Goal: Task Accomplishment & Management: Manage account settings

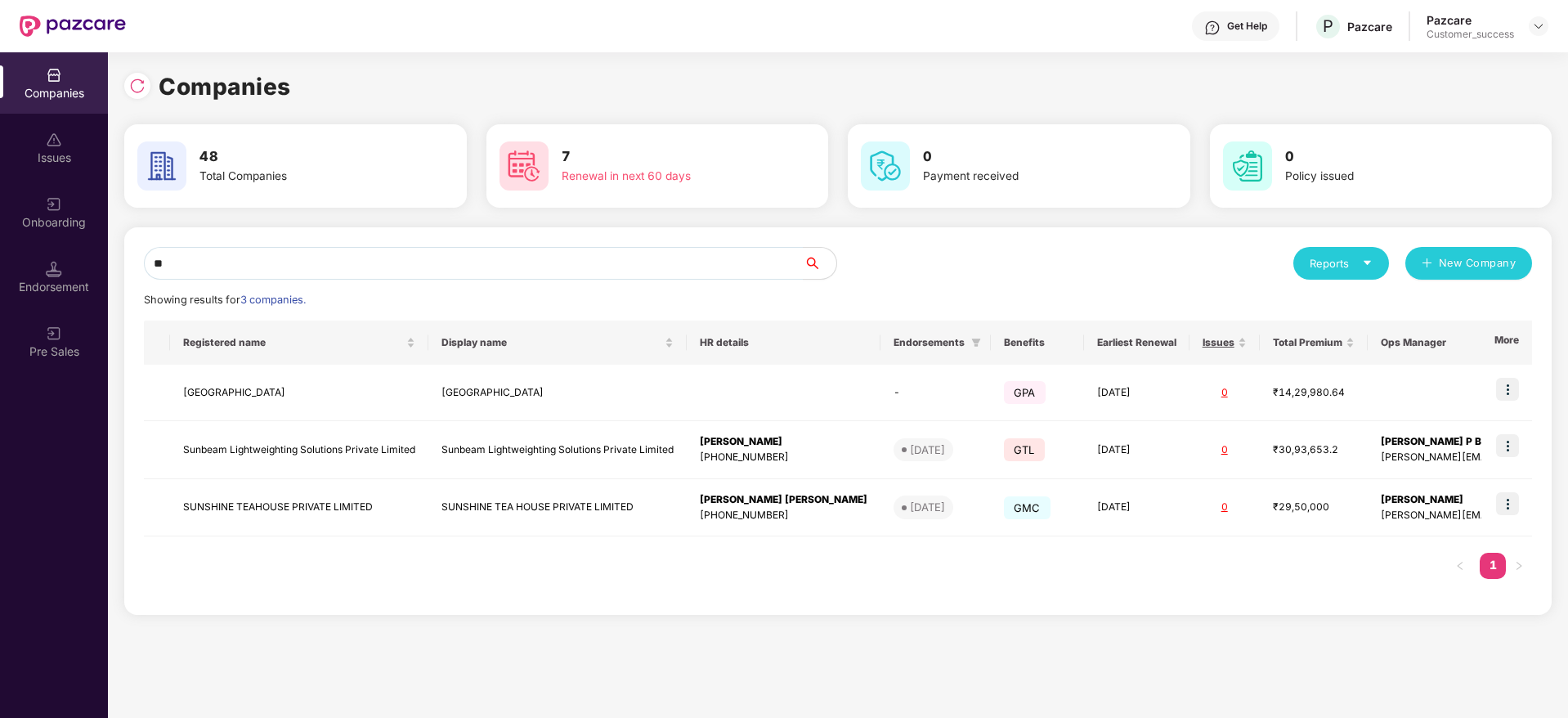
type input "*"
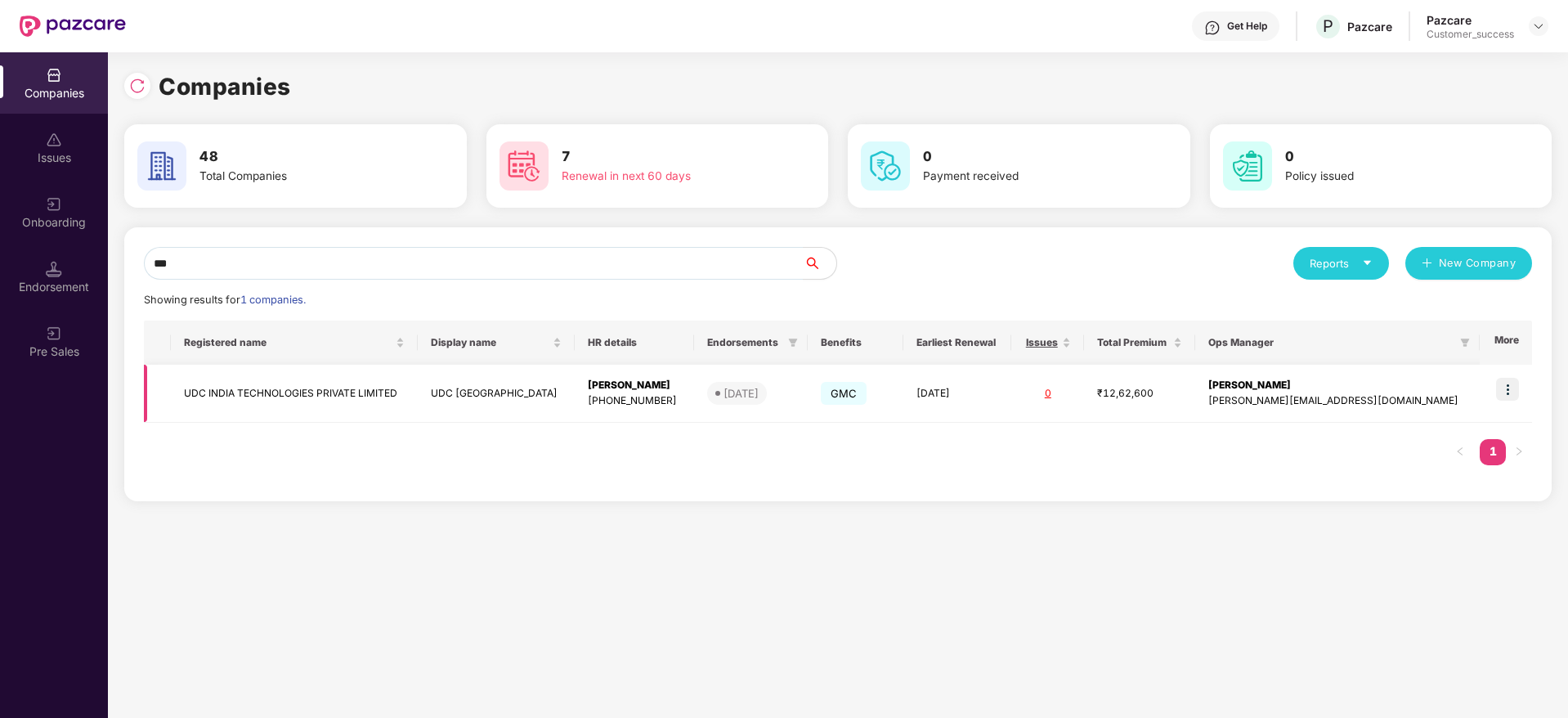
type input "***"
click at [1507, 385] on img at bounding box center [1507, 389] width 23 height 23
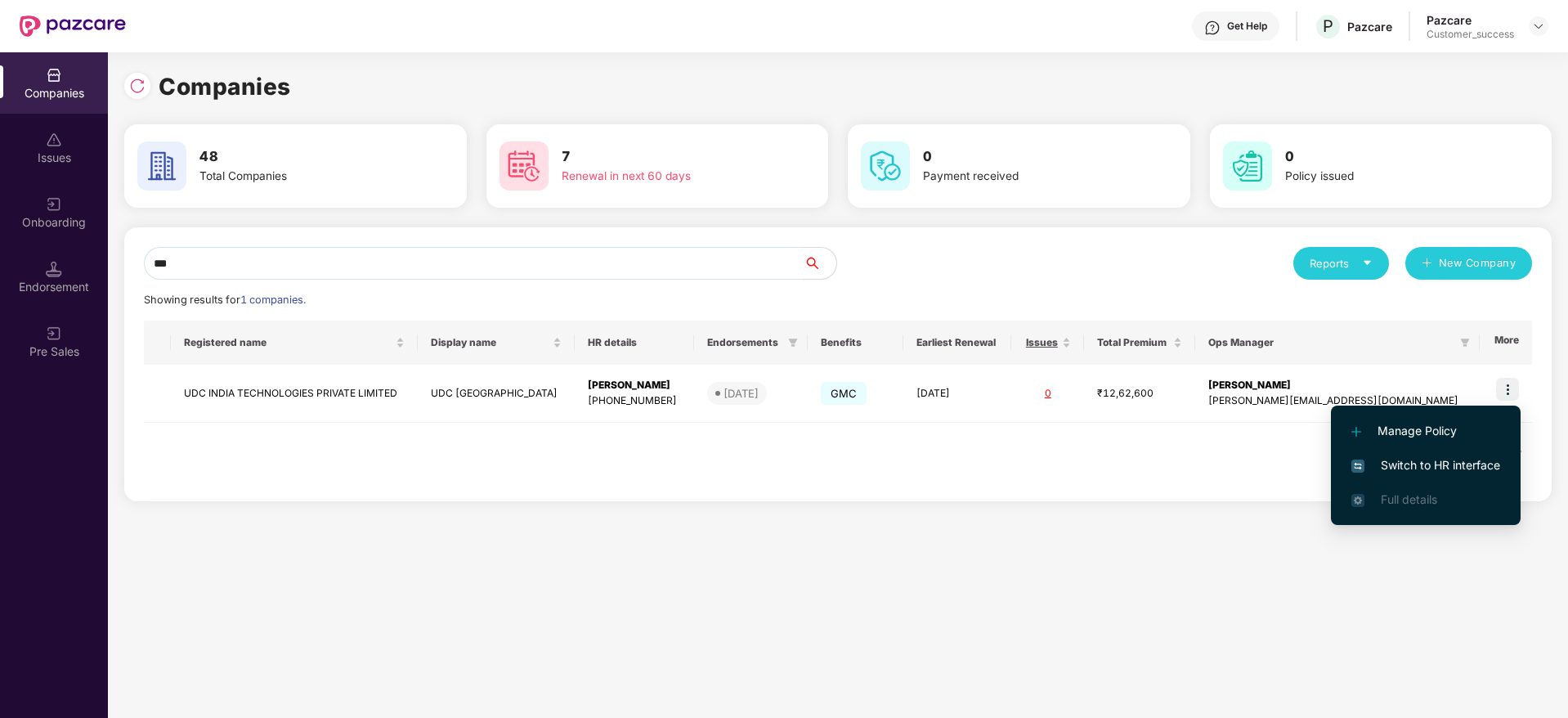
click at [1436, 451] on li "Switch to HR interface" at bounding box center [1426, 465] width 189 height 35
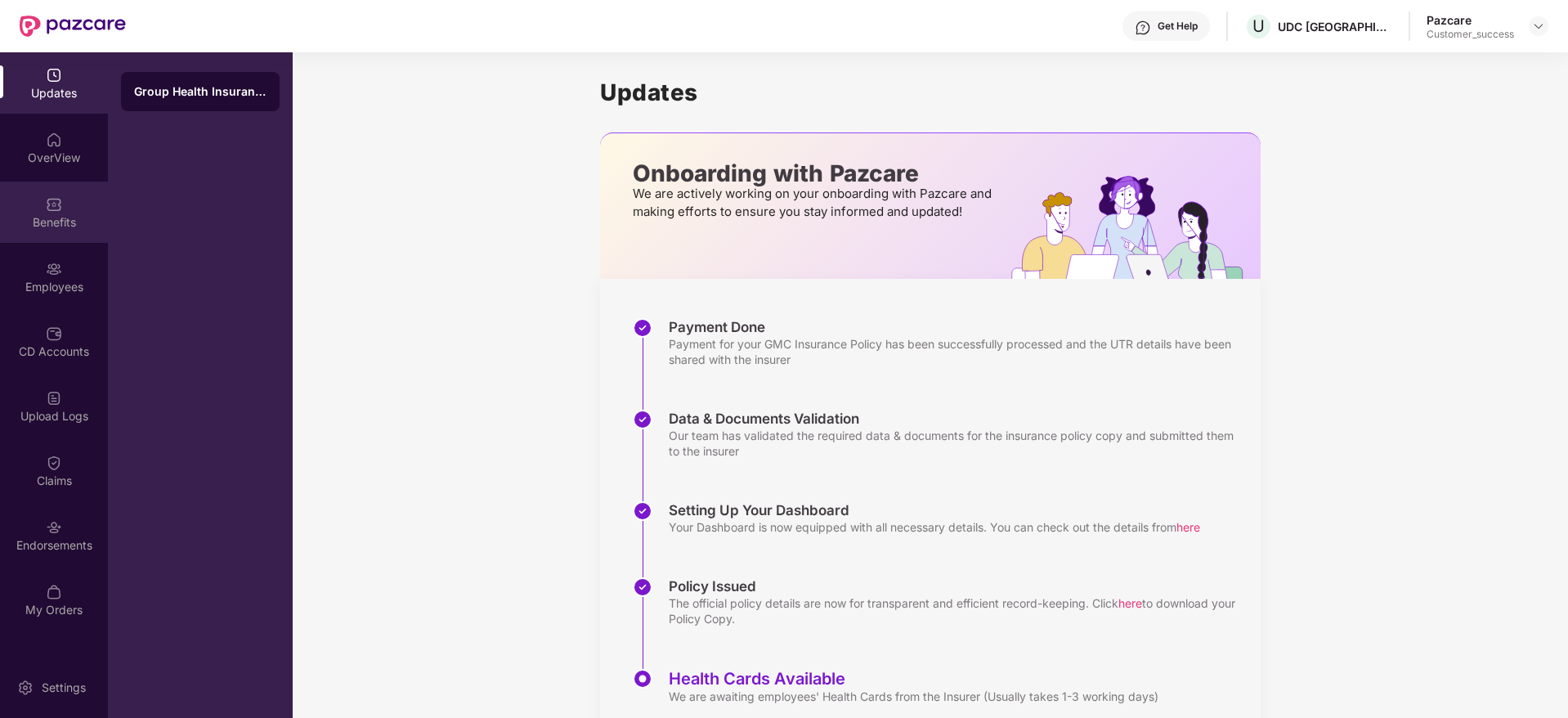
click at [42, 227] on div "Benefits" at bounding box center [54, 222] width 108 height 16
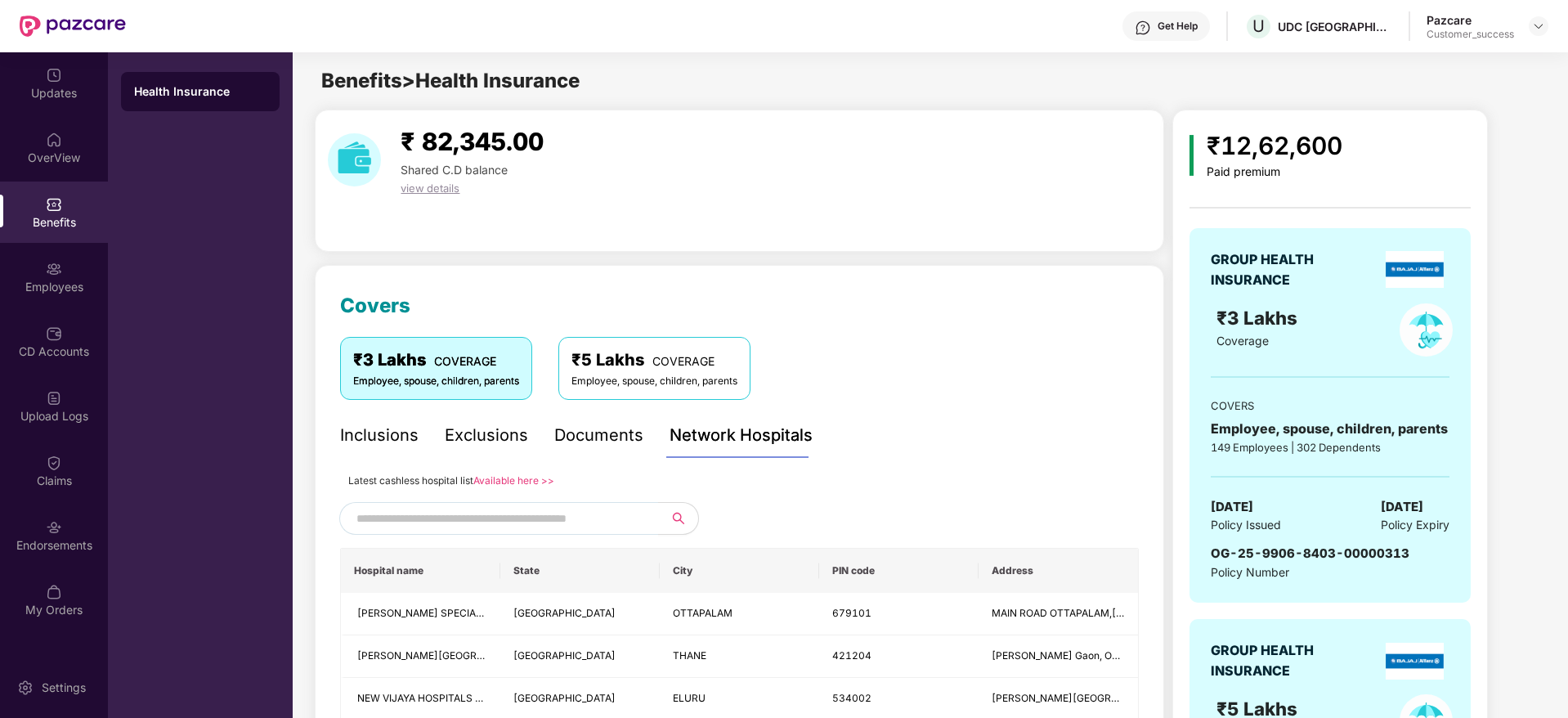
click at [405, 443] on div "Inclusions" at bounding box center [379, 435] width 78 height 25
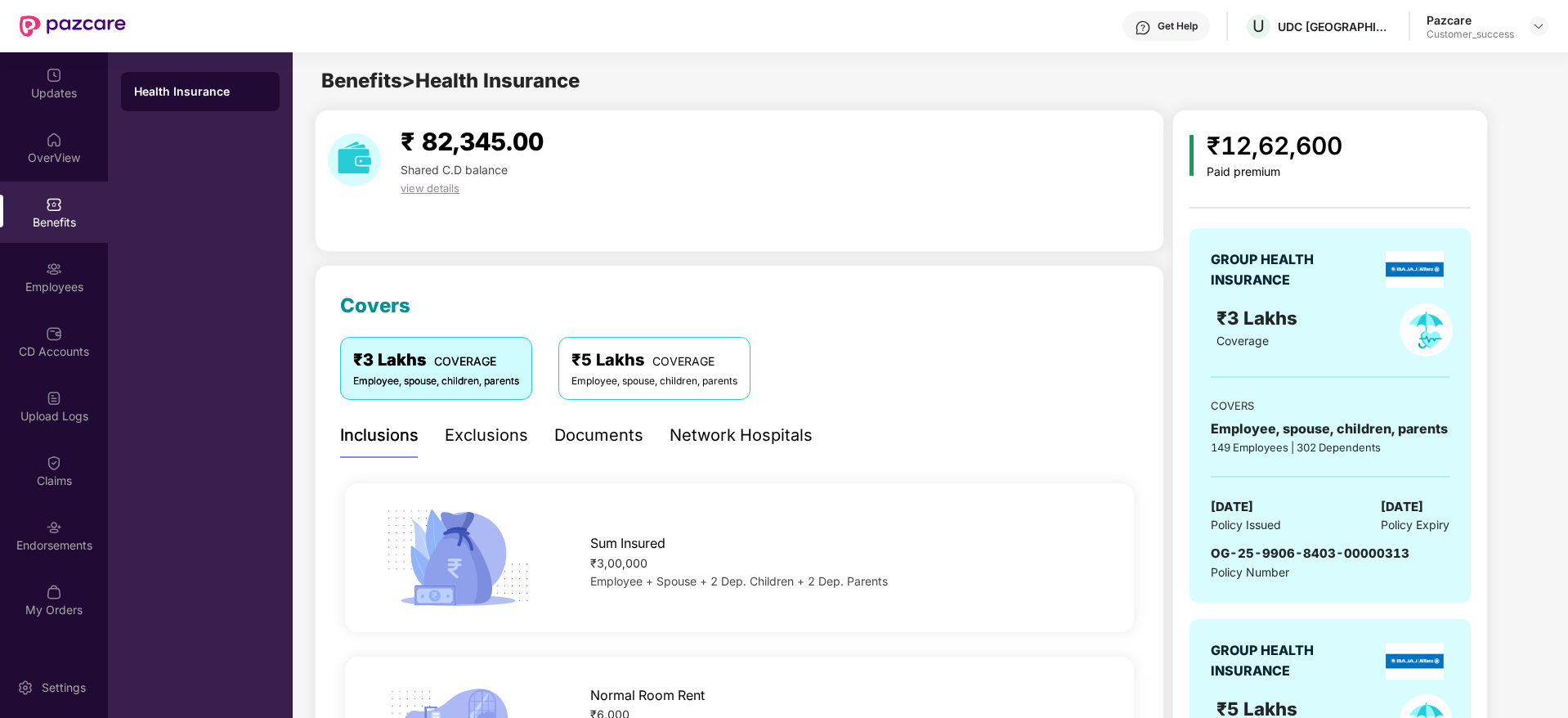
click at [714, 234] on div "₹ 82,345.00 Shared C.D balance view details" at bounding box center [739, 181] width 849 height 142
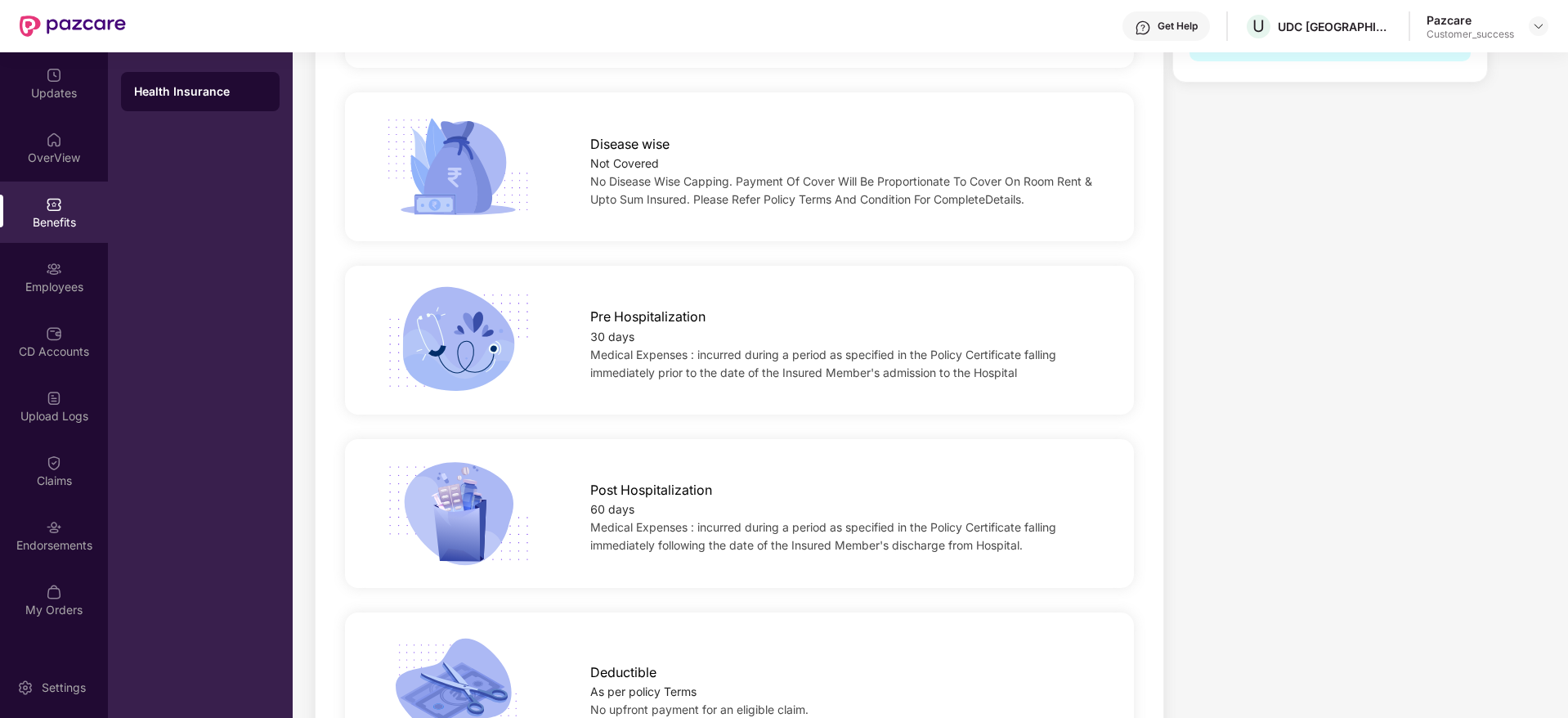
scroll to position [981, 0]
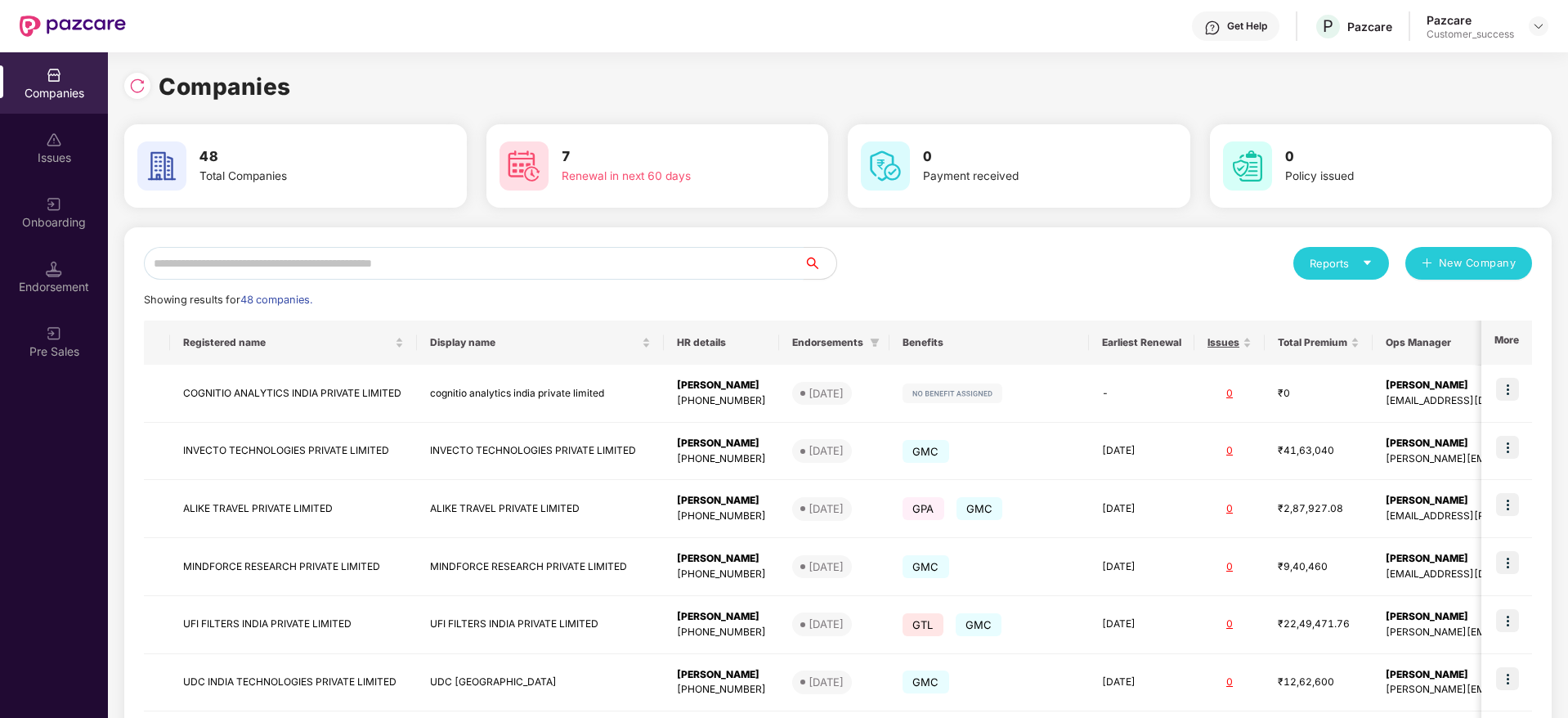
click at [327, 271] on input "text" at bounding box center [474, 263] width 660 height 33
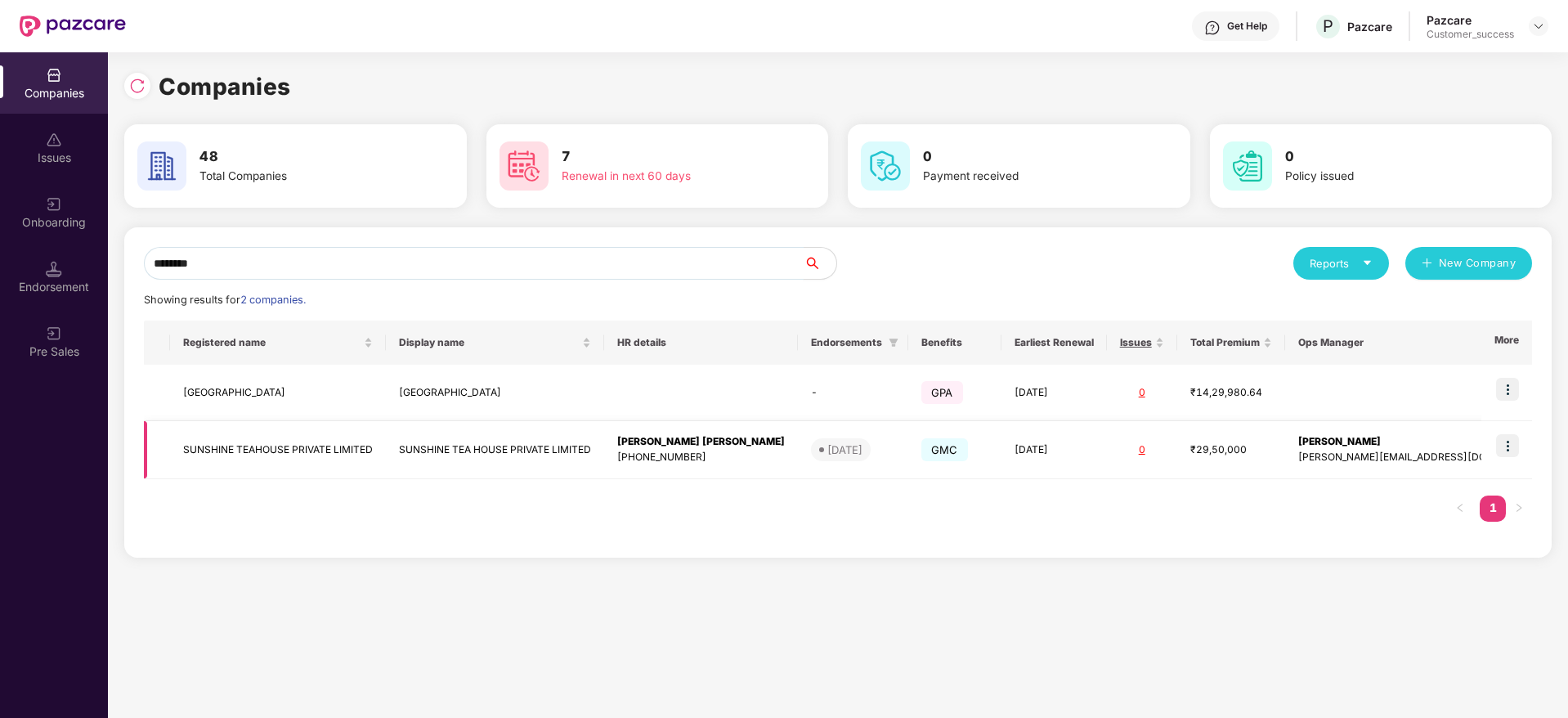
type input "********"
click at [1512, 440] on img at bounding box center [1507, 445] width 23 height 23
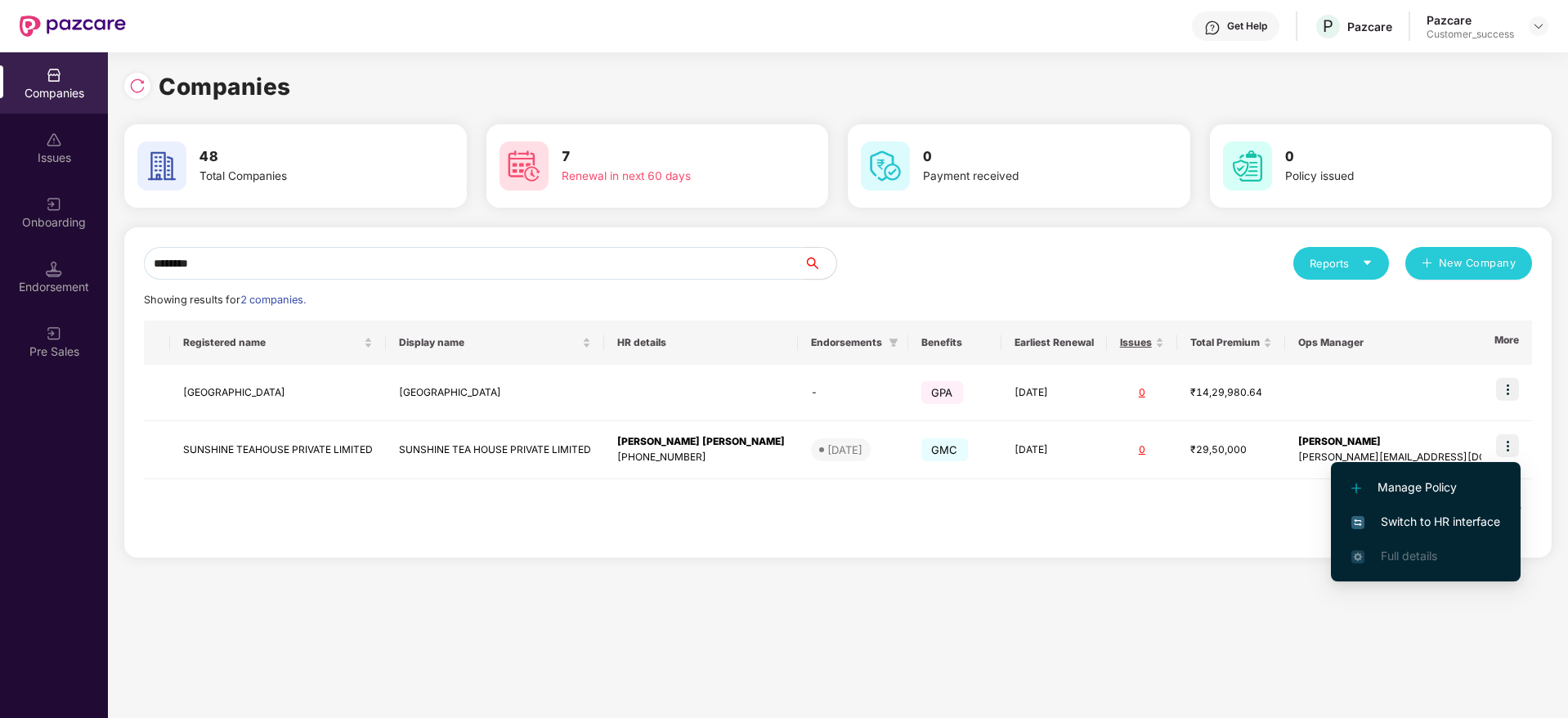
click at [1433, 520] on span "Switch to HR interface" at bounding box center [1425, 521] width 148 height 18
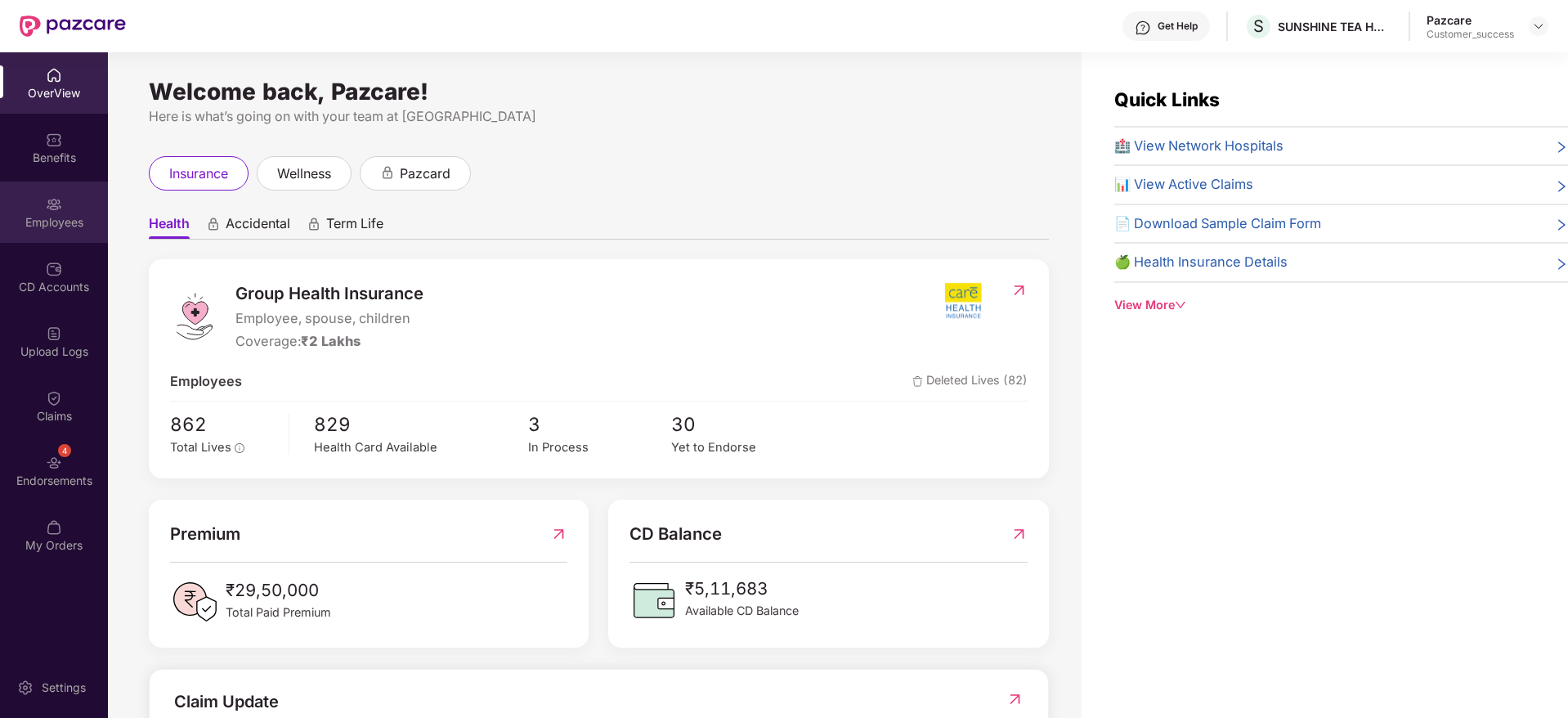
click at [40, 228] on div "Employees" at bounding box center [54, 222] width 108 height 16
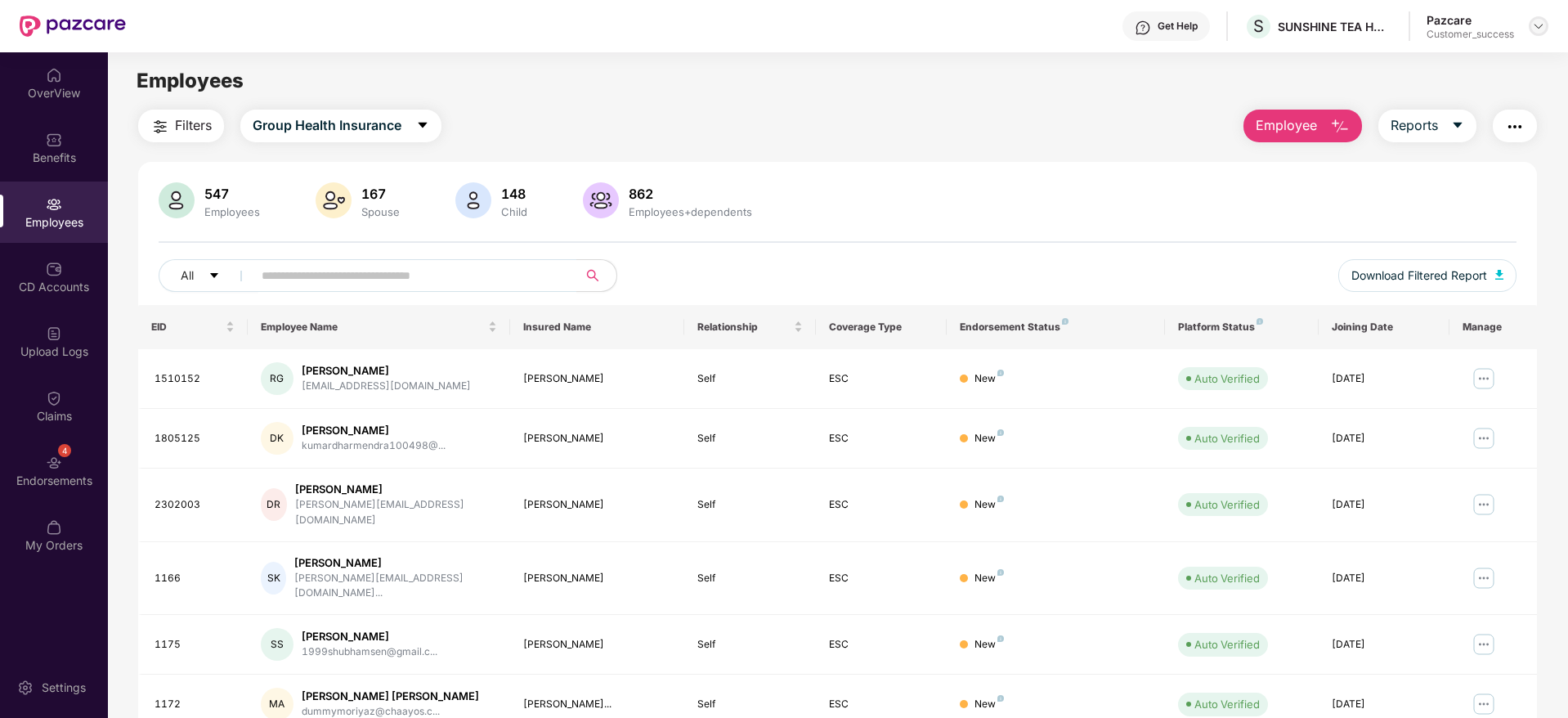
click at [1535, 23] on img at bounding box center [1538, 26] width 13 height 13
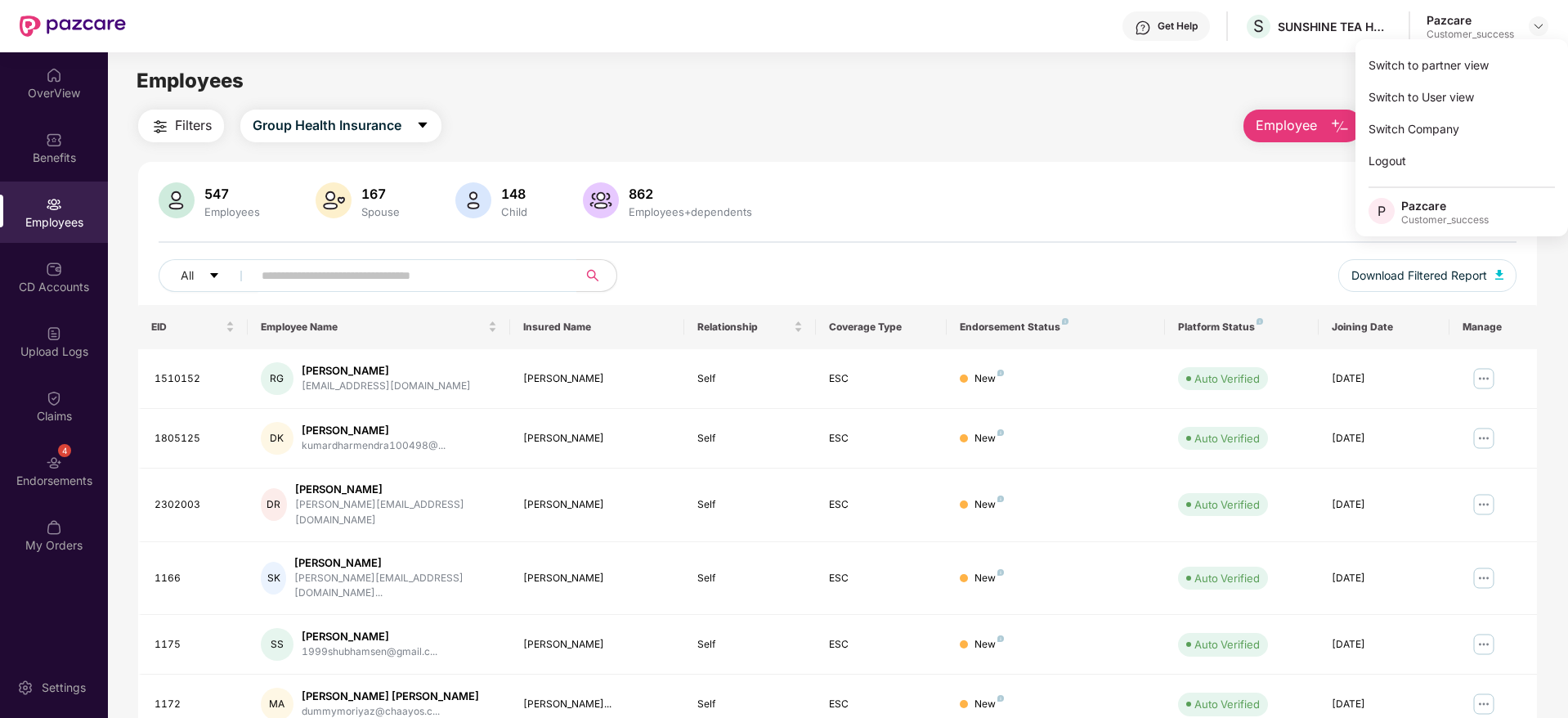
click at [1098, 181] on div "547 Employees 167 Spouse 148 Child 862 Employees+dependents All Download Filter…" at bounding box center [837, 616] width 1399 height 911
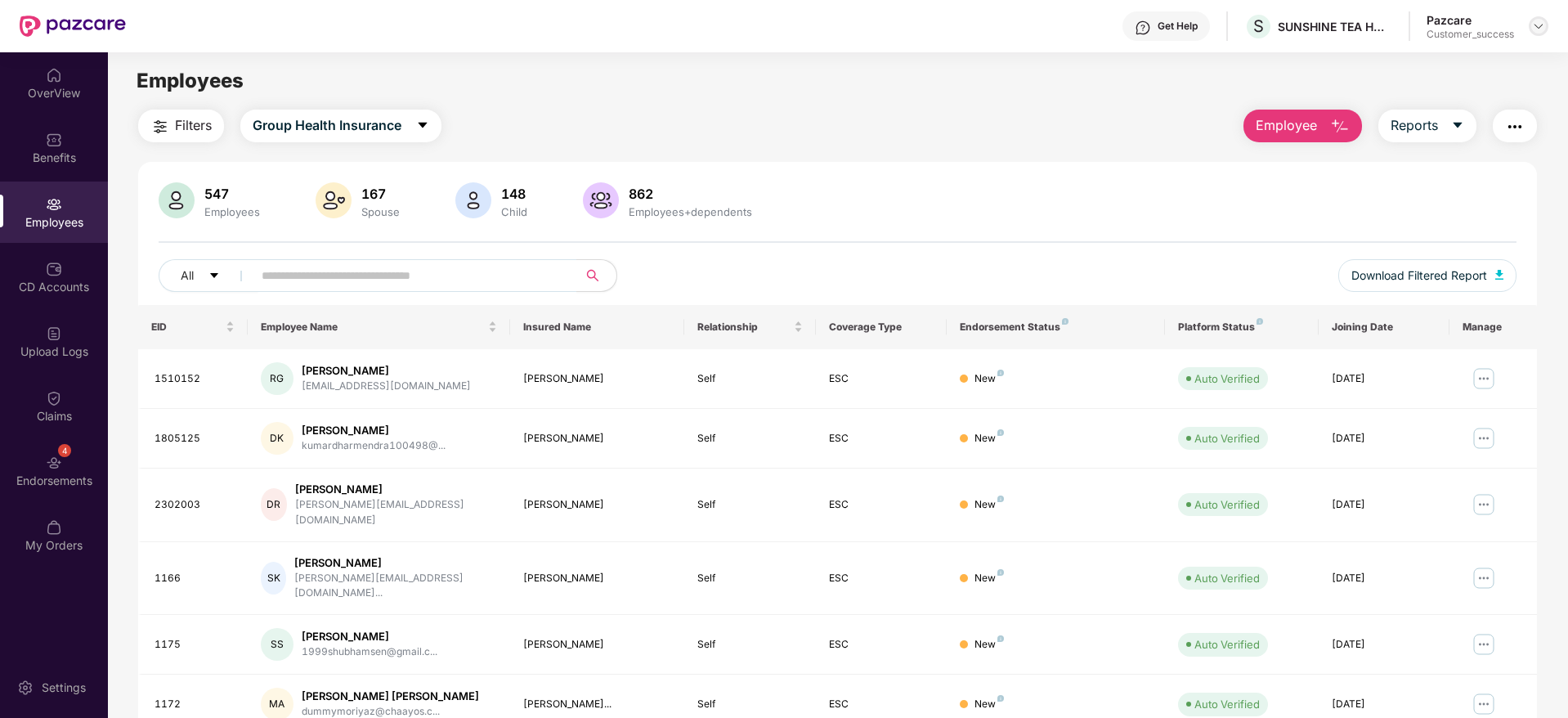
click at [1544, 22] on img at bounding box center [1538, 26] width 13 height 13
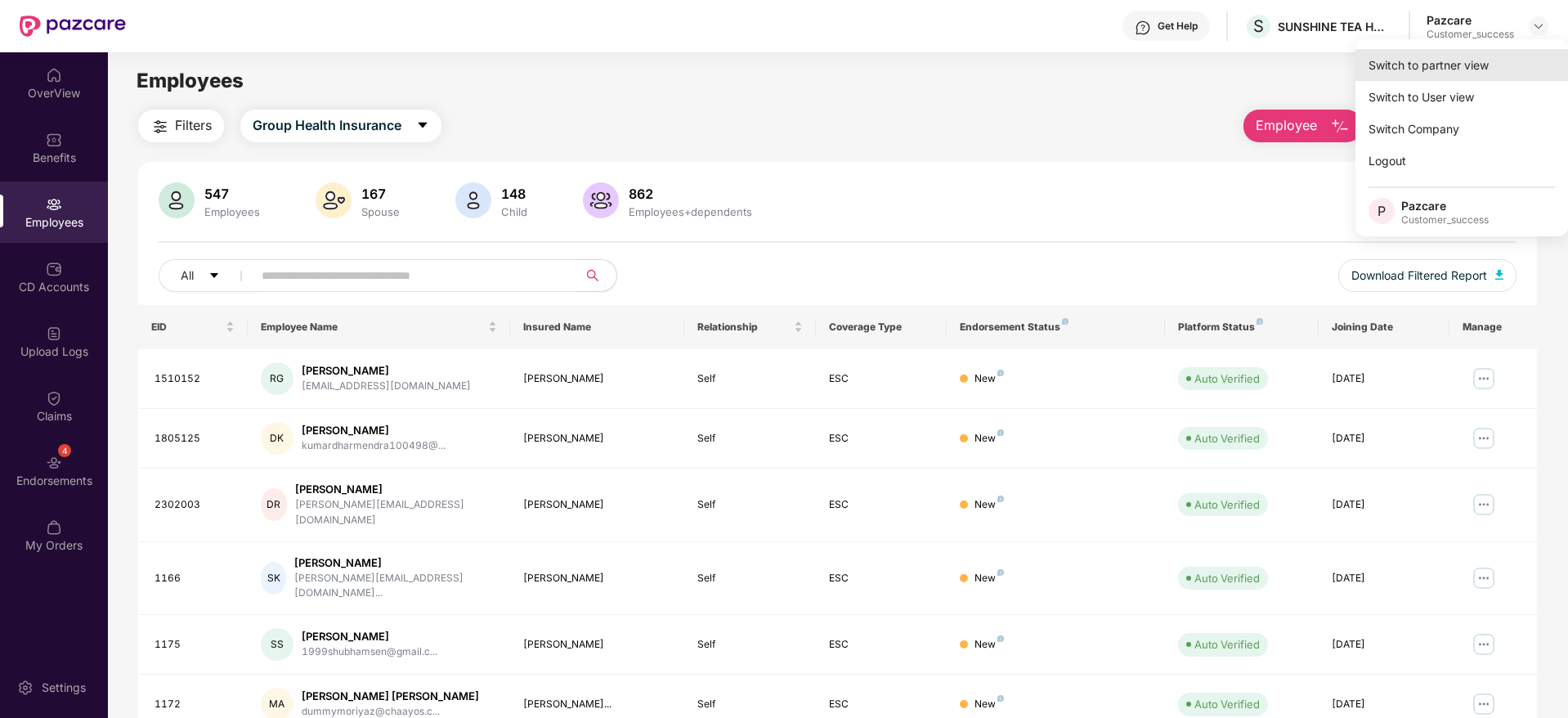
click at [1456, 71] on div "Switch to partner view" at bounding box center [1461, 64] width 213 height 32
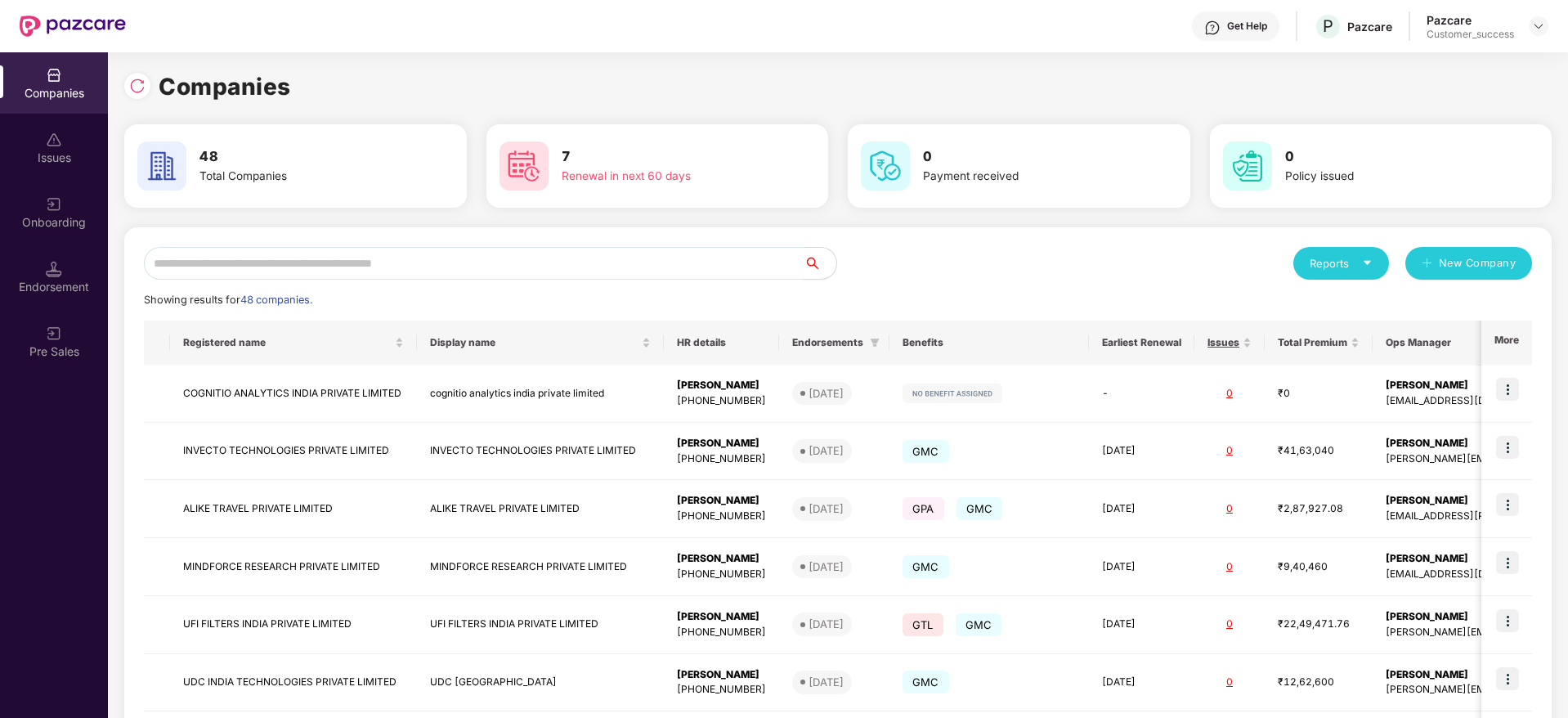
click at [478, 256] on input "text" at bounding box center [474, 263] width 660 height 33
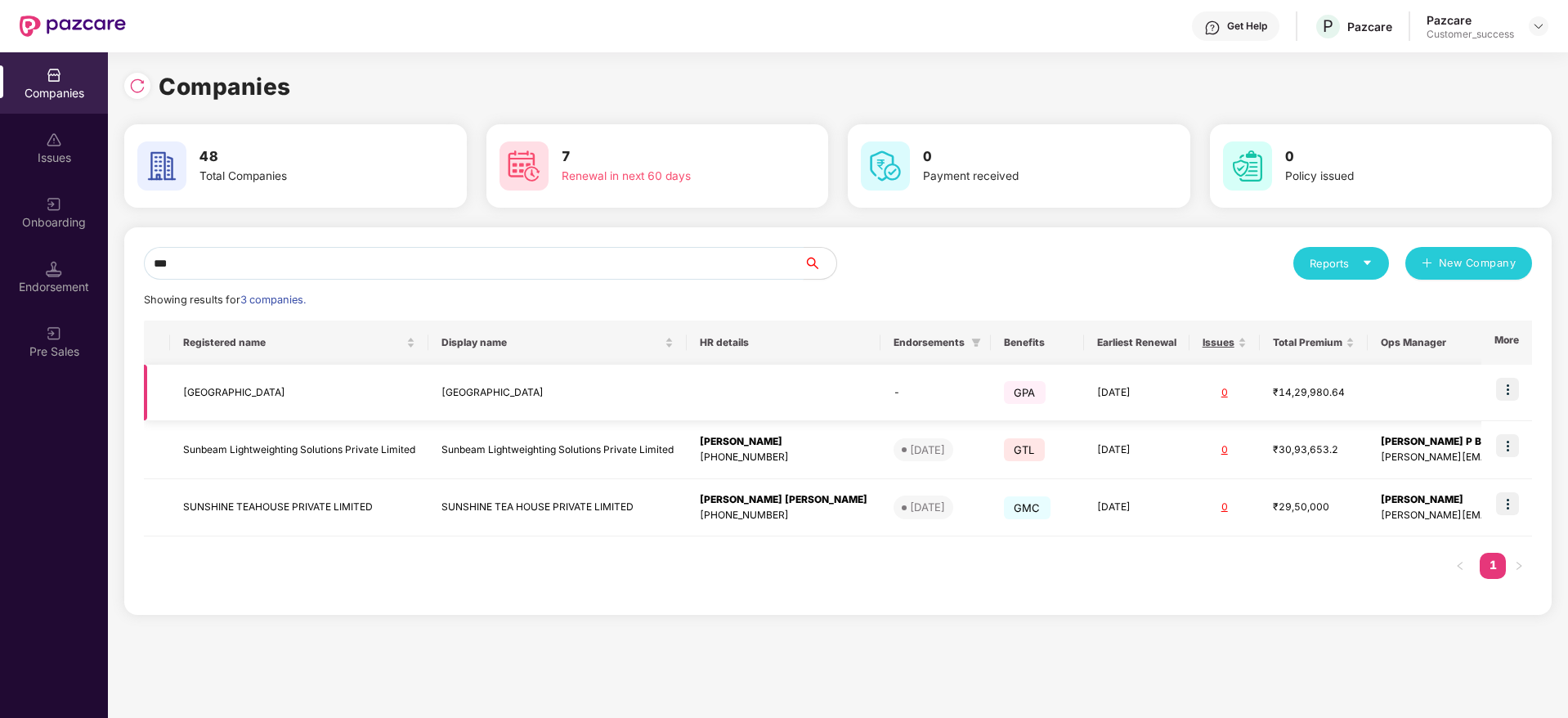
type input "***"
click at [1505, 397] on img at bounding box center [1507, 389] width 23 height 23
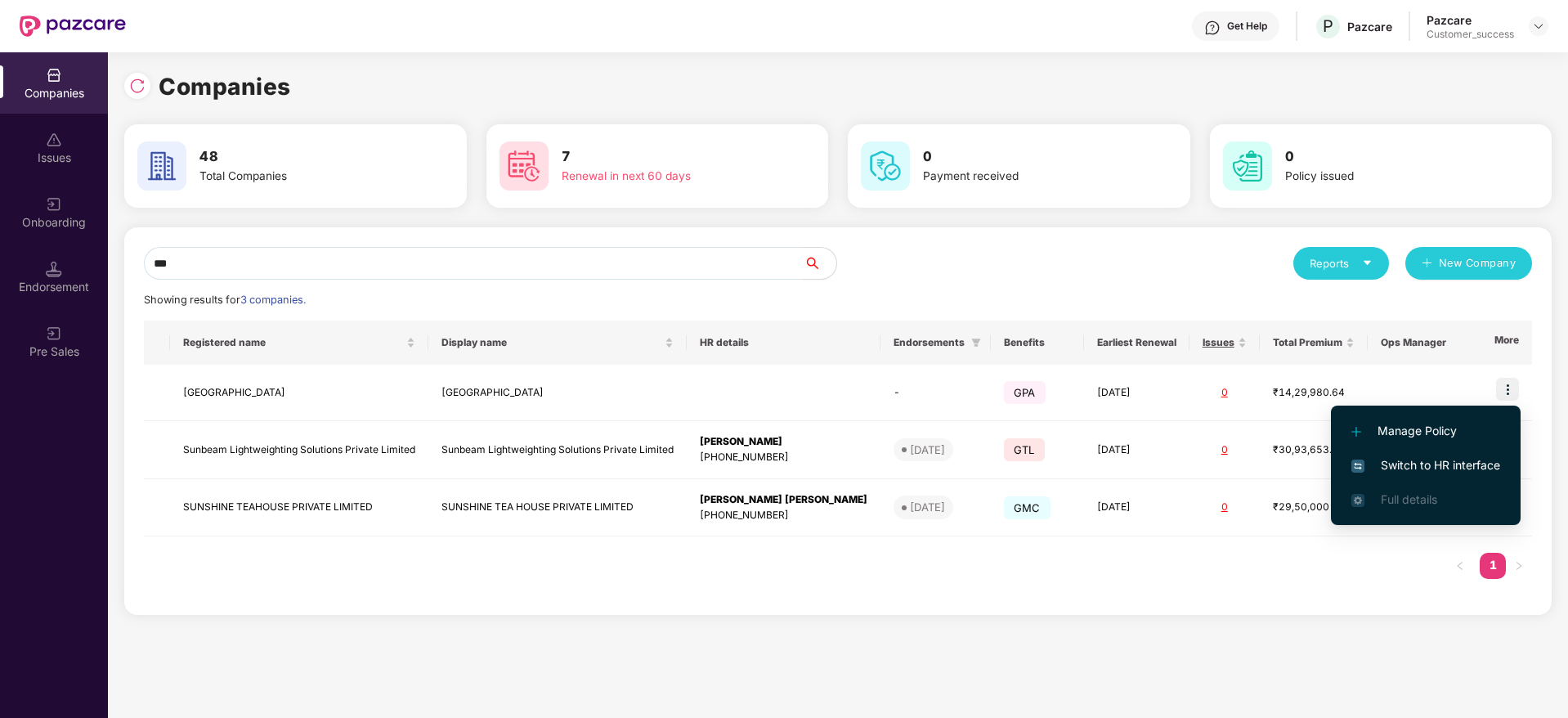
click at [1412, 464] on span "Switch to HR interface" at bounding box center [1425, 464] width 148 height 18
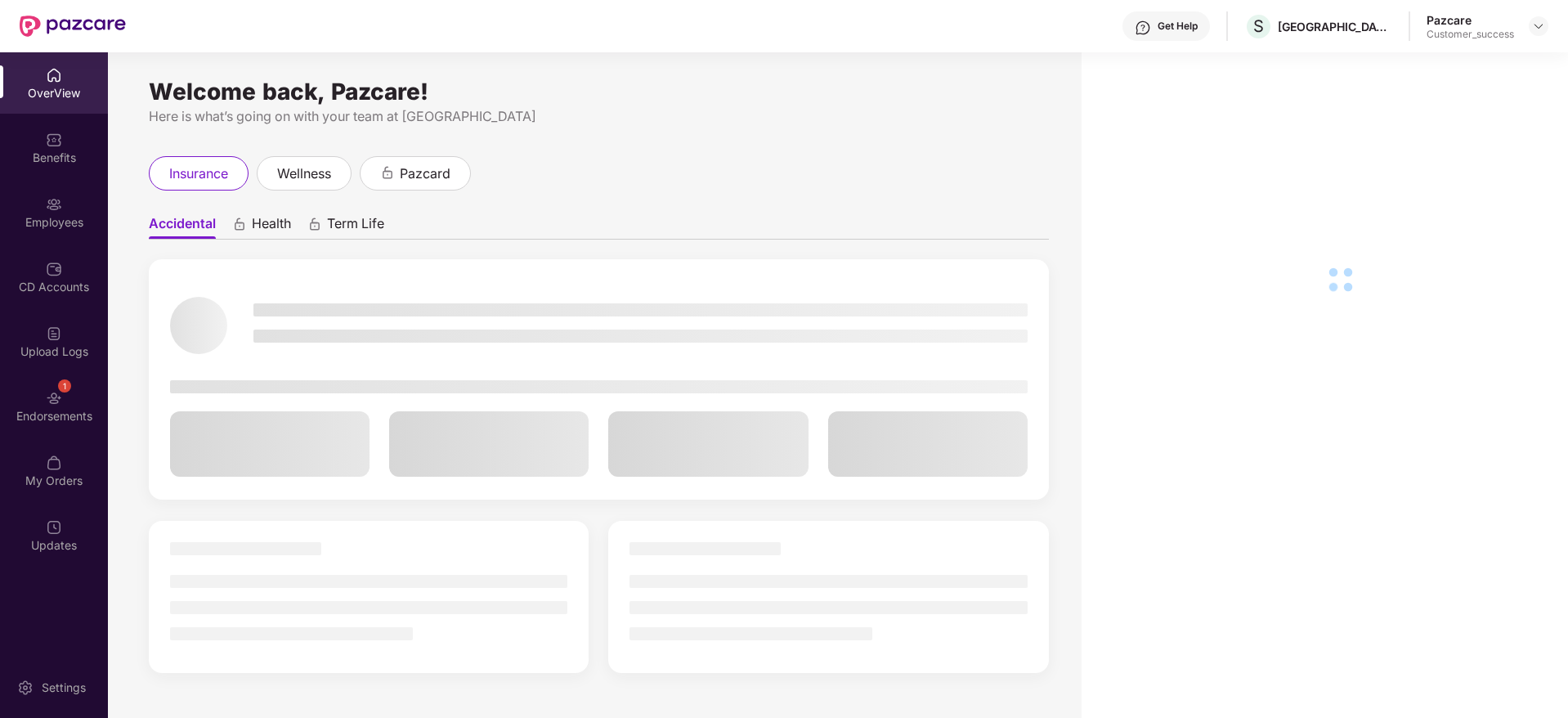
click at [36, 228] on div "Employees" at bounding box center [54, 222] width 108 height 16
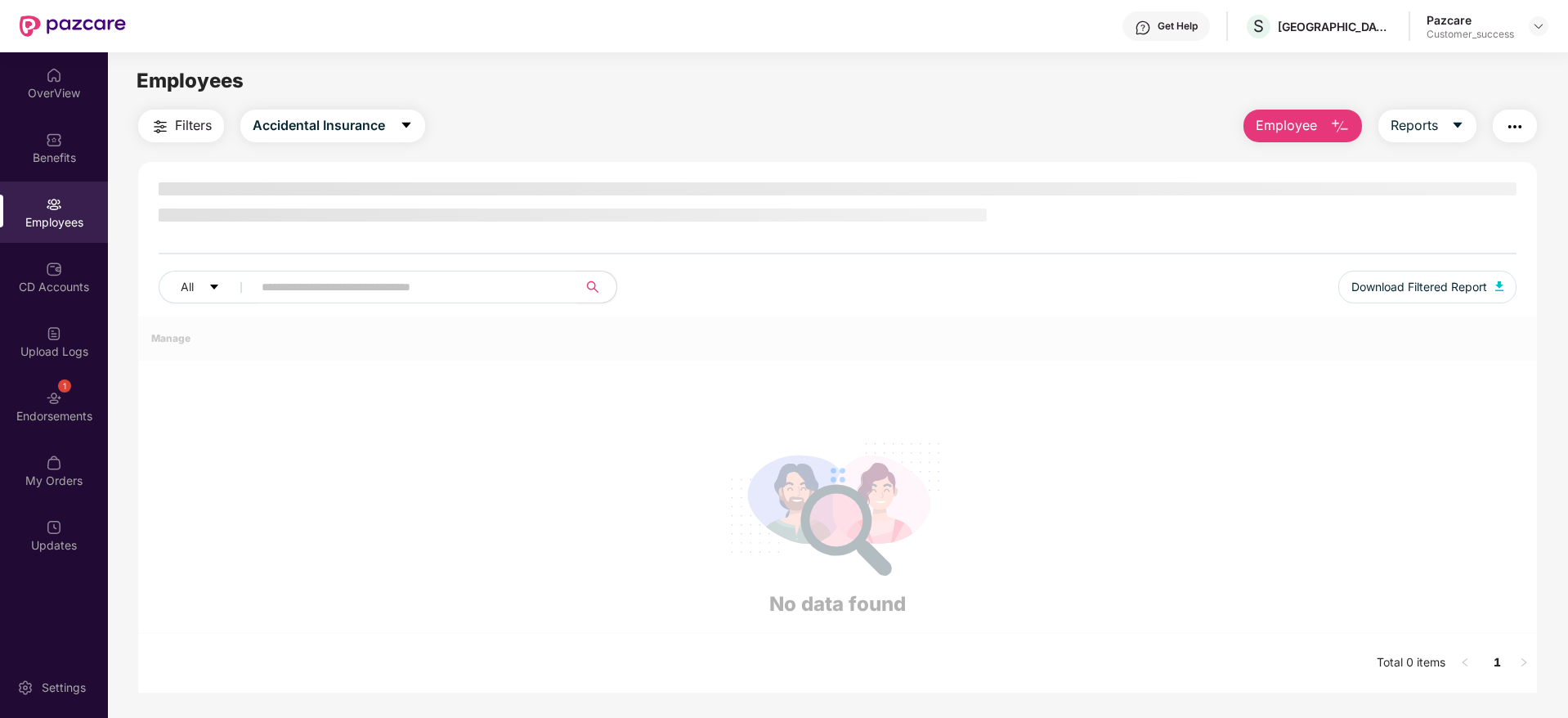
click at [36, 228] on div "Employees" at bounding box center [54, 222] width 108 height 16
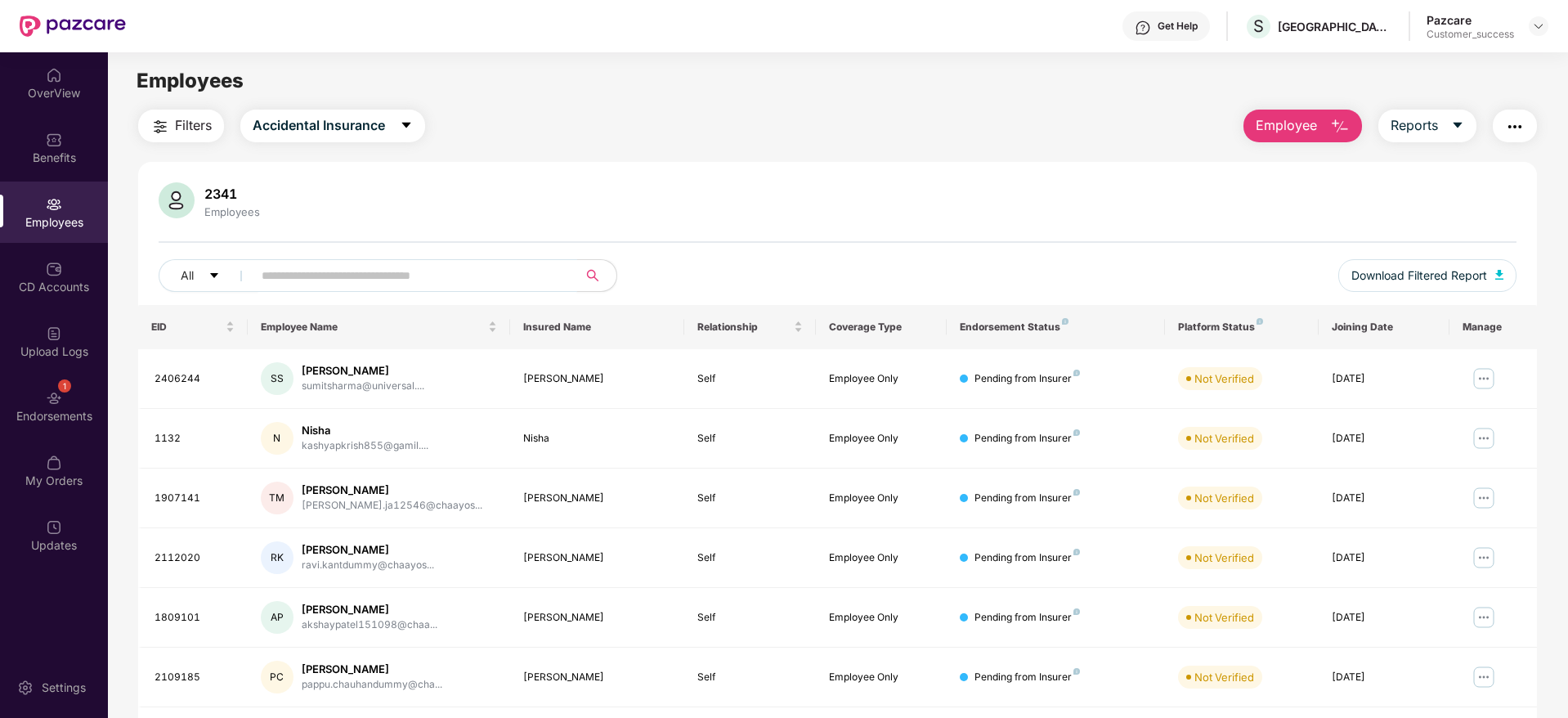
click at [259, 265] on span at bounding box center [410, 275] width 335 height 33
click at [280, 286] on input "text" at bounding box center [408, 275] width 293 height 24
paste input "*******"
type input "*******"
click at [1545, 26] on header "Get Help S SUNSHINE TEA HOUSE Pazcare Customer_success" at bounding box center [784, 26] width 1568 height 52
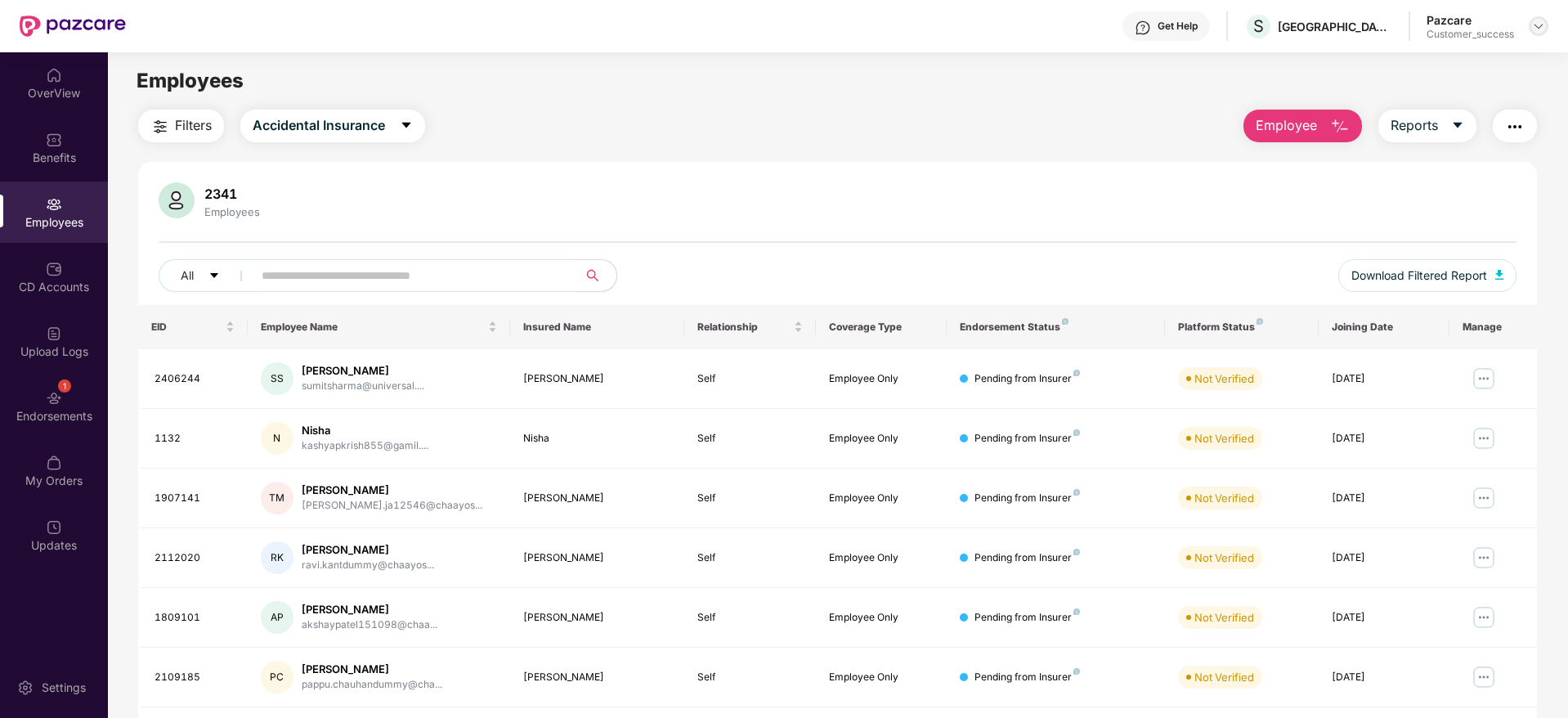
click at [1545, 26] on div at bounding box center [1538, 26] width 20 height 20
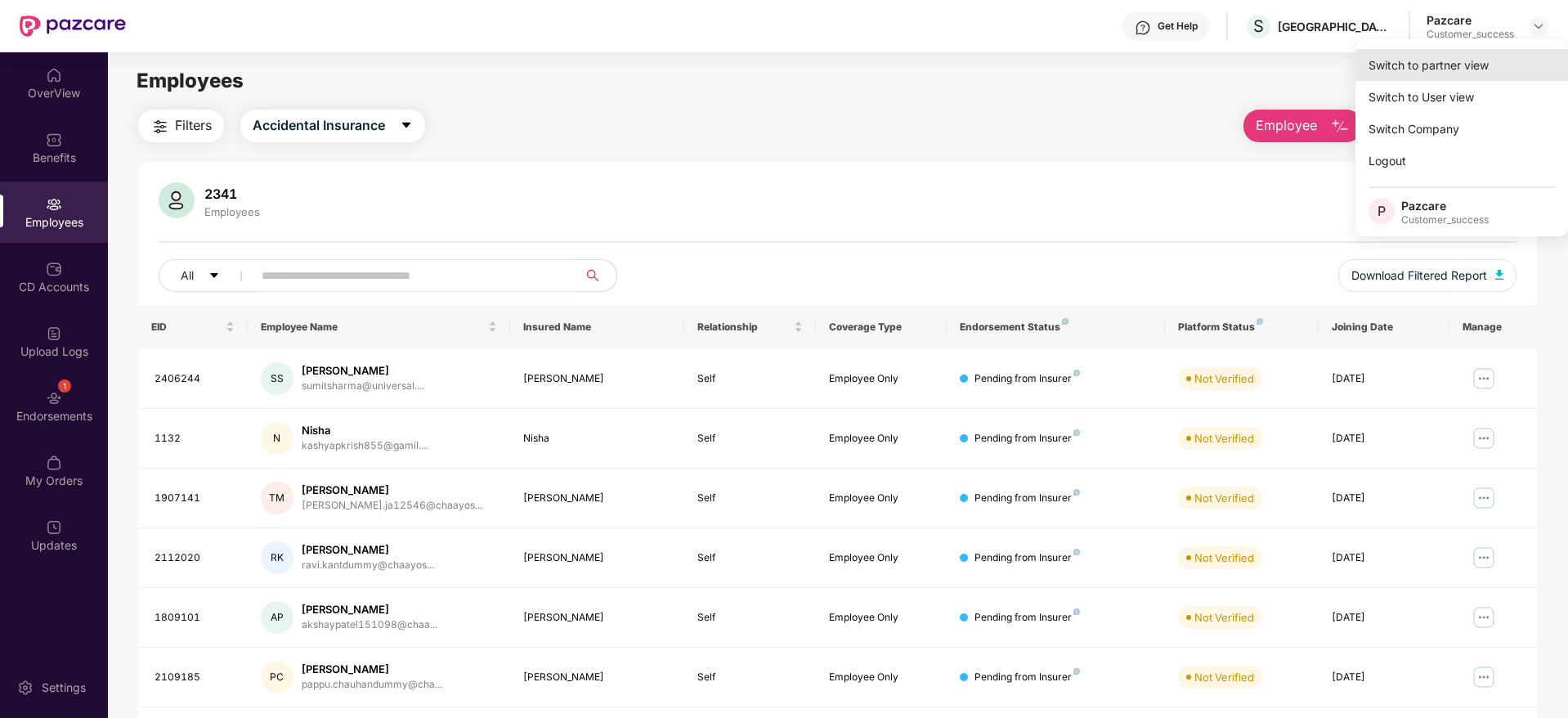
click at [1477, 55] on div "Switch to partner view" at bounding box center [1461, 64] width 213 height 32
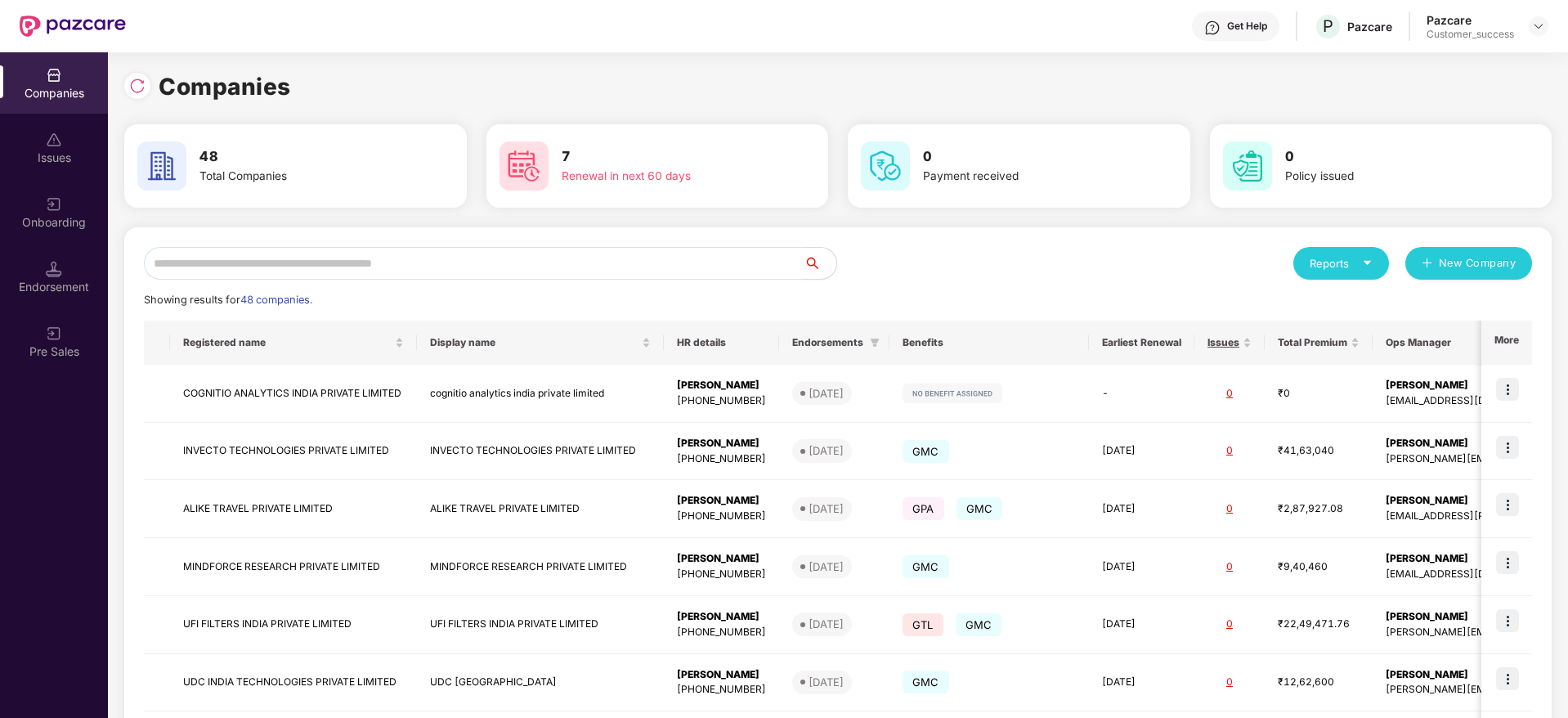
click at [579, 269] on input "text" at bounding box center [474, 263] width 660 height 33
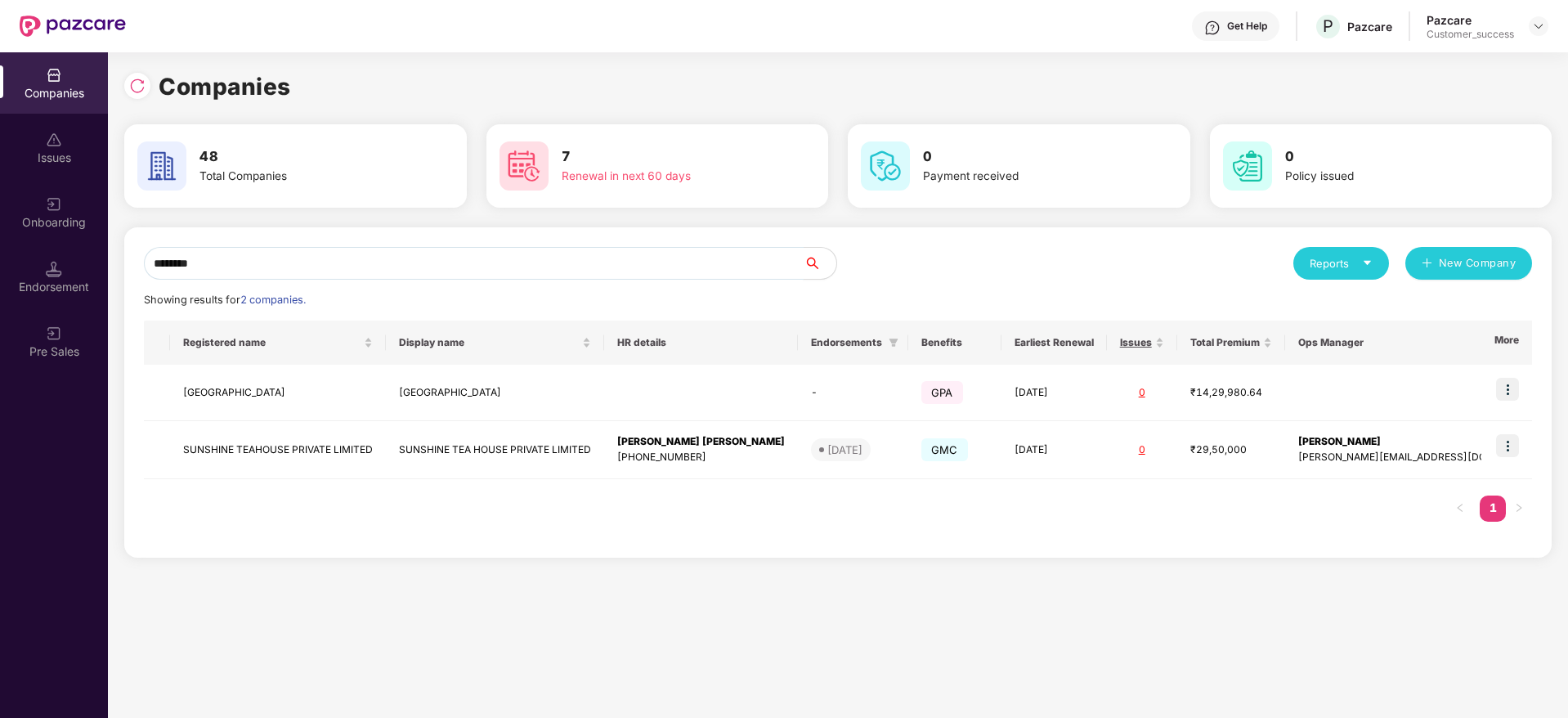
type input "********"
click at [1518, 441] on img at bounding box center [1507, 445] width 23 height 23
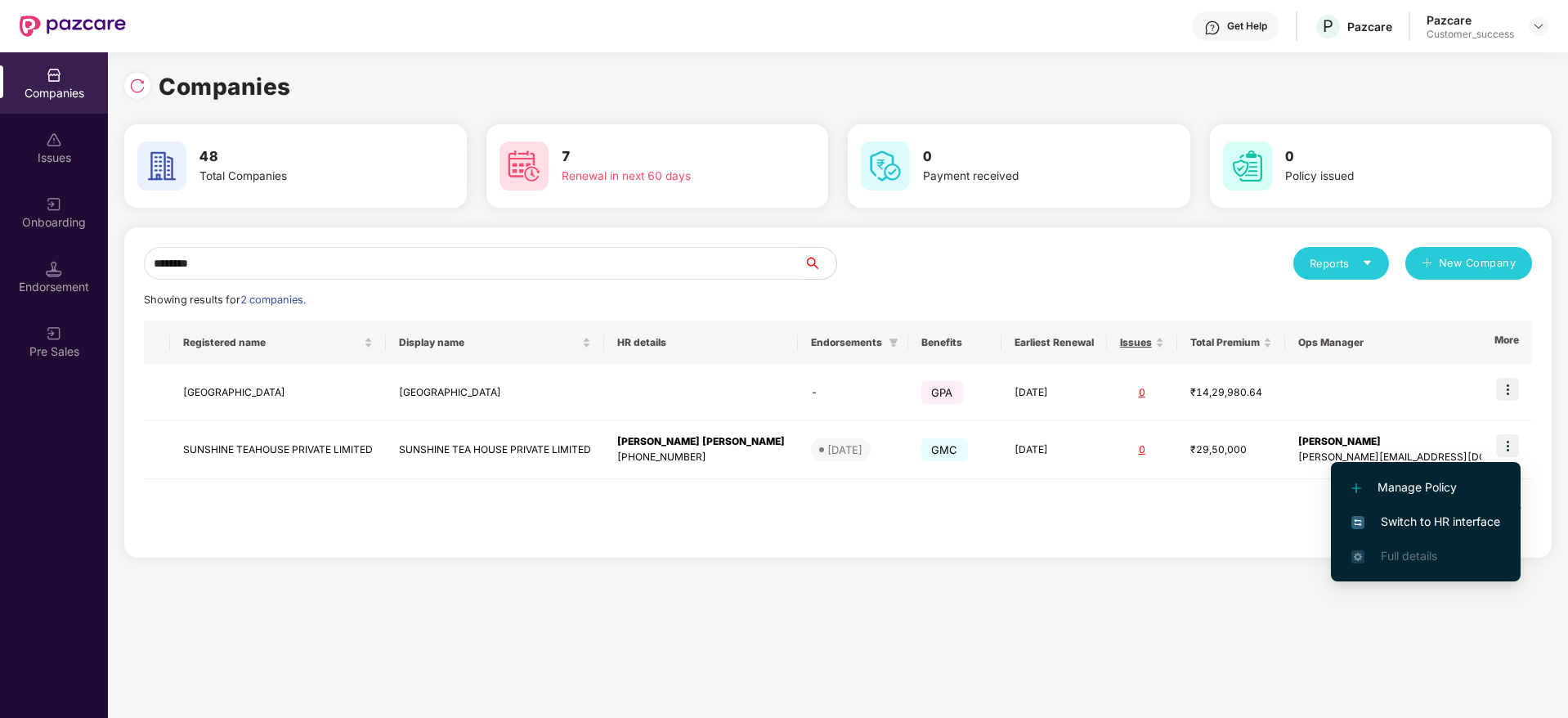
click at [1418, 522] on span "Switch to HR interface" at bounding box center [1425, 521] width 148 height 18
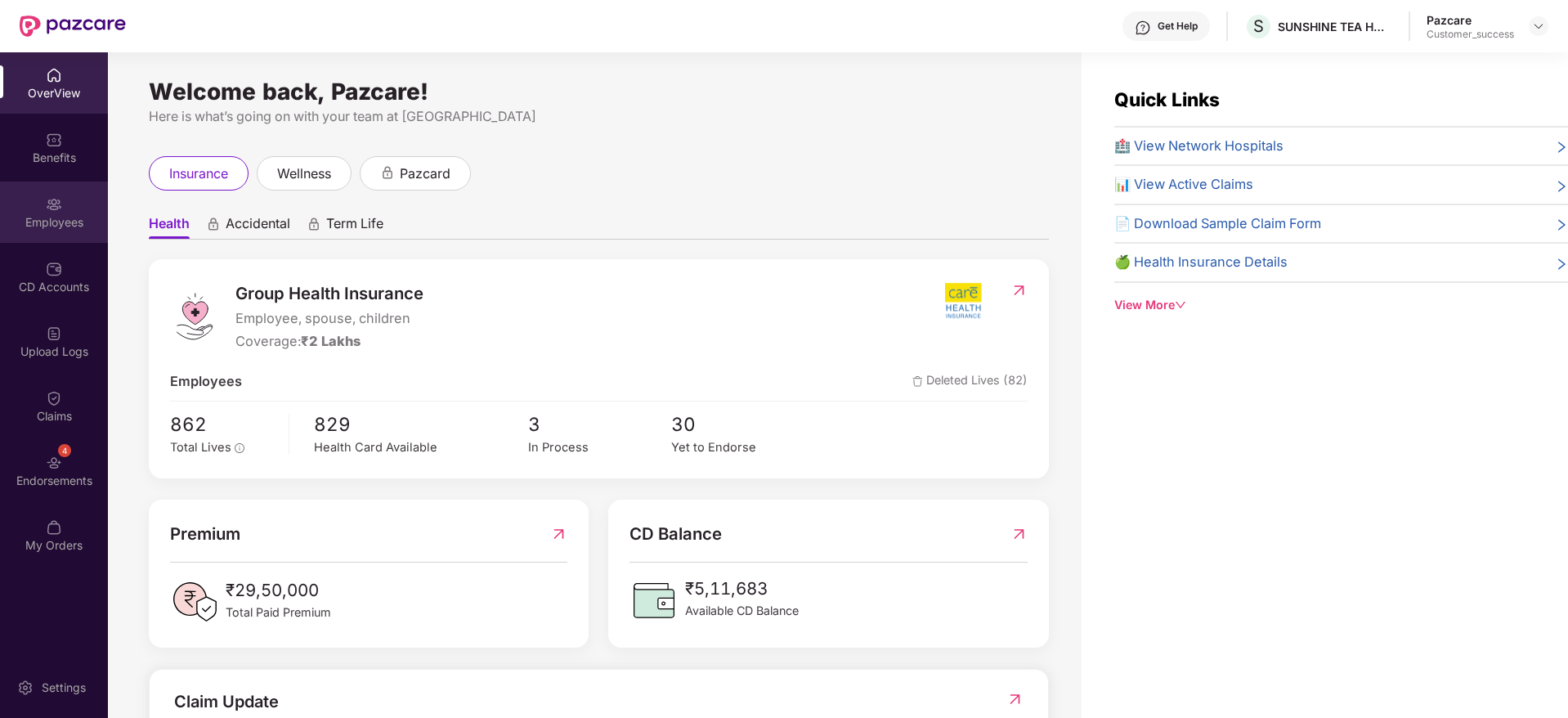
click at [54, 227] on div "Employees" at bounding box center [54, 222] width 108 height 16
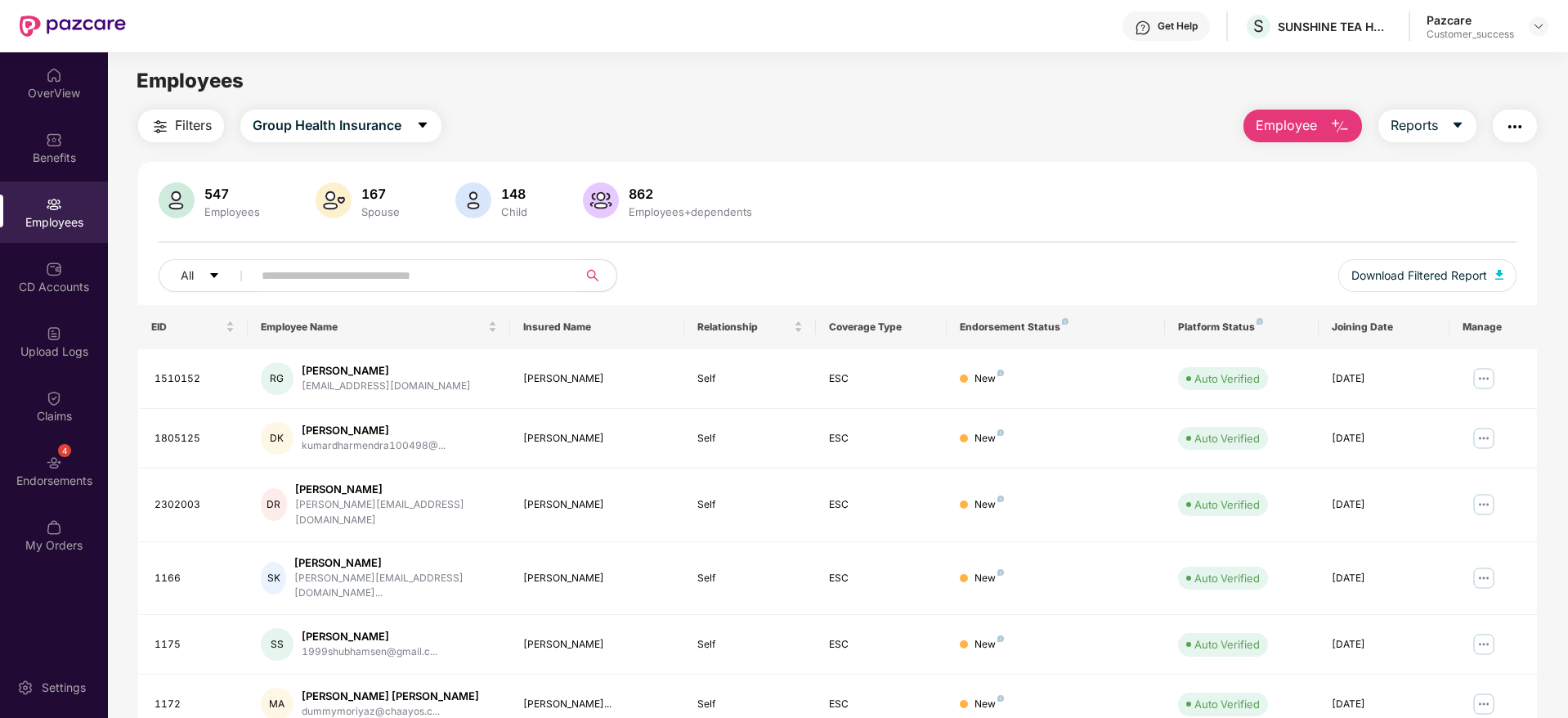
click at [356, 270] on input "text" at bounding box center [408, 275] width 293 height 24
paste input "**********"
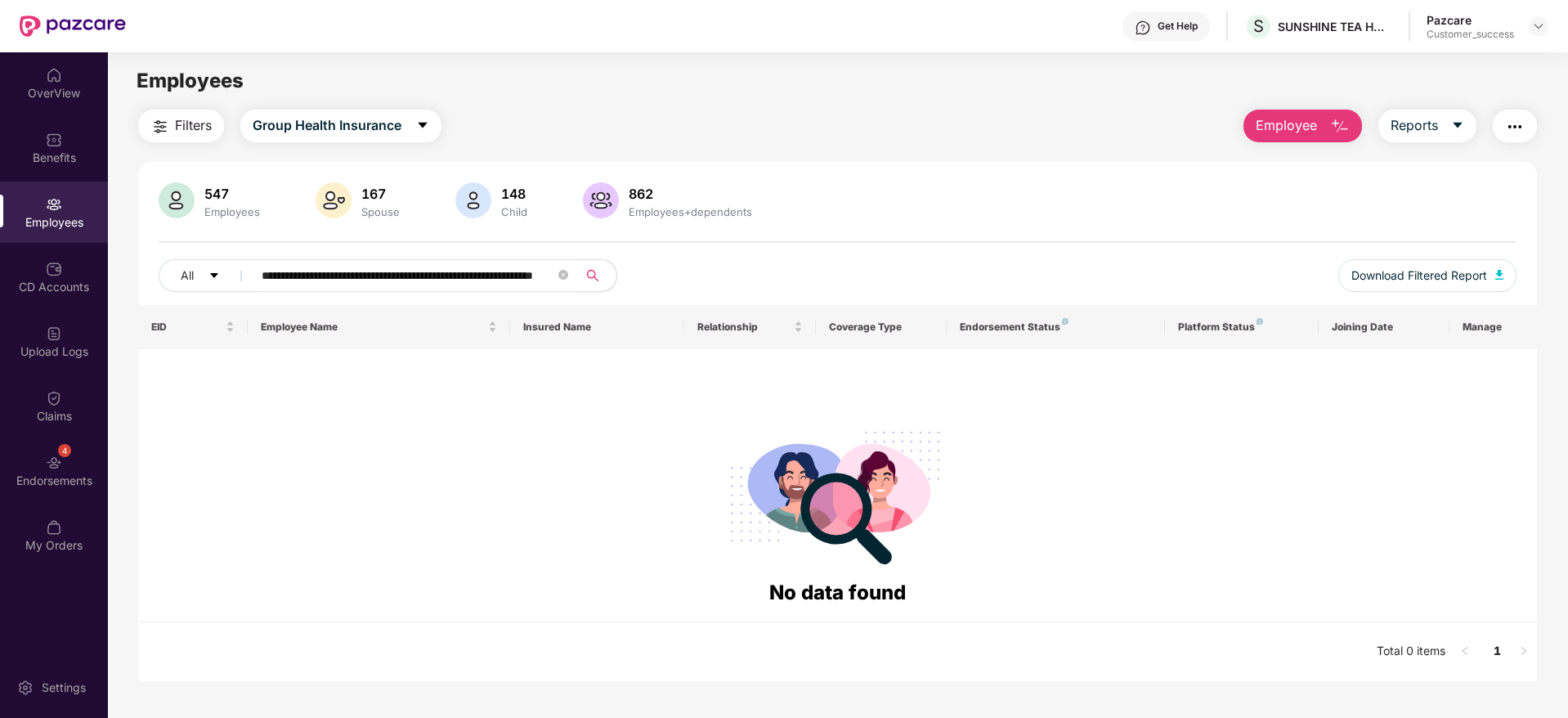
click at [373, 272] on input "**********" at bounding box center [408, 275] width 293 height 24
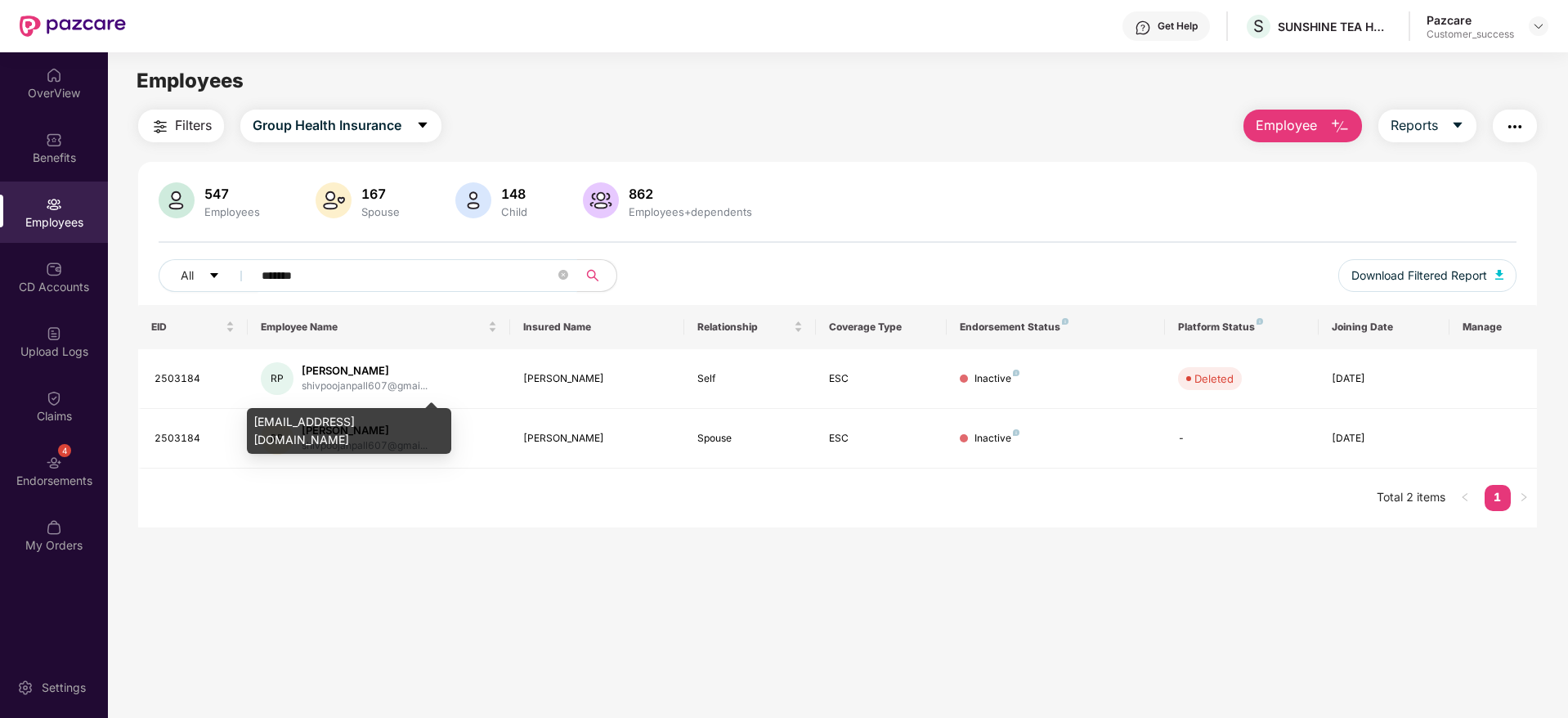
type input "*******"
drag, startPoint x: 257, startPoint y: 421, endPoint x: 275, endPoint y: 422, distance: 18.0
click at [275, 422] on div "[EMAIL_ADDRESS][DOMAIN_NAME]" at bounding box center [348, 431] width 204 height 46
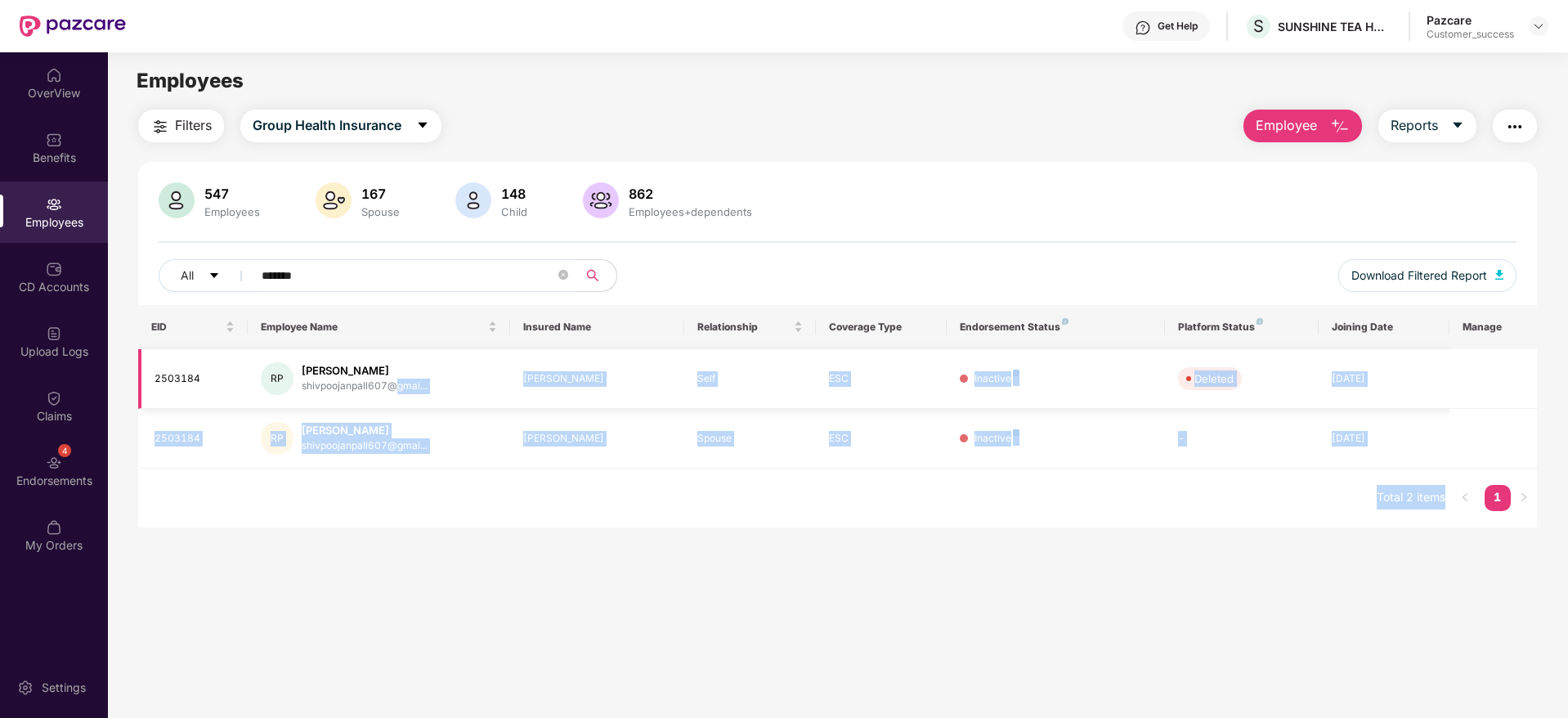
drag, startPoint x: 252, startPoint y: 420, endPoint x: 398, endPoint y: 389, distance: 149.3
click at [398, 389] on body "Get Help S SUNSHINE TEA HOUSE PRIVATE LIMITED Pazcare Customer_success OverView…" at bounding box center [784, 359] width 1568 height 718
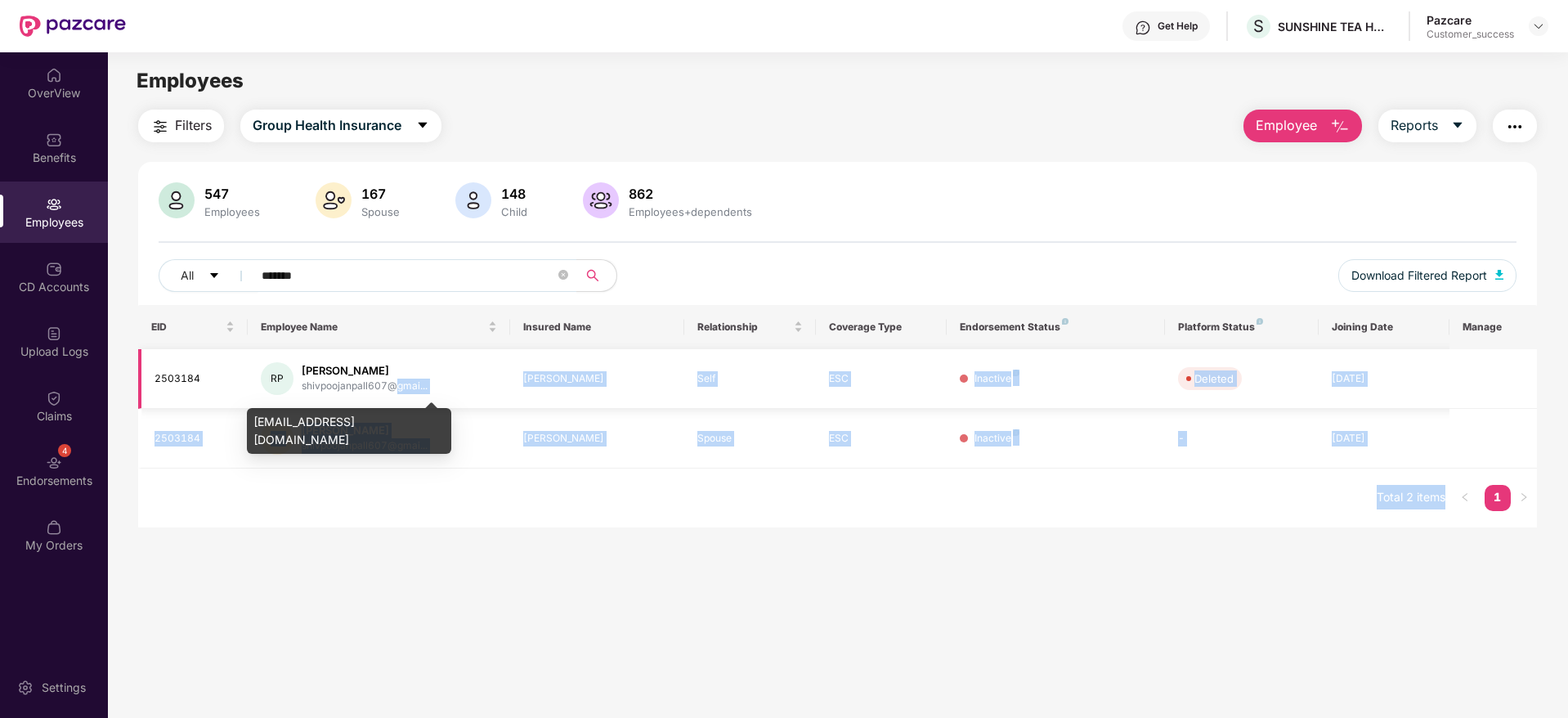
click at [397, 389] on div "shivpoojanpall607@gmai..." at bounding box center [364, 386] width 126 height 16
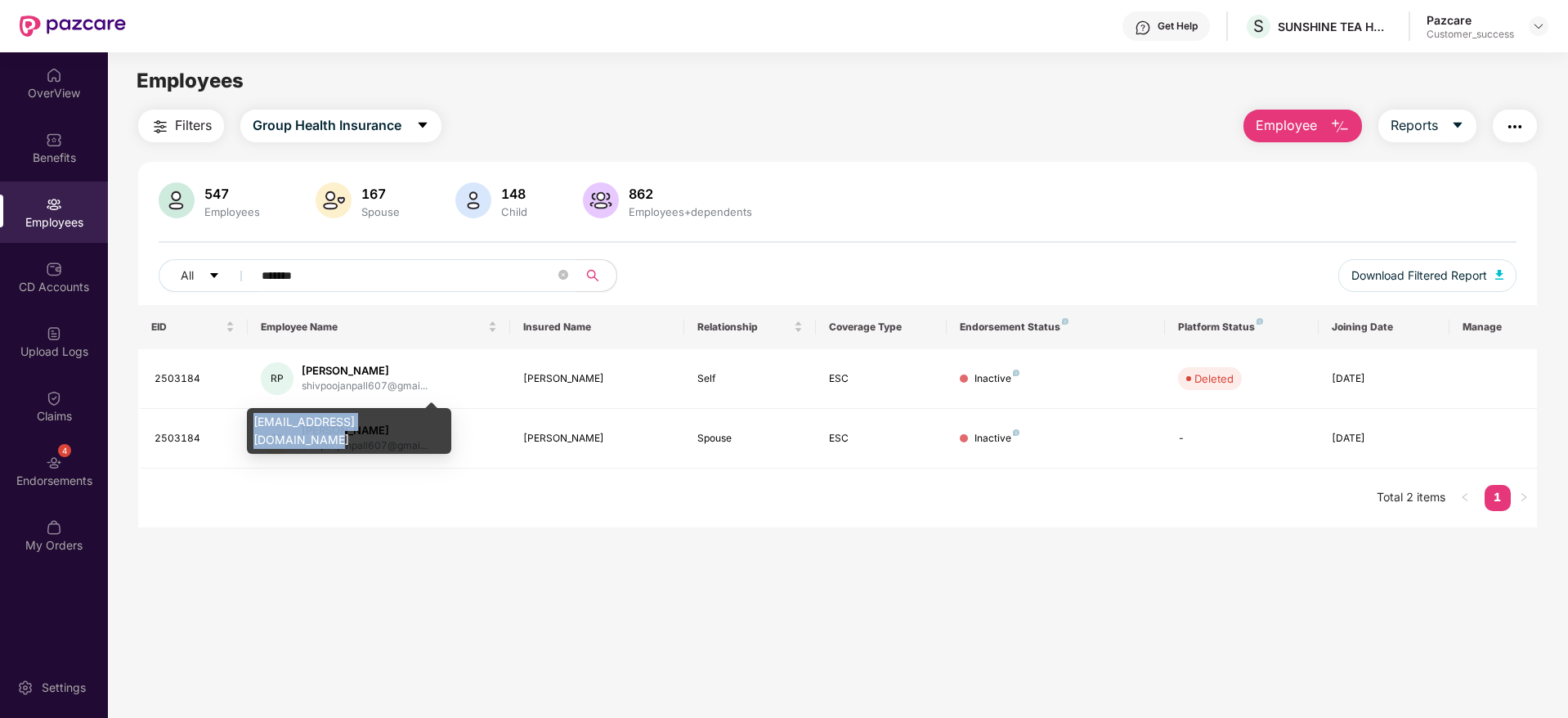
drag, startPoint x: 256, startPoint y: 422, endPoint x: 422, endPoint y: 422, distance: 166.0
click at [422, 422] on div "[EMAIL_ADDRESS][DOMAIN_NAME]" at bounding box center [348, 431] width 204 height 46
copy div "[EMAIL_ADDRESS][DOMAIN_NAME]"
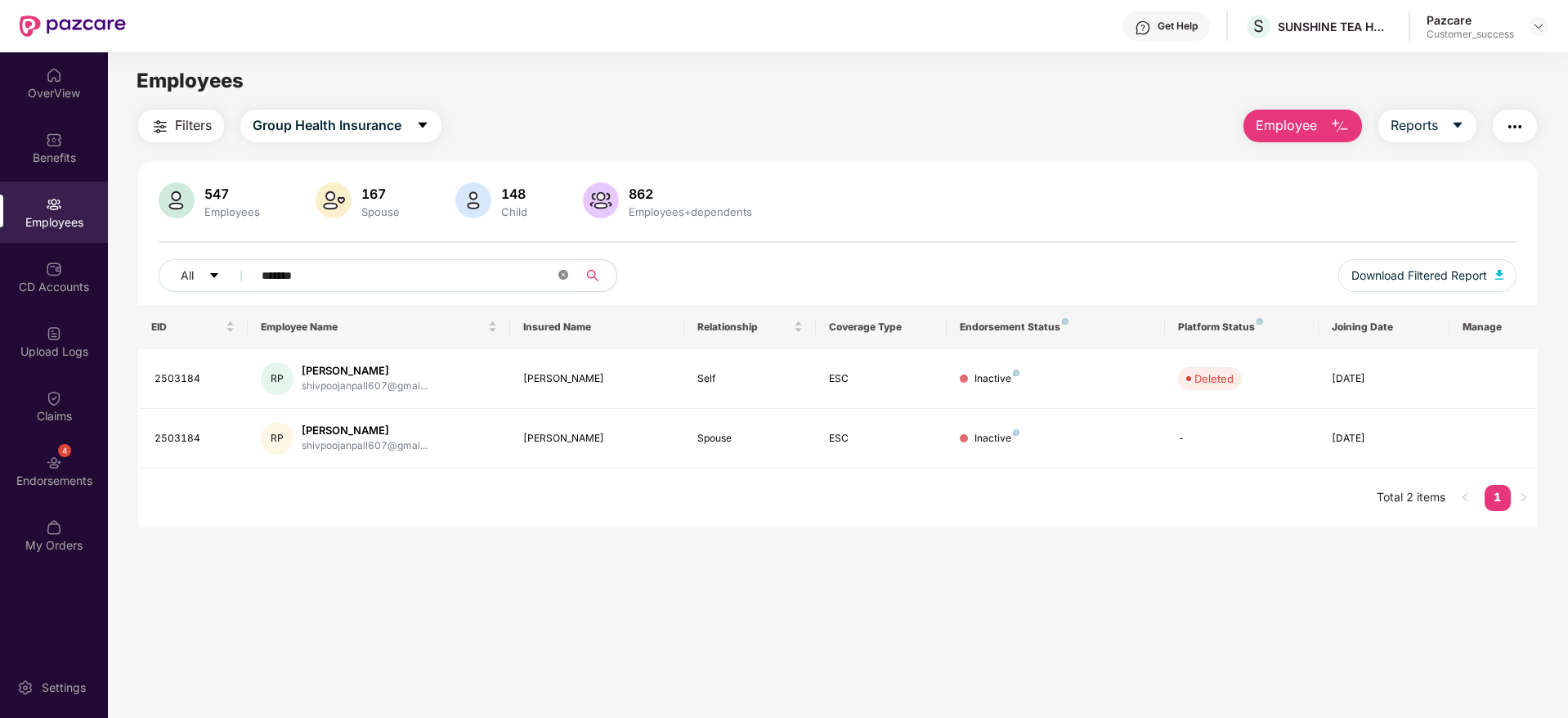
click at [560, 273] on icon "close-circle" at bounding box center [563, 274] width 10 height 10
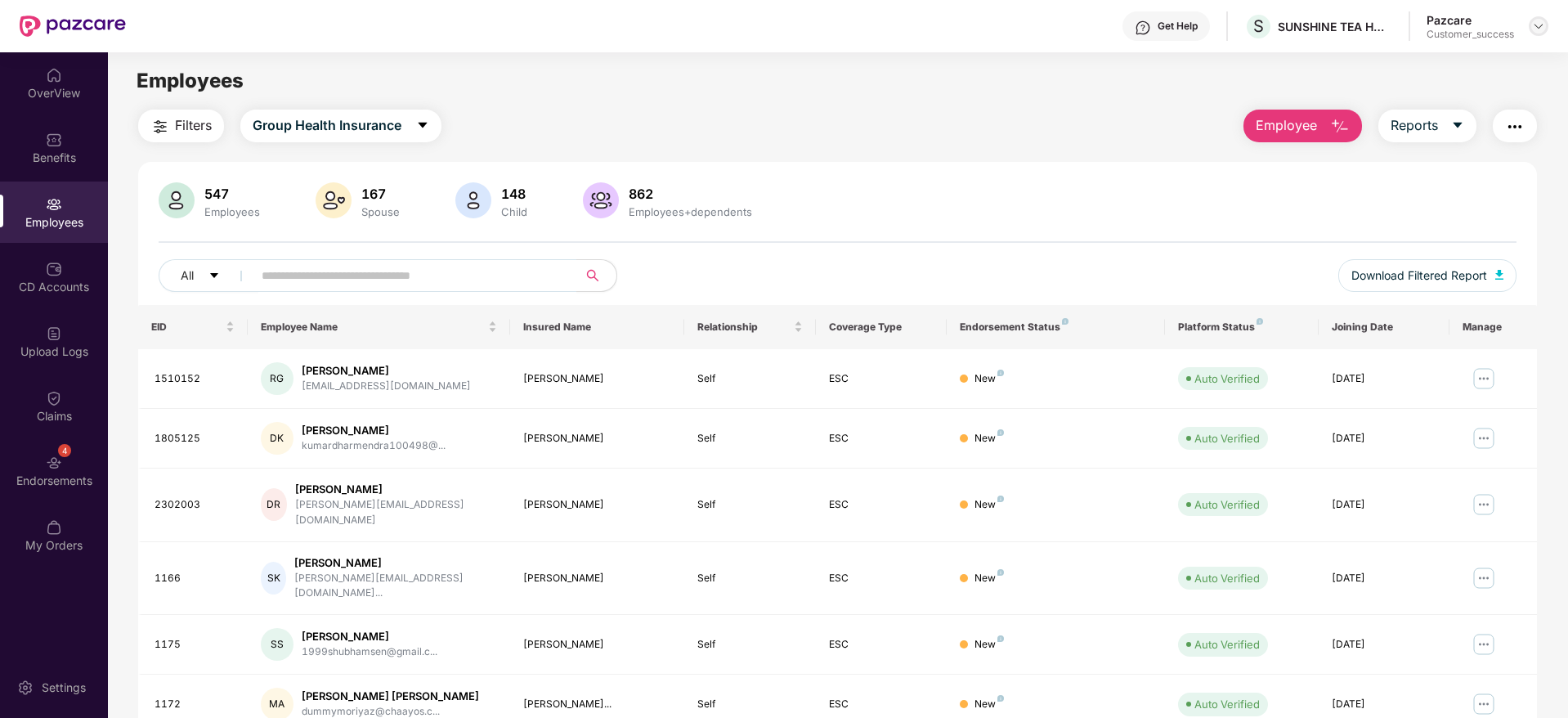
click at [1536, 27] on img at bounding box center [1538, 26] width 13 height 13
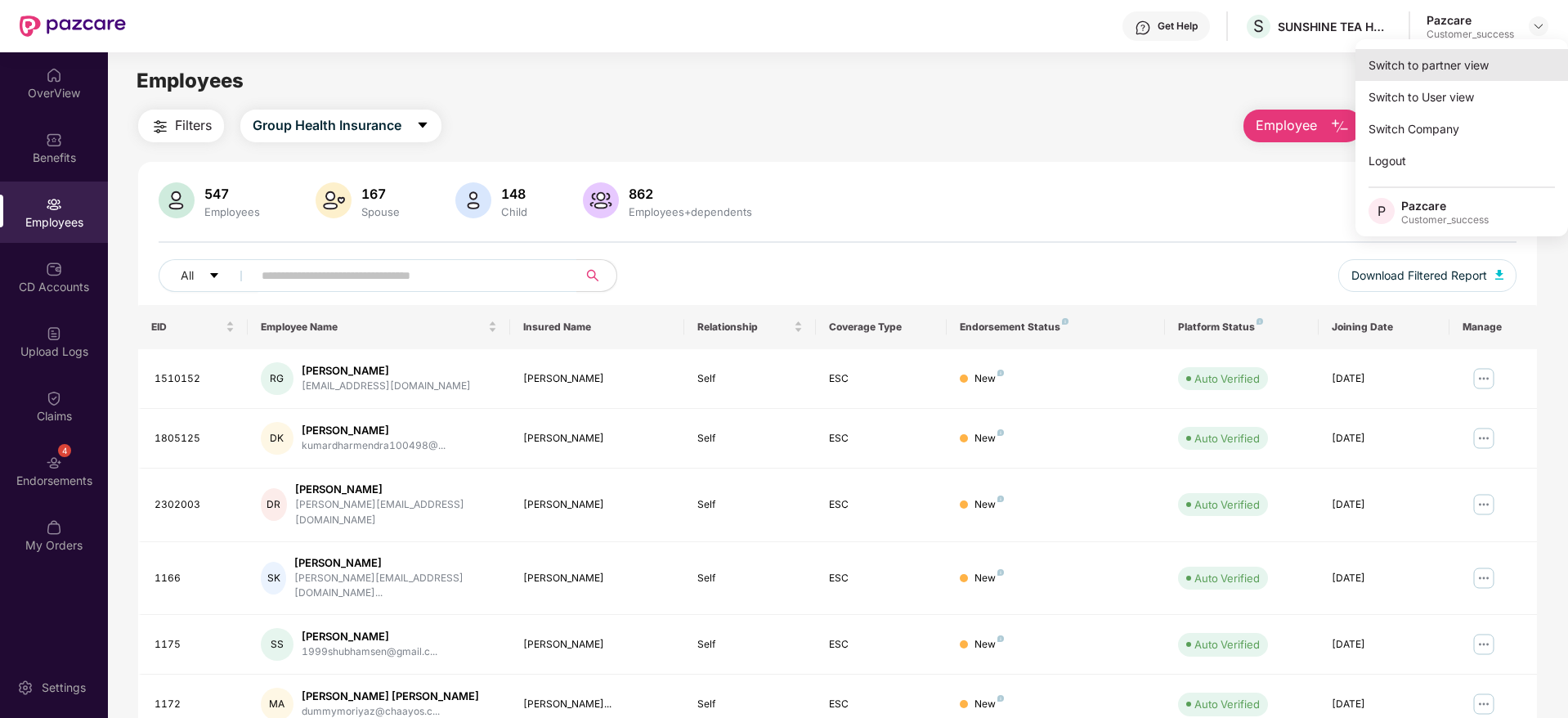
click at [1429, 66] on div "Switch to partner view" at bounding box center [1461, 64] width 213 height 32
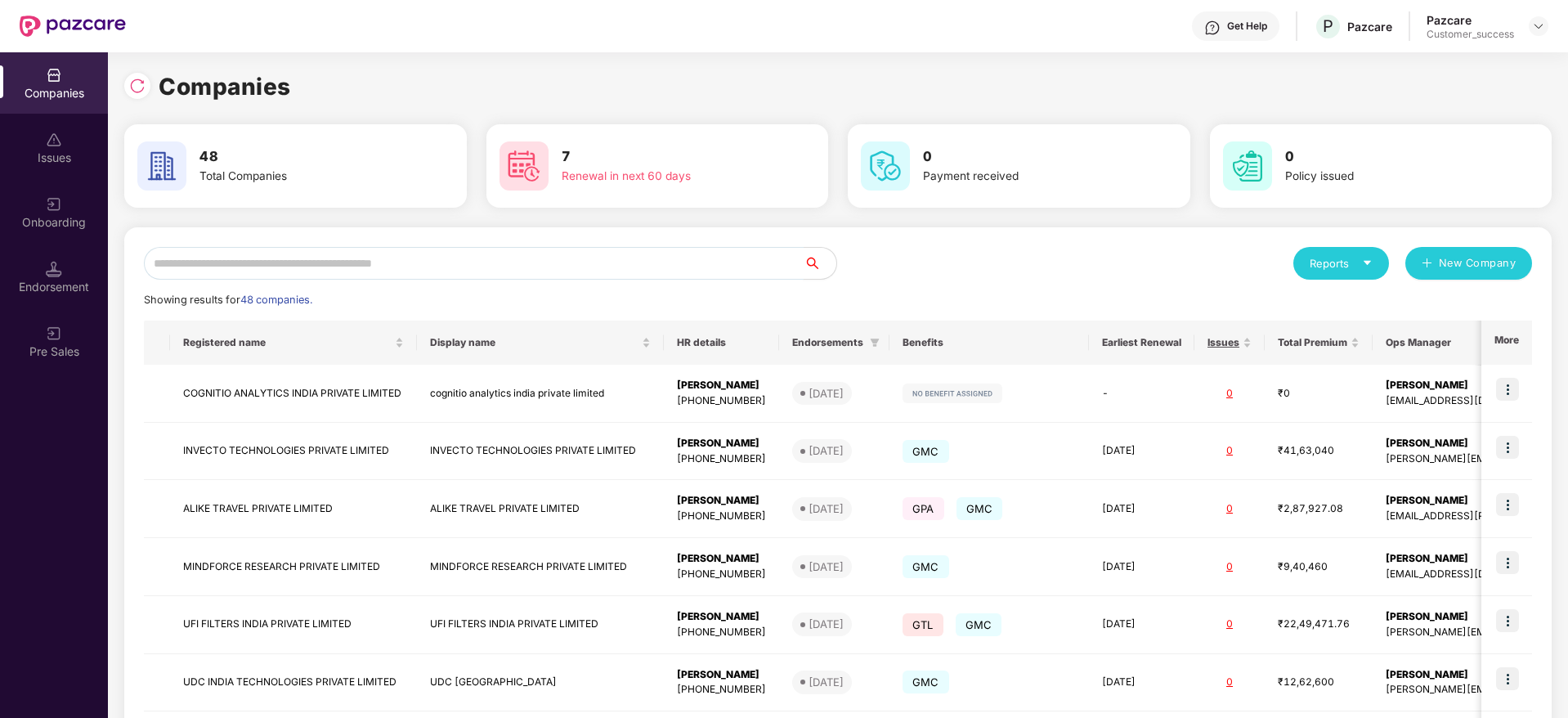
click at [524, 273] on input "text" at bounding box center [474, 263] width 660 height 33
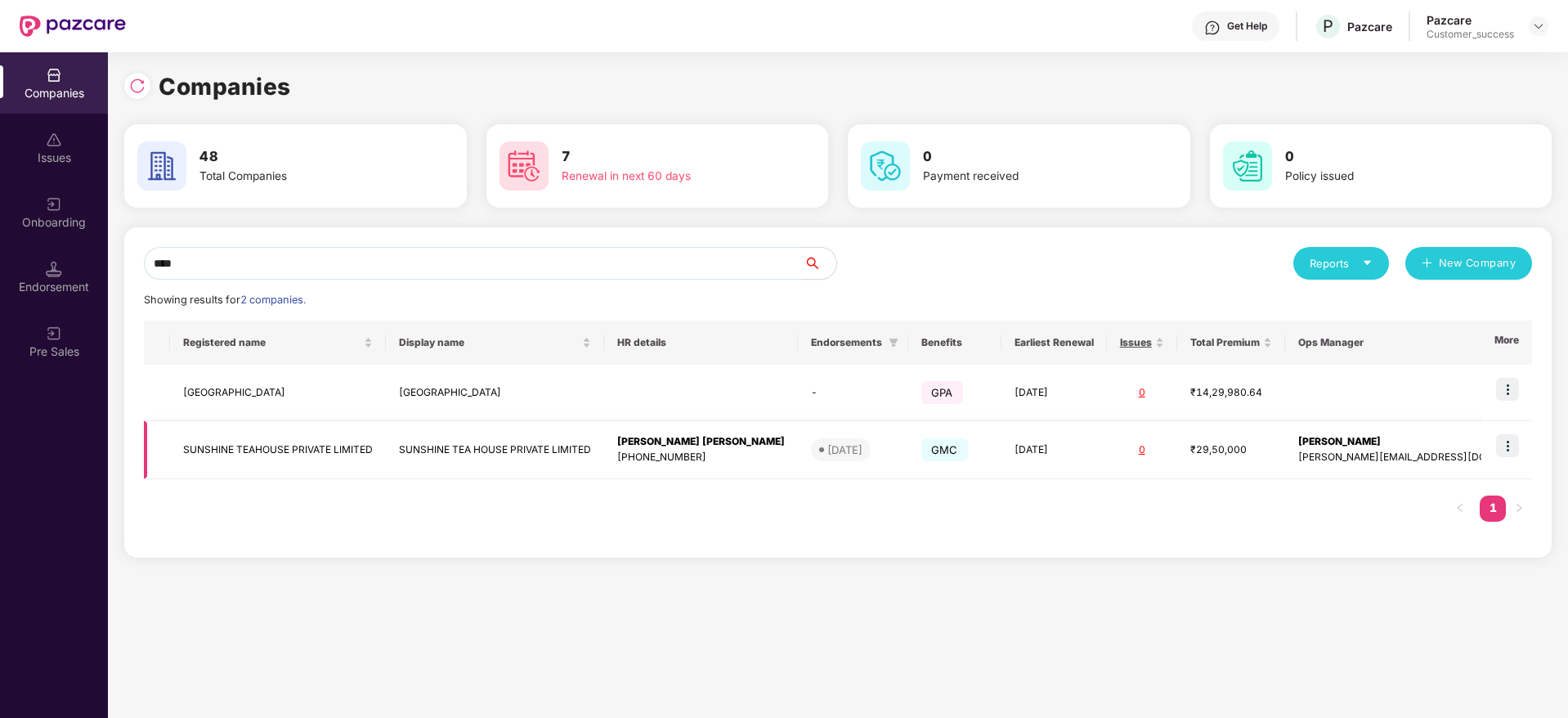
type input "****"
click at [1510, 444] on img at bounding box center [1507, 445] width 23 height 23
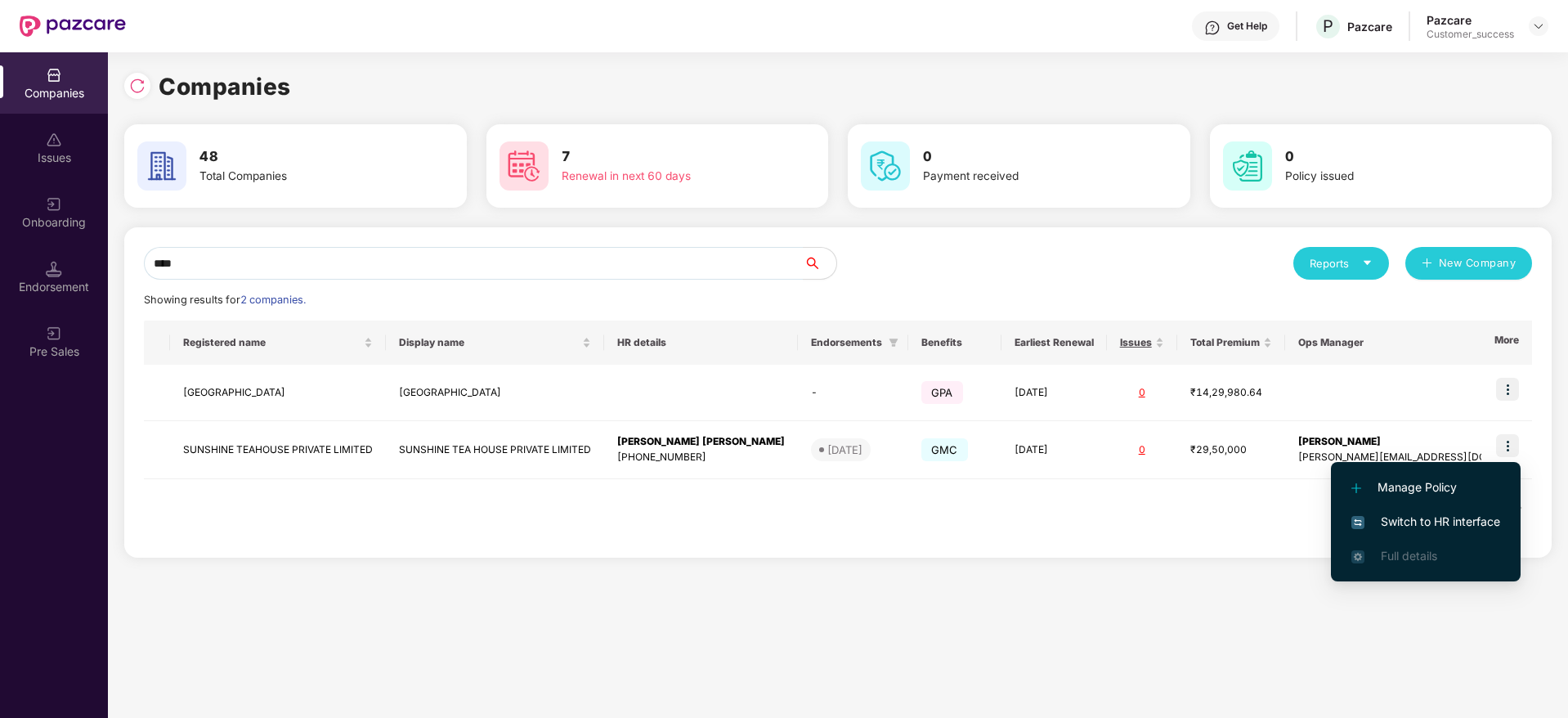
click at [1413, 513] on span "Switch to HR interface" at bounding box center [1425, 521] width 148 height 18
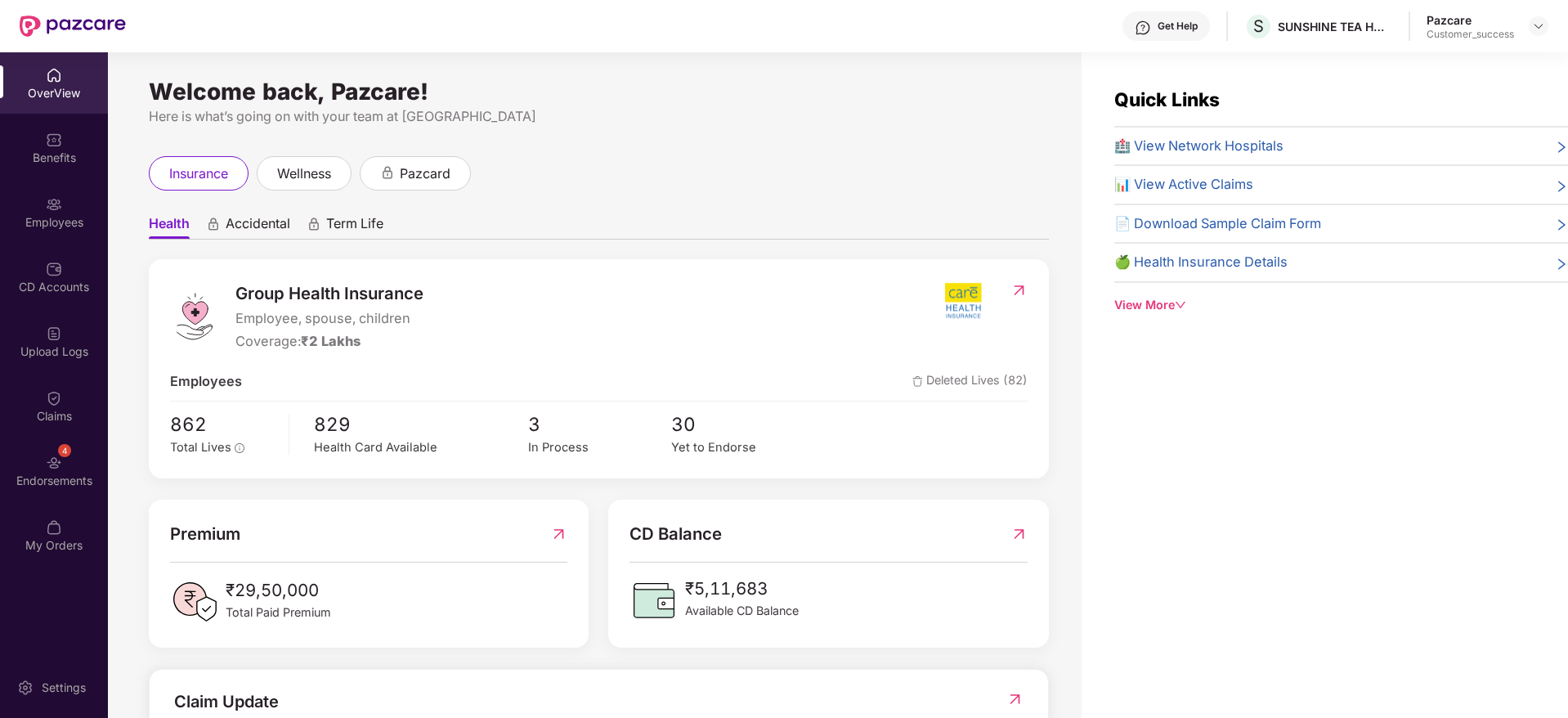
click at [65, 218] on div "Employees" at bounding box center [54, 222] width 108 height 16
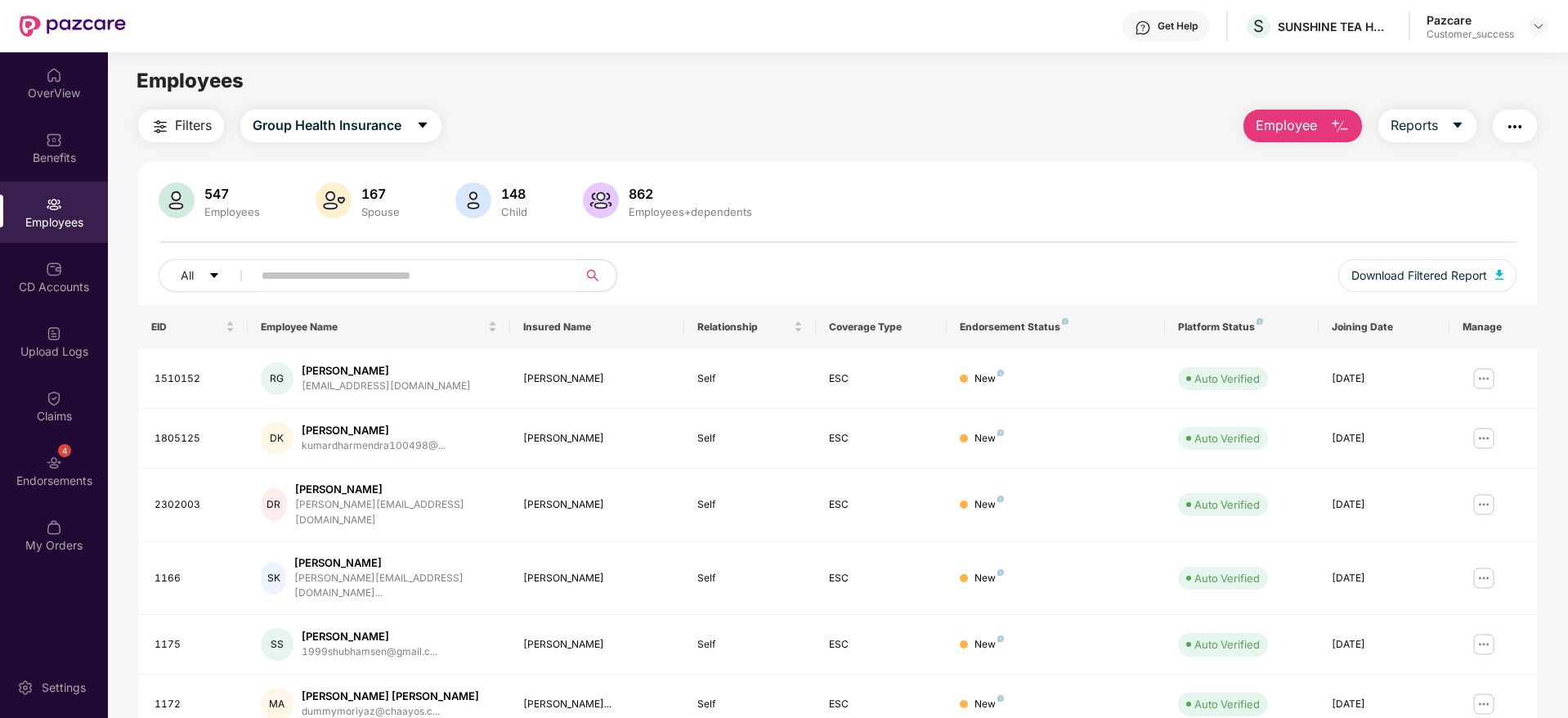
click at [323, 266] on input "text" at bounding box center [408, 275] width 293 height 24
paste input "*******"
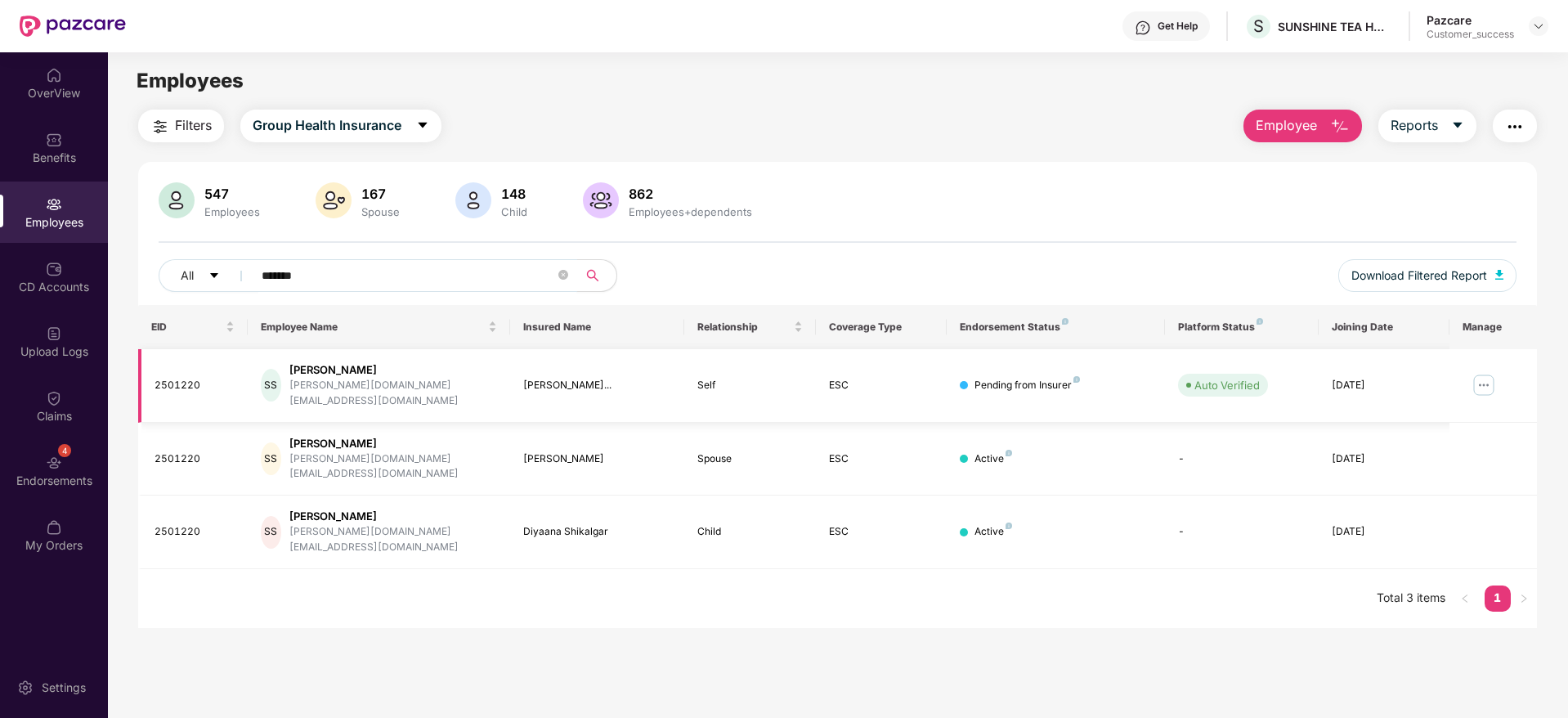
type input "*******"
click at [1485, 375] on img at bounding box center [1484, 385] width 26 height 26
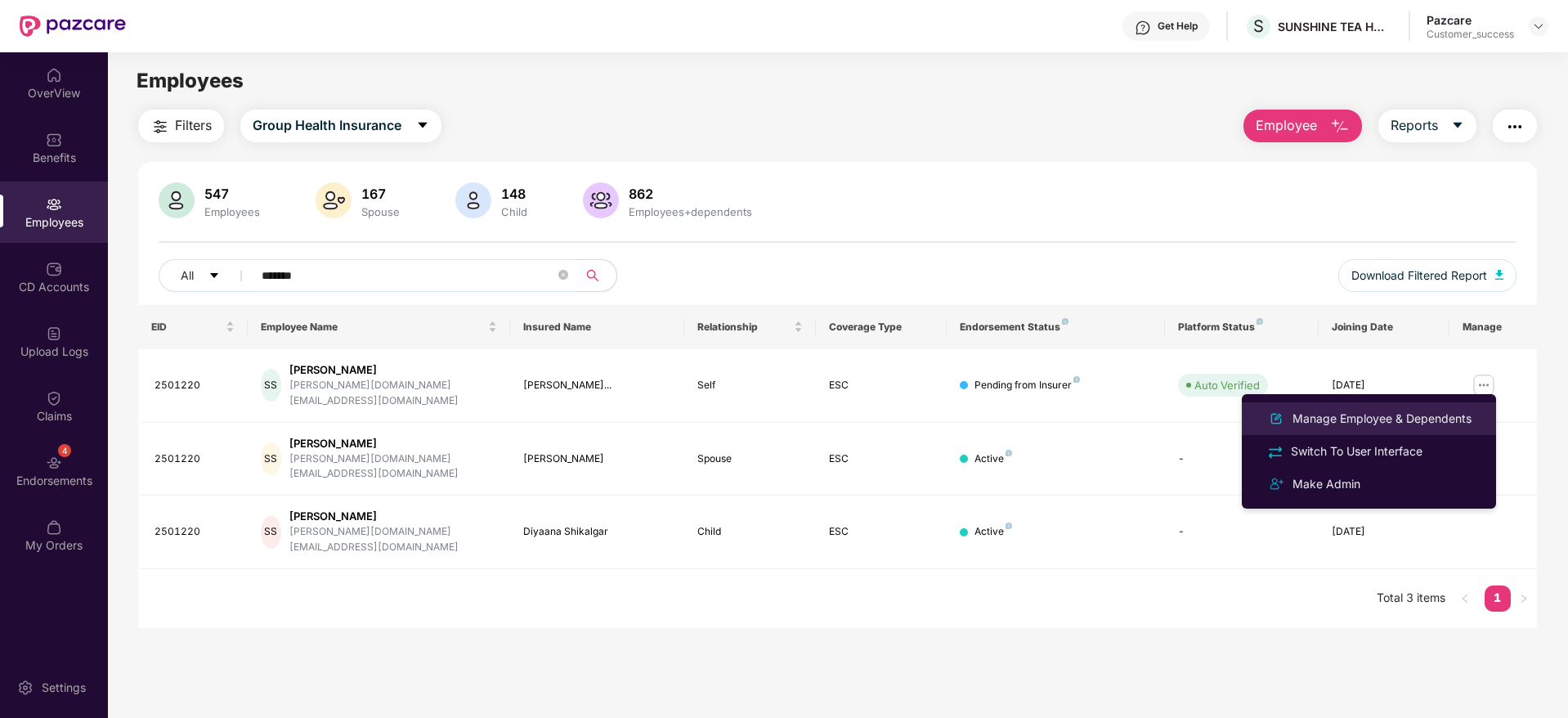
click at [1360, 409] on div "Manage Employee & Dependents" at bounding box center [1368, 418] width 212 height 20
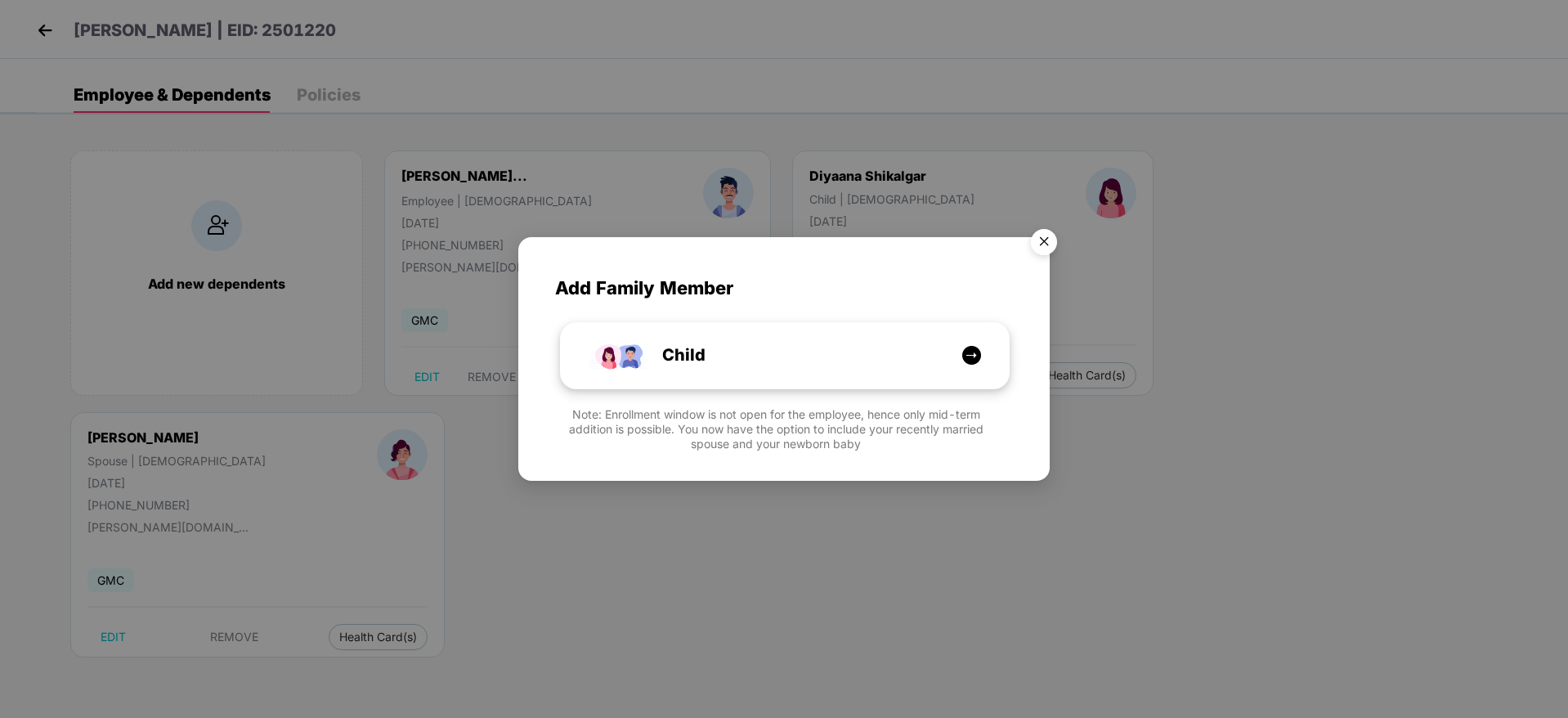
click at [866, 366] on div "Child" at bounding box center [793, 354] width 336 height 25
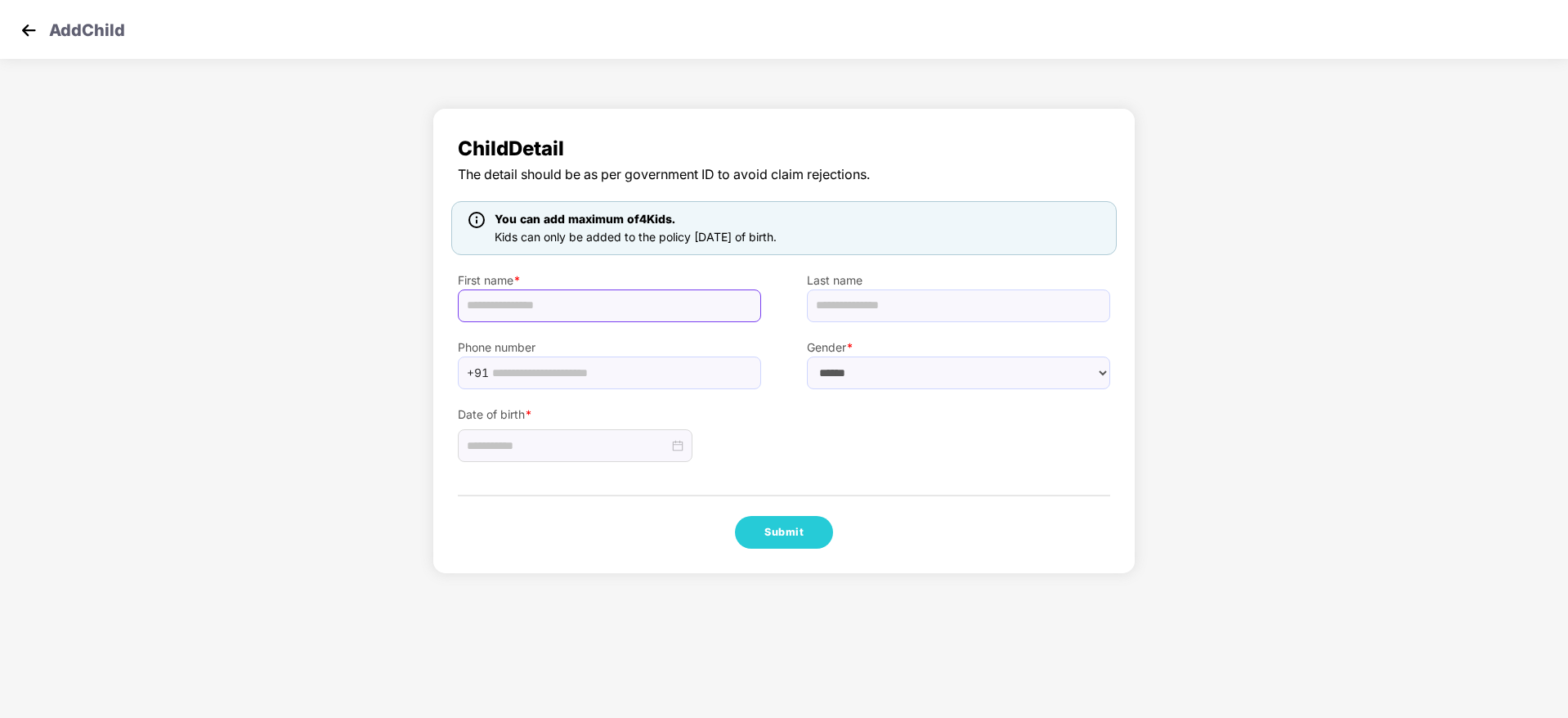
click at [646, 299] on input "text" at bounding box center [609, 306] width 303 height 33
paste input "**********"
type input "**********"
click at [858, 370] on select "****** **** ******" at bounding box center [958, 372] width 303 height 33
select select "******"
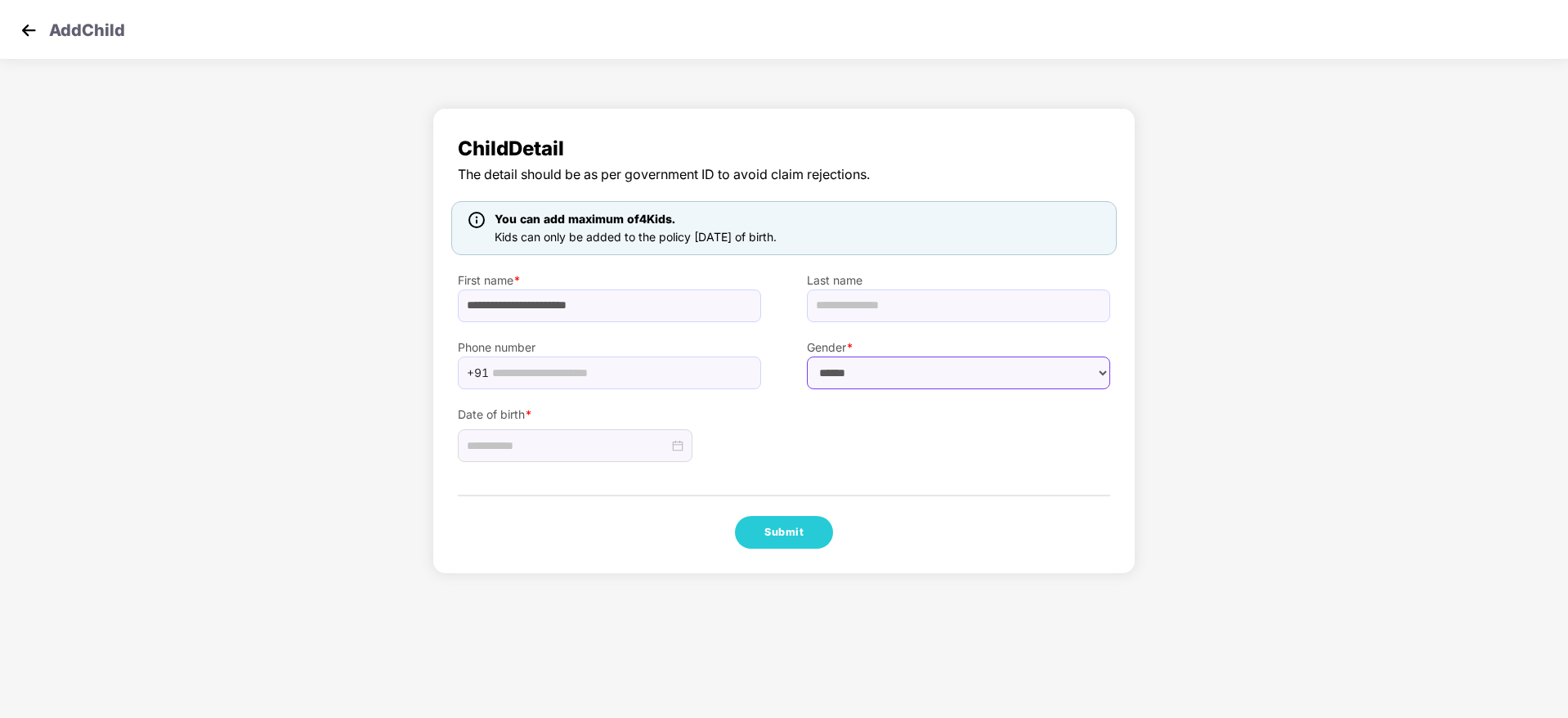
click at [807, 356] on select "****** **** ******" at bounding box center [958, 372] width 303 height 33
click at [676, 434] on div at bounding box center [575, 445] width 234 height 33
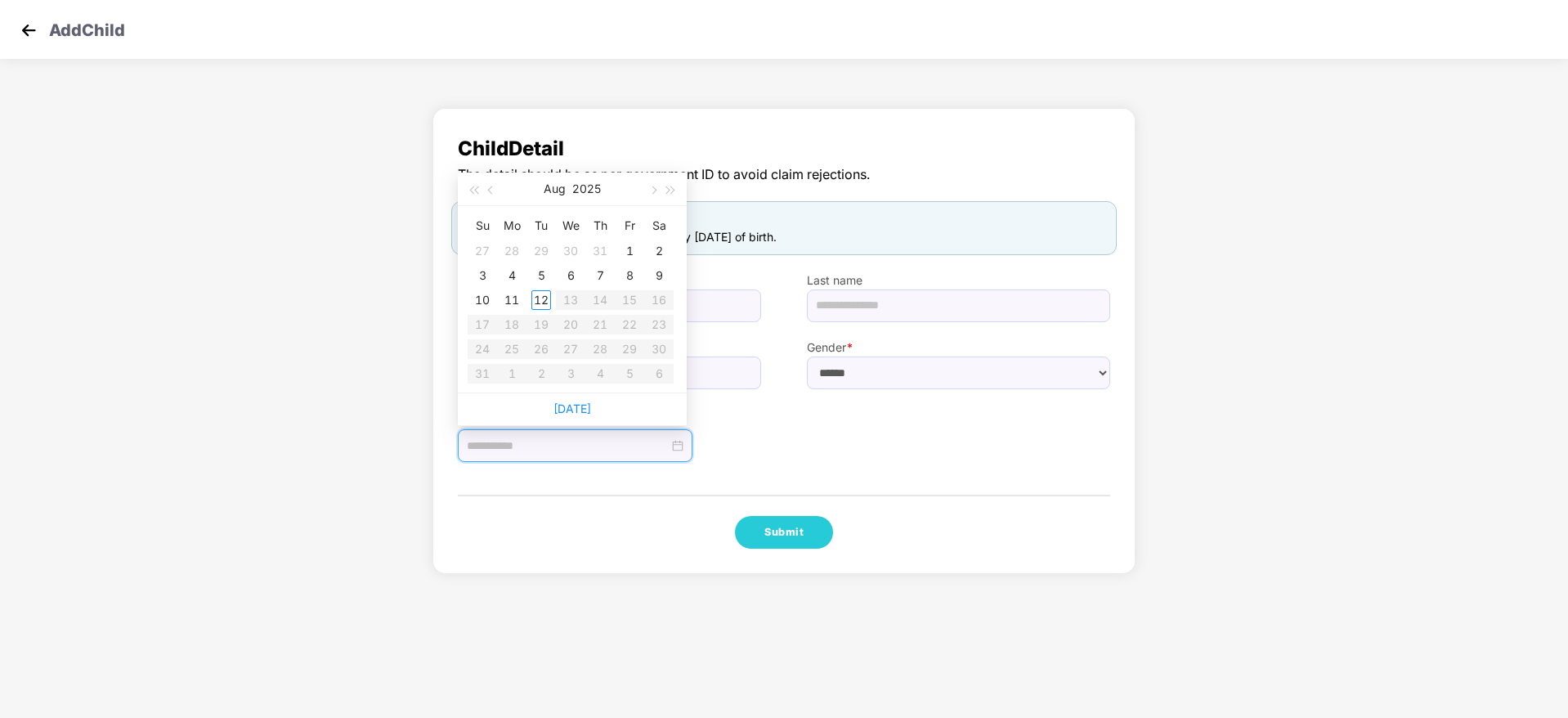
type input "**********"
click at [495, 187] on button "button" at bounding box center [491, 189] width 18 height 33
click at [648, 190] on button "button" at bounding box center [652, 189] width 18 height 33
type input "**********"
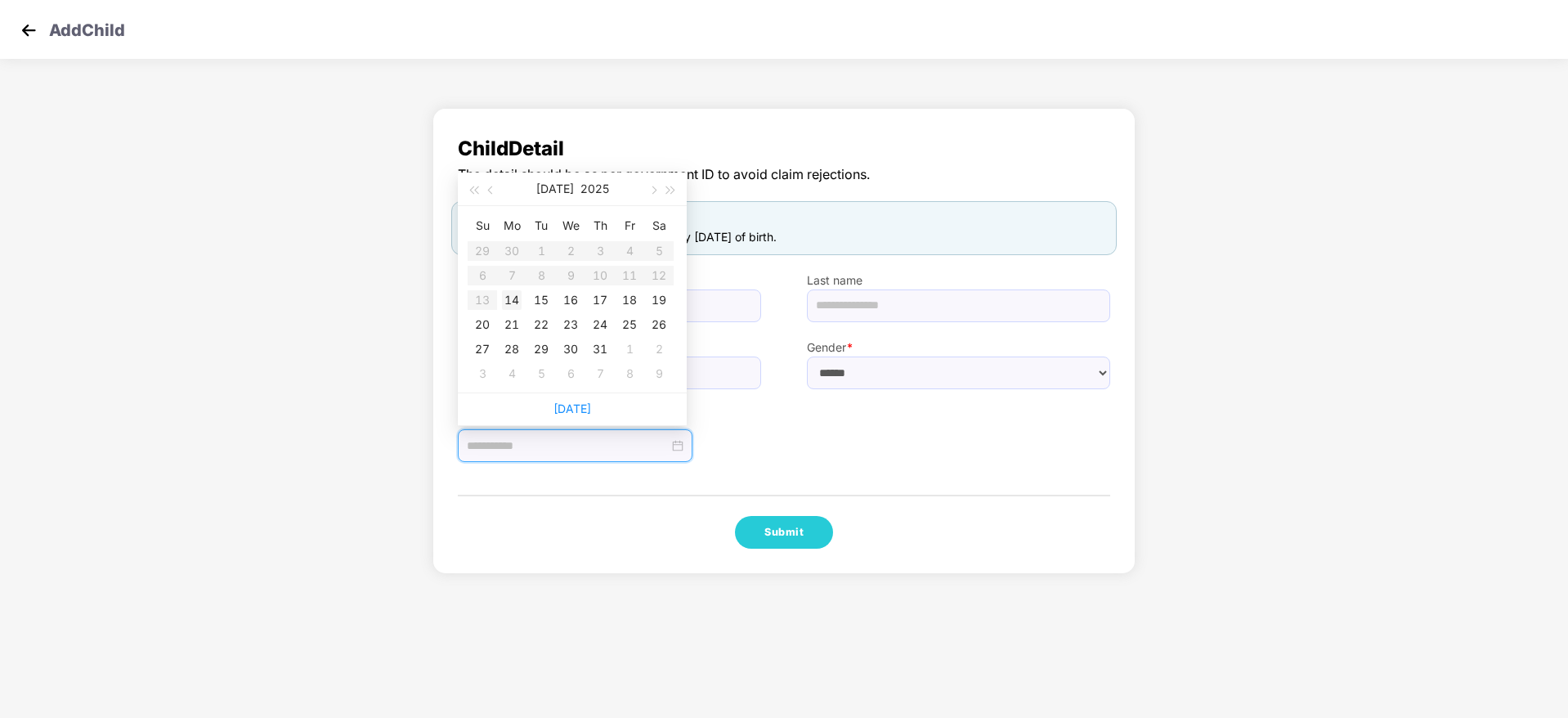
click at [510, 296] on div "14" at bounding box center [511, 300] width 20 height 20
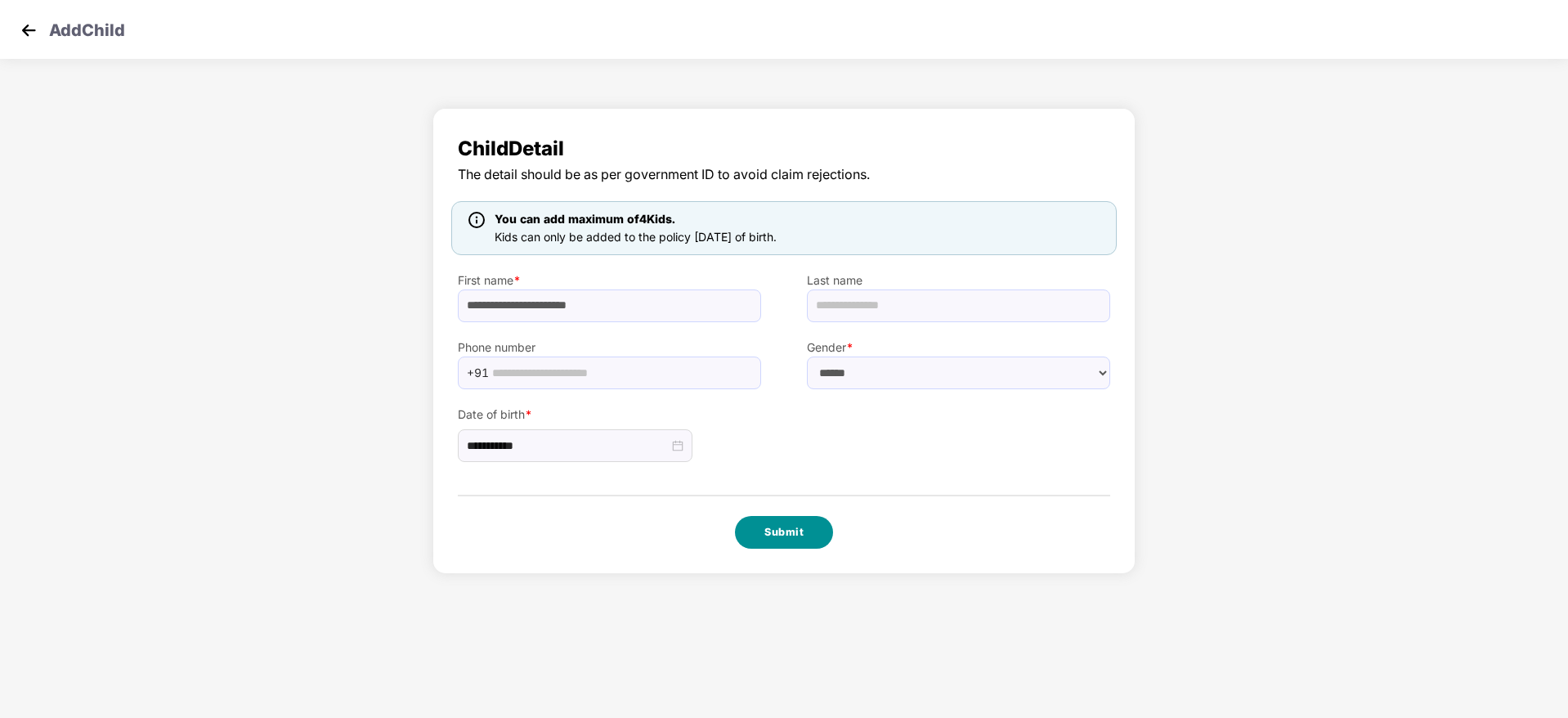
click at [774, 523] on button "Submit" at bounding box center [783, 532] width 98 height 33
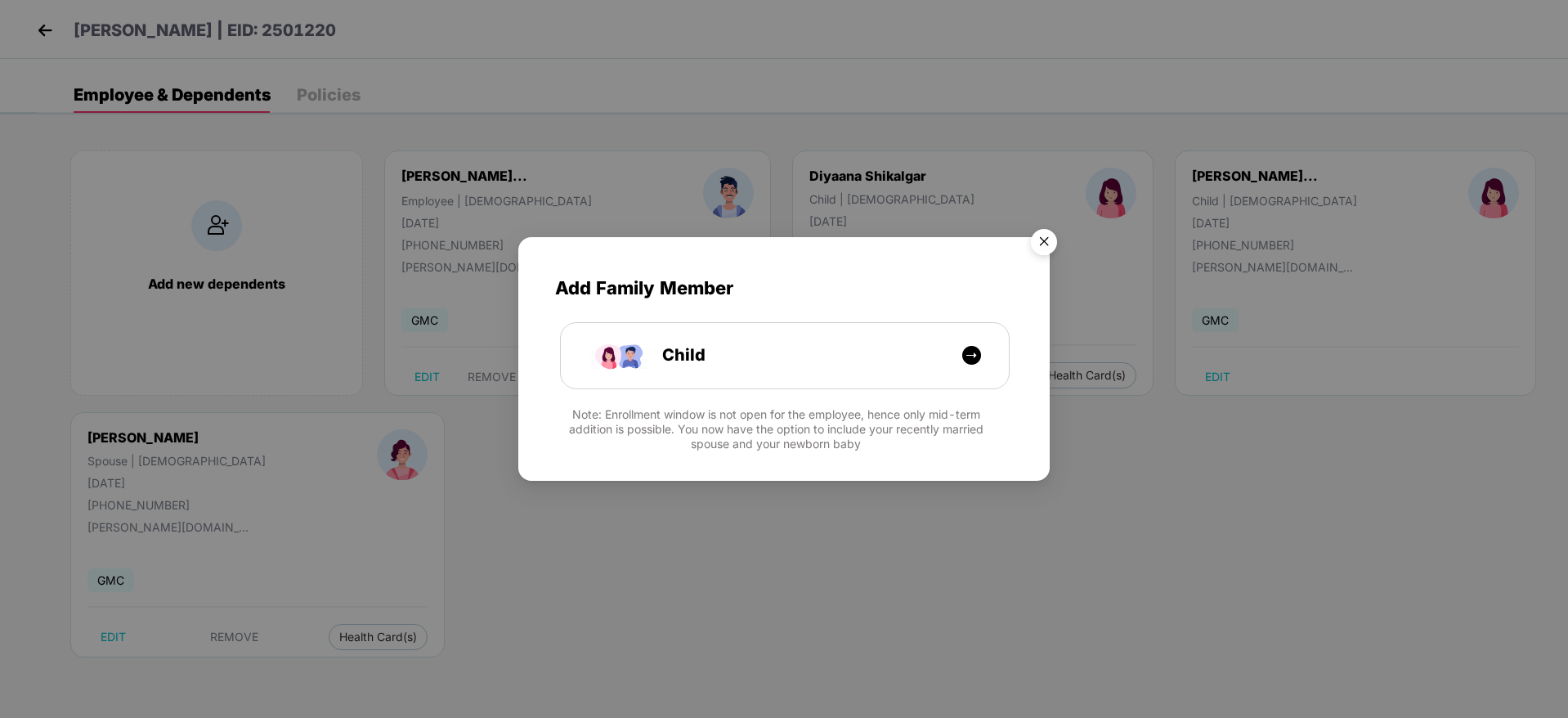
click at [1052, 241] on img "Close" at bounding box center [1044, 244] width 46 height 46
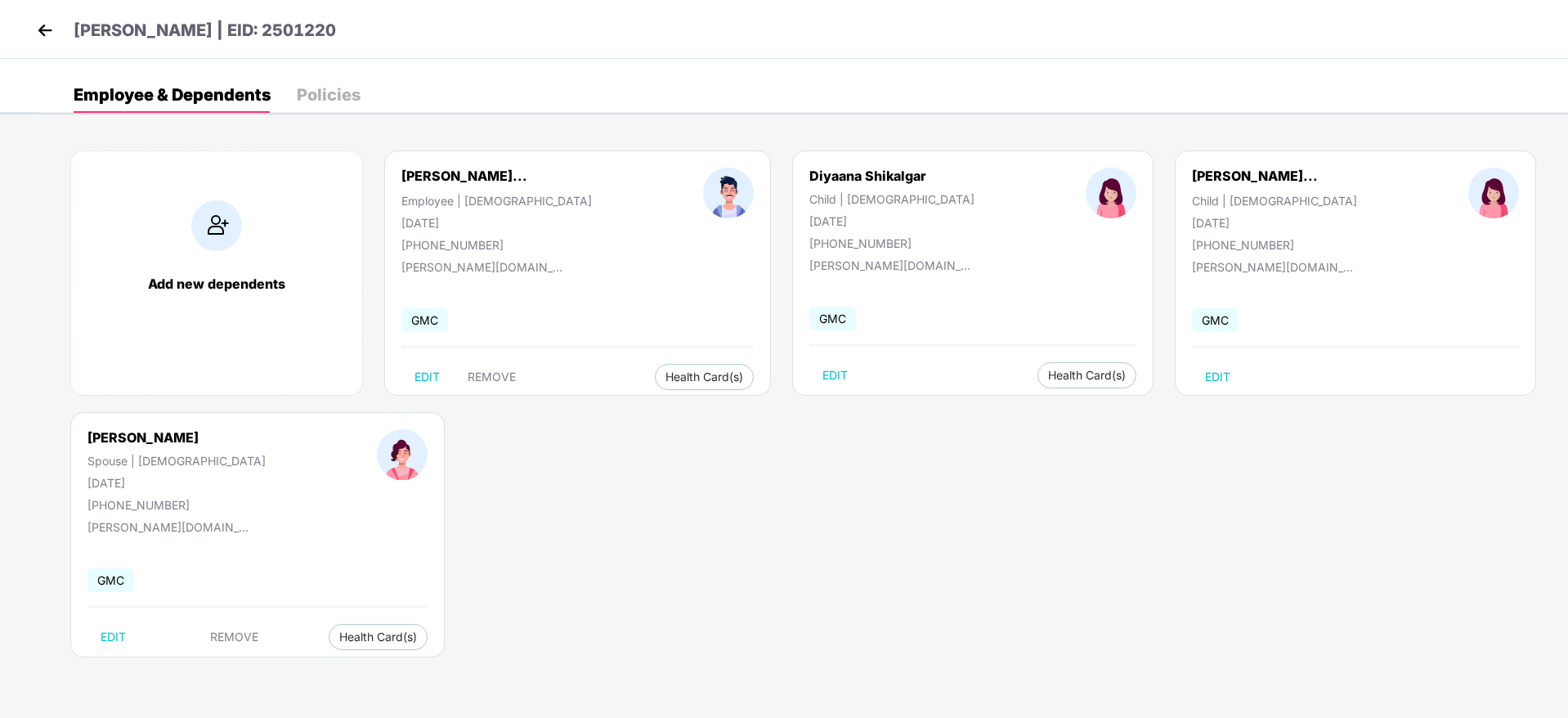
click at [49, 27] on img at bounding box center [45, 30] width 24 height 24
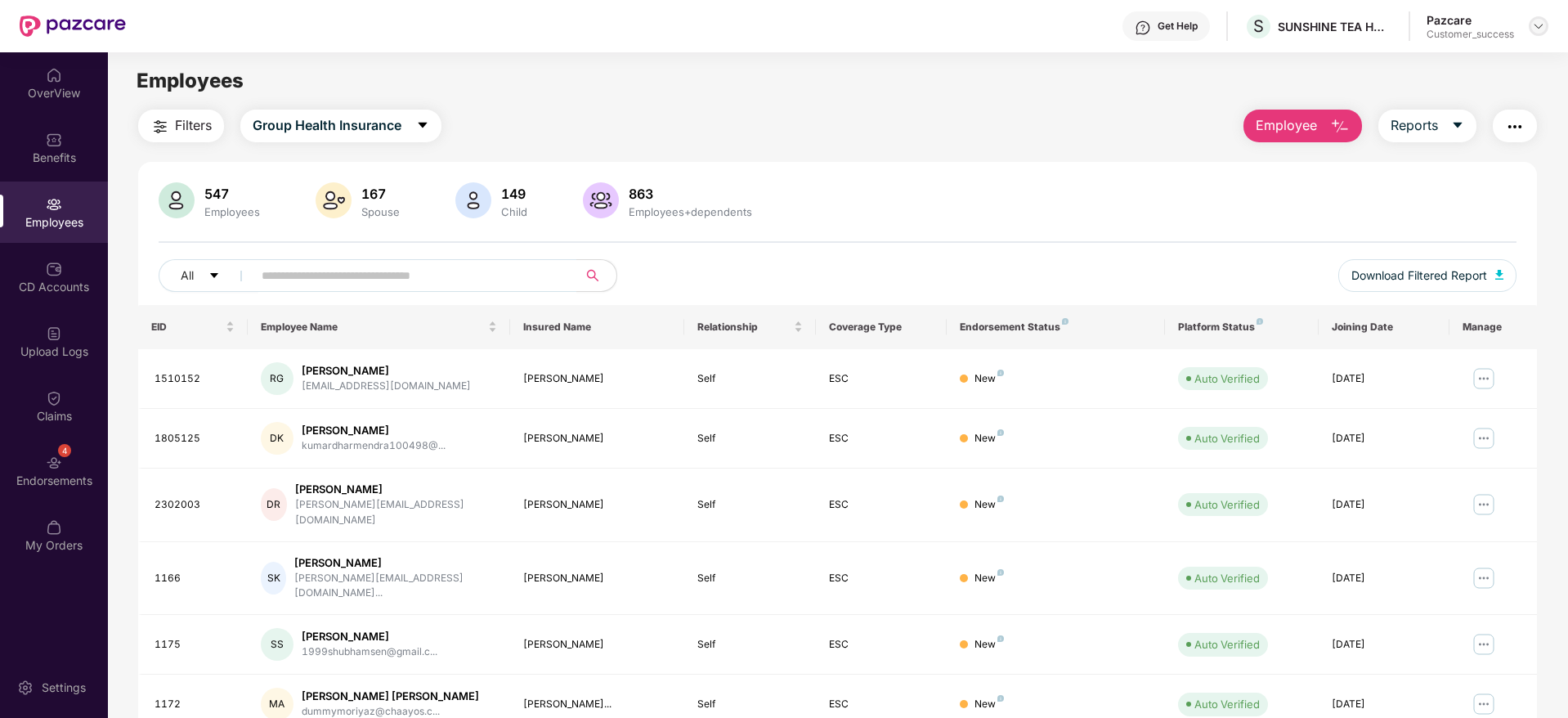
click at [1543, 32] on img at bounding box center [1538, 26] width 13 height 13
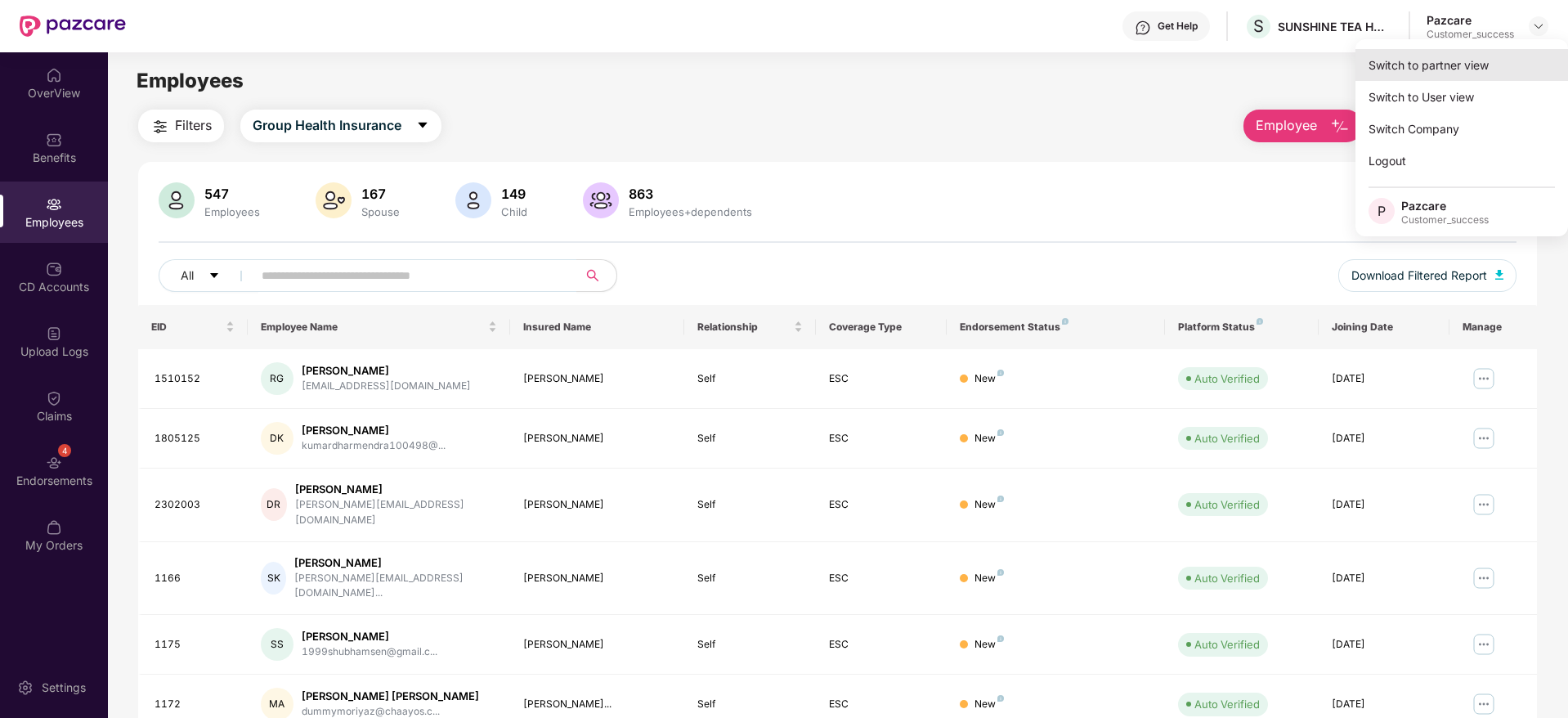
click at [1415, 57] on div "Switch to partner view" at bounding box center [1461, 64] width 213 height 32
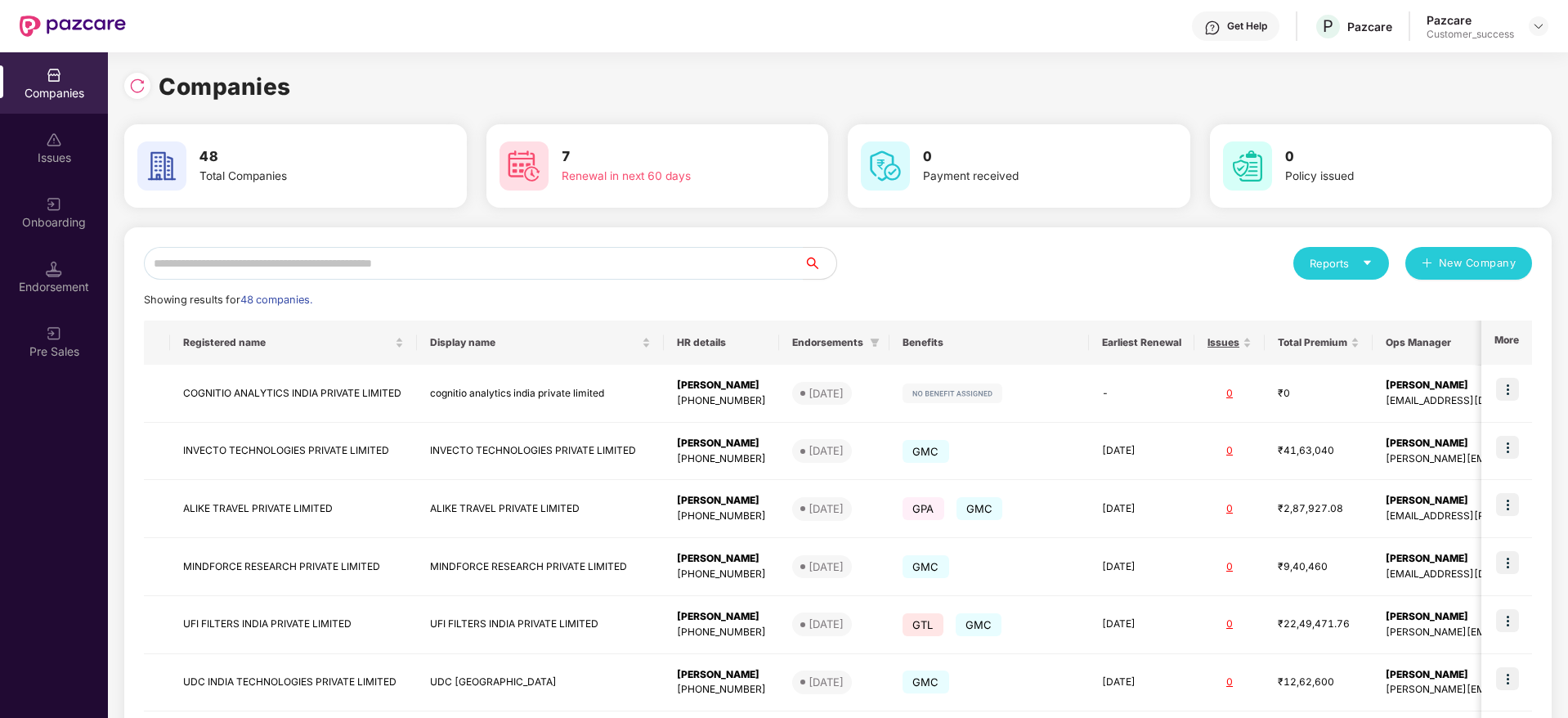
click at [123, 82] on div "Companies 48 Total Companies 7 Renewal in next 60 days 0 Payment received 0 Pol…" at bounding box center [837, 385] width 1459 height 665
click at [142, 81] on img at bounding box center [137, 85] width 16 height 16
click at [307, 265] on input "text" at bounding box center [474, 263] width 660 height 33
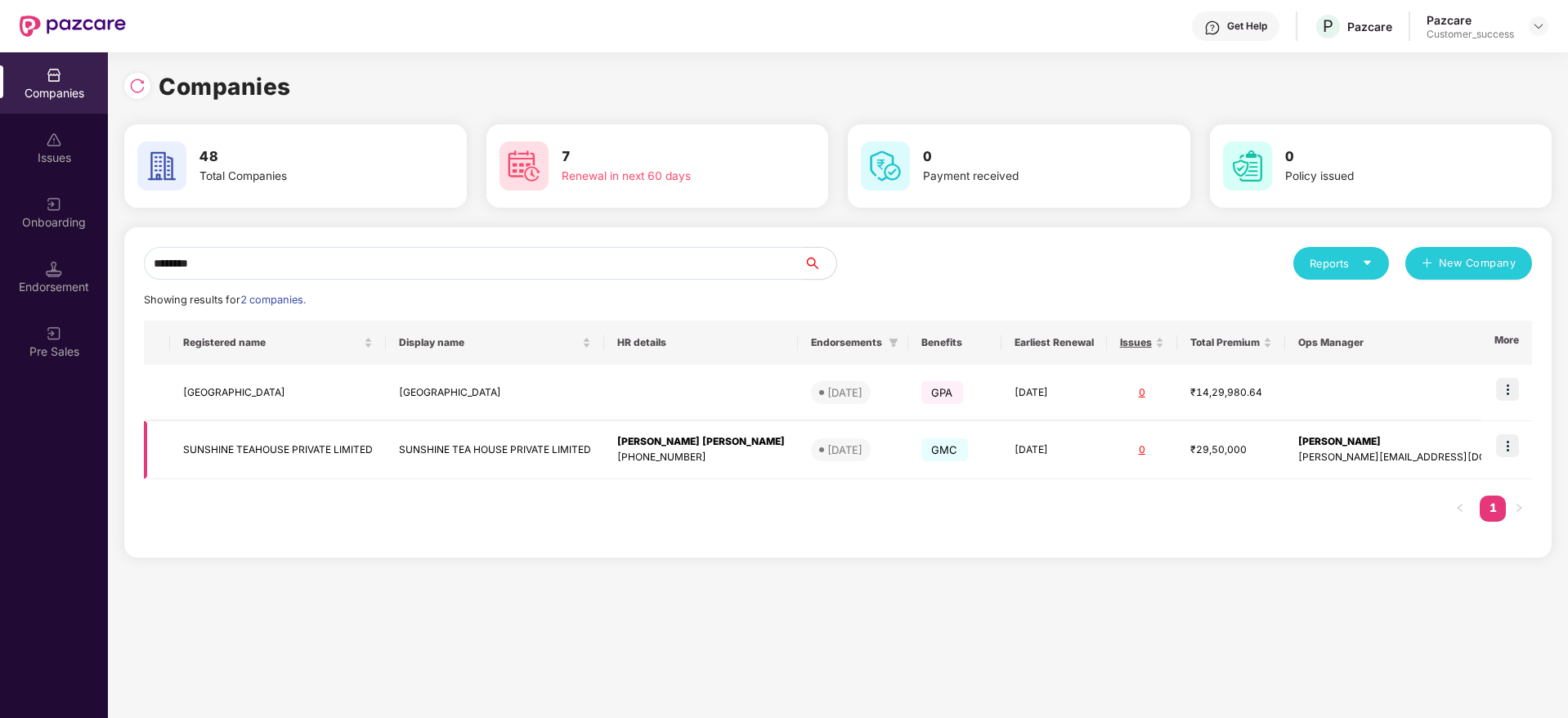
type input "********"
click at [1514, 446] on img at bounding box center [1507, 445] width 23 height 23
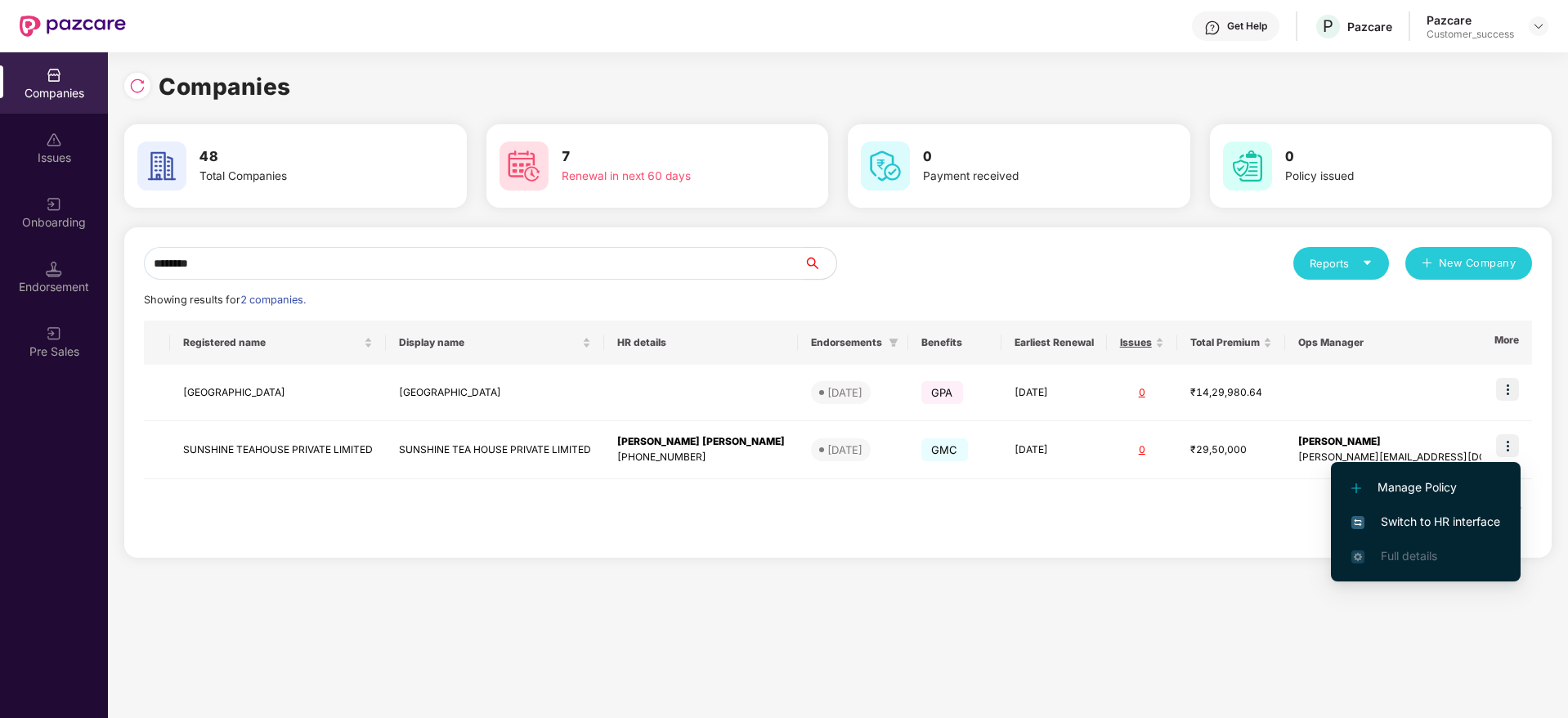
click at [1422, 514] on span "Switch to HR interface" at bounding box center [1425, 521] width 148 height 18
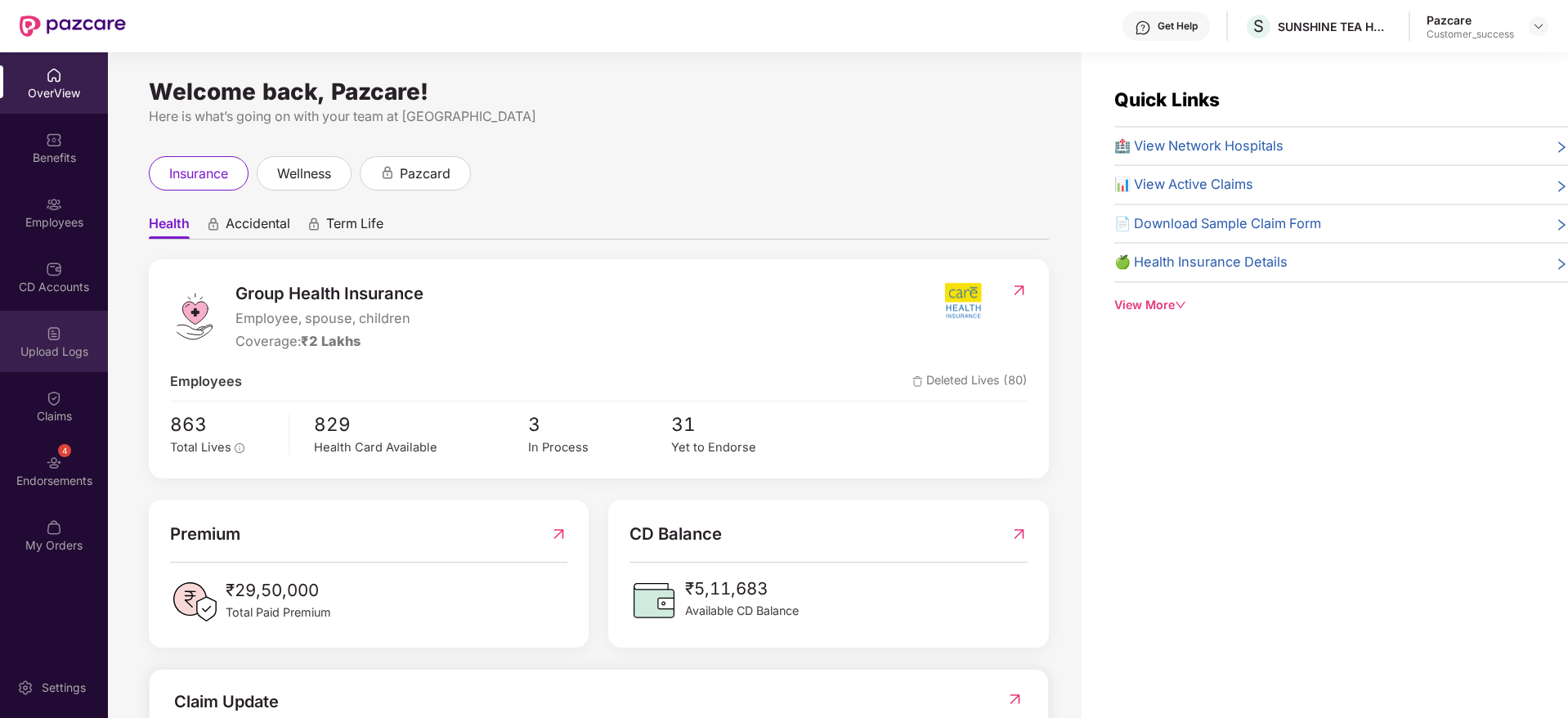
click at [68, 350] on div "Upload Logs" at bounding box center [54, 351] width 108 height 16
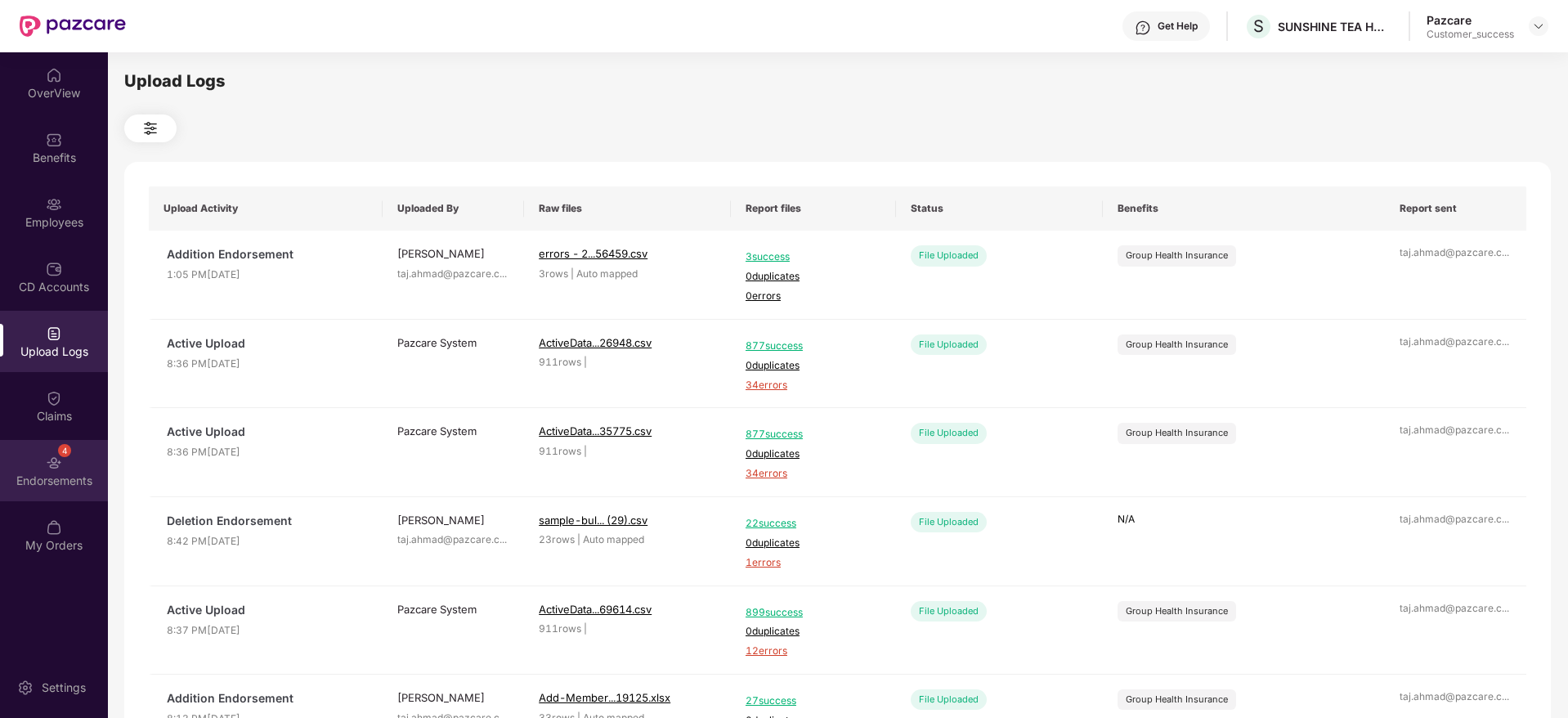
click at [61, 464] on img at bounding box center [54, 462] width 16 height 16
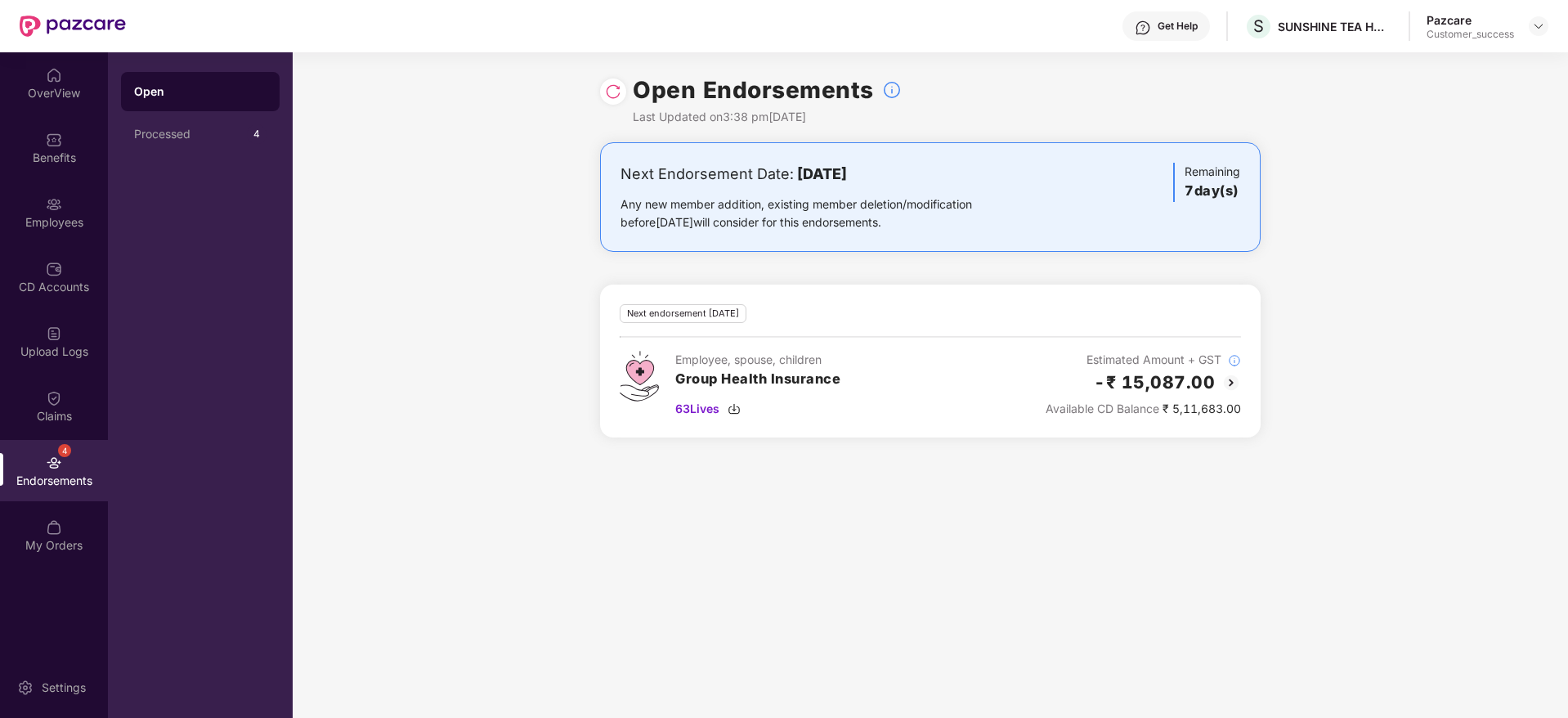
click at [615, 91] on img at bounding box center [613, 91] width 16 height 16
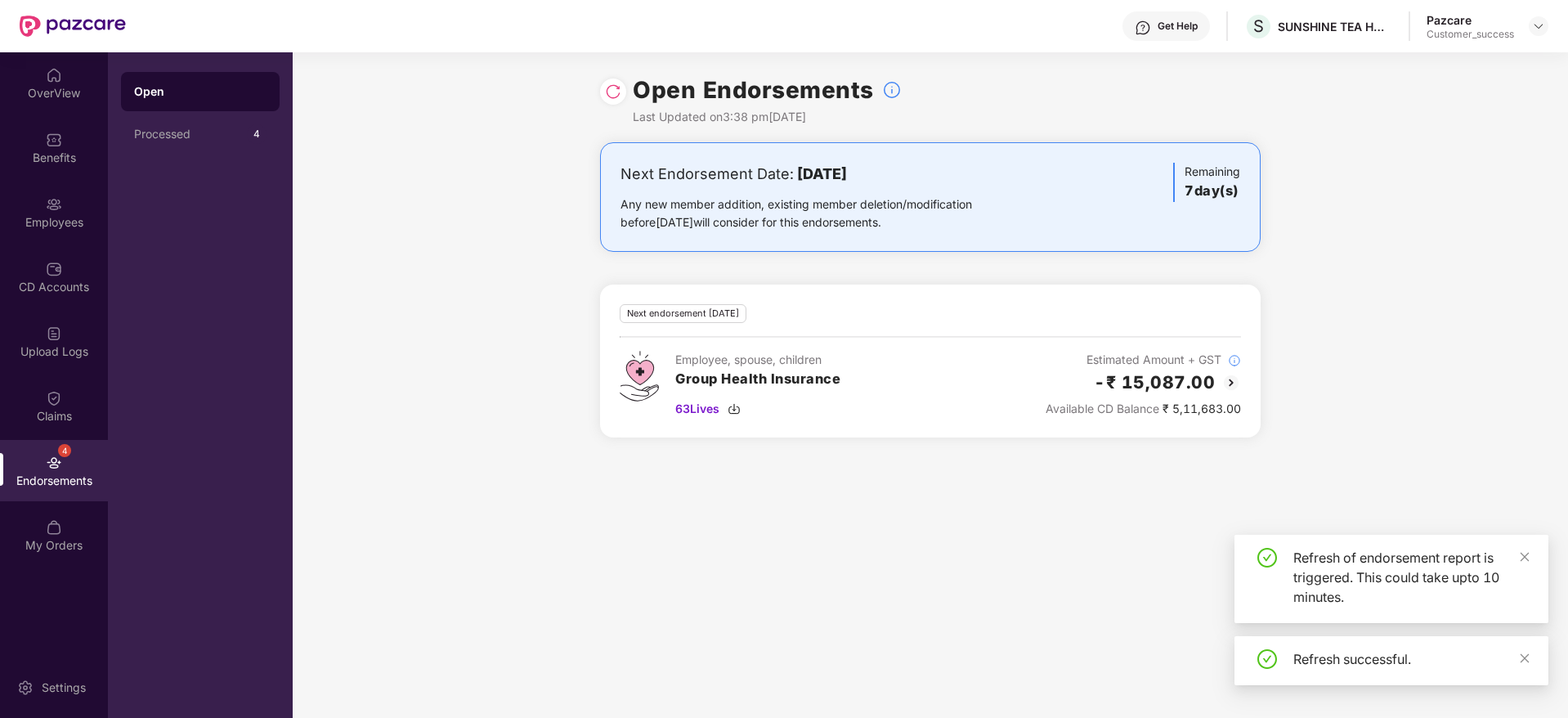
click at [615, 91] on img at bounding box center [613, 91] width 16 height 16
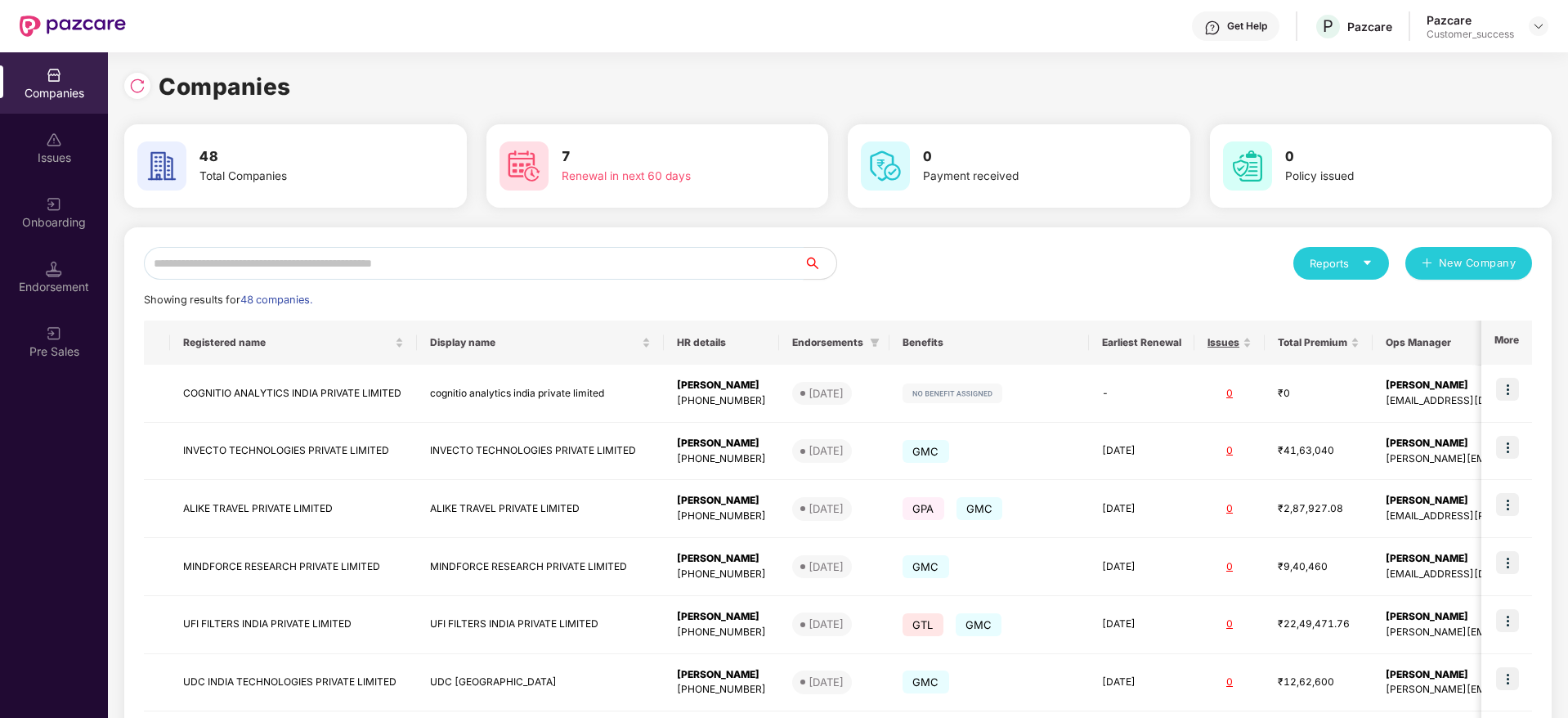
click at [581, 258] on input "text" at bounding box center [474, 263] width 660 height 33
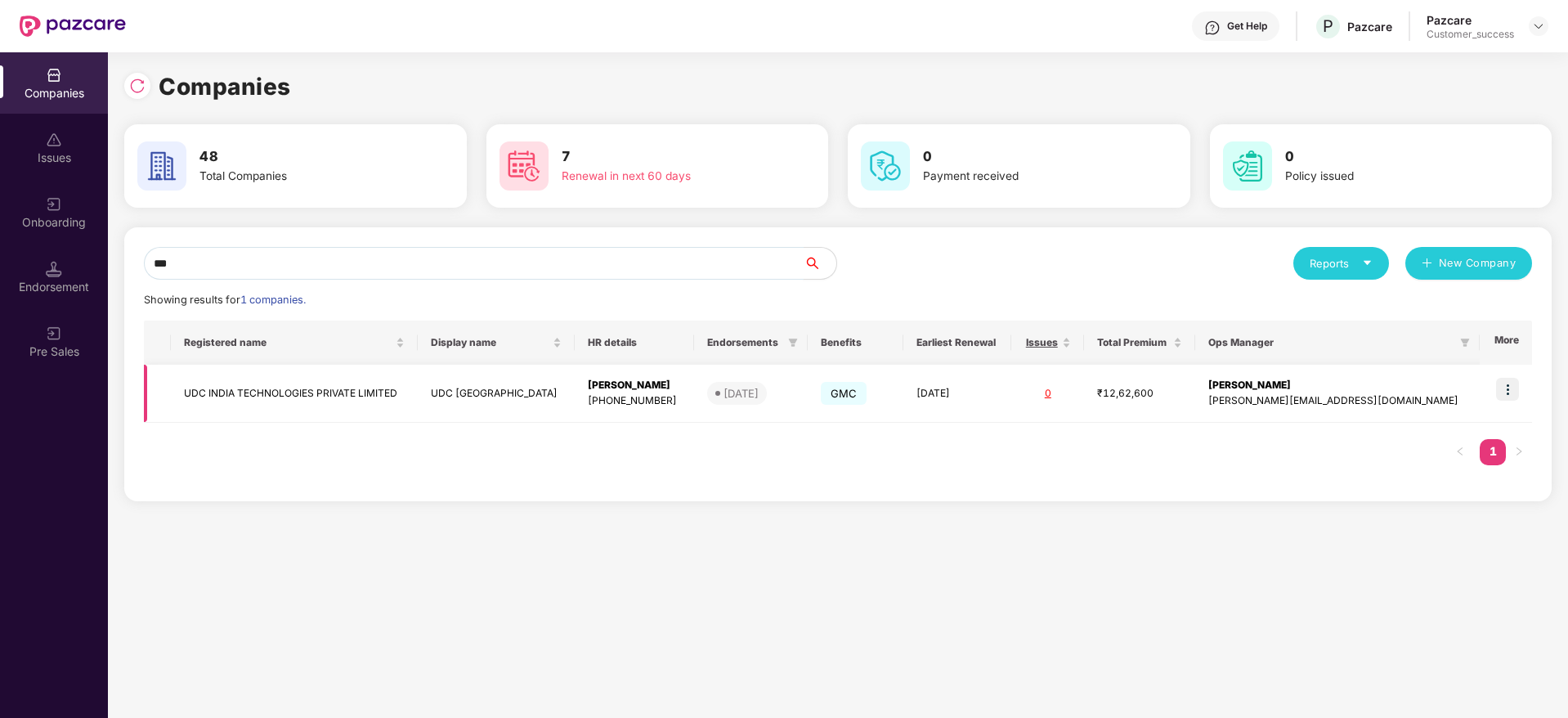
type input "***"
click at [385, 400] on td "UDC INDIA TECHNOLOGIES PRIVATE LIMITED" at bounding box center [294, 393] width 247 height 58
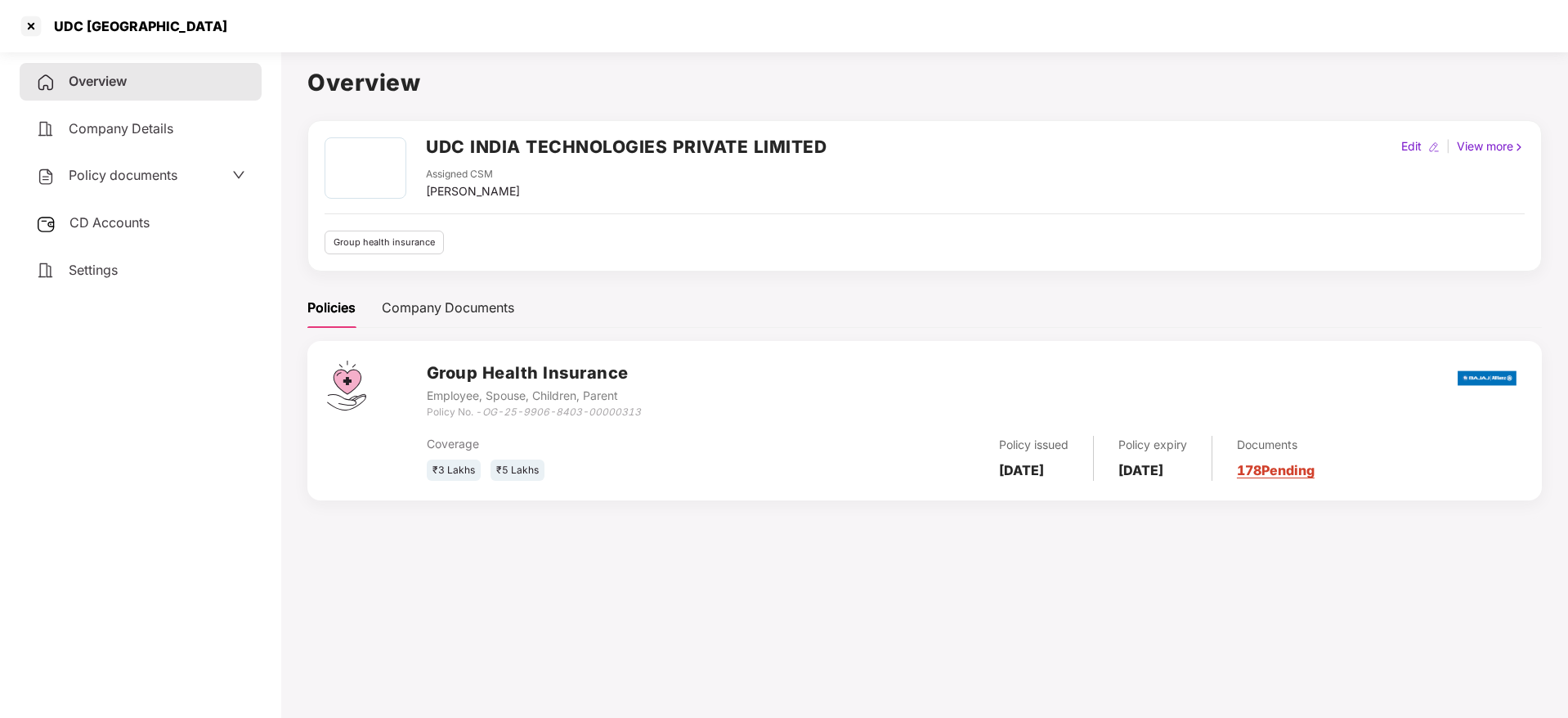
click at [1307, 471] on link "178 Pending" at bounding box center [1275, 470] width 77 height 16
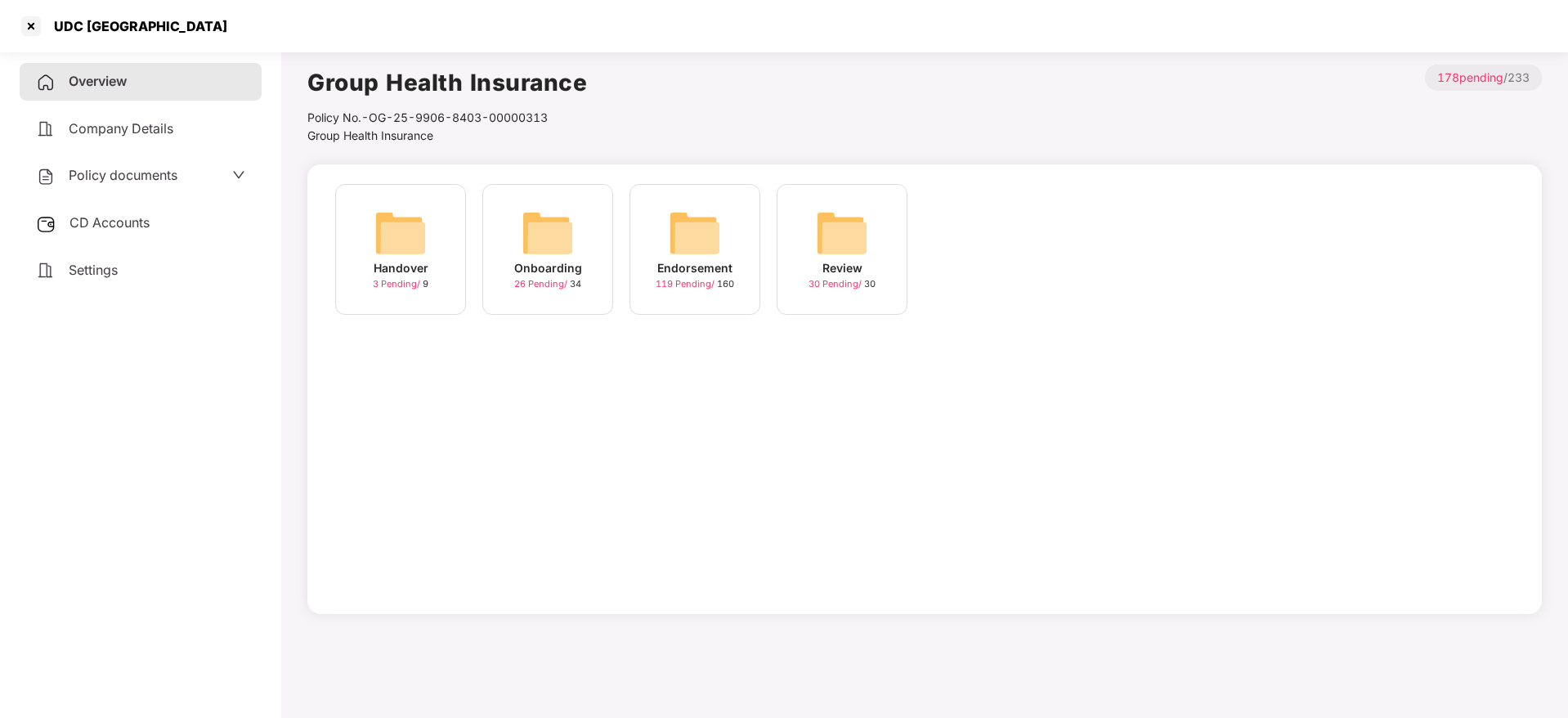
click at [559, 249] on img at bounding box center [548, 233] width 52 height 52
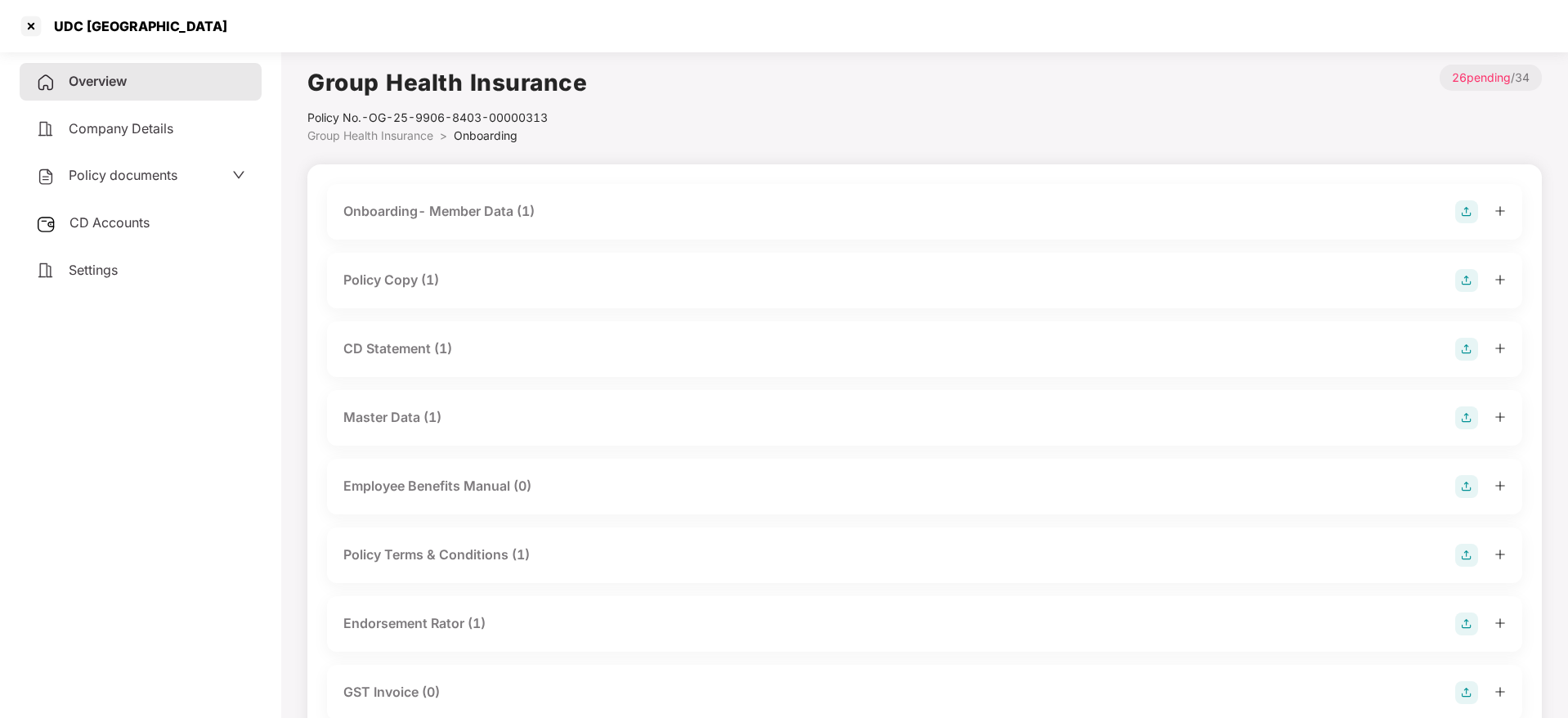
click at [423, 278] on div "Policy Copy (1)" at bounding box center [391, 280] width 96 height 21
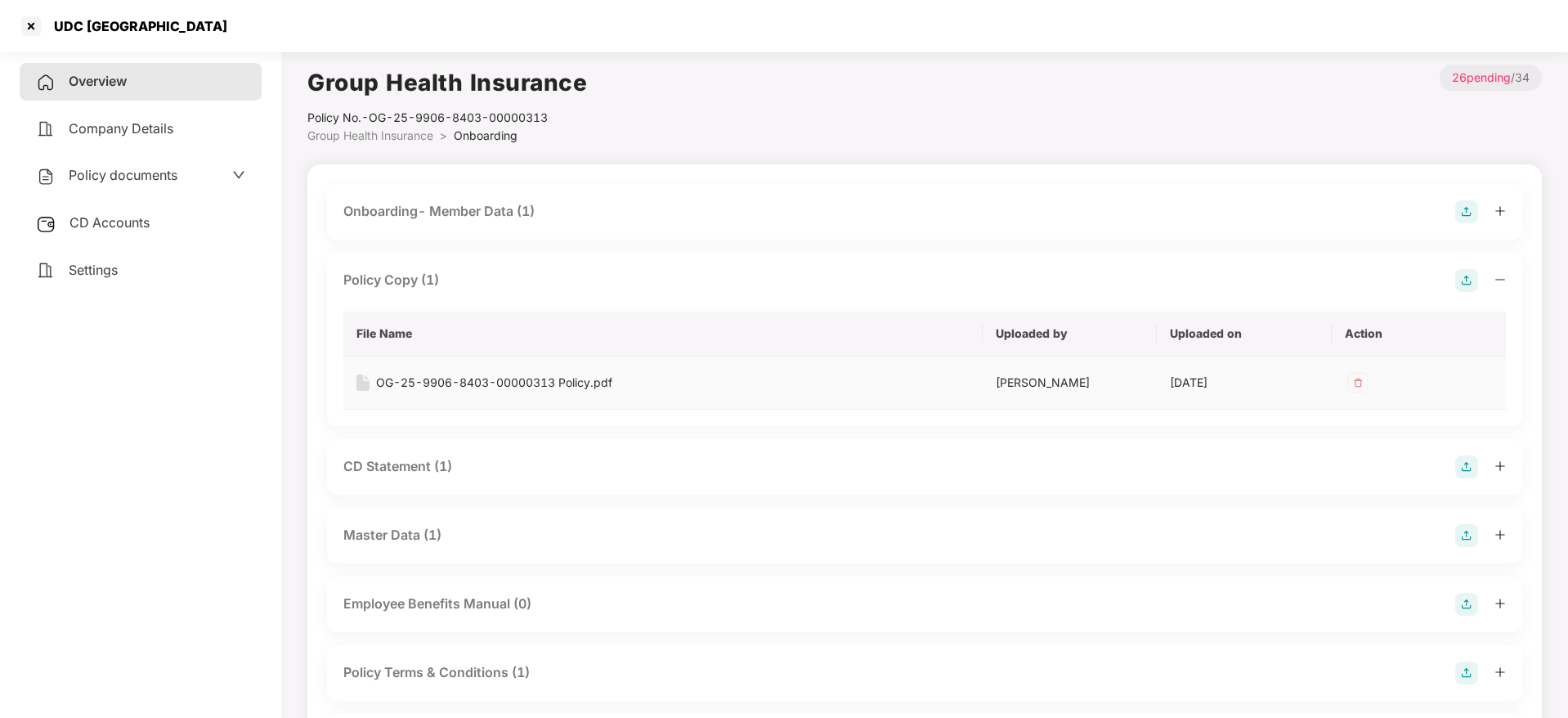
click at [467, 385] on div "OG-25-9906-8403-00000313 Policy.pdf" at bounding box center [494, 382] width 236 height 18
click at [33, 27] on div at bounding box center [31, 26] width 26 height 26
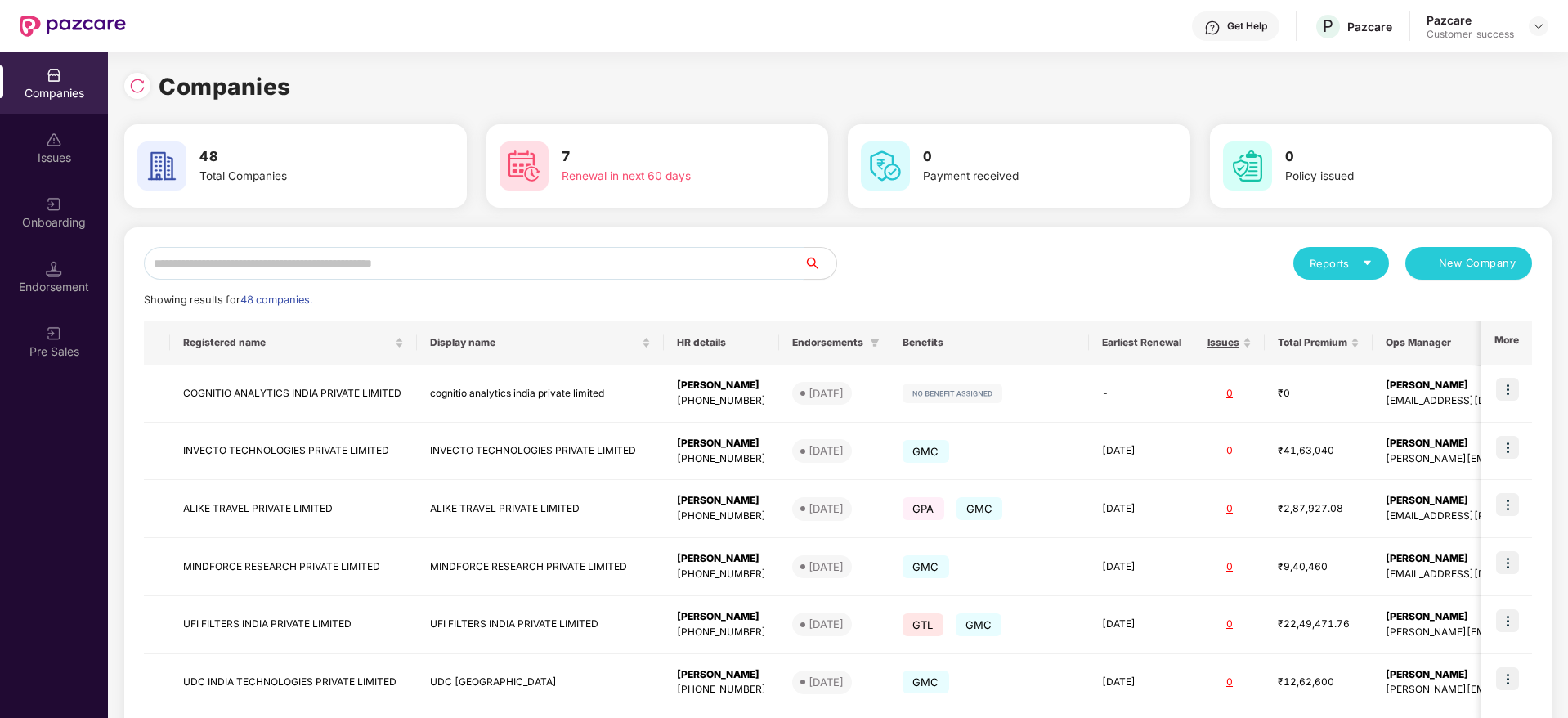
click at [356, 255] on input "text" at bounding box center [474, 263] width 660 height 33
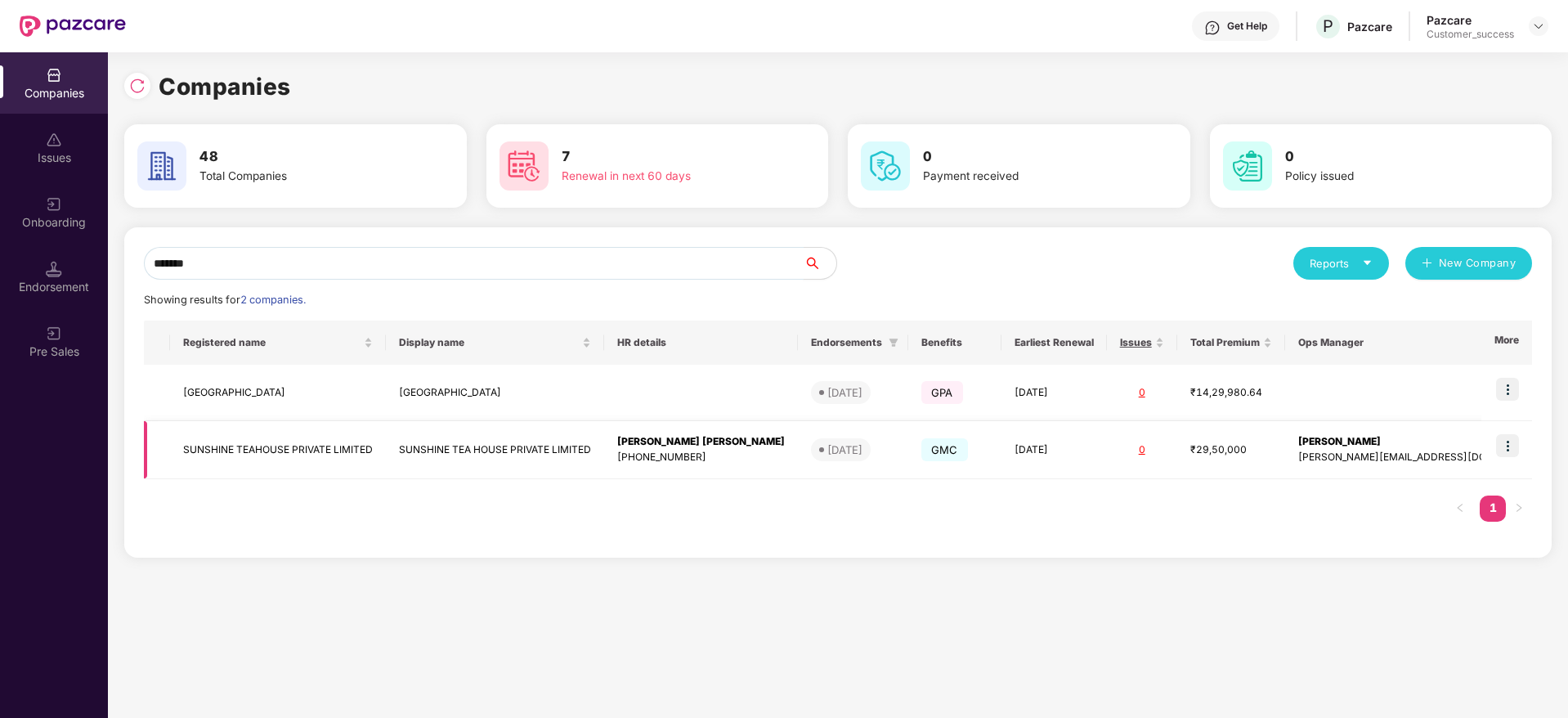
type input "*******"
click at [1505, 448] on img at bounding box center [1507, 445] width 23 height 23
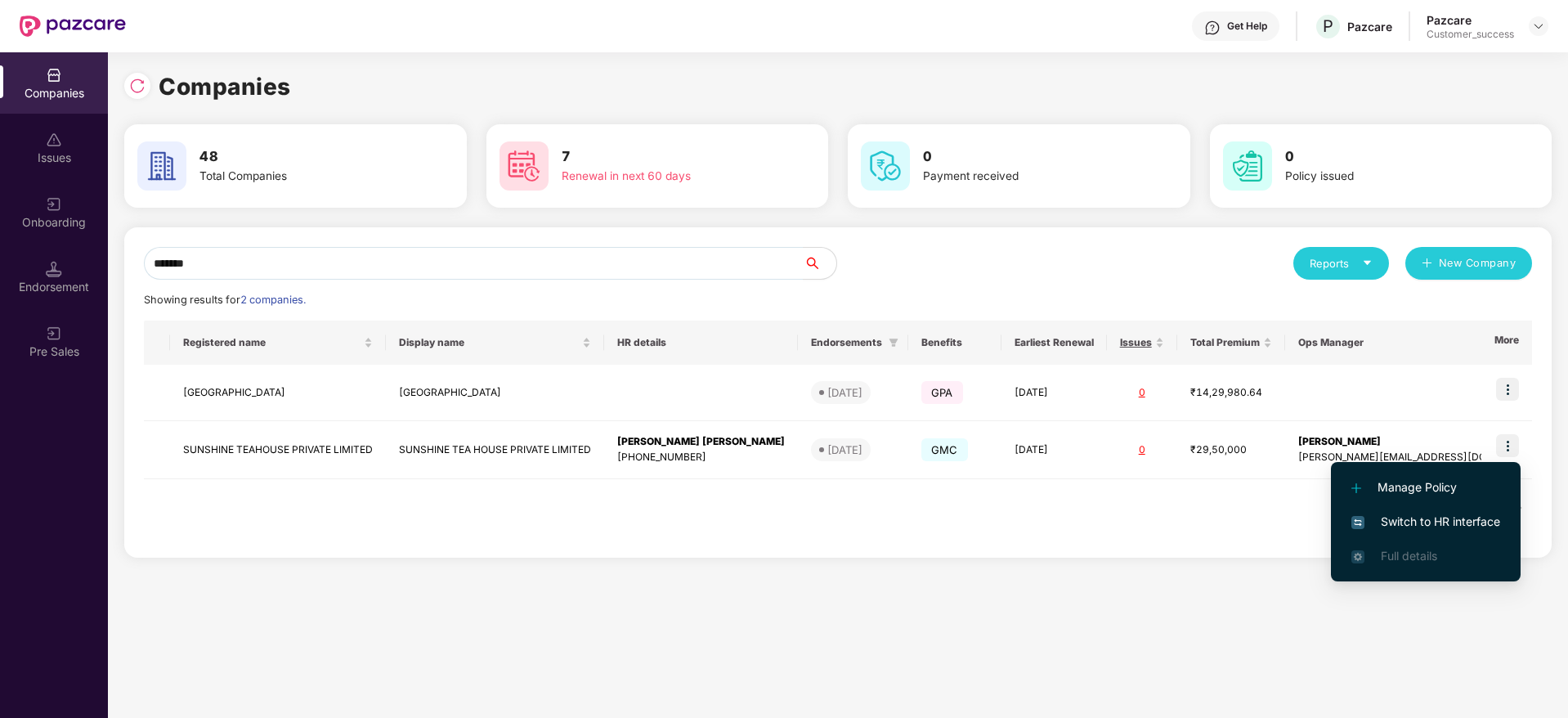
click at [1410, 520] on span "Switch to HR interface" at bounding box center [1425, 521] width 148 height 18
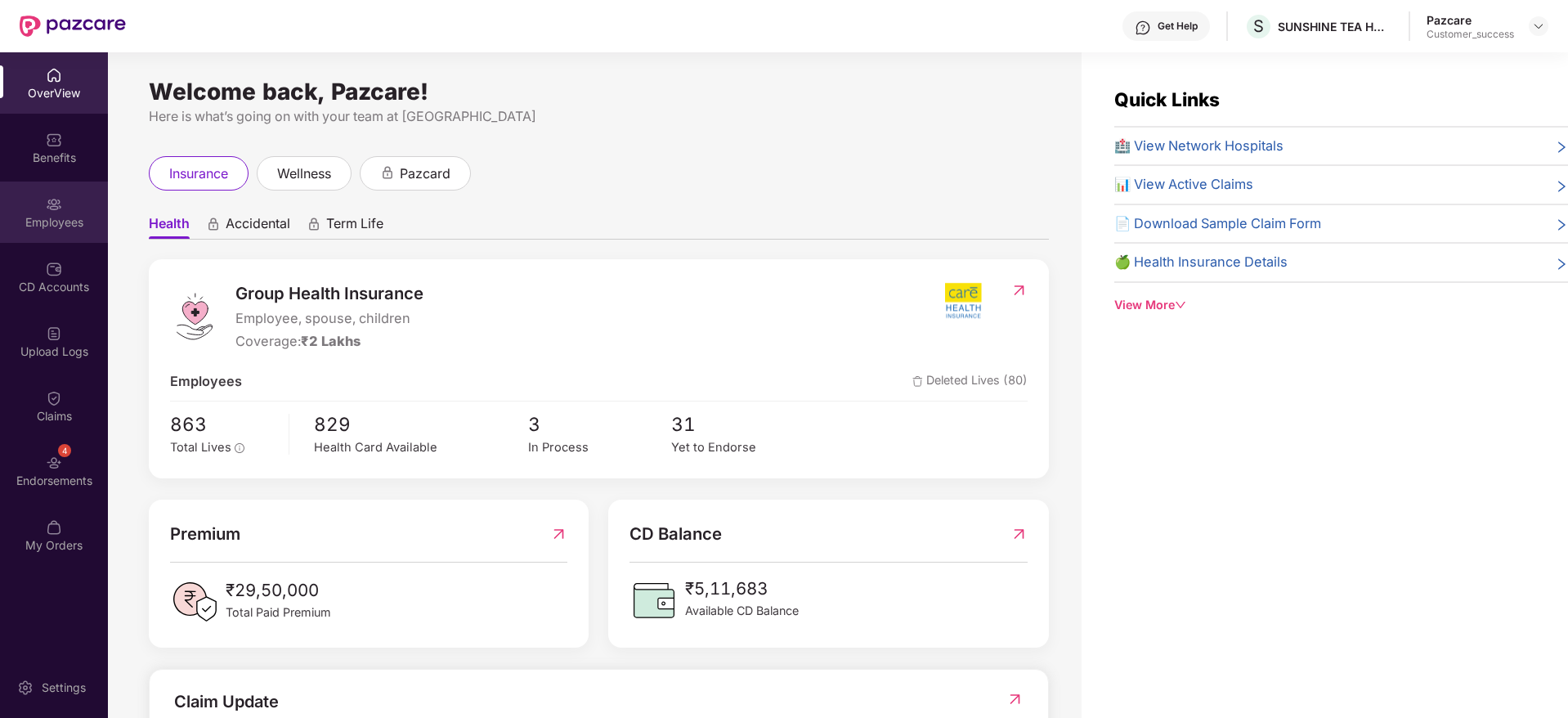
click at [30, 212] on div "Employees" at bounding box center [54, 212] width 108 height 62
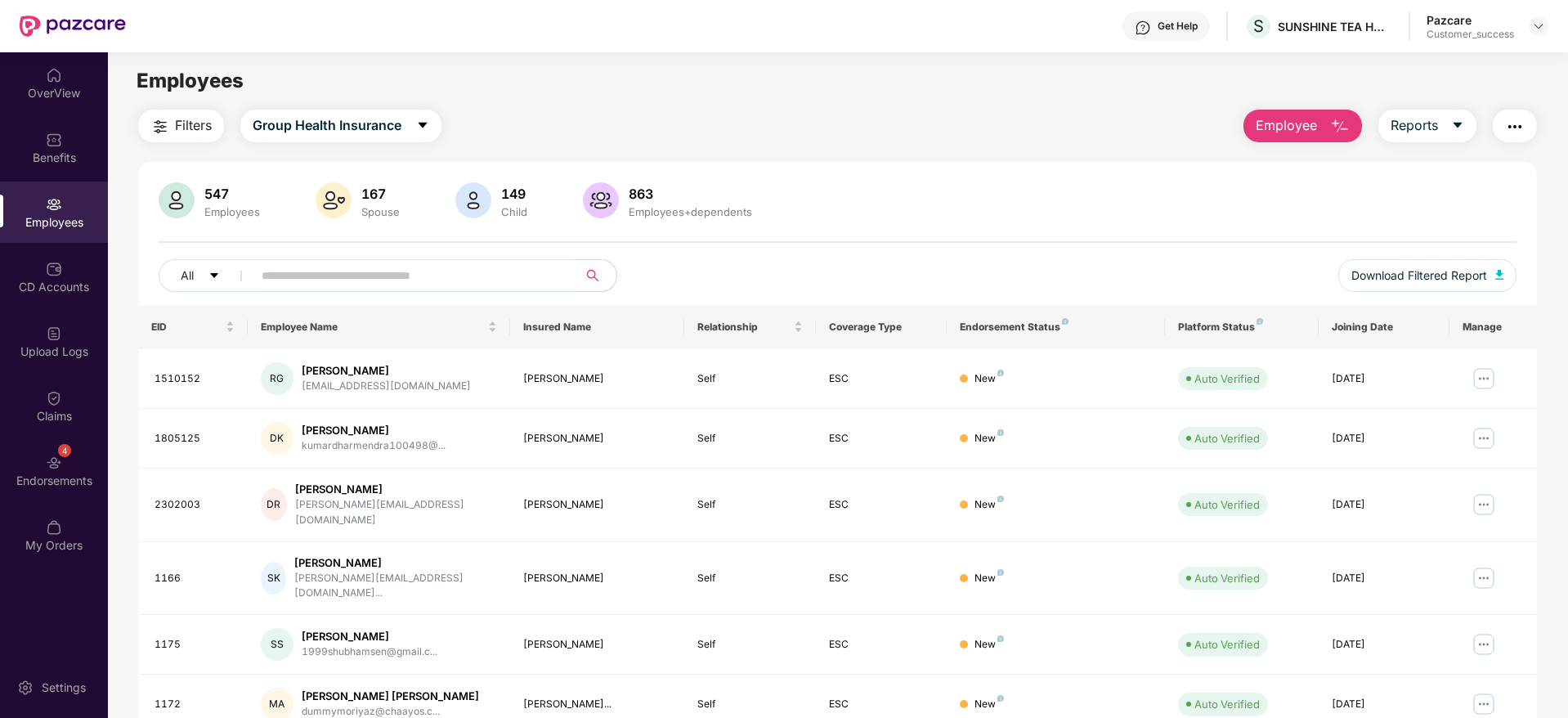
click at [1280, 120] on span "Employee" at bounding box center [1286, 126] width 62 height 21
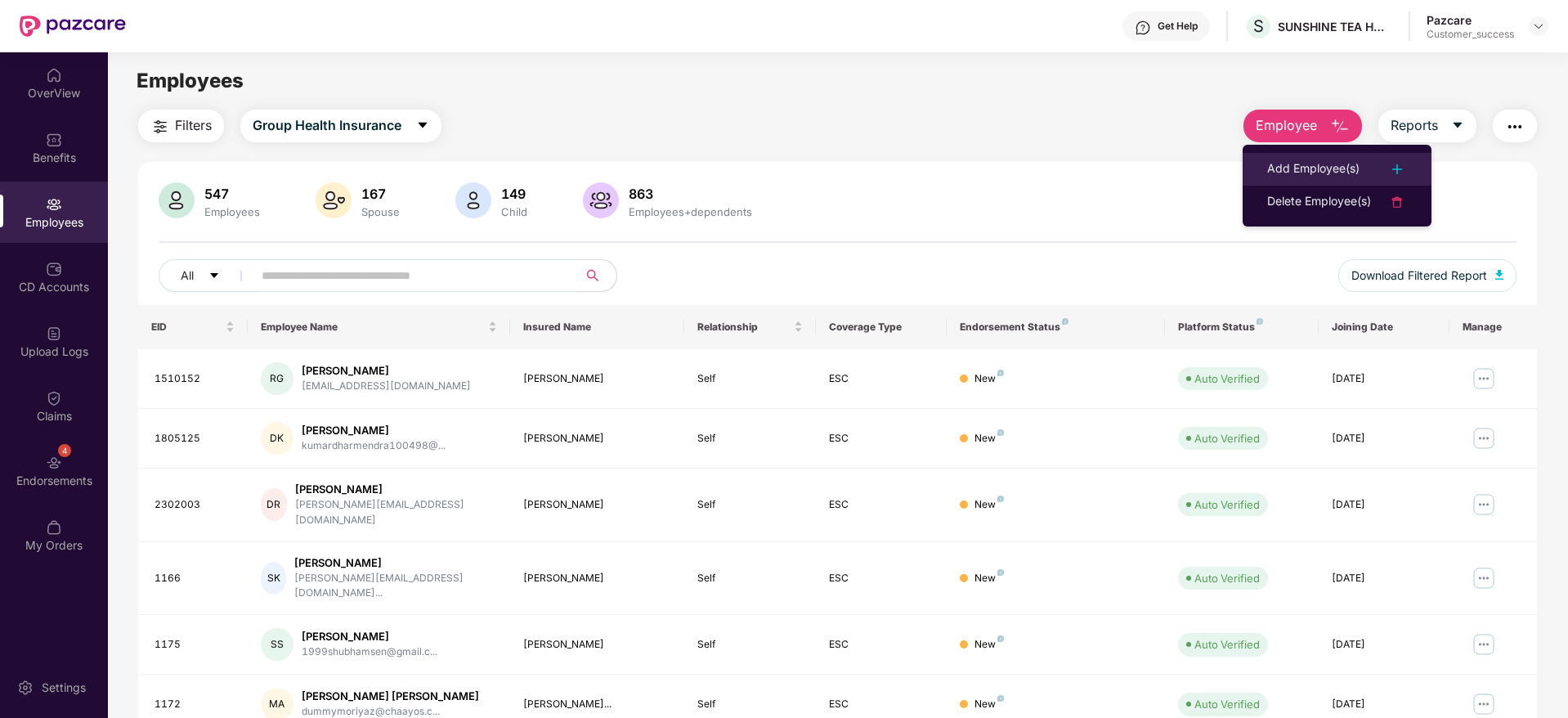
click at [1274, 161] on div "Add Employee(s)" at bounding box center [1313, 169] width 92 height 20
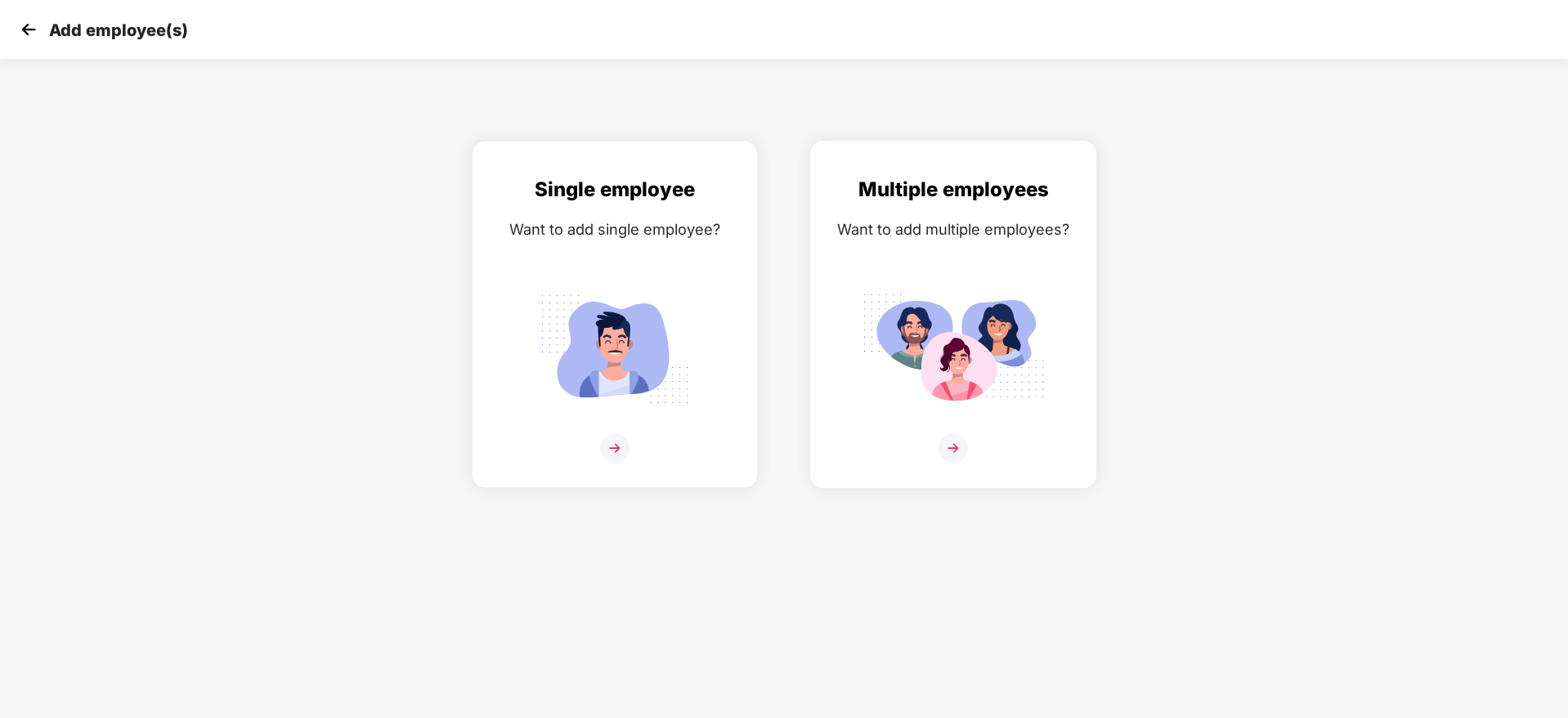
click at [971, 446] on div at bounding box center [953, 458] width 252 height 49
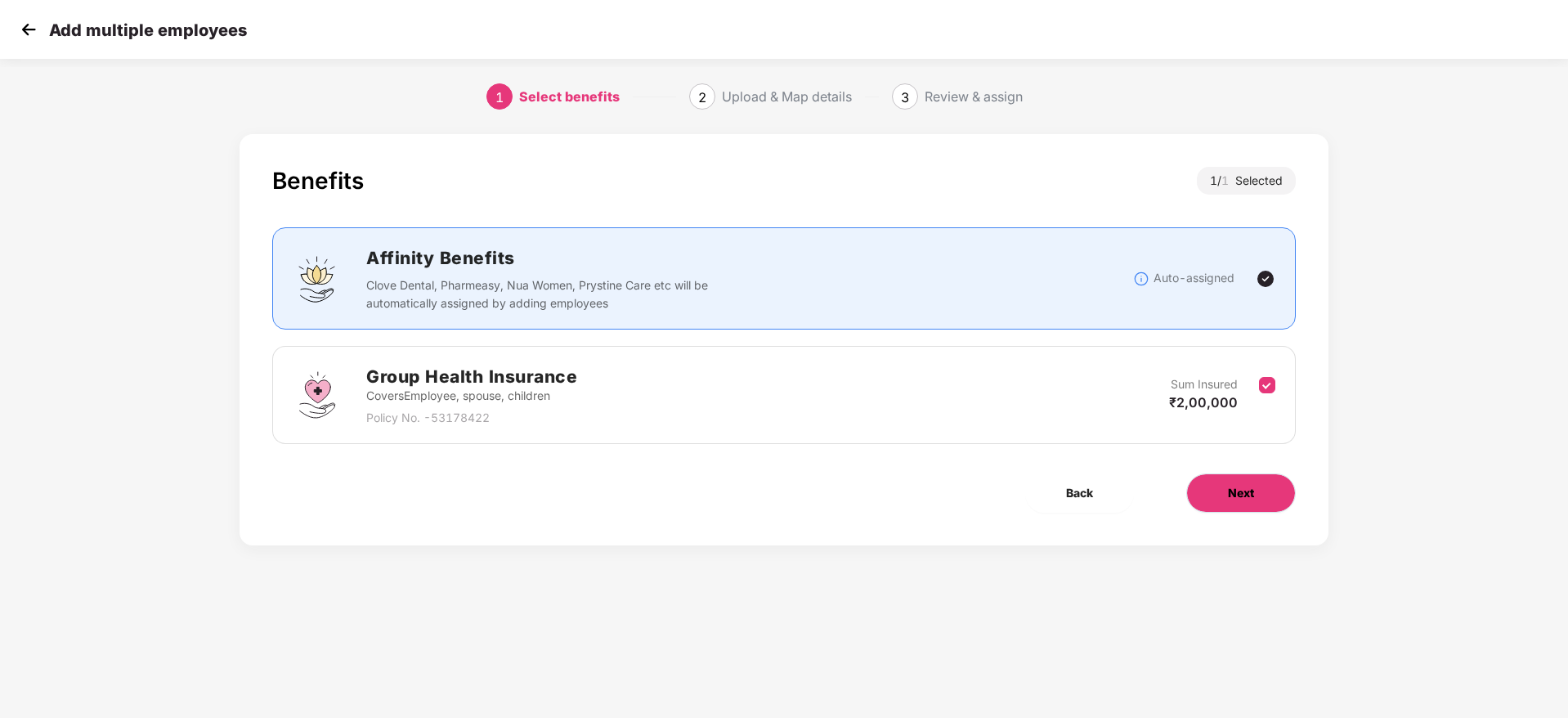
click at [1229, 473] on button "Next" at bounding box center [1241, 492] width 109 height 39
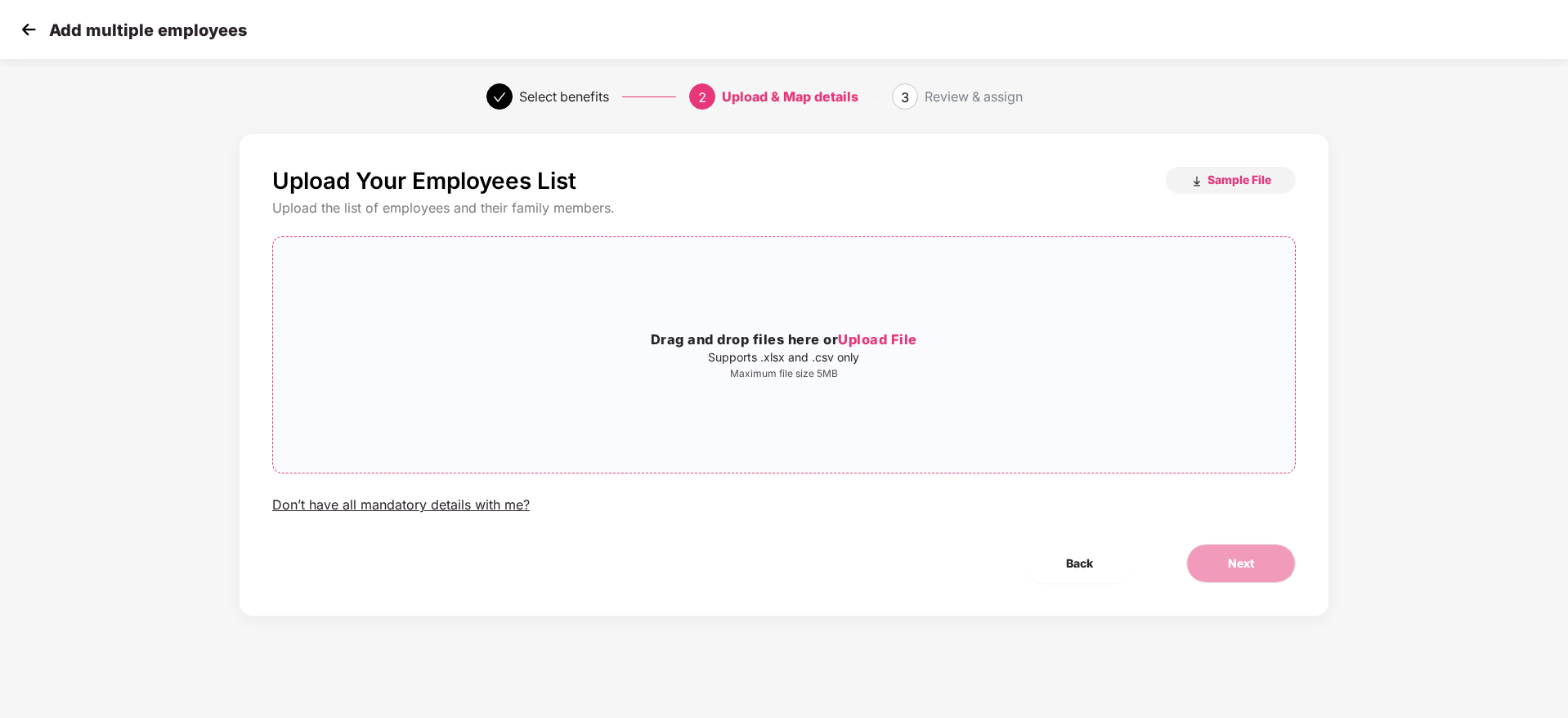
click at [851, 334] on span "Upload File" at bounding box center [877, 339] width 79 height 16
click at [1197, 543] on button "Next" at bounding box center [1241, 563] width 109 height 39
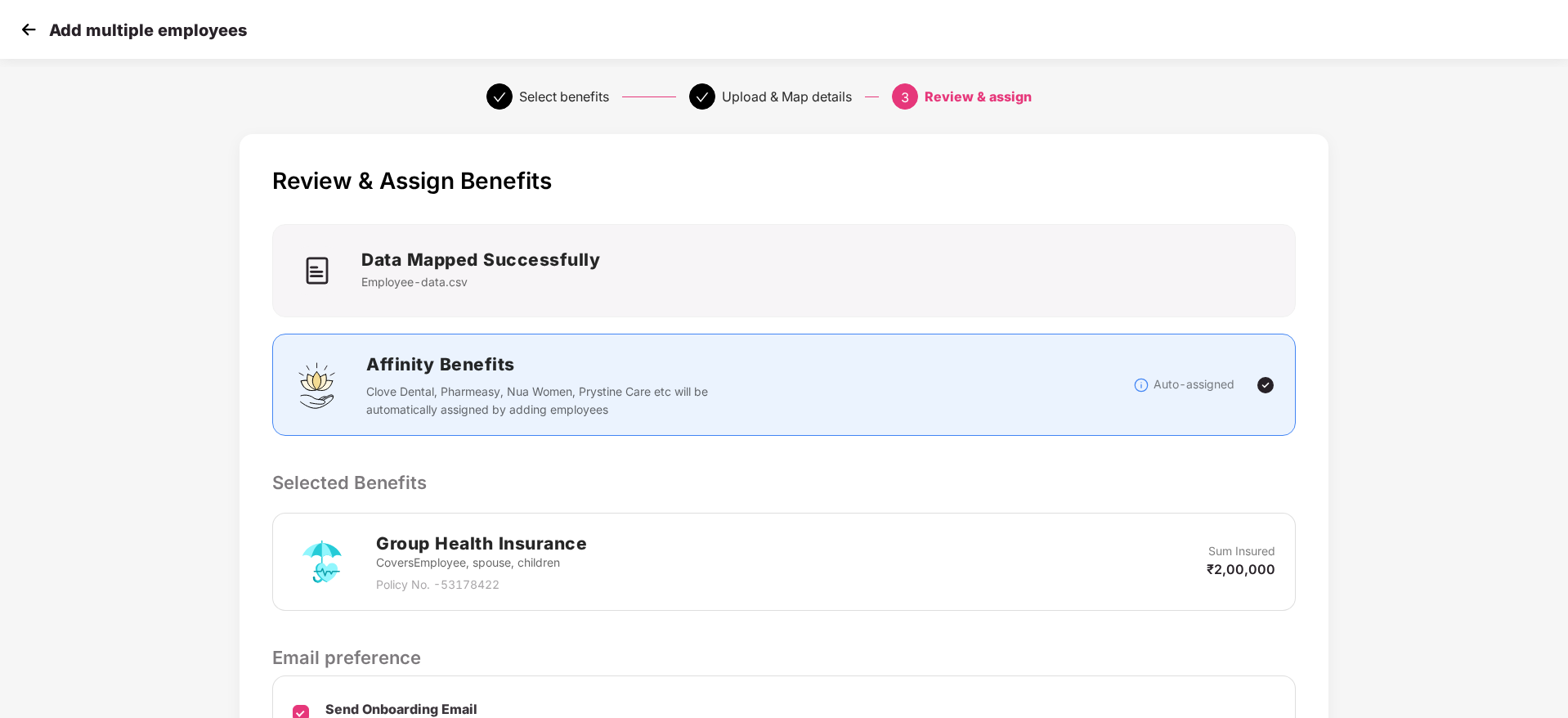
click at [1143, 429] on div "Affinity Benefits Clove Dental, Pharmeasy, Nua Women, Prystine Care etc will be…" at bounding box center [783, 385] width 1024 height 102
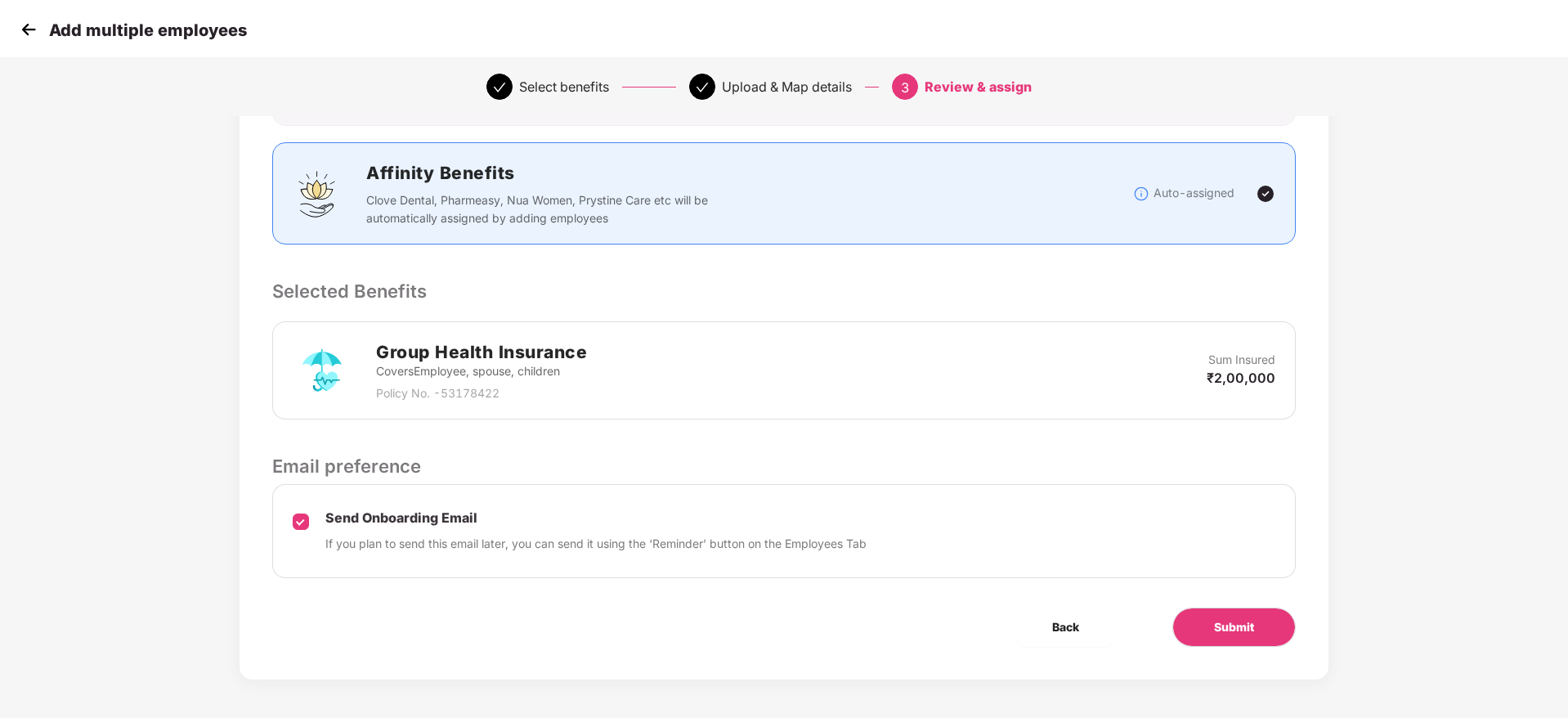
scroll to position [194, 0]
drag, startPoint x: 1167, startPoint y: 614, endPoint x: 1237, endPoint y: 618, distance: 70.1
click at [1237, 618] on div "Submit" at bounding box center [1234, 624] width 175 height 39
click at [1237, 618] on span "Submit" at bounding box center [1234, 624] width 40 height 18
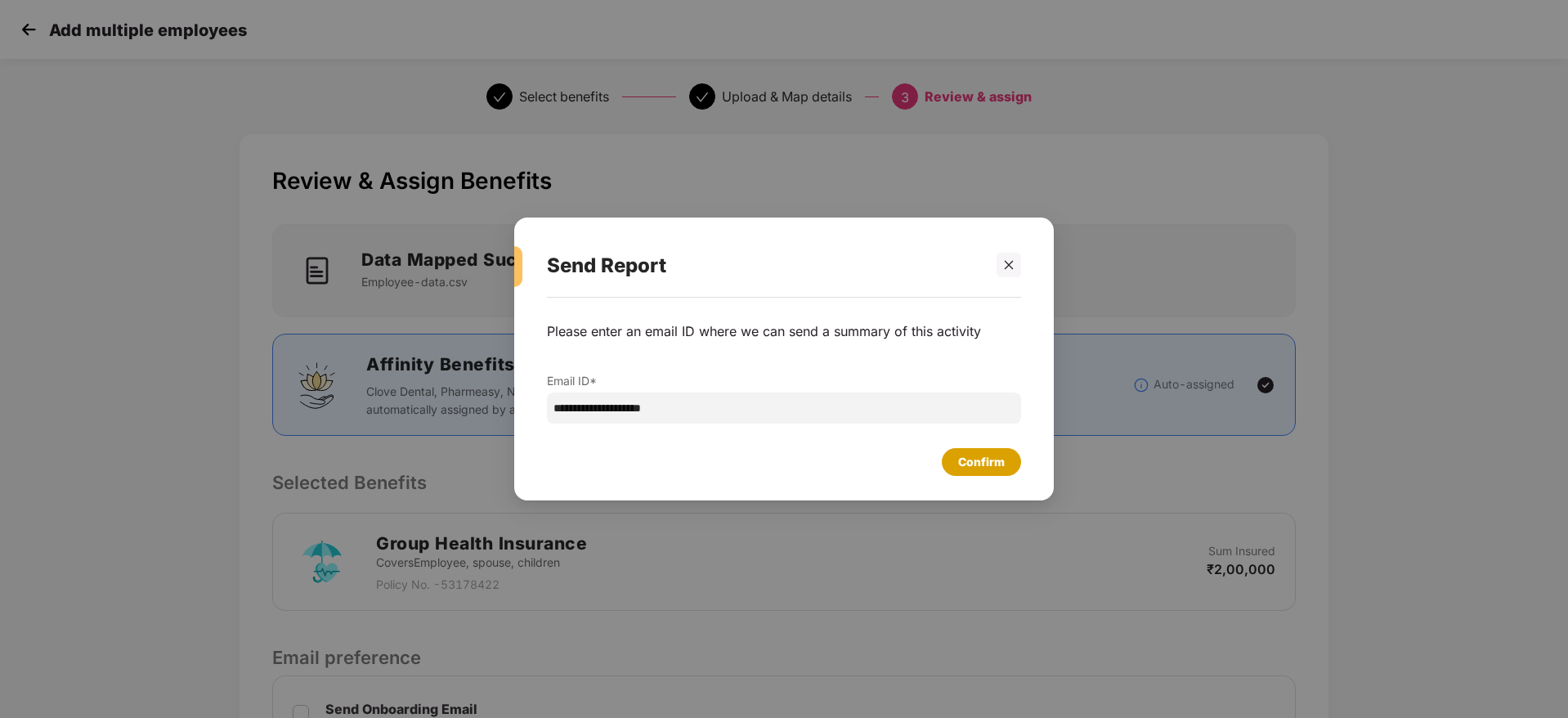
click at [986, 461] on div "Confirm" at bounding box center [981, 462] width 47 height 18
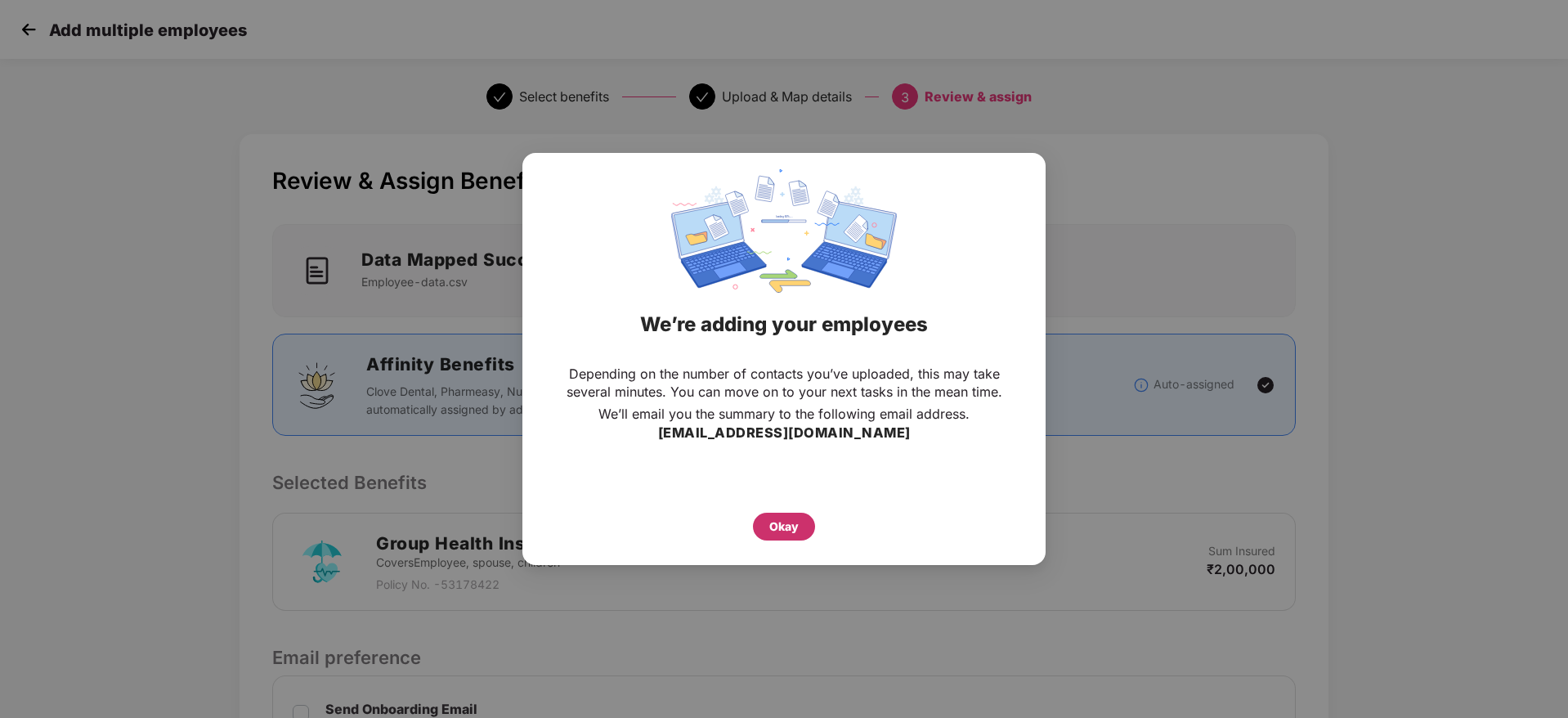
click at [800, 527] on div "Okay" at bounding box center [784, 526] width 63 height 28
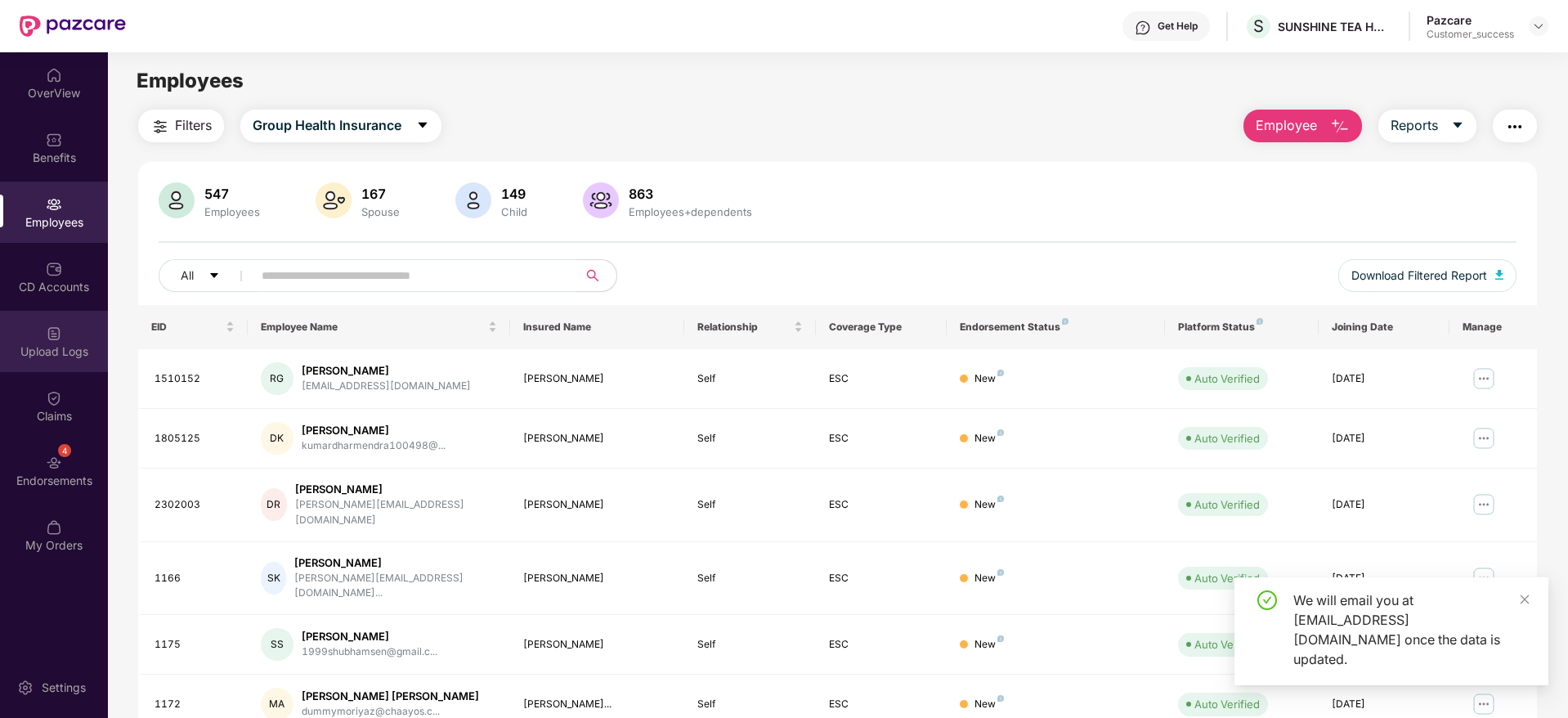
click at [63, 348] on div "Upload Logs" at bounding box center [54, 351] width 108 height 16
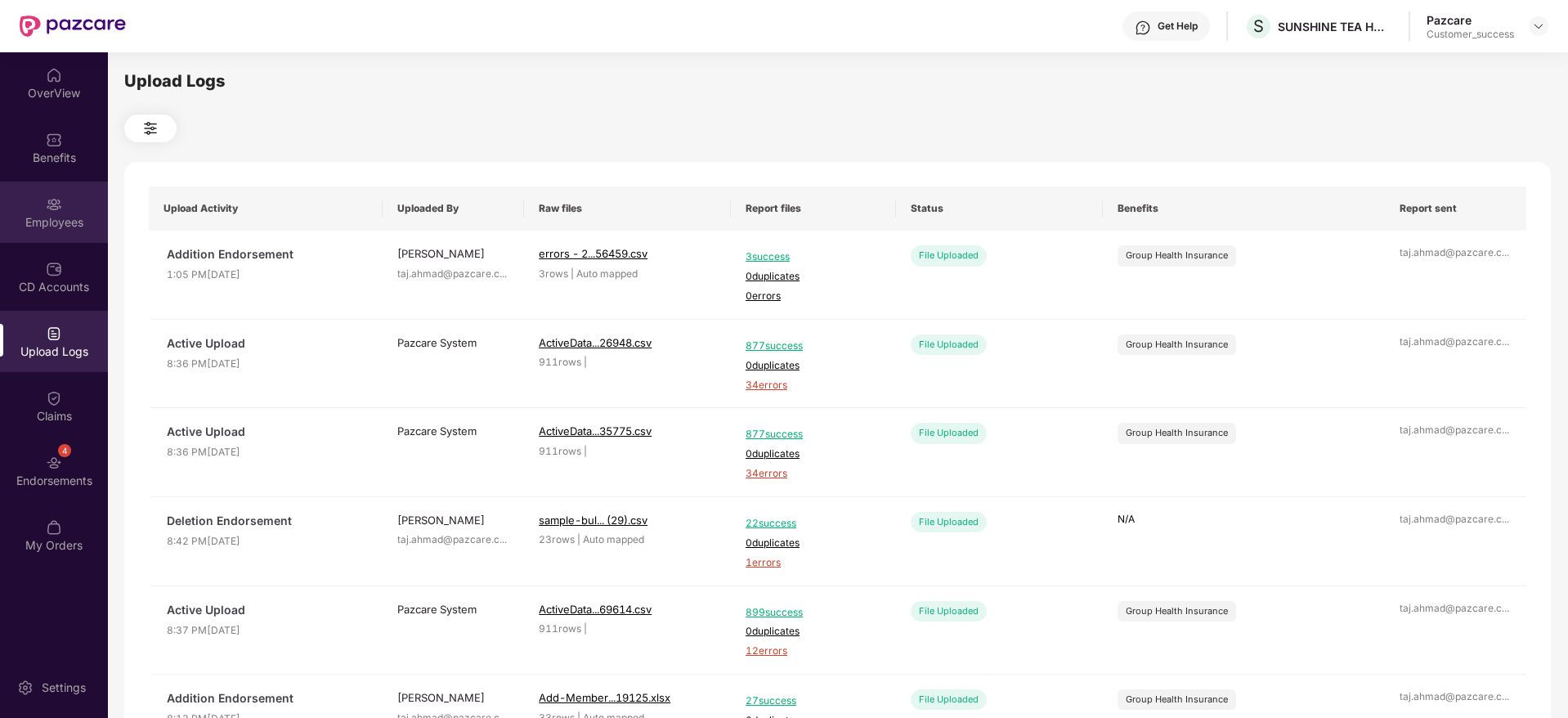
click at [54, 223] on div "Employees" at bounding box center [54, 222] width 108 height 16
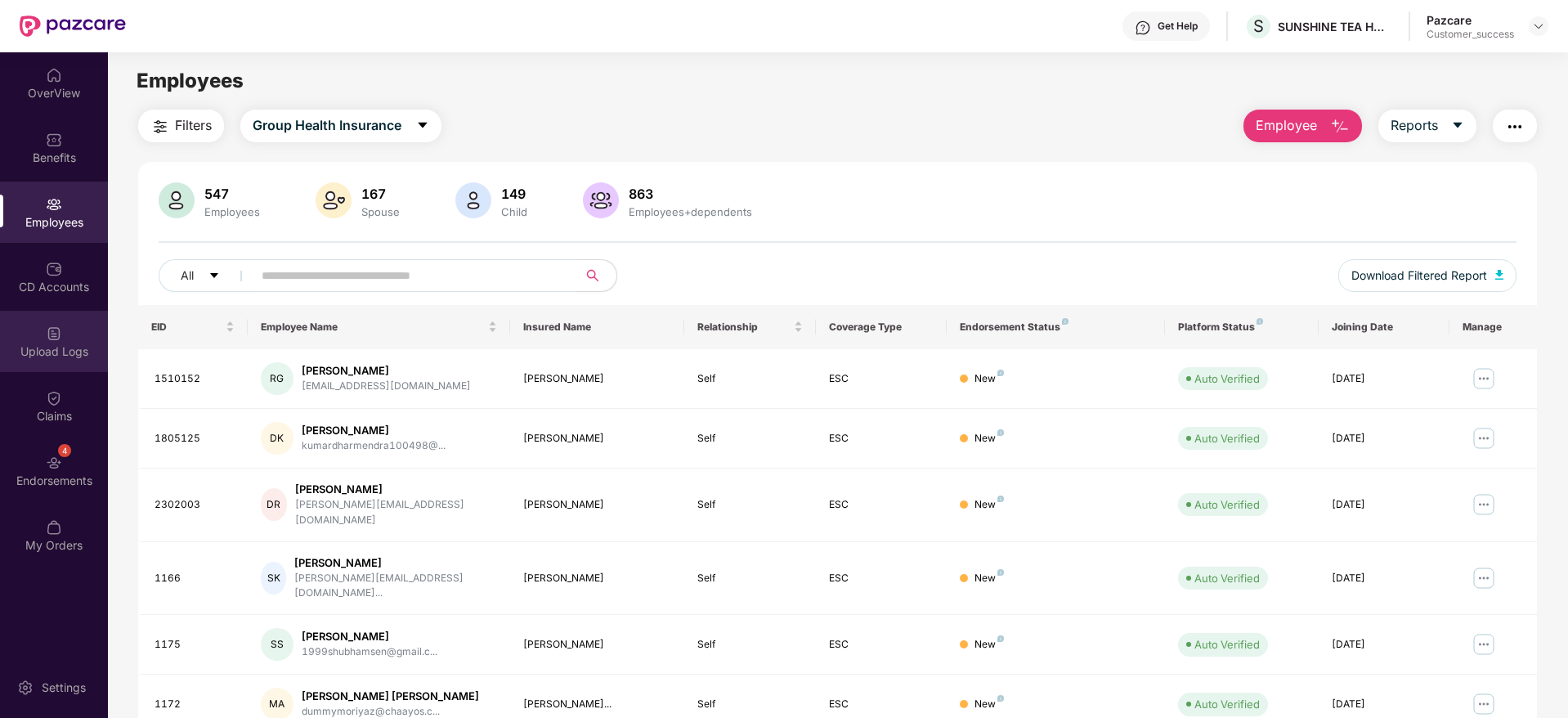
click at [61, 343] on div "Upload Logs" at bounding box center [54, 351] width 108 height 16
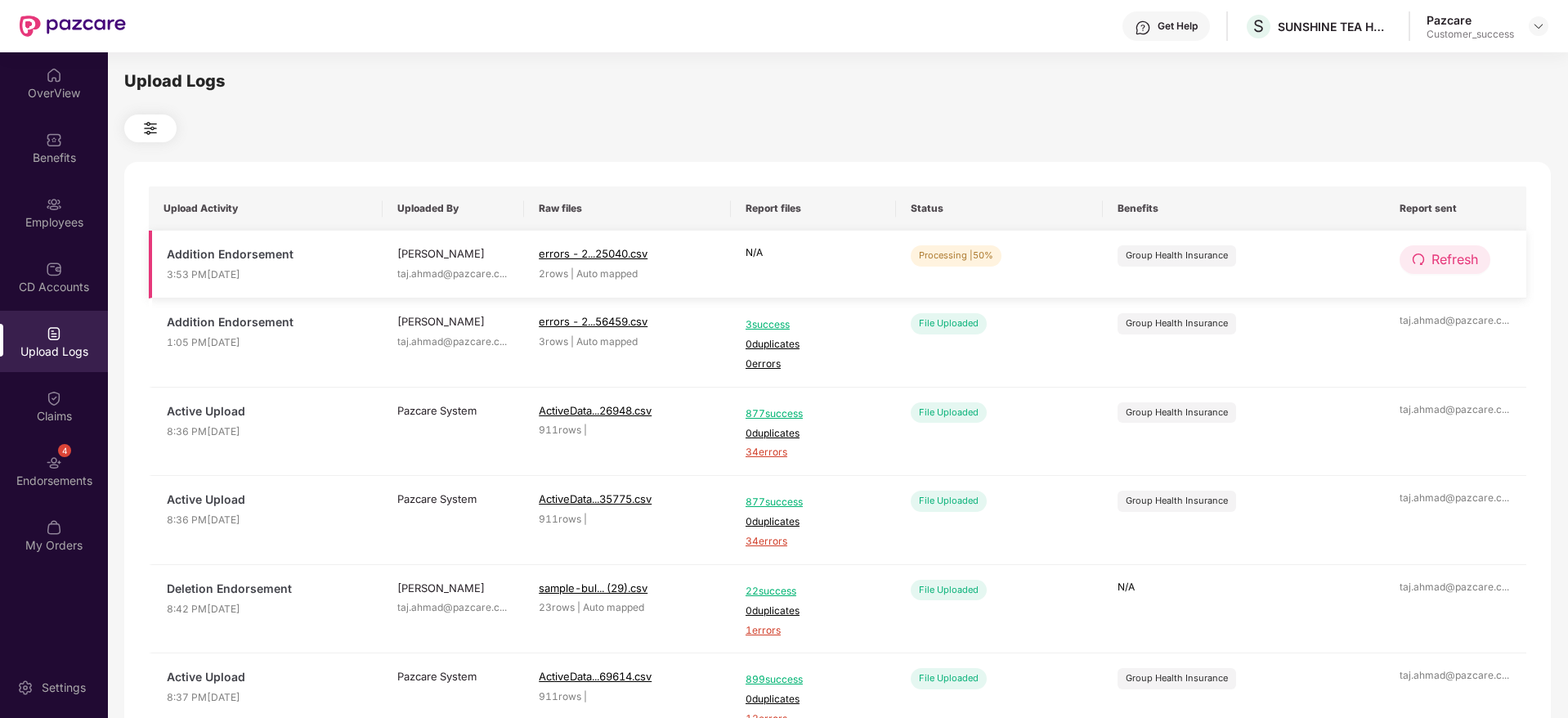
click at [1433, 258] on span "Refresh" at bounding box center [1454, 260] width 47 height 21
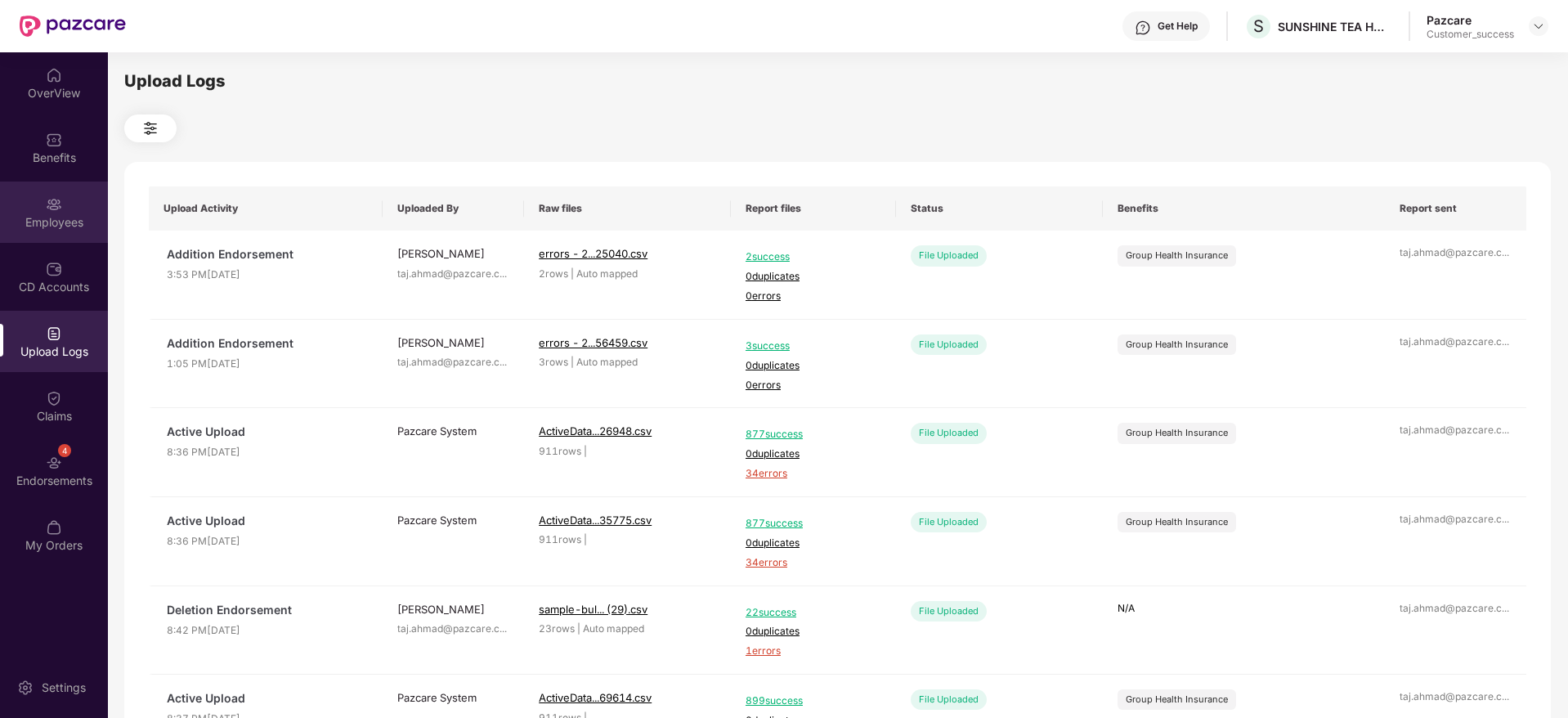
click at [44, 219] on div "Employees" at bounding box center [54, 222] width 108 height 16
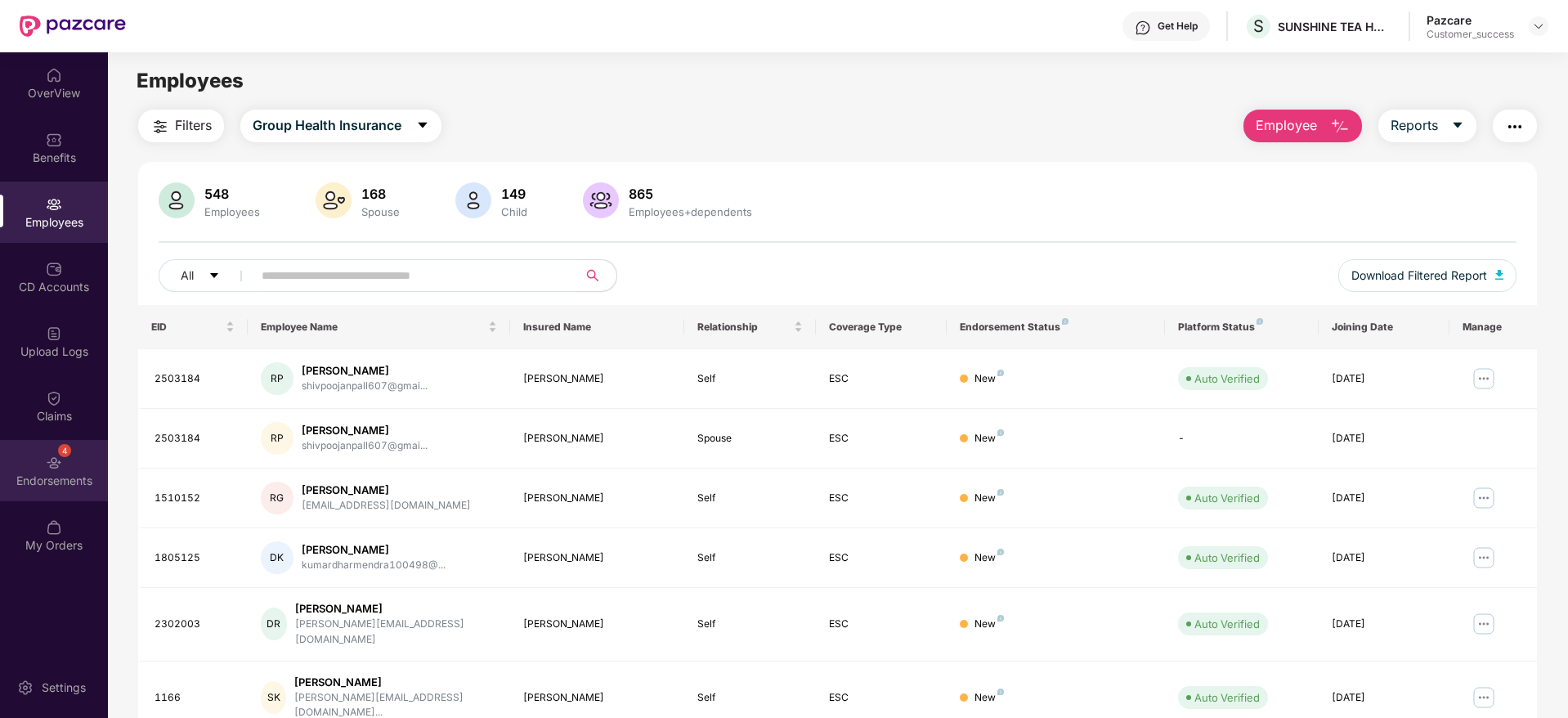
click at [56, 460] on img at bounding box center [54, 462] width 16 height 16
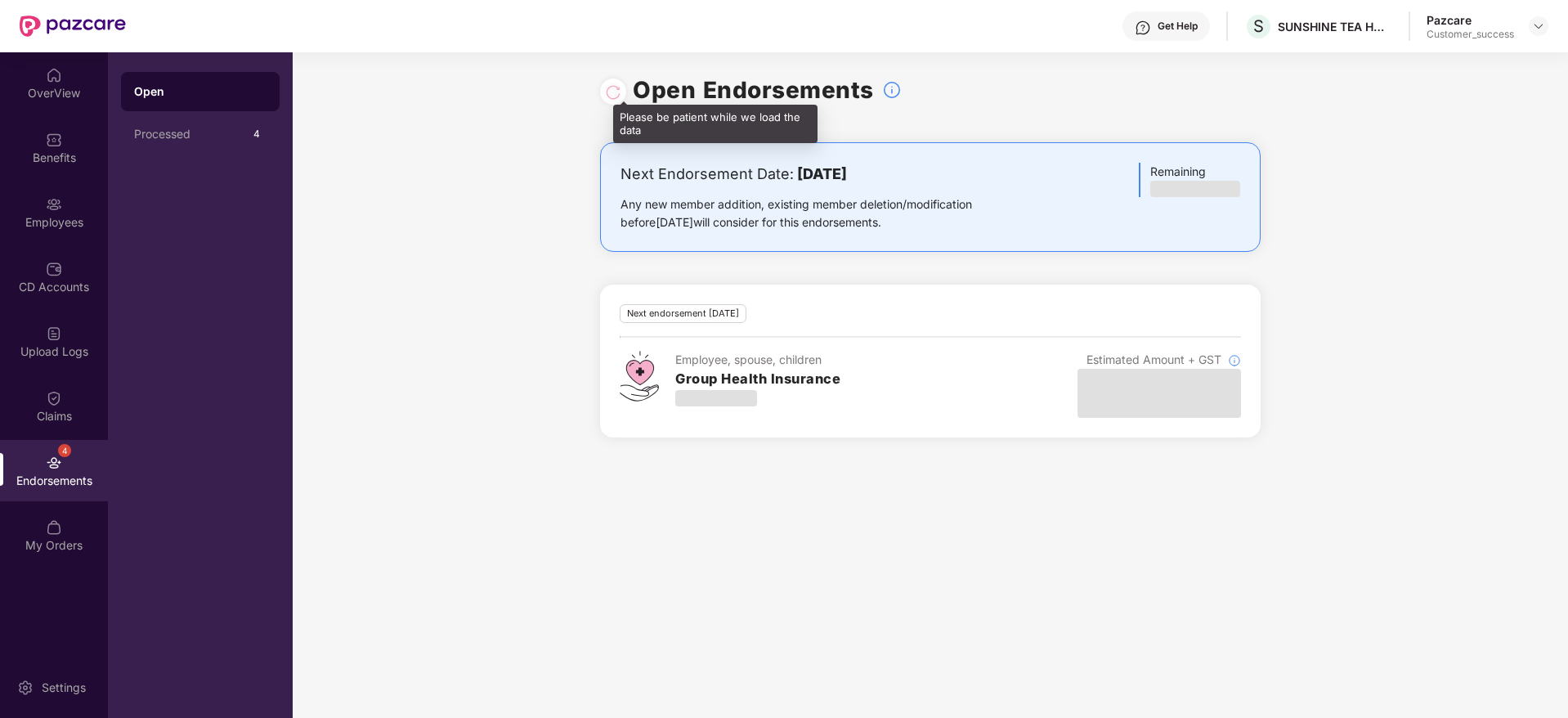
click at [611, 92] on div at bounding box center [613, 91] width 16 height 18
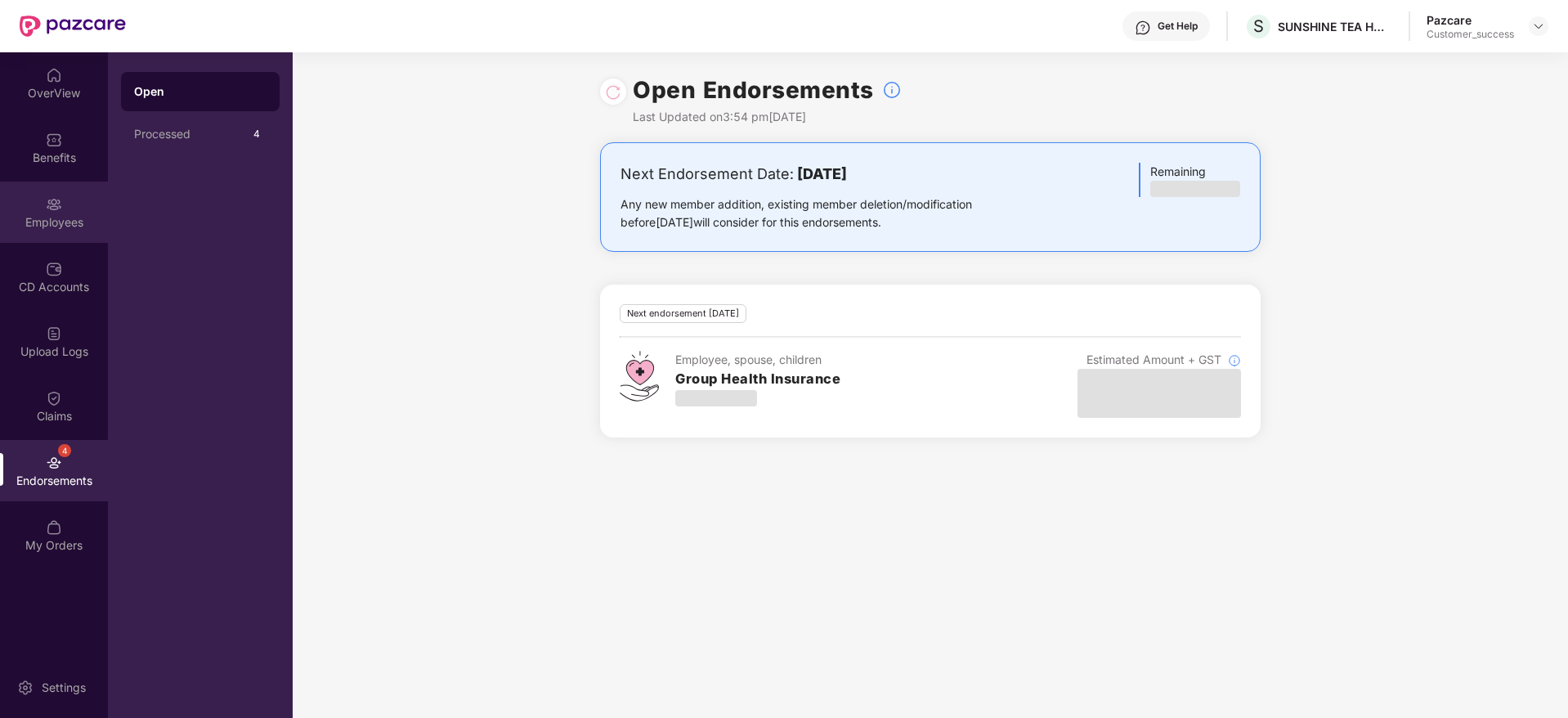
click at [44, 227] on div "Employees" at bounding box center [54, 222] width 108 height 16
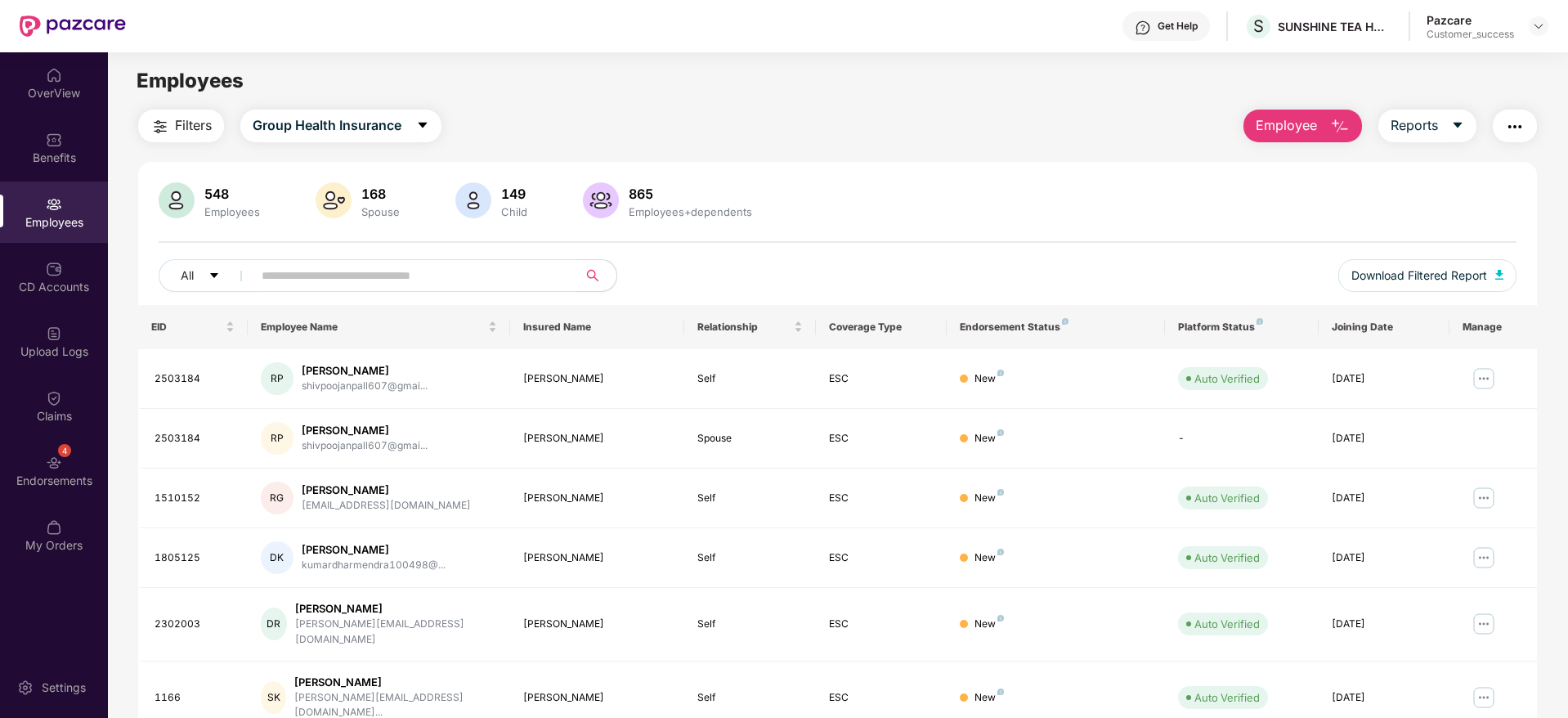
click at [342, 273] on input "text" at bounding box center [408, 275] width 293 height 24
paste input "**********"
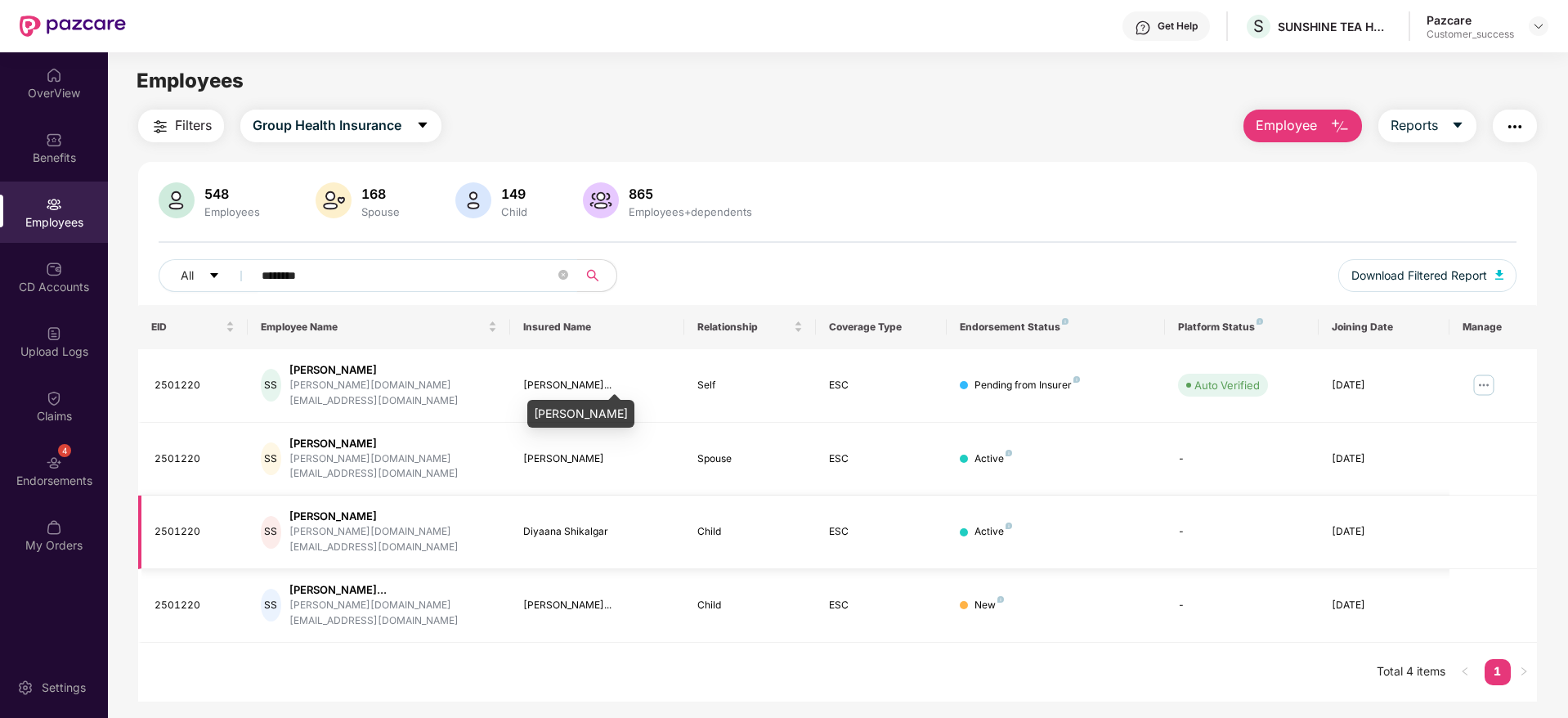
type input "*******"
click at [711, 524] on div "Child" at bounding box center [749, 531] width 105 height 16
click at [1479, 373] on img at bounding box center [1484, 385] width 26 height 26
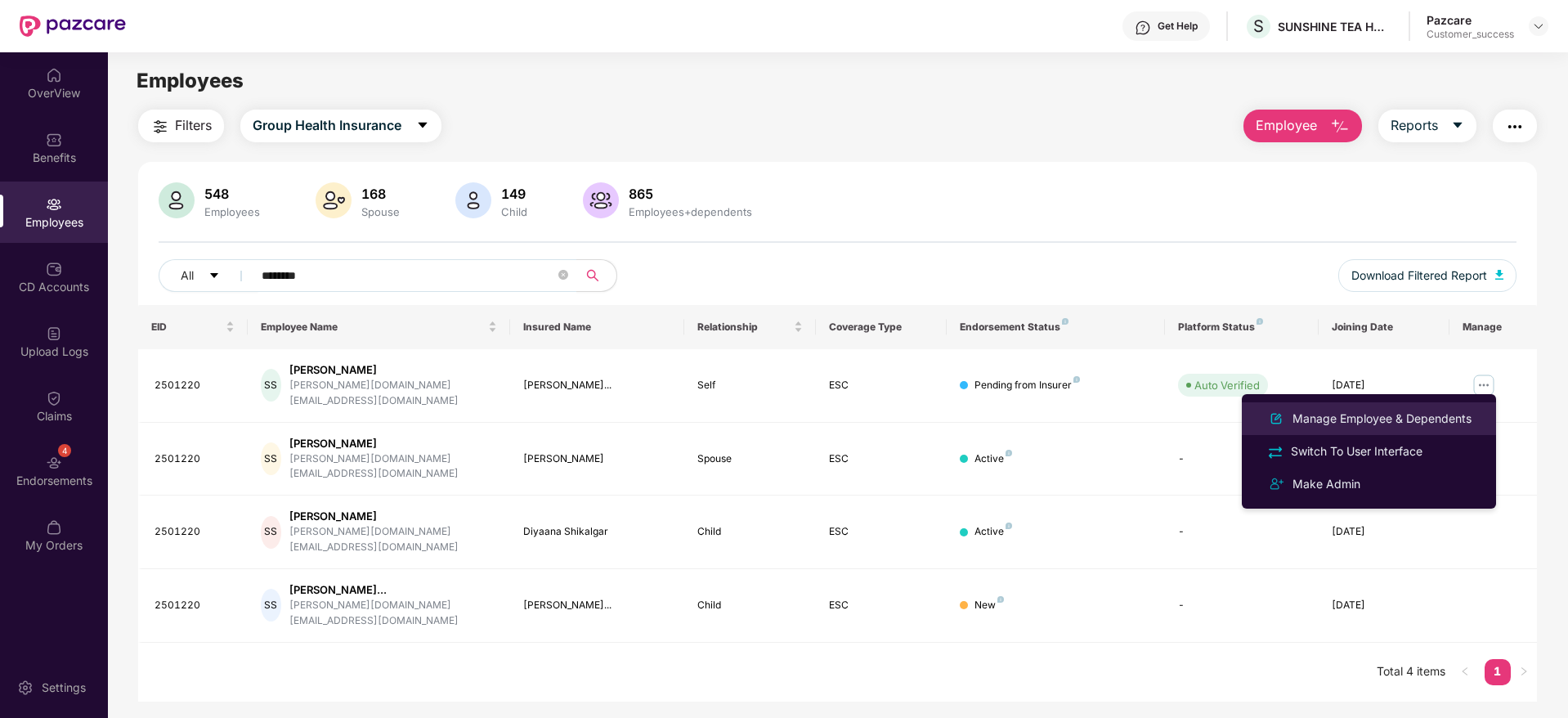
click at [1360, 412] on div "Manage Employee & Dependents" at bounding box center [1382, 418] width 186 height 18
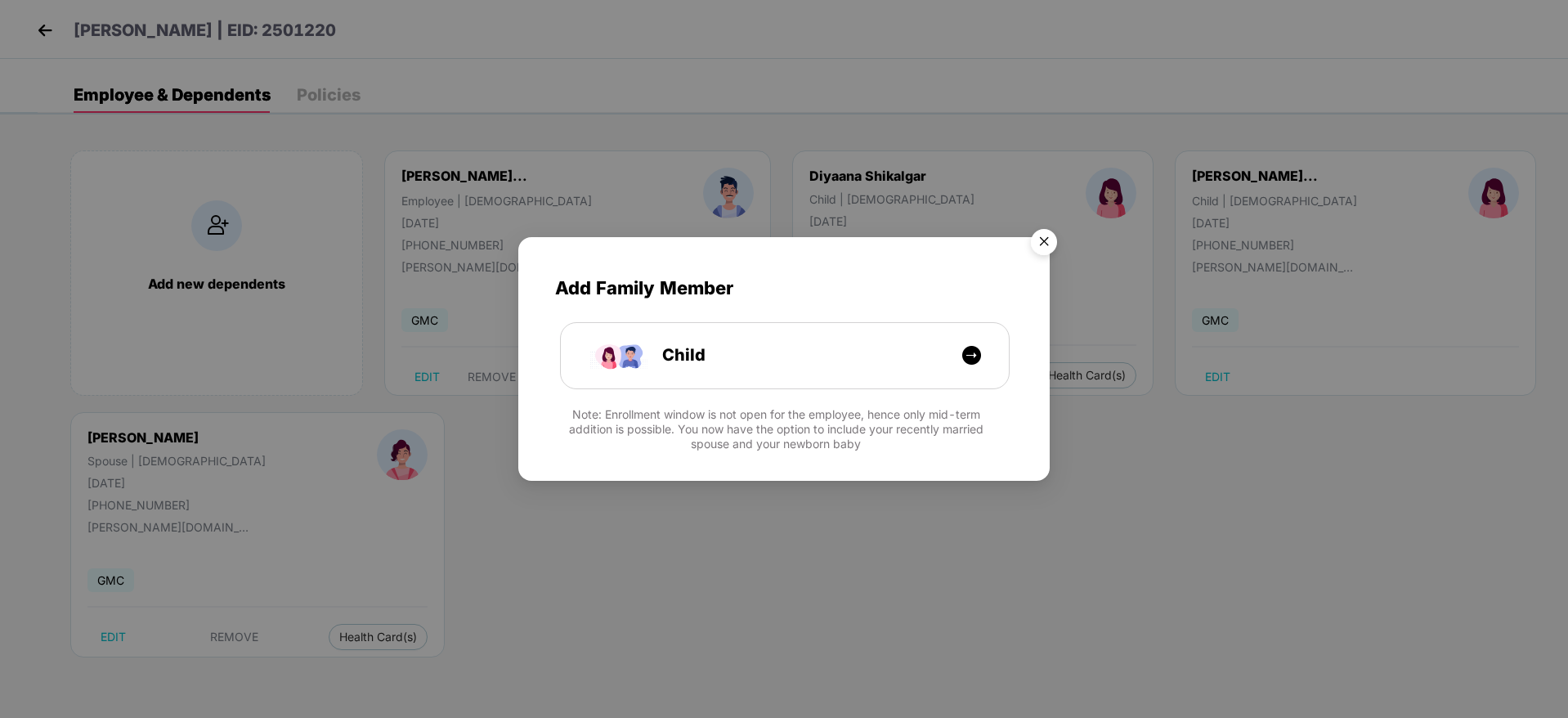
click at [1046, 235] on img "Close" at bounding box center [1044, 244] width 46 height 46
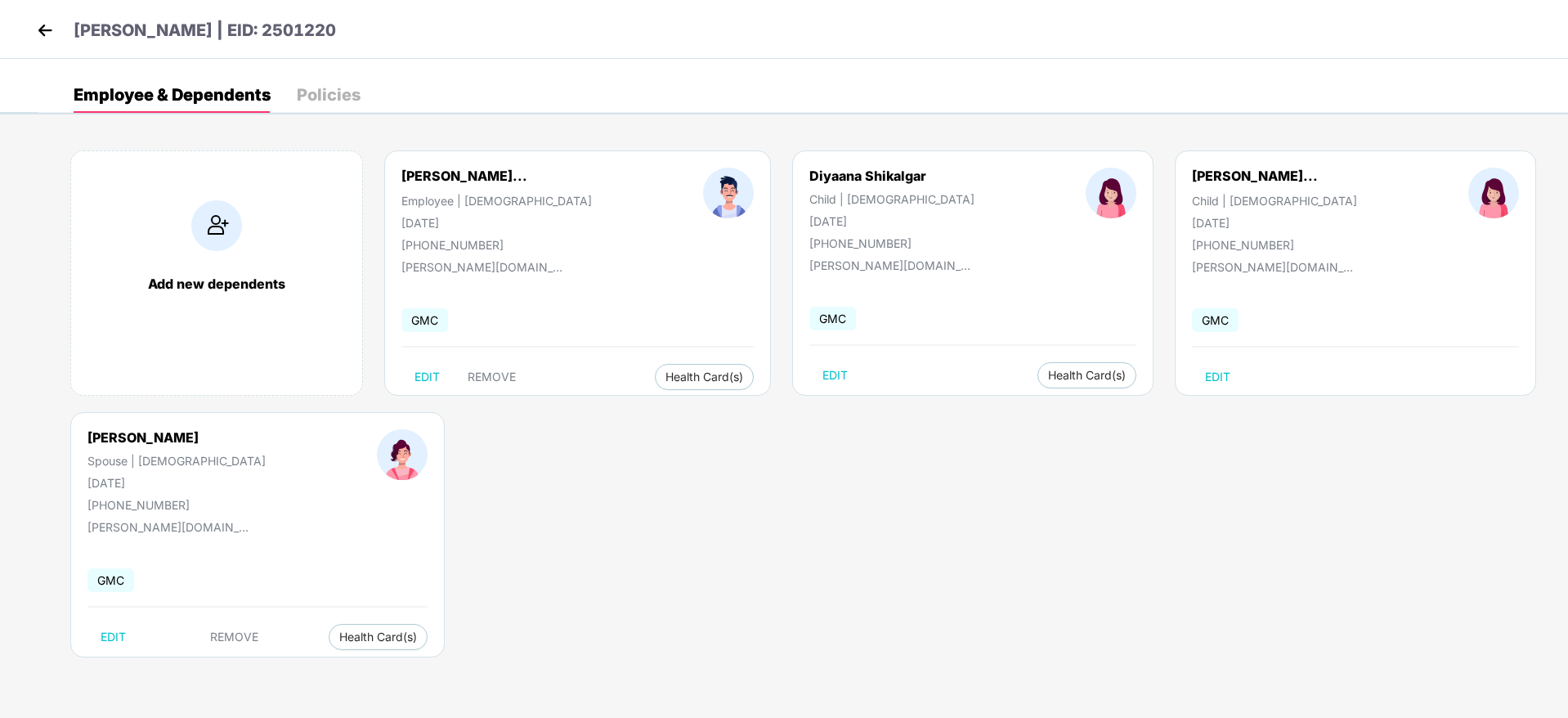
click at [42, 26] on img at bounding box center [45, 30] width 24 height 24
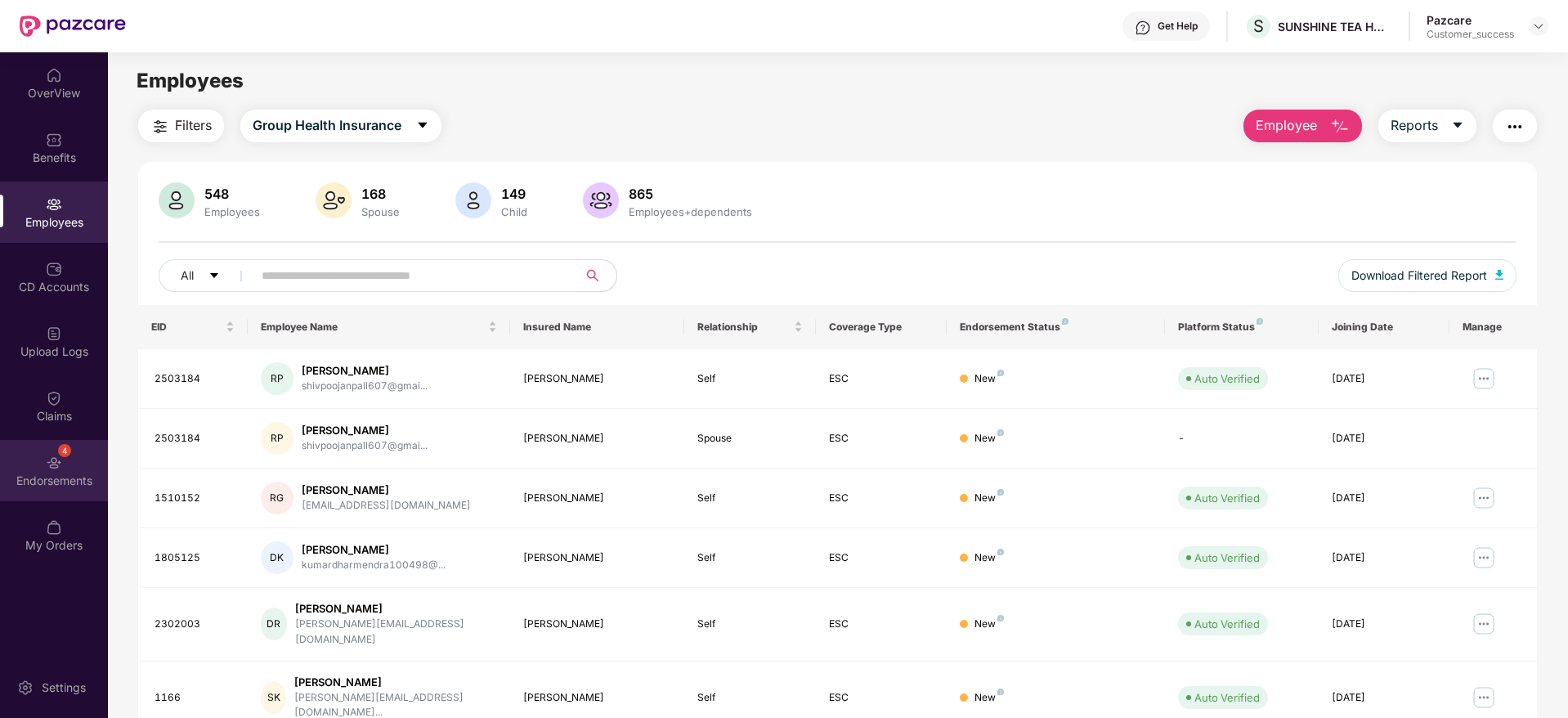
click at [56, 460] on img at bounding box center [54, 462] width 16 height 16
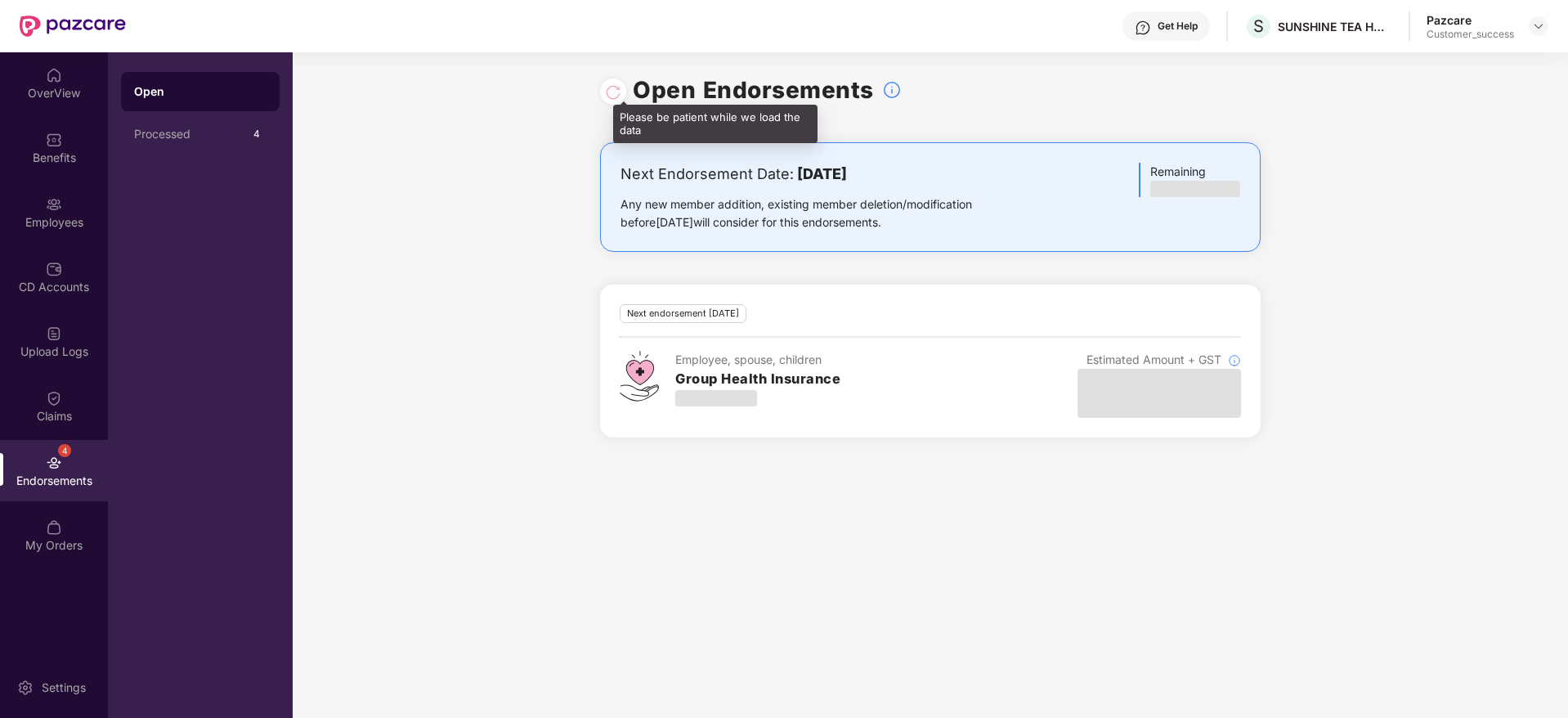
click at [615, 86] on div at bounding box center [613, 91] width 16 height 18
click at [1532, 28] on img at bounding box center [1538, 26] width 13 height 13
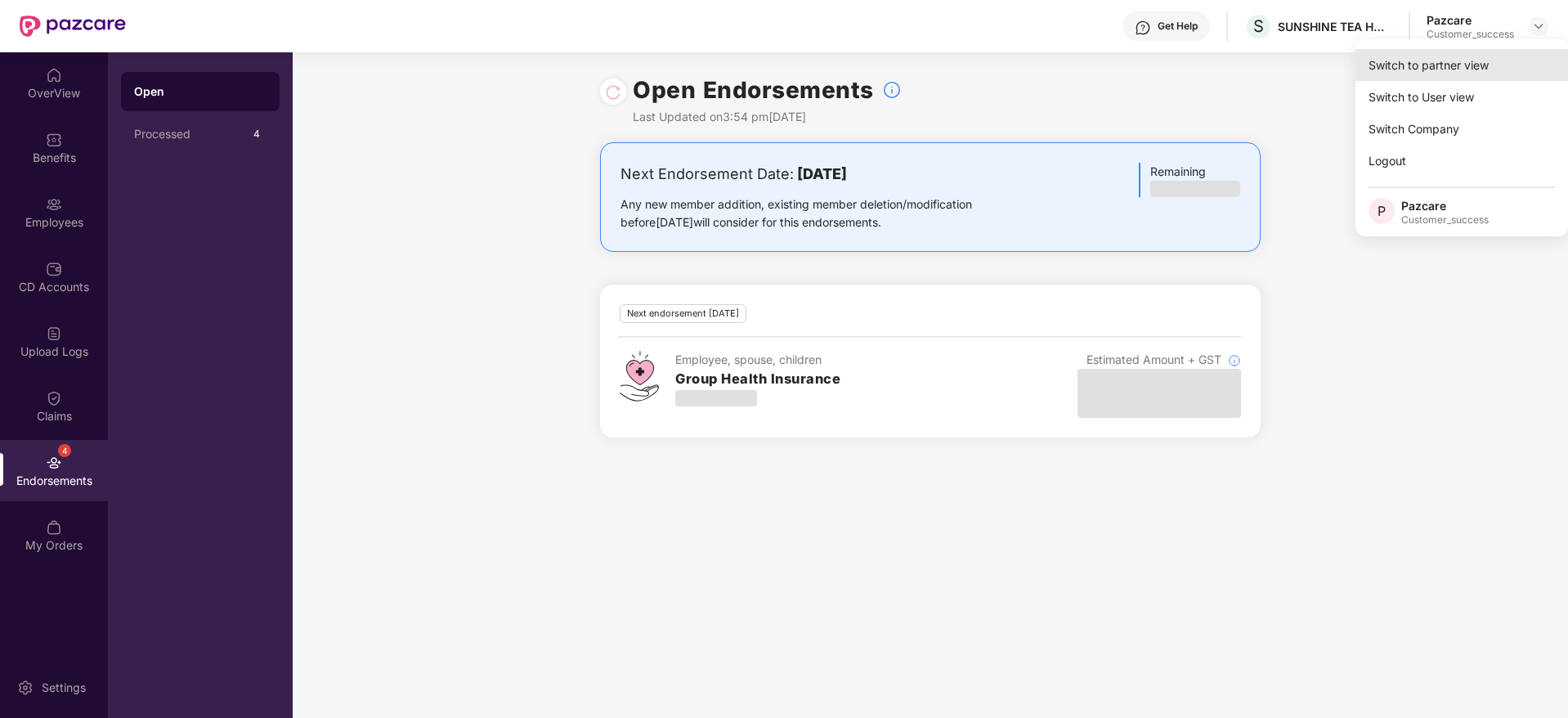
click at [1391, 64] on div "Switch to partner view" at bounding box center [1461, 64] width 213 height 32
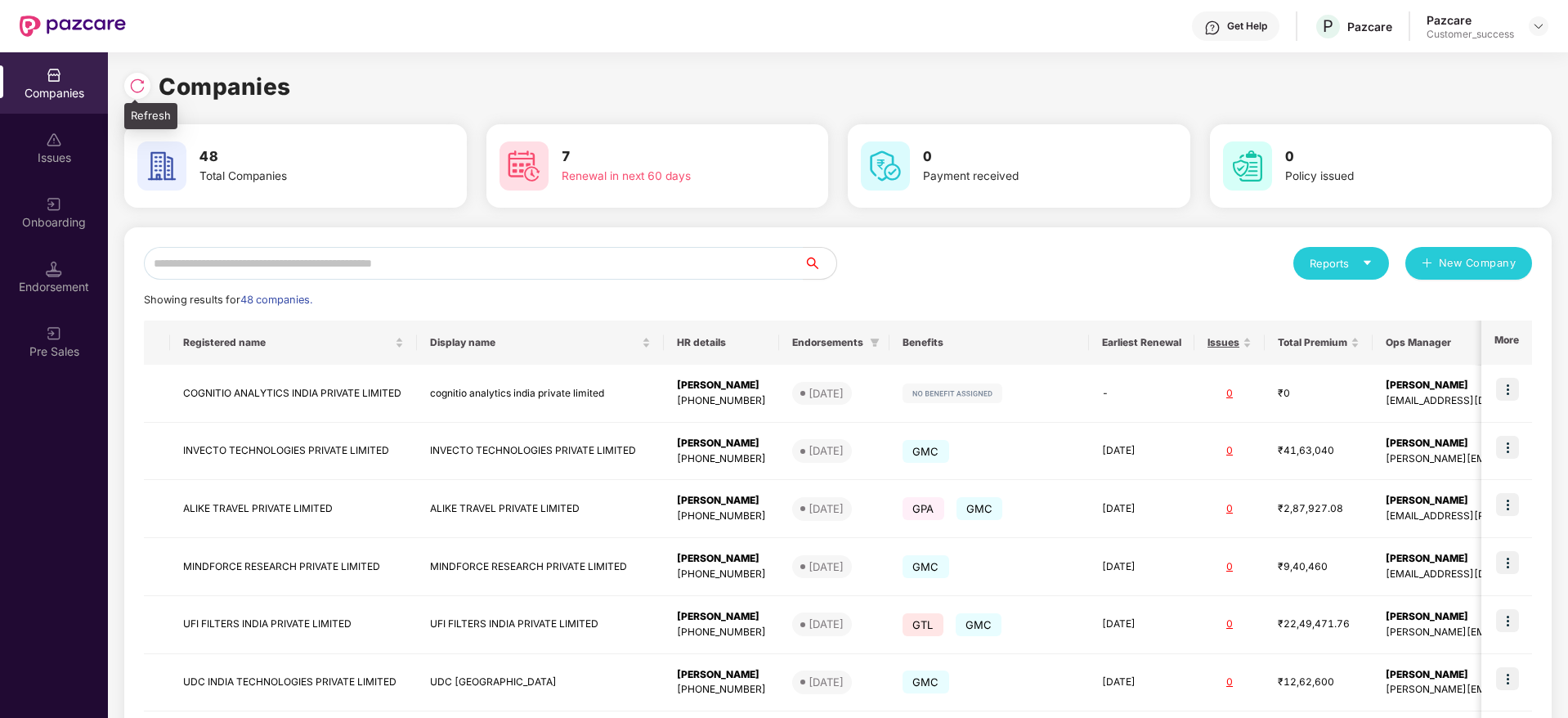
click at [135, 90] on img at bounding box center [137, 85] width 16 height 16
click at [229, 257] on input "text" at bounding box center [474, 263] width 660 height 33
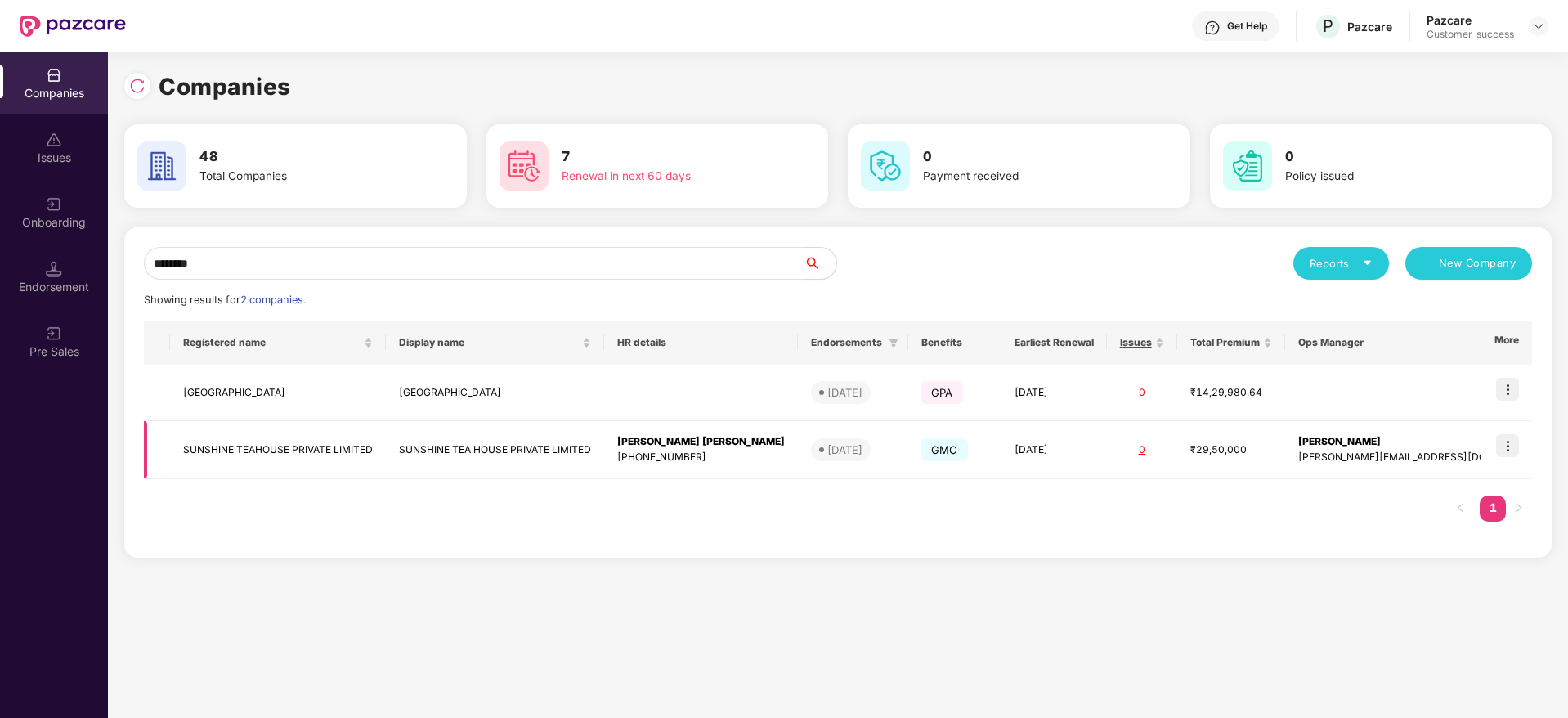
type input "********"
click at [1518, 451] on img at bounding box center [1507, 445] width 23 height 23
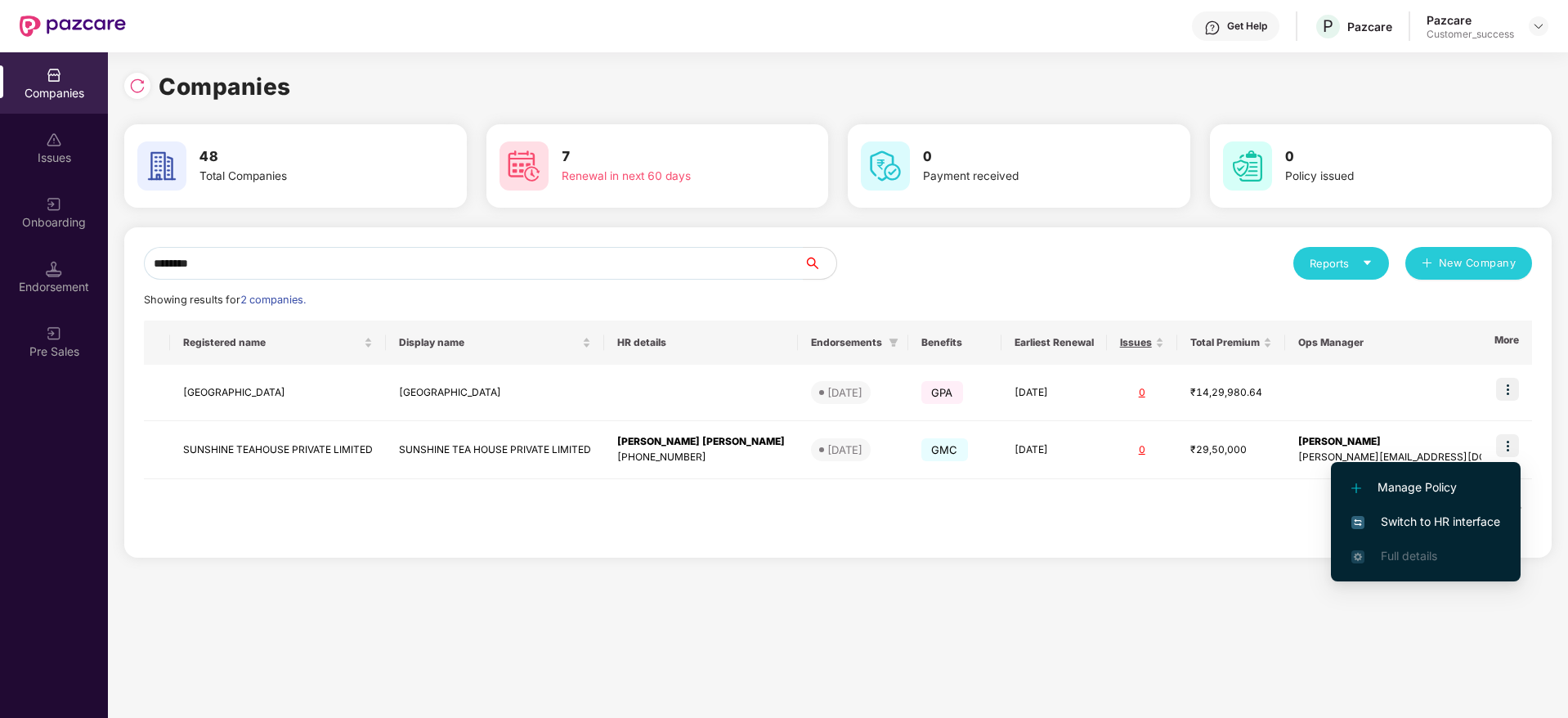
click at [1387, 512] on span "Switch to HR interface" at bounding box center [1425, 521] width 148 height 18
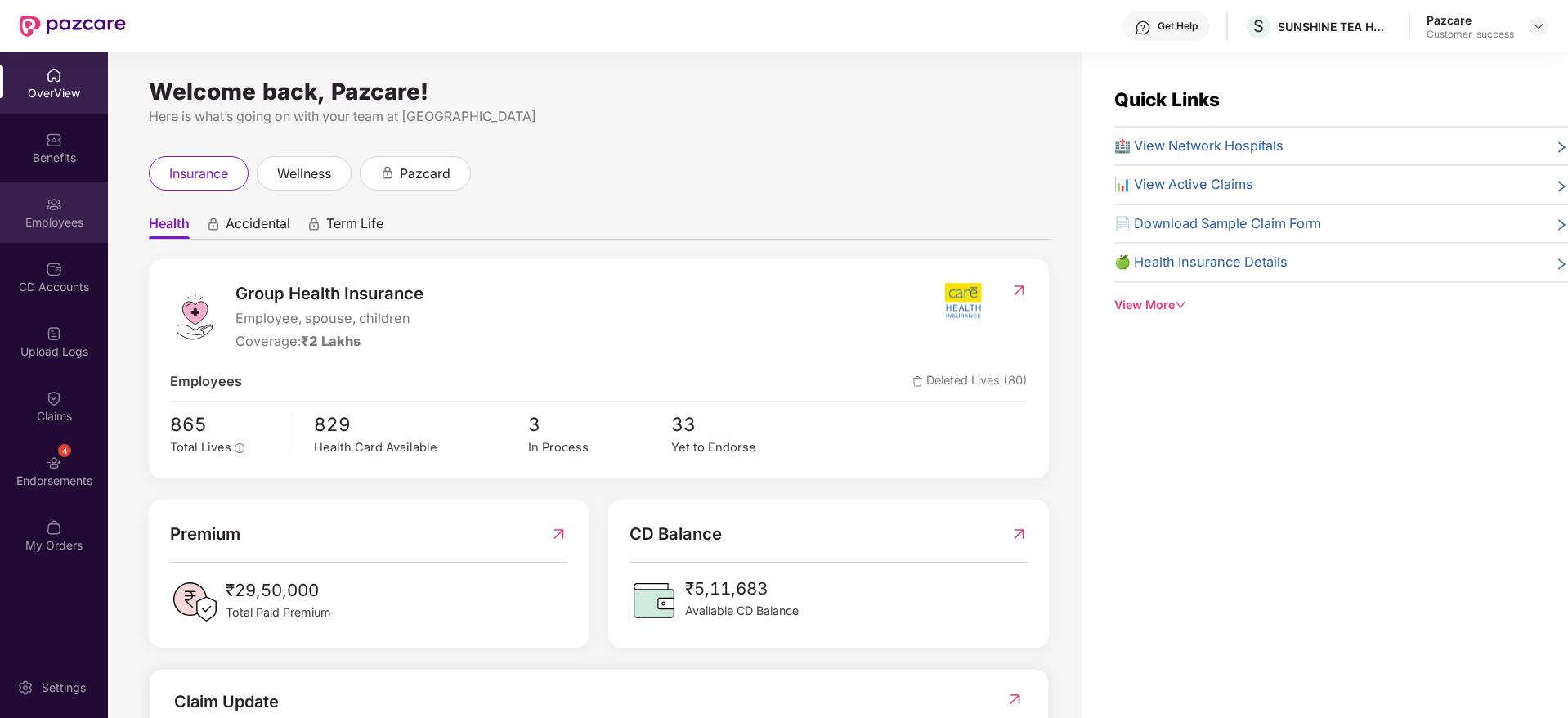
click at [49, 213] on div "Employees" at bounding box center [54, 212] width 108 height 62
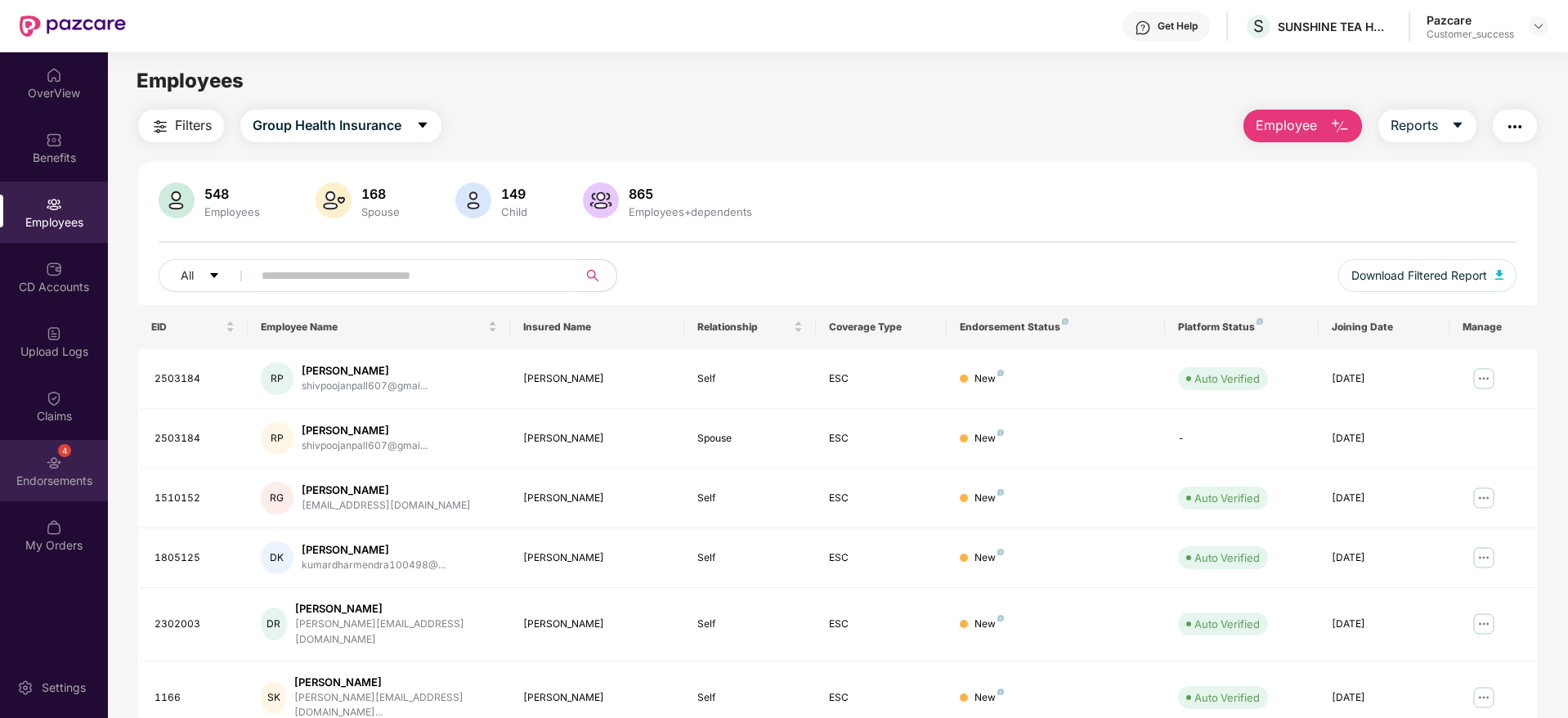
click at [47, 457] on img at bounding box center [54, 462] width 16 height 16
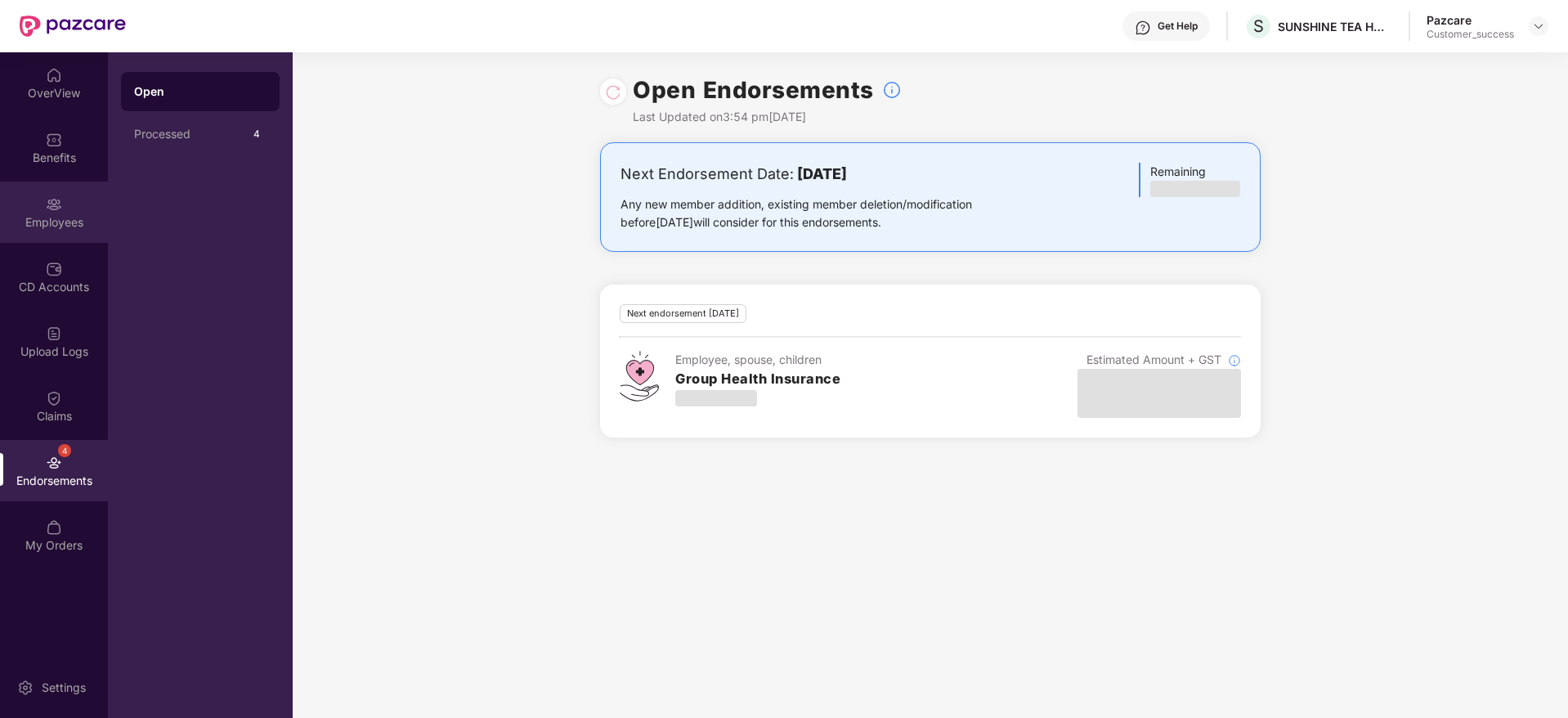
click at [44, 204] on div "Employees" at bounding box center [54, 212] width 108 height 62
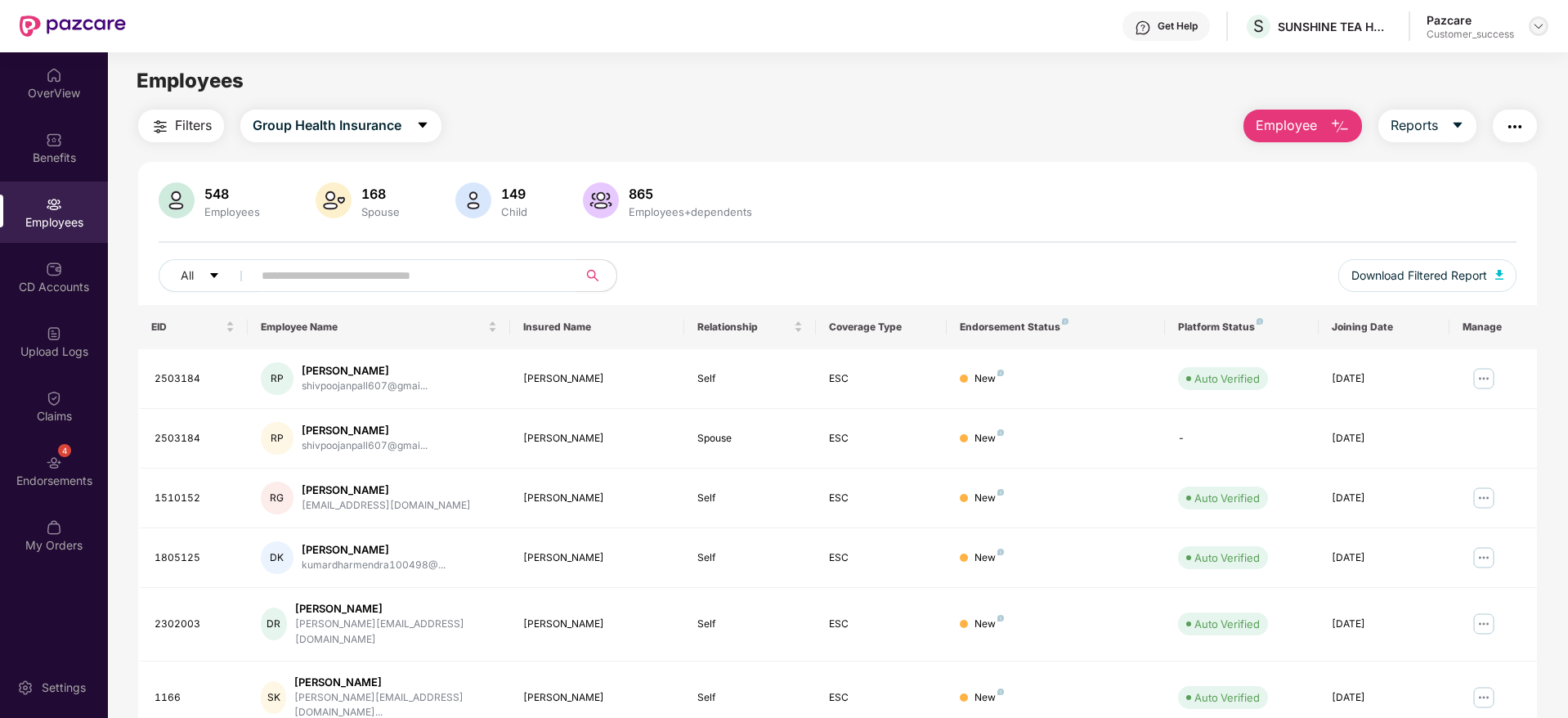
click at [1533, 28] on img at bounding box center [1538, 26] width 13 height 13
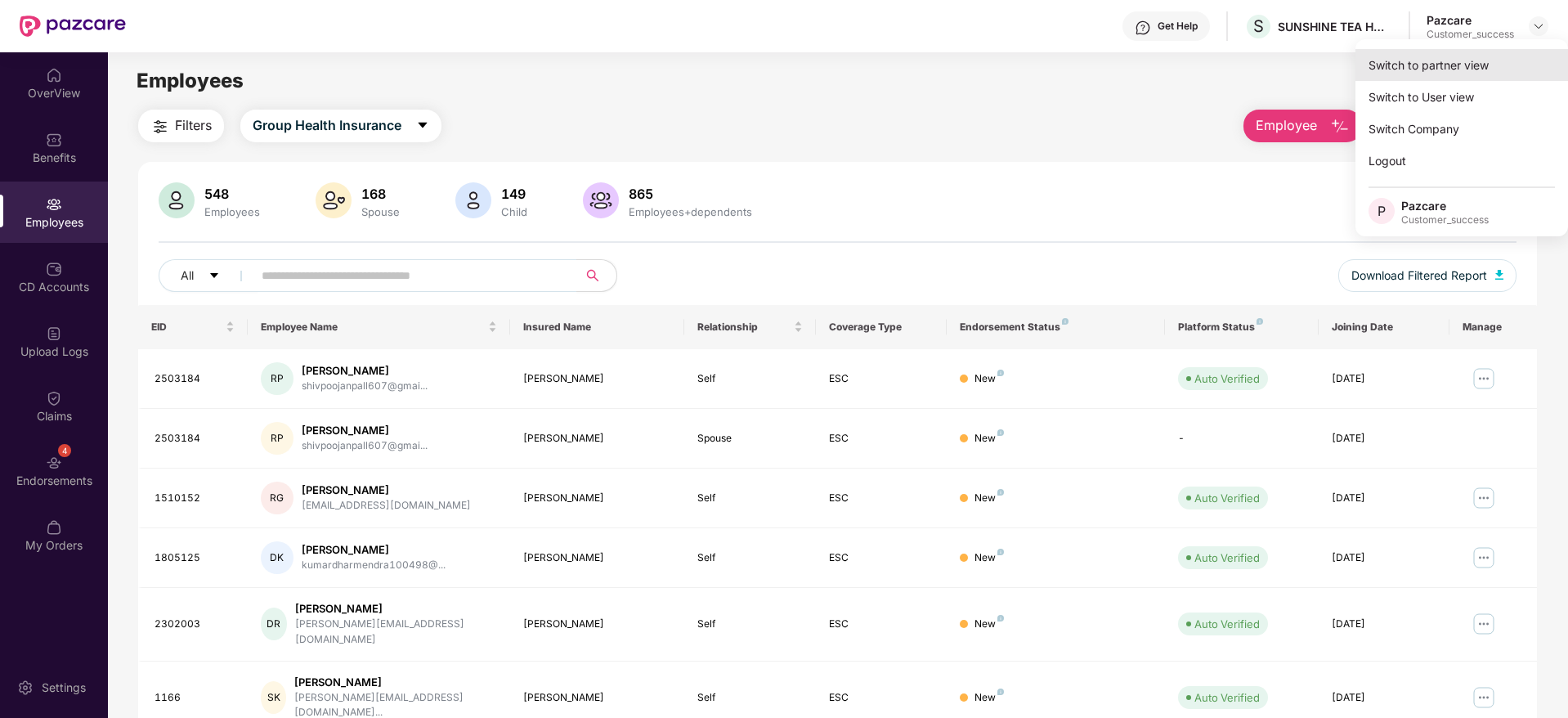
click at [1416, 79] on div "Switch to partner view" at bounding box center [1461, 64] width 213 height 32
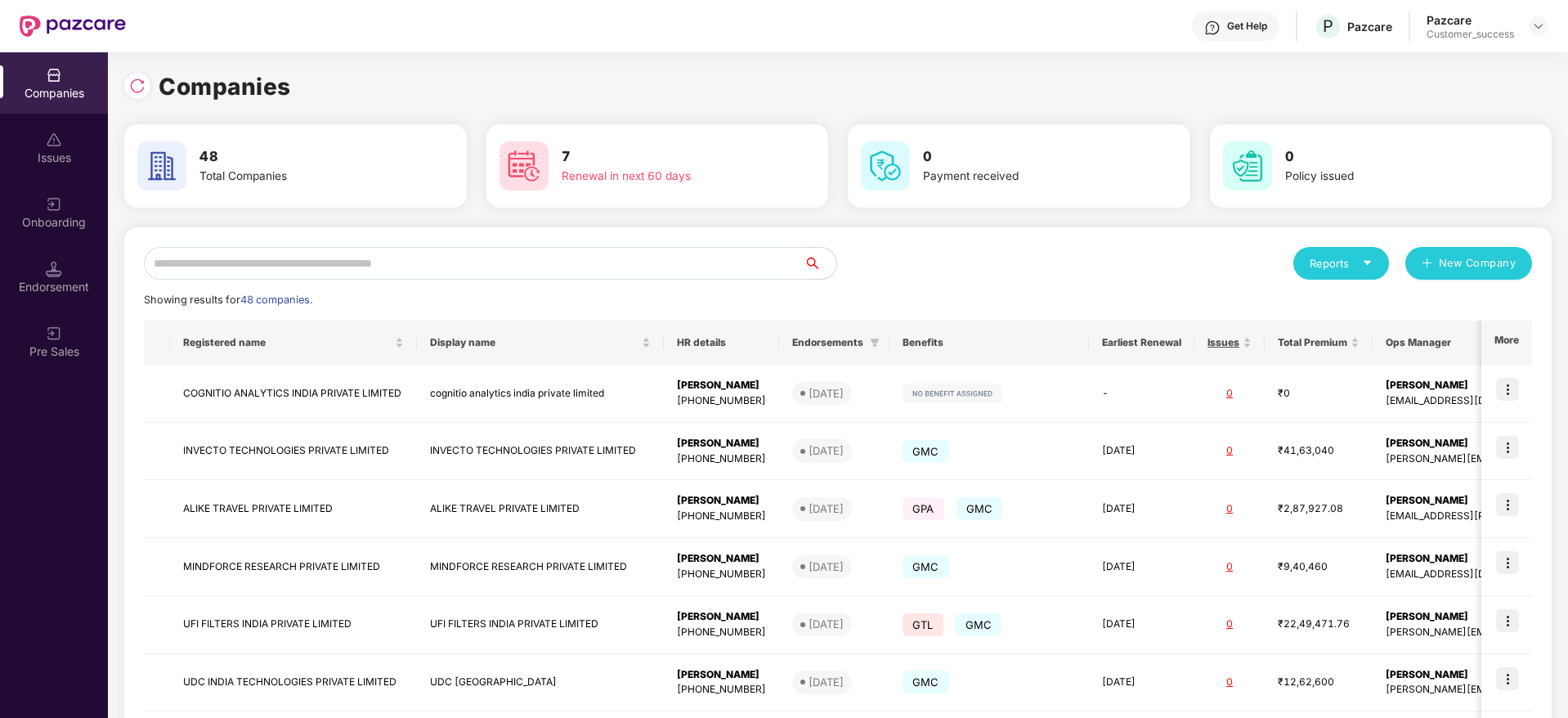
click at [477, 267] on input "text" at bounding box center [474, 263] width 660 height 33
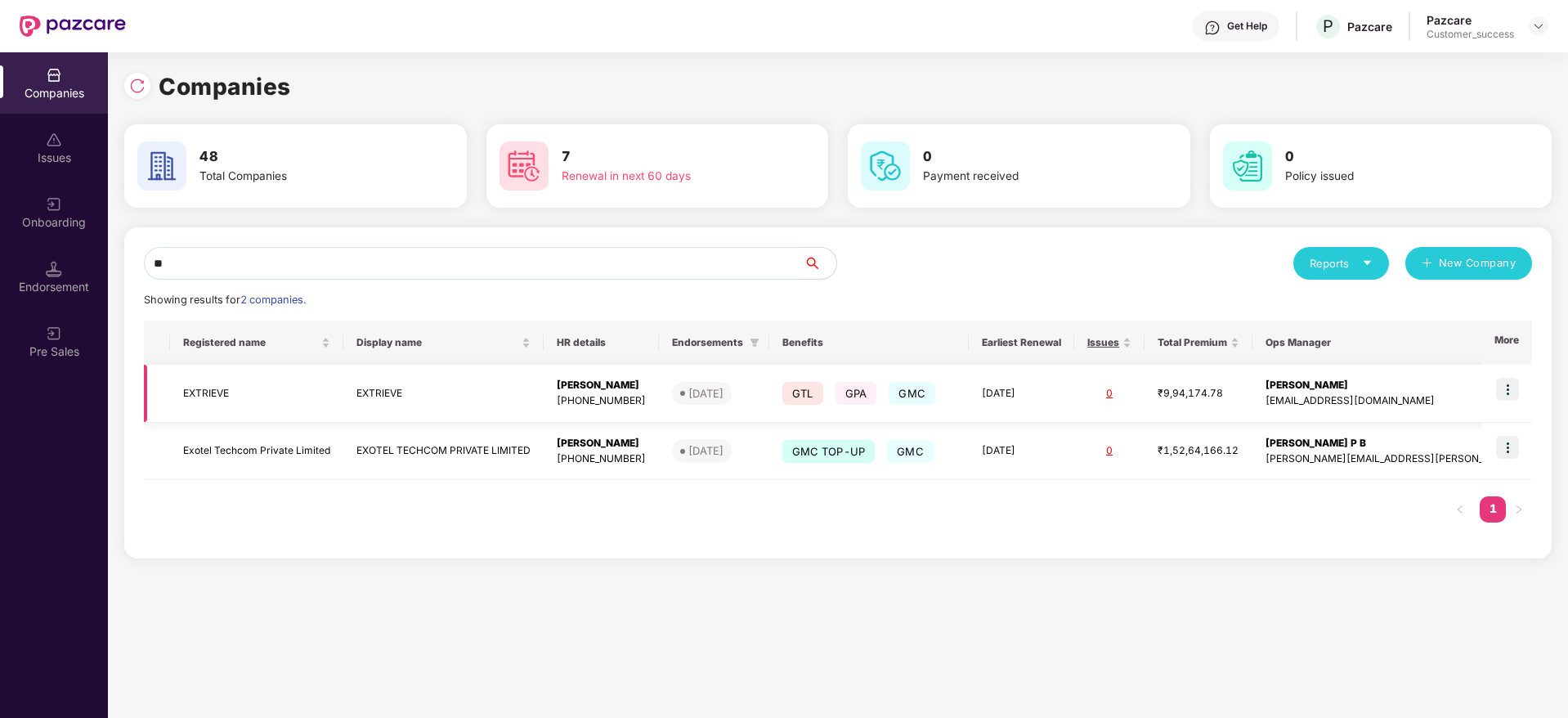
type input "**"
click at [1508, 392] on img at bounding box center [1507, 389] width 23 height 23
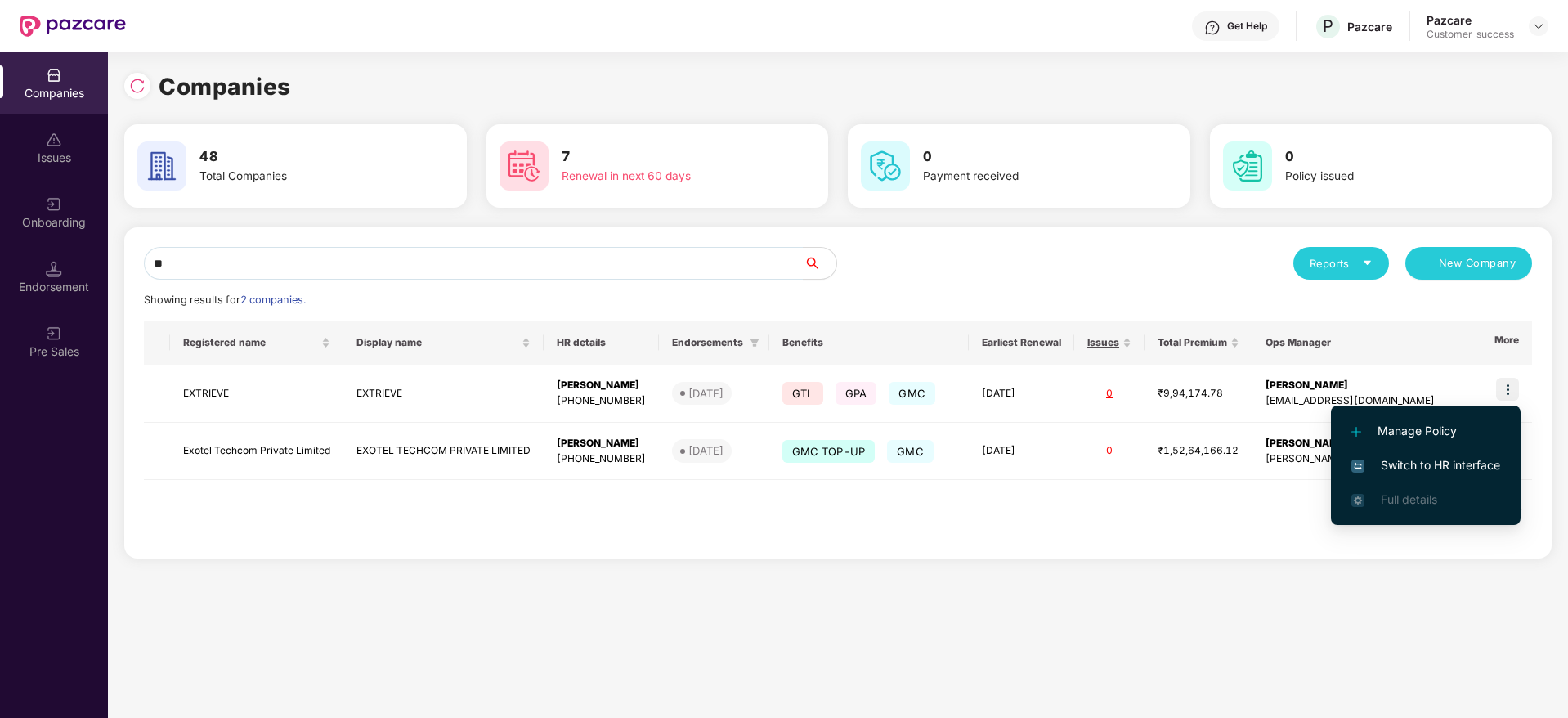
click at [1393, 464] on span "Switch to HR interface" at bounding box center [1425, 464] width 148 height 18
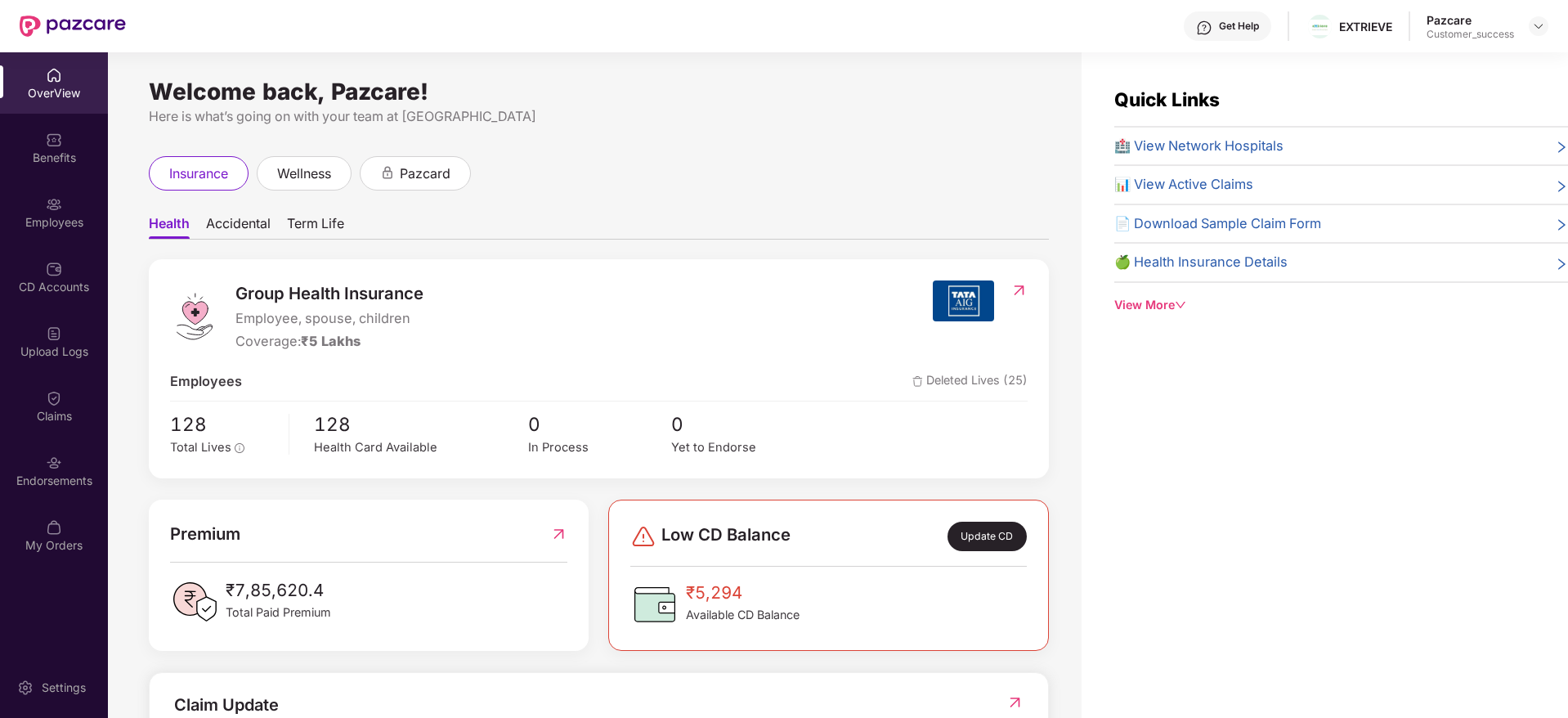
click at [1218, 144] on span "🏥 View Network Hospitals" at bounding box center [1198, 146] width 169 height 21
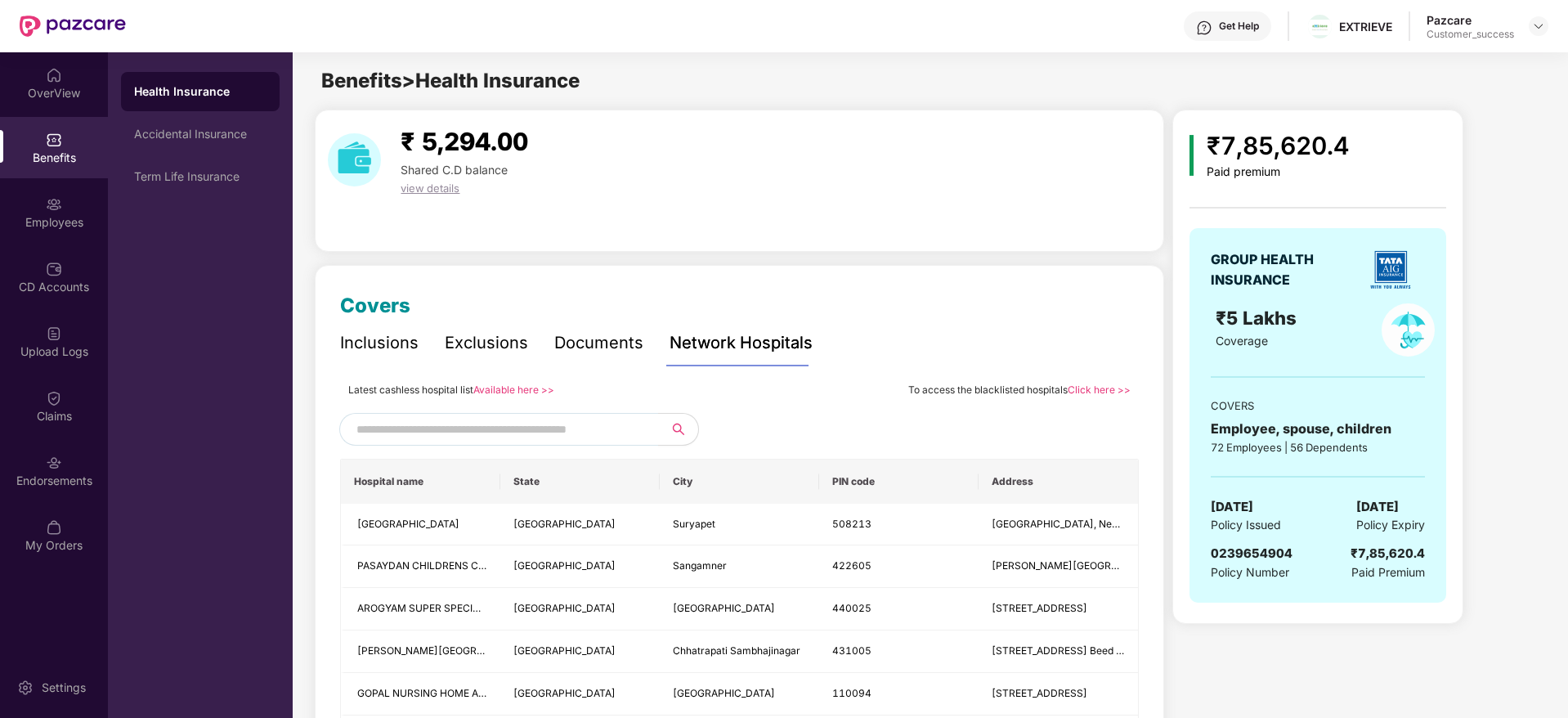
click at [525, 390] on link "Available here >>" at bounding box center [513, 390] width 81 height 12
click at [69, 216] on div "Employees" at bounding box center [54, 222] width 108 height 16
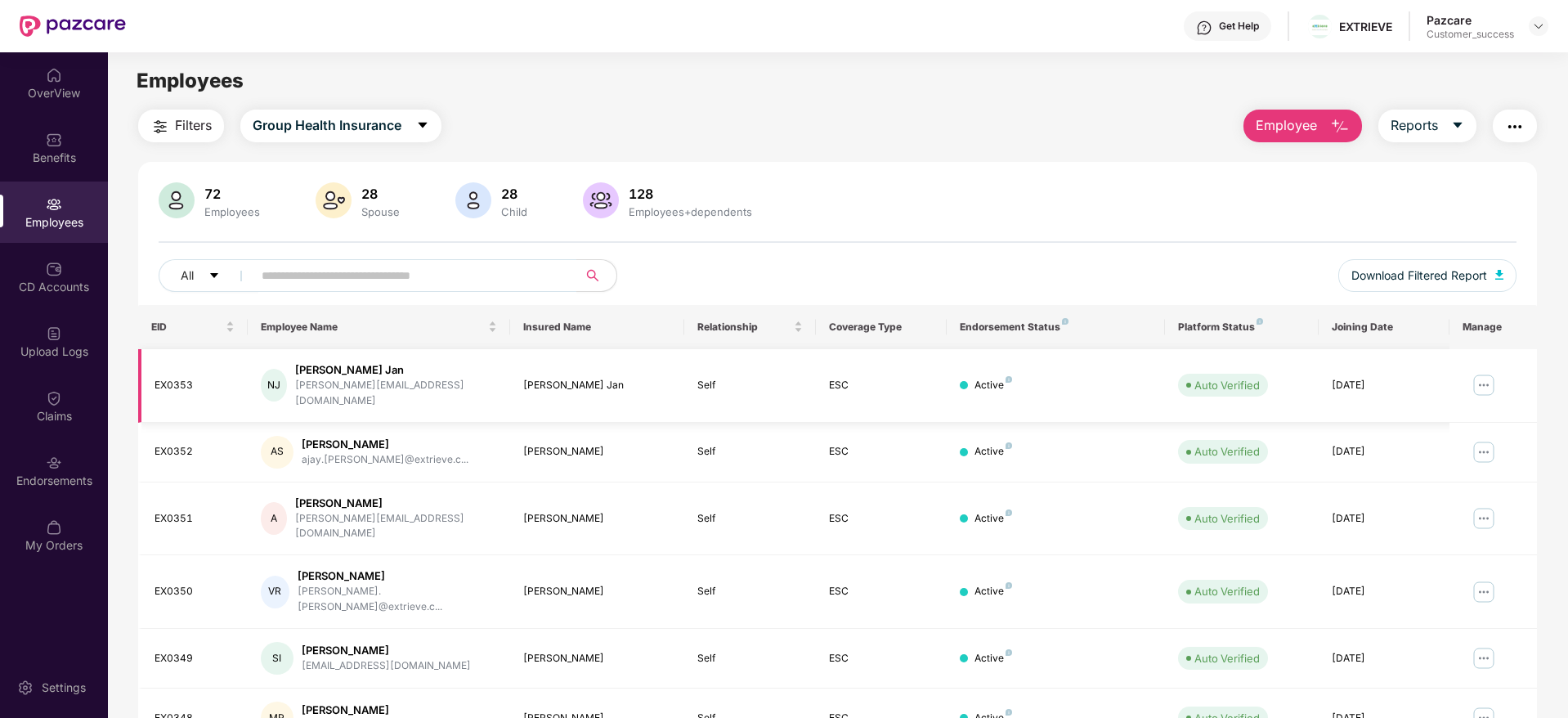
click at [1478, 372] on img at bounding box center [1484, 385] width 26 height 26
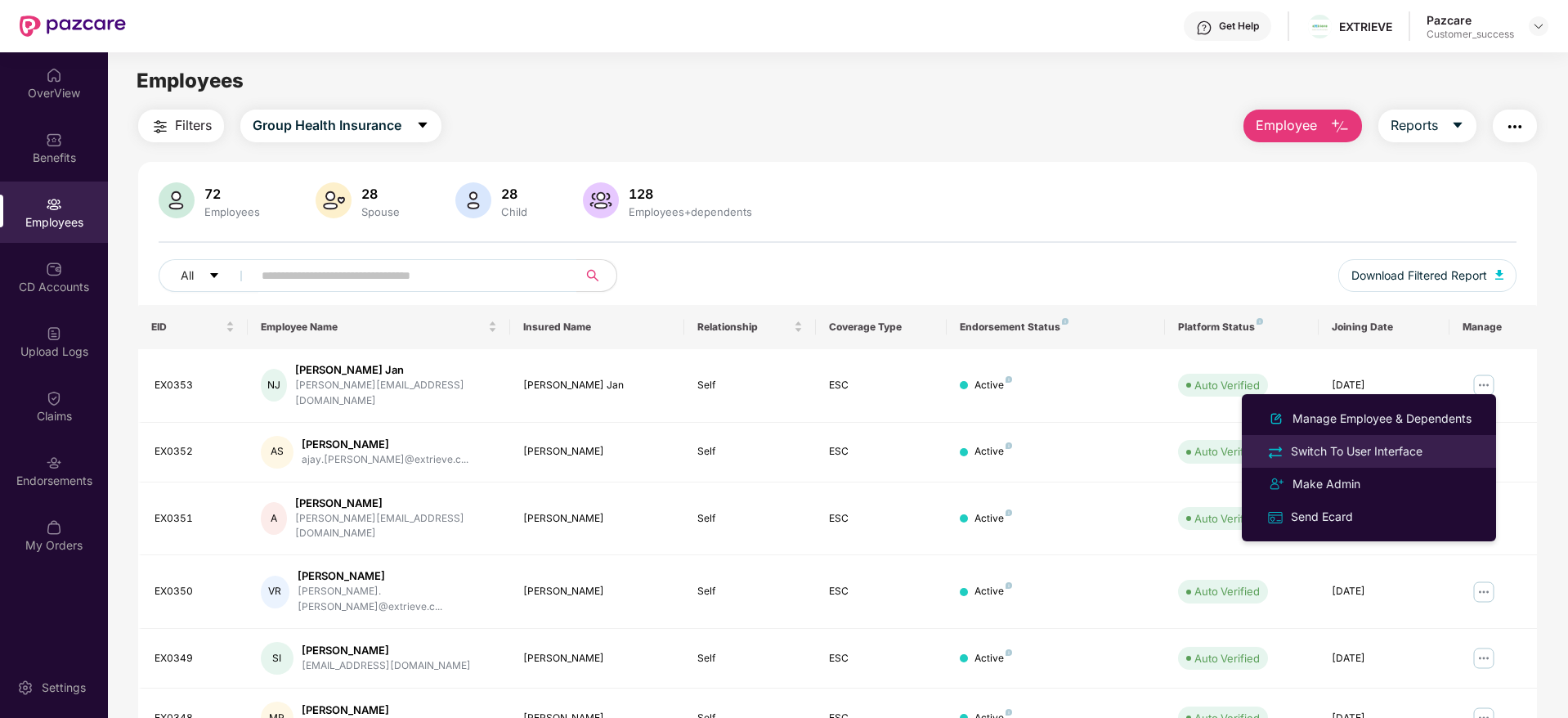
click at [1361, 456] on div "Switch To User Interface" at bounding box center [1356, 451] width 138 height 18
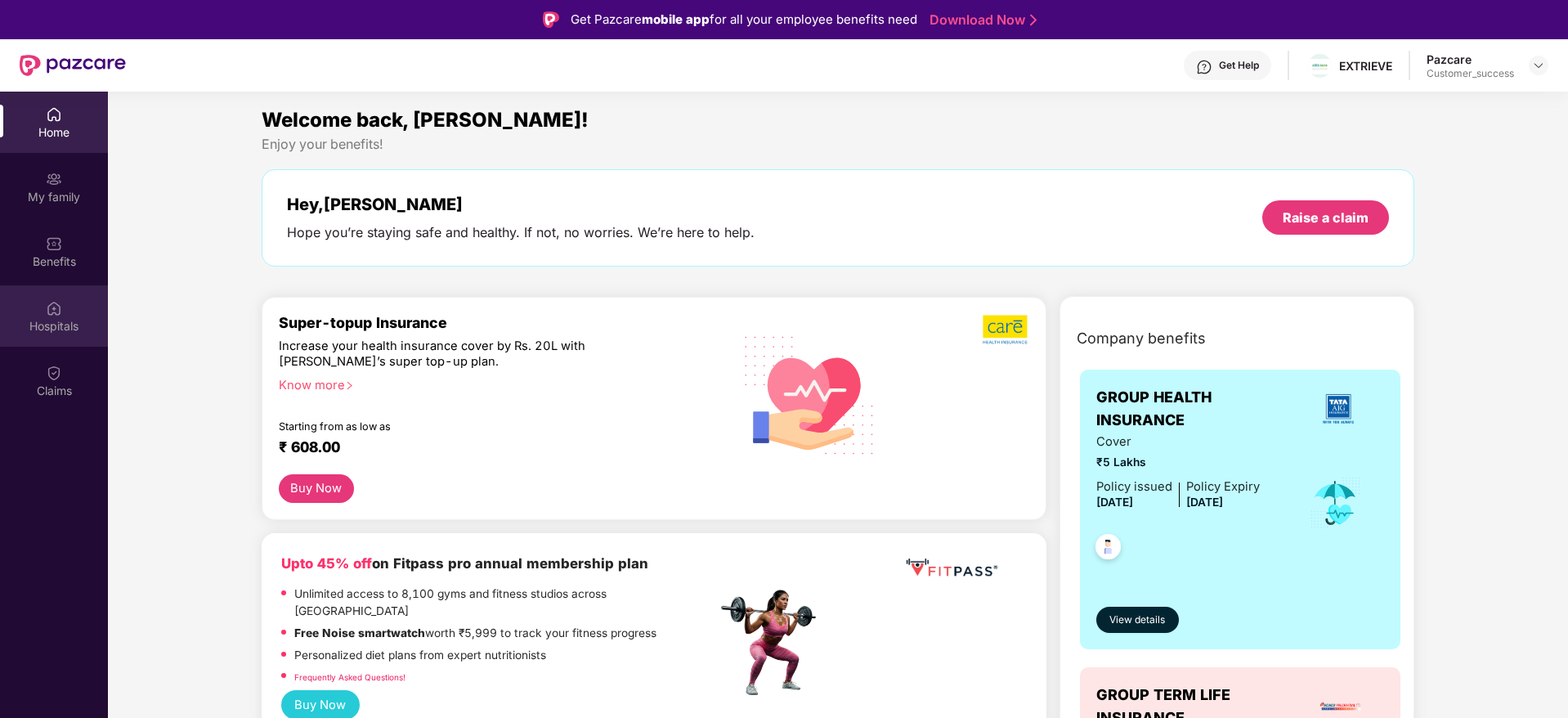
click at [60, 327] on div "Hospitals" at bounding box center [54, 326] width 108 height 16
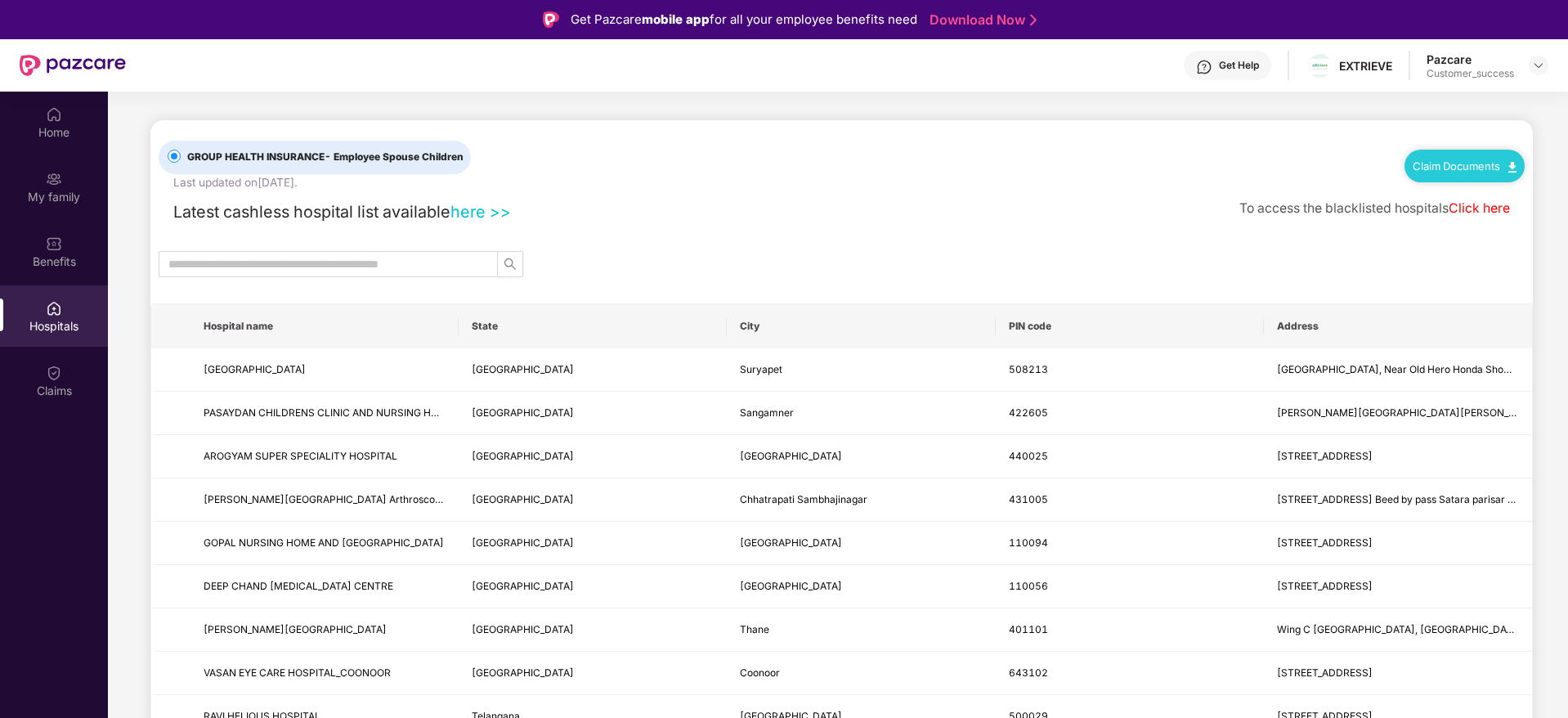
click at [1469, 161] on link "Claim Documents" at bounding box center [1465, 166] width 104 height 13
click at [1470, 188] on link "Claim Form" at bounding box center [1469, 194] width 106 height 35
click at [1535, 68] on img at bounding box center [1538, 65] width 13 height 13
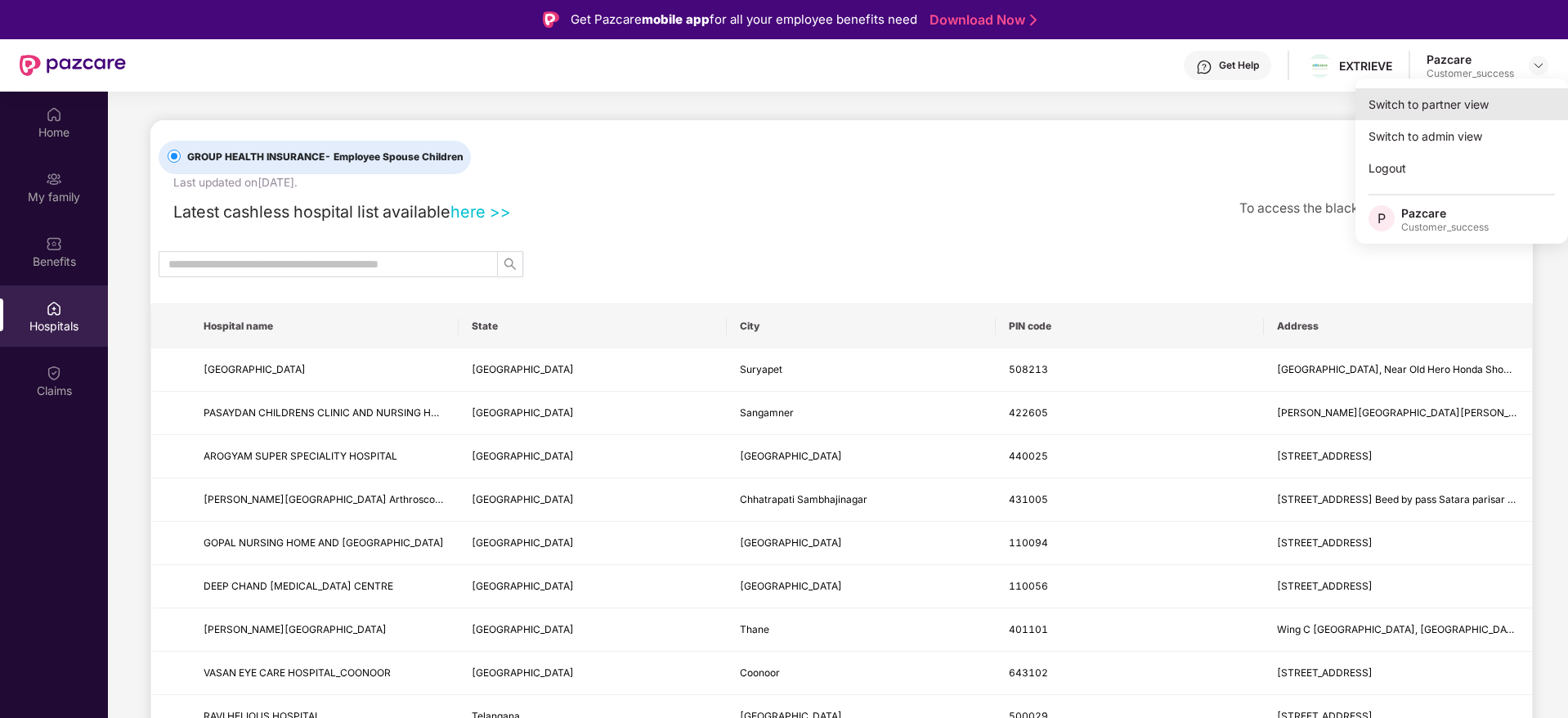
click at [1440, 107] on div "Switch to partner view" at bounding box center [1461, 104] width 213 height 32
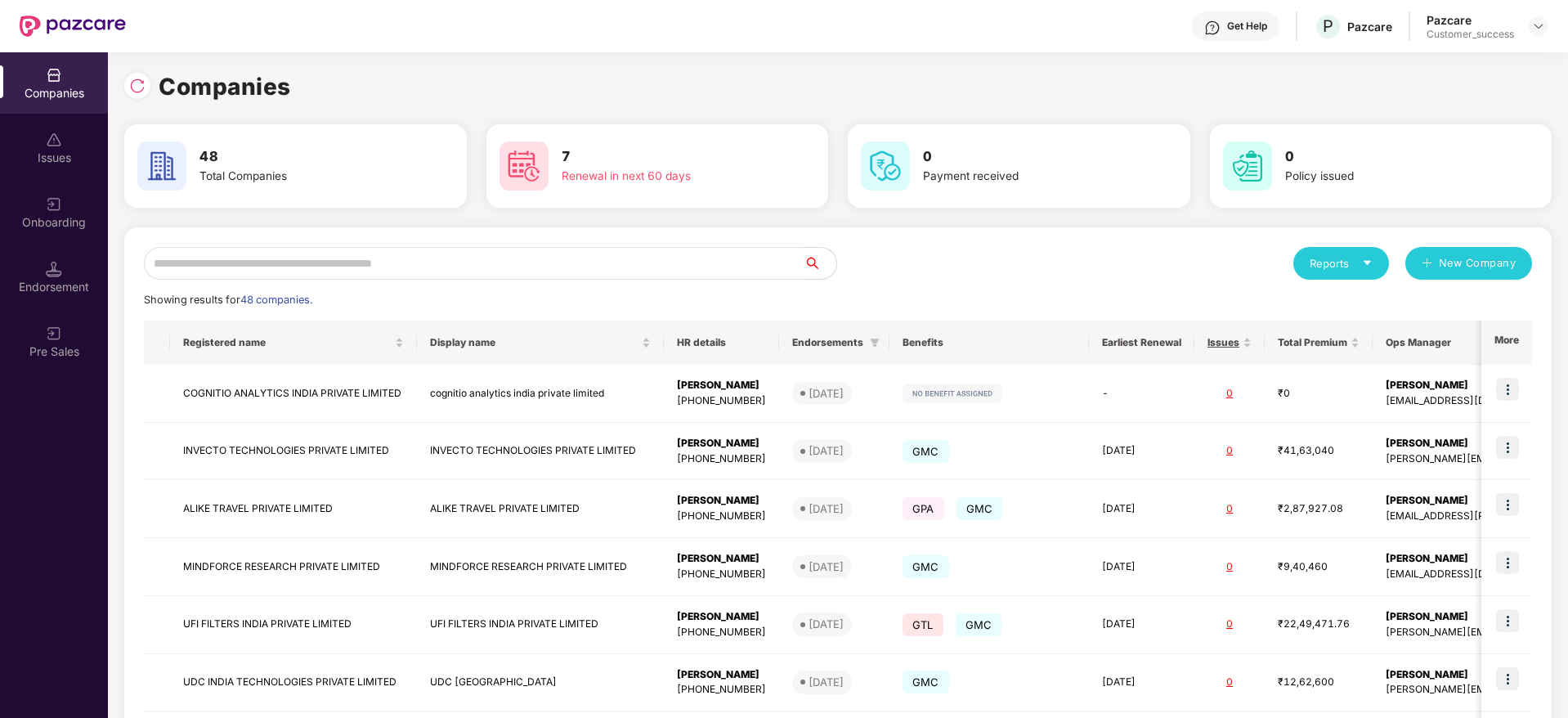
click at [322, 267] on input "text" at bounding box center [474, 263] width 660 height 33
click at [450, 266] on input "text" at bounding box center [474, 263] width 660 height 33
click at [602, 251] on input "text" at bounding box center [474, 263] width 660 height 33
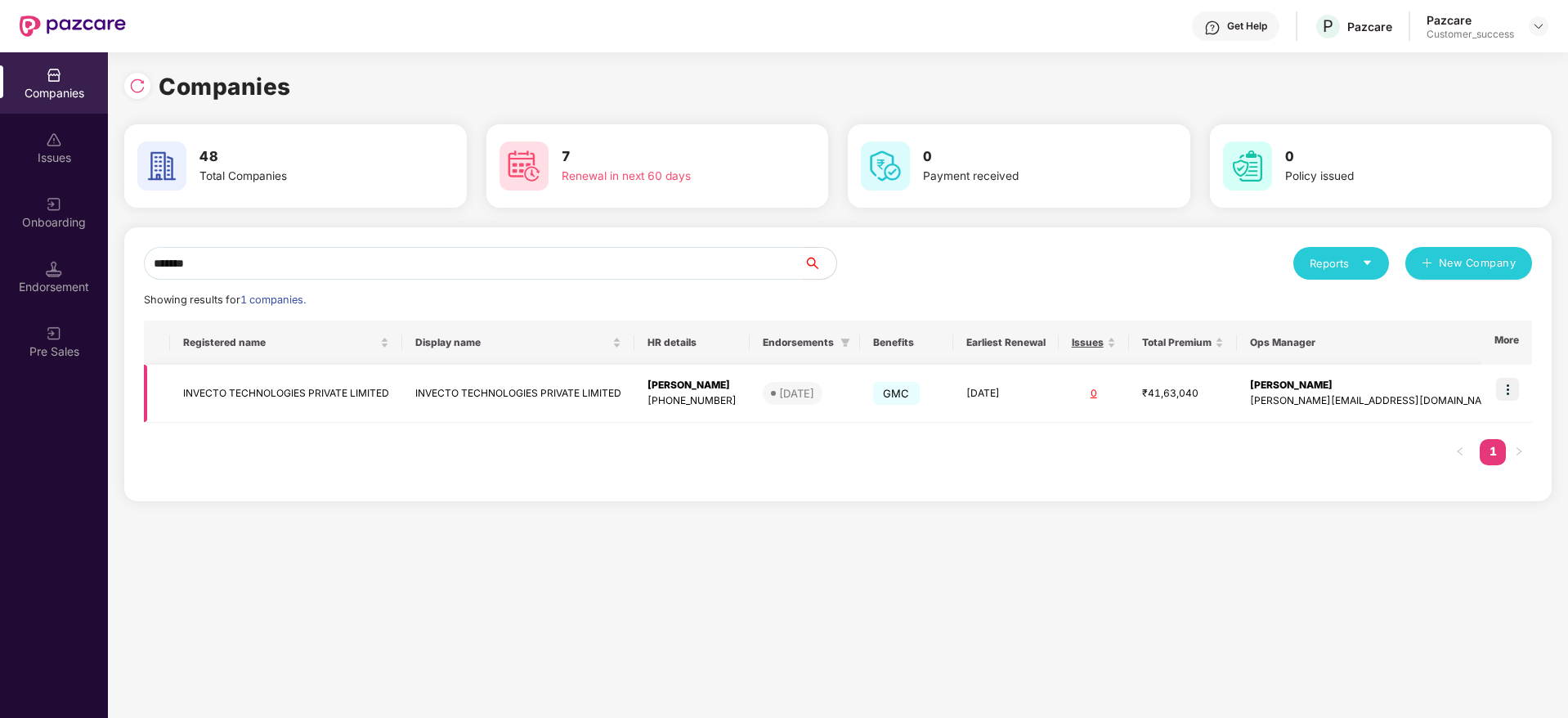
type input "*******"
click at [1505, 385] on img at bounding box center [1507, 389] width 23 height 23
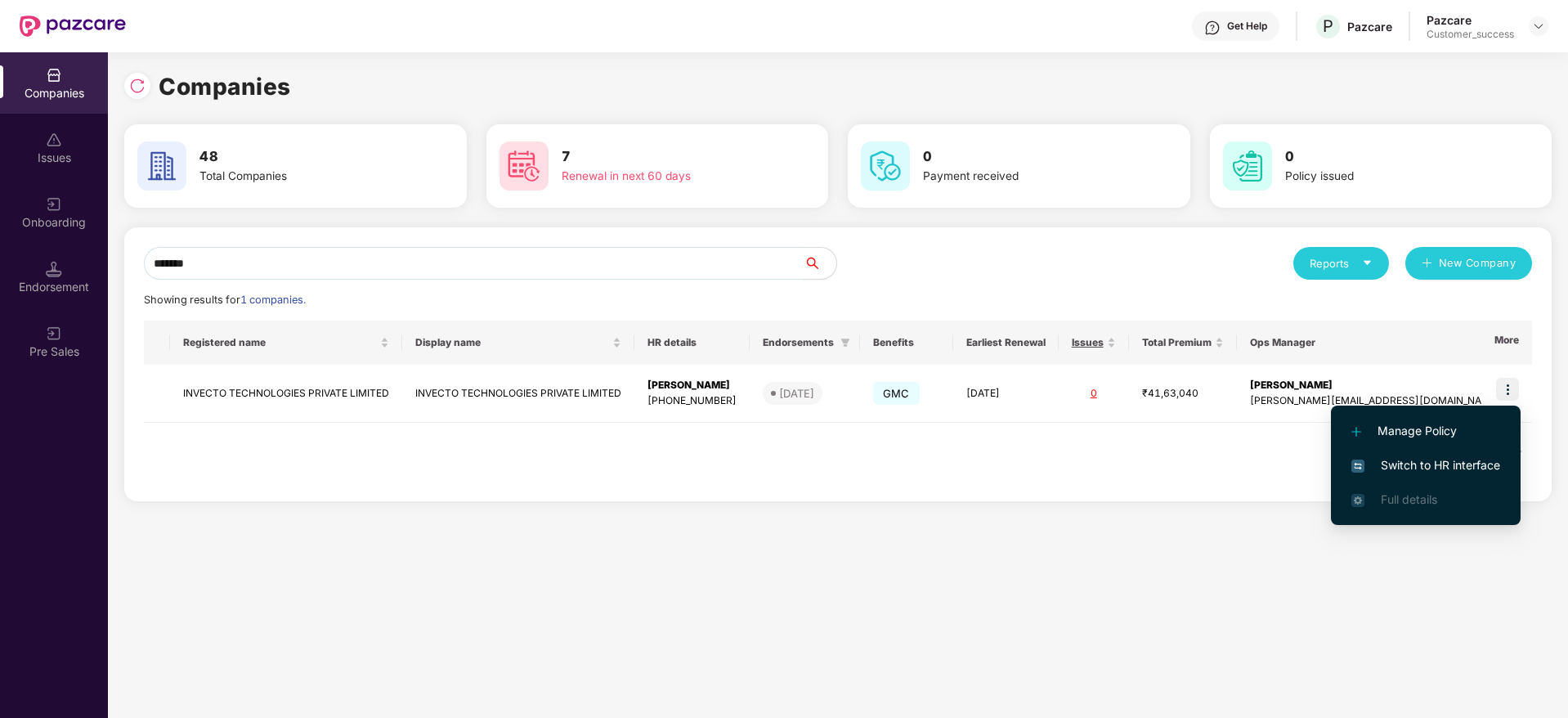
click at [1413, 457] on span "Switch to HR interface" at bounding box center [1425, 464] width 148 height 18
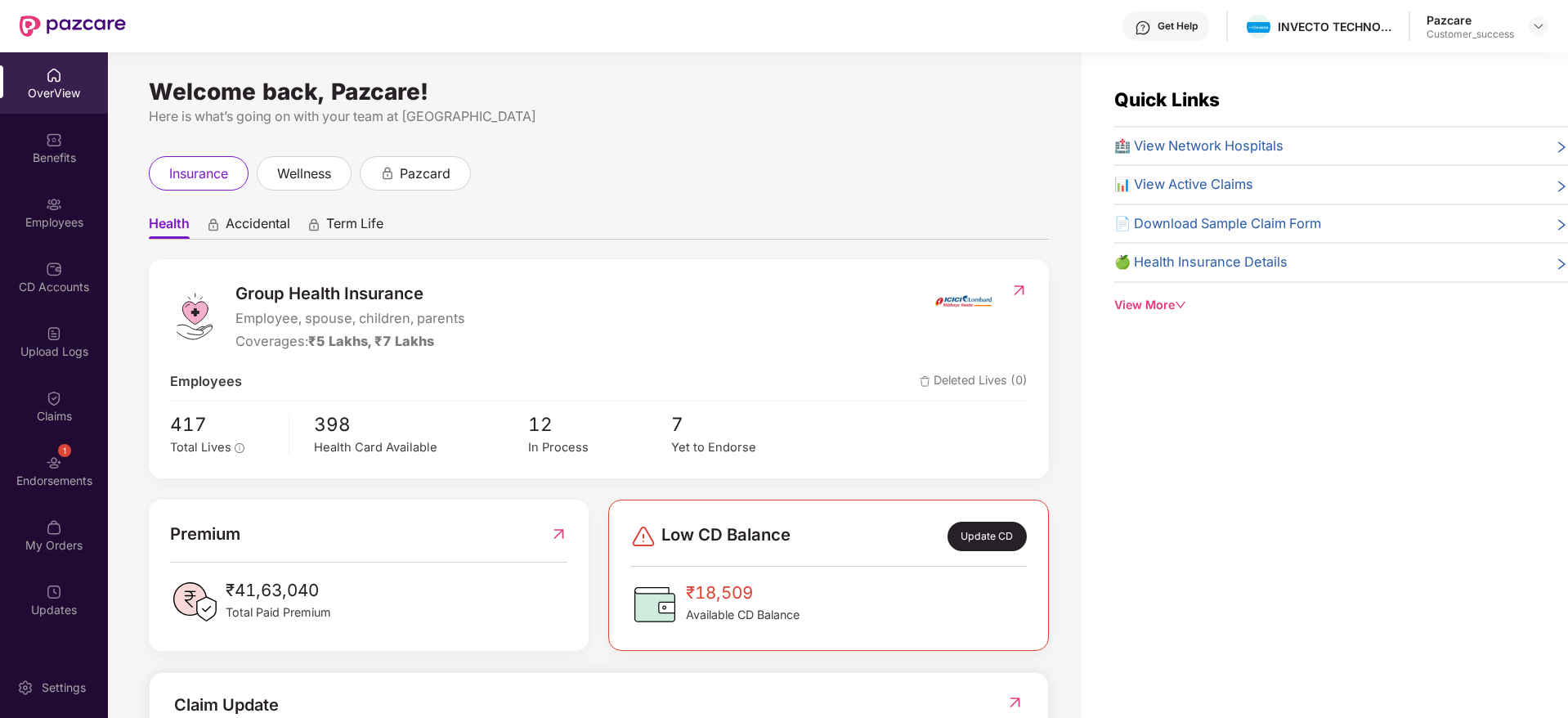
click at [57, 217] on div "Employees" at bounding box center [54, 222] width 108 height 16
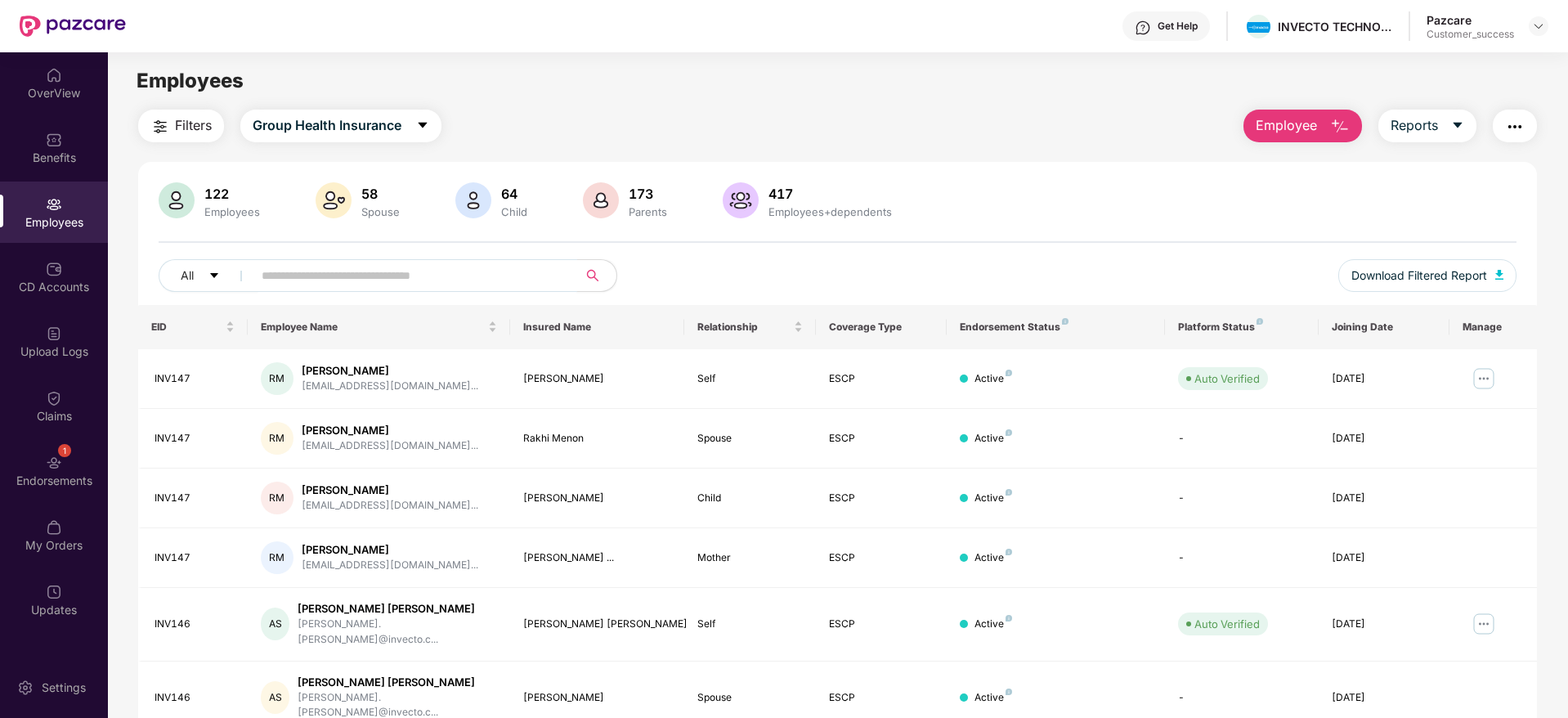
click at [475, 280] on input "text" at bounding box center [408, 275] width 293 height 24
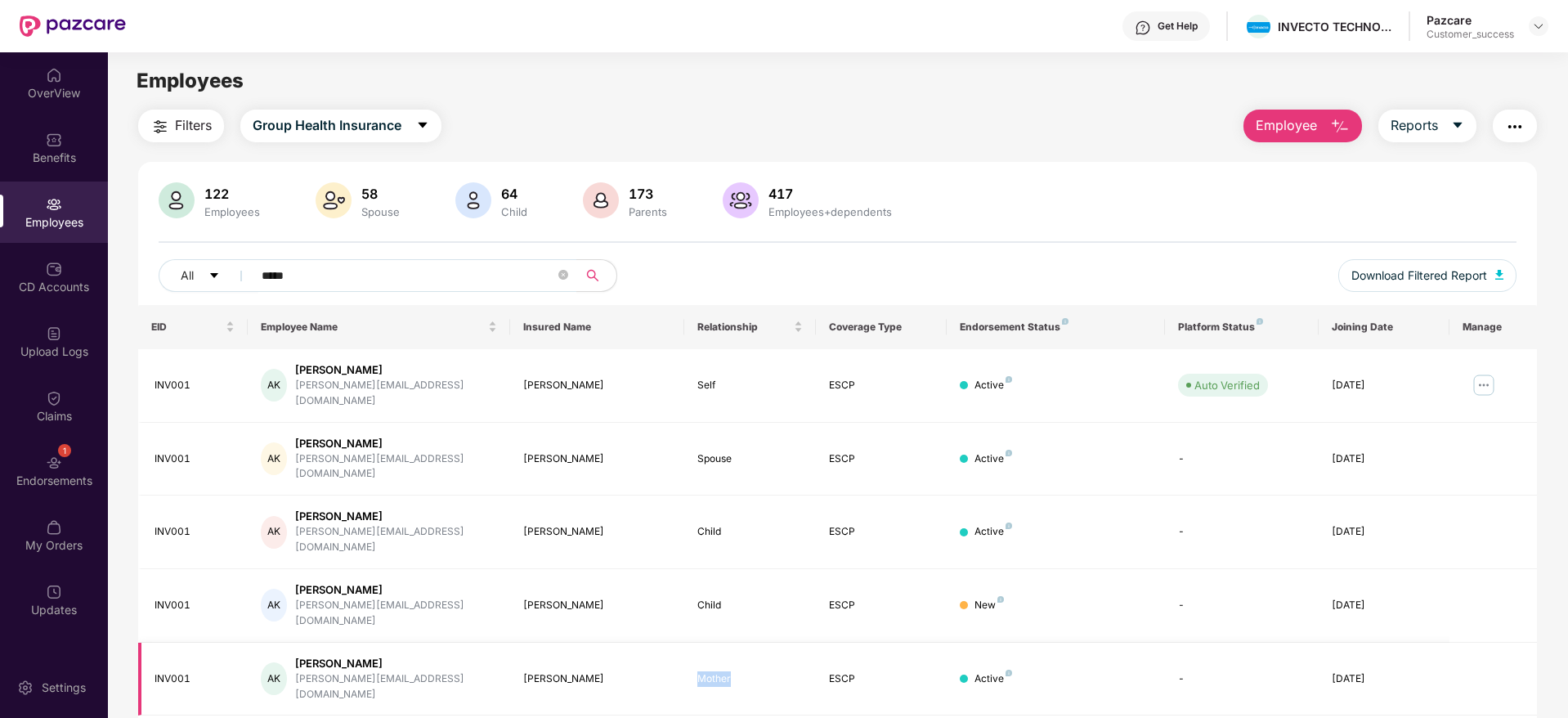
drag, startPoint x: 735, startPoint y: 618, endPoint x: 676, endPoint y: 617, distance: 59.0
click at [676, 642] on tr "INV001 AK [PERSON_NAME] [PERSON_NAME][EMAIL_ADDRESS][DOMAIN_NAME] [PERSON_NAME]…" at bounding box center [837, 679] width 1399 height 74
click at [662, 644] on td "[PERSON_NAME]" at bounding box center [596, 679] width 175 height 74
click at [808, 266] on div "All *****" at bounding box center [555, 275] width 792 height 33
click at [466, 260] on span "*****" at bounding box center [410, 275] width 335 height 33
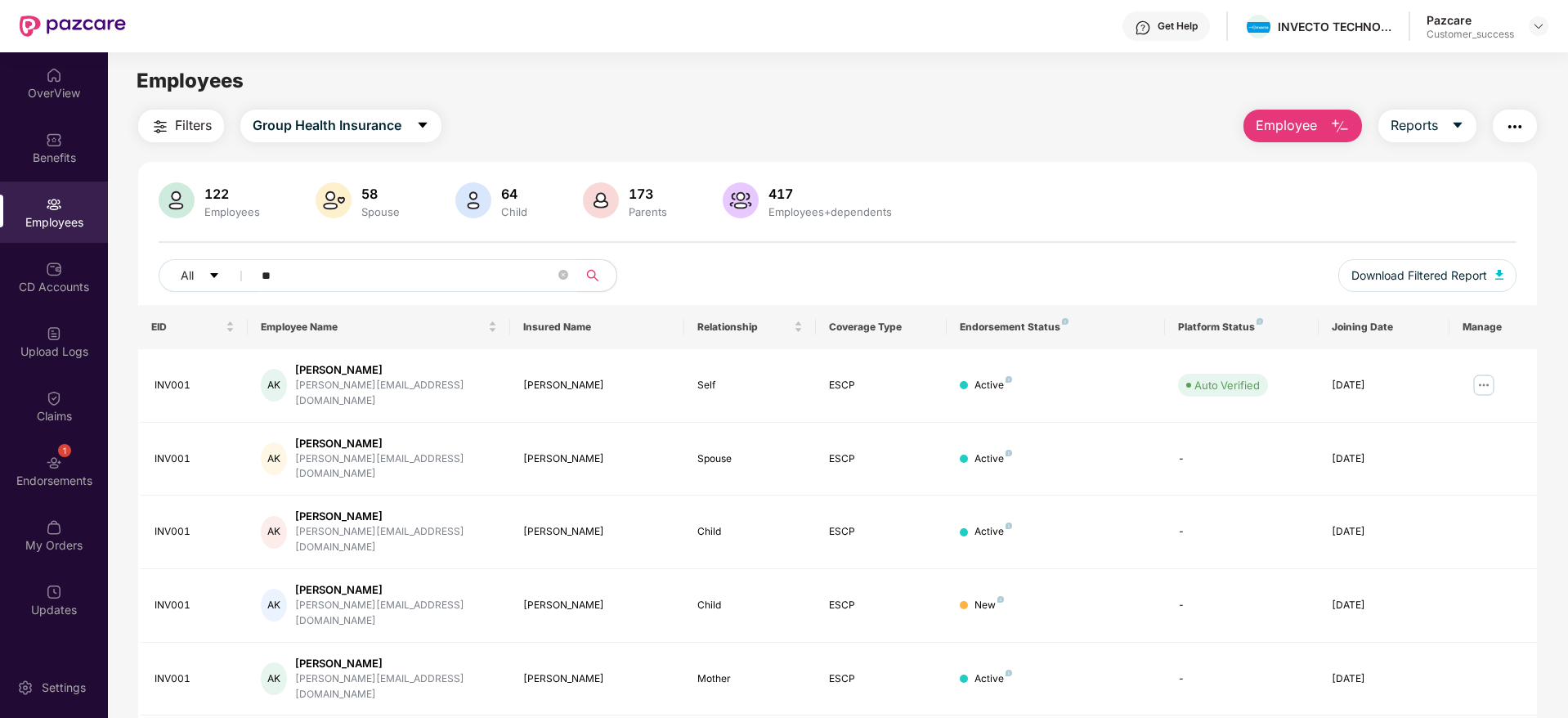
type input "*"
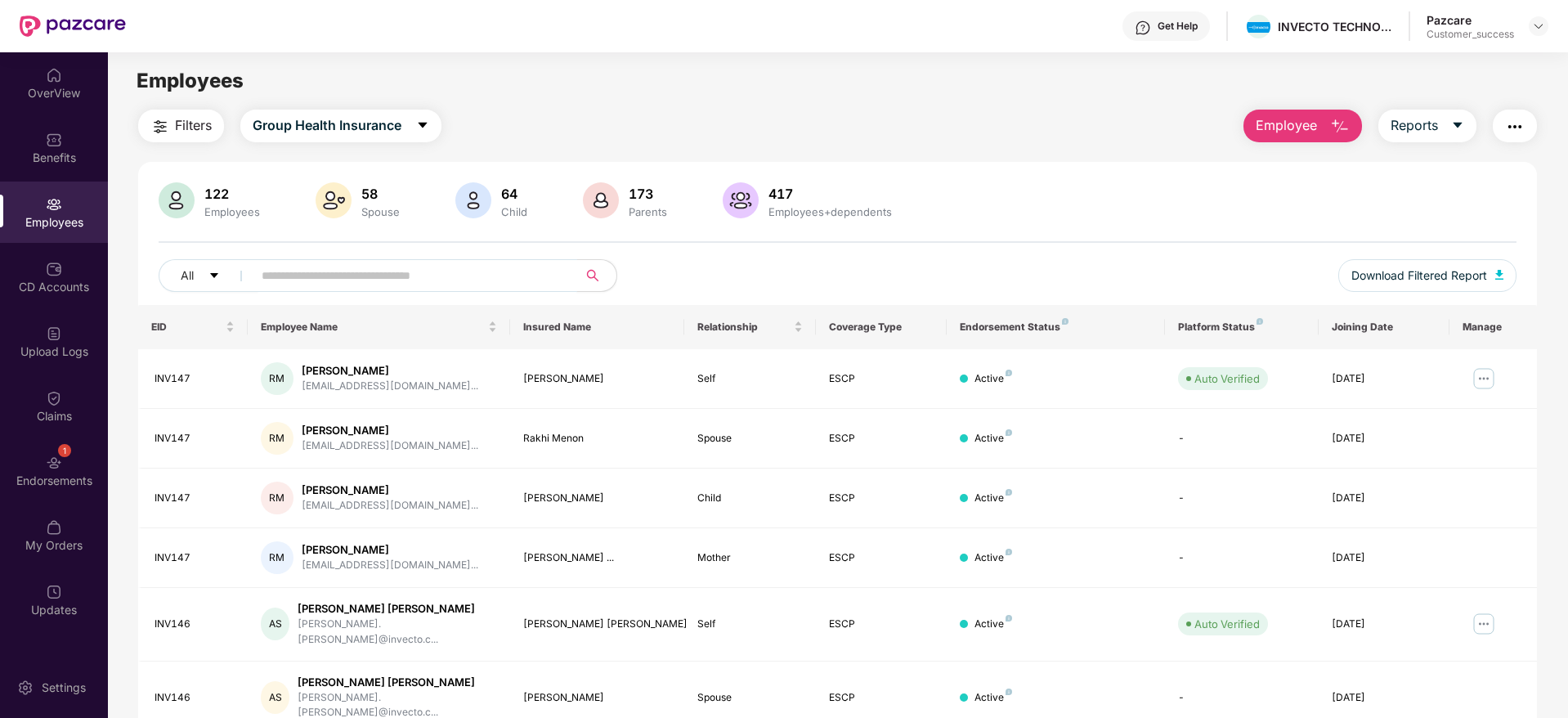
click at [425, 280] on input "text" at bounding box center [408, 275] width 293 height 24
click at [441, 277] on input "text" at bounding box center [408, 275] width 293 height 24
click at [289, 270] on input "text" at bounding box center [408, 275] width 293 height 24
click at [188, 128] on span "Filters" at bounding box center [193, 126] width 36 height 21
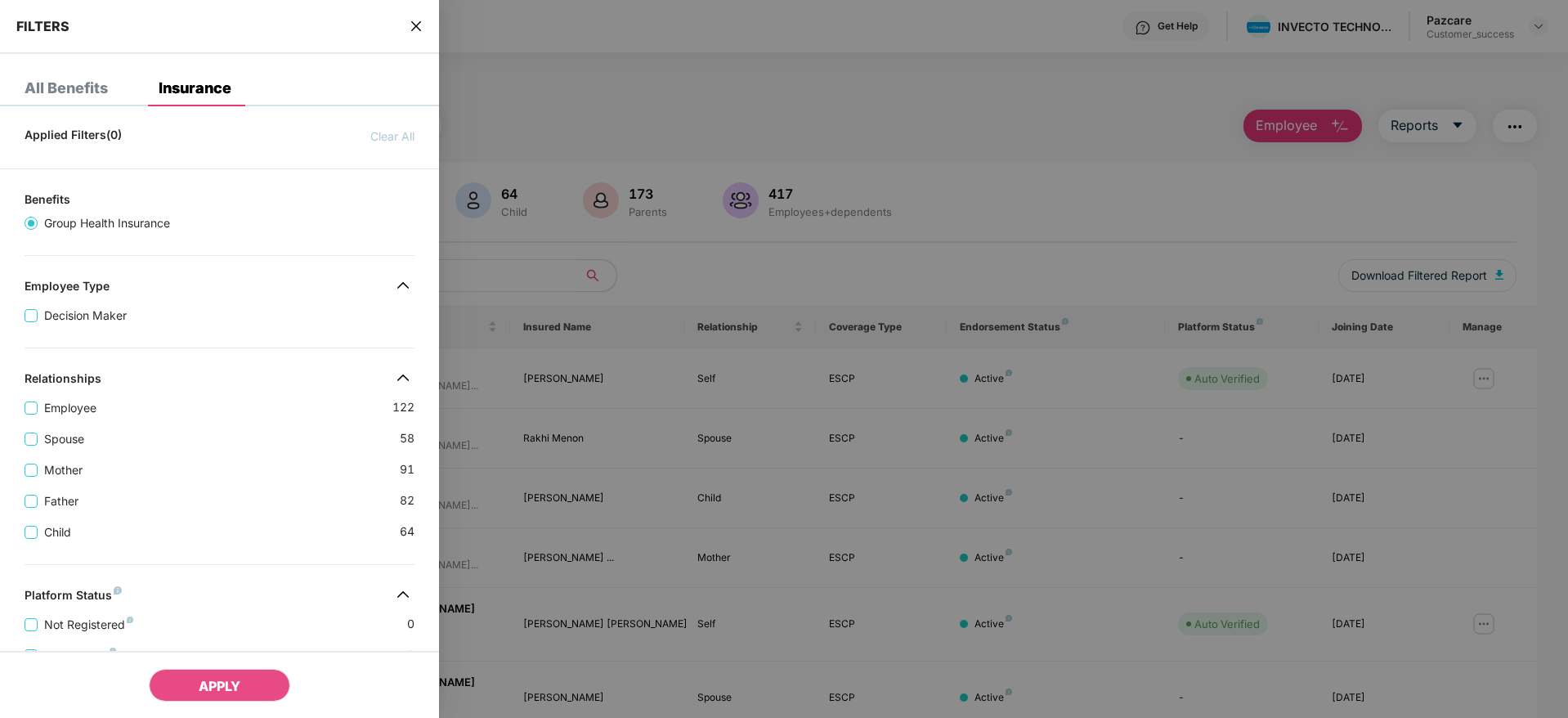
click at [267, 489] on div "Father [DEMOGRAPHIC_DATA]" at bounding box center [219, 495] width 390 height 31
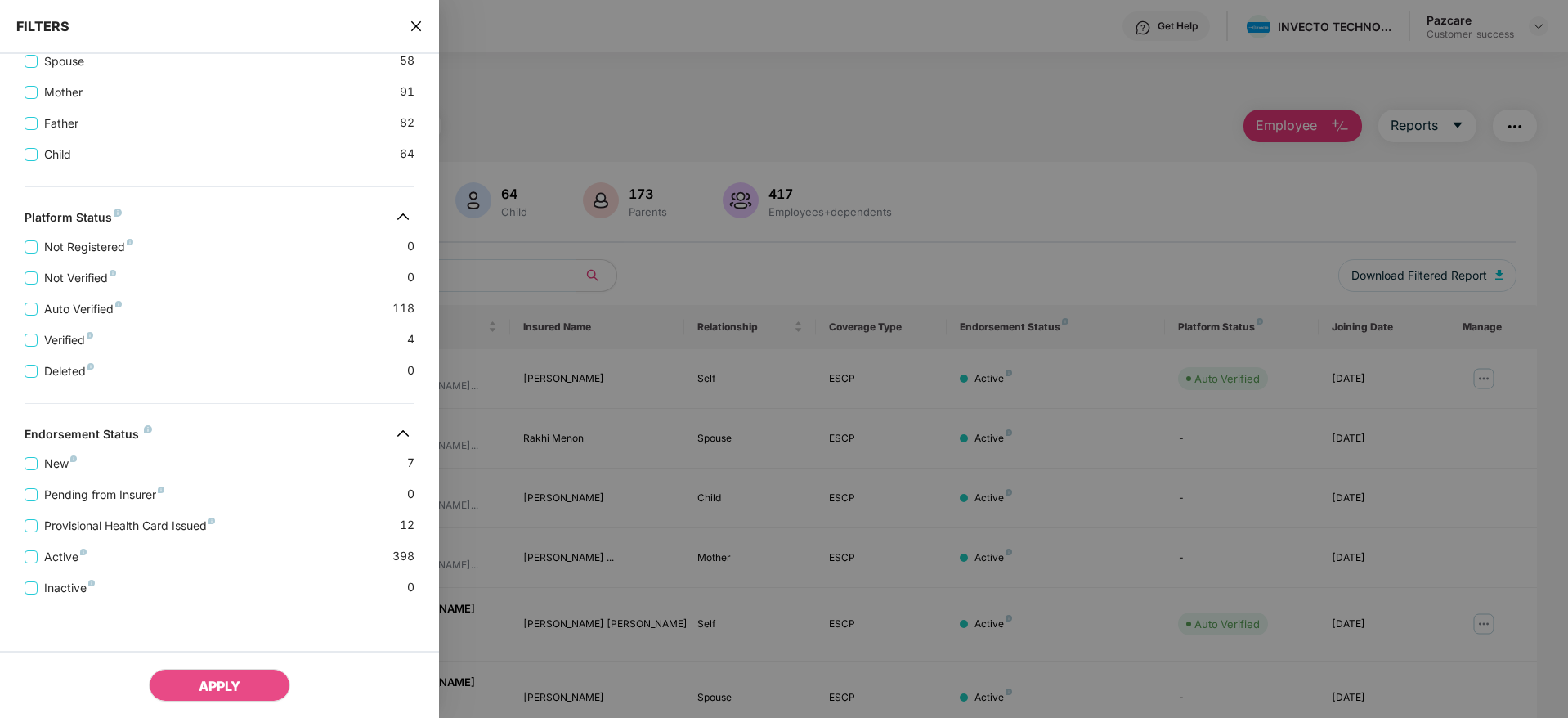
scroll to position [379, 0]
click at [63, 530] on span "Provisional Health Card Issued" at bounding box center [129, 524] width 184 height 18
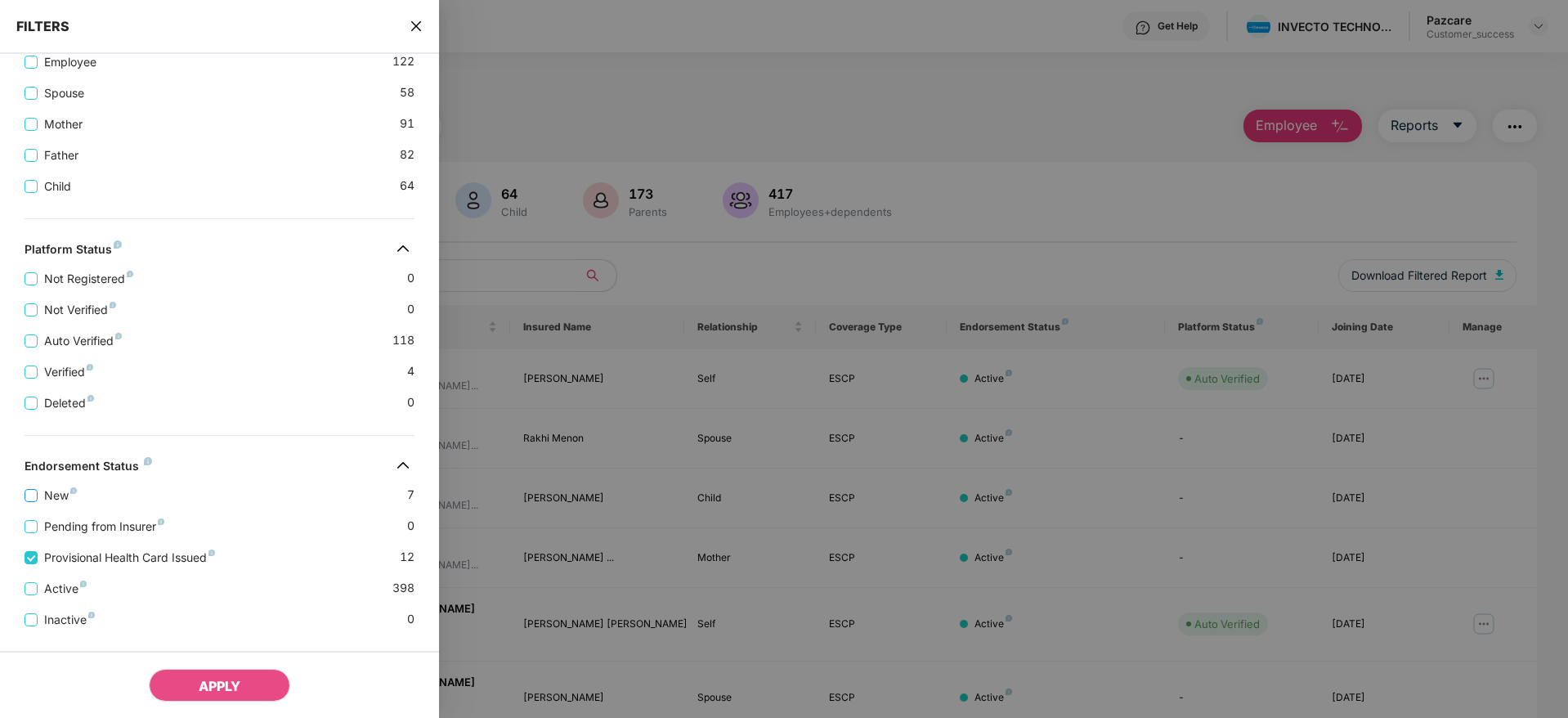
click at [56, 500] on span "New" at bounding box center [60, 495] width 46 height 18
click at [247, 688] on button "APPLY" at bounding box center [219, 685] width 142 height 33
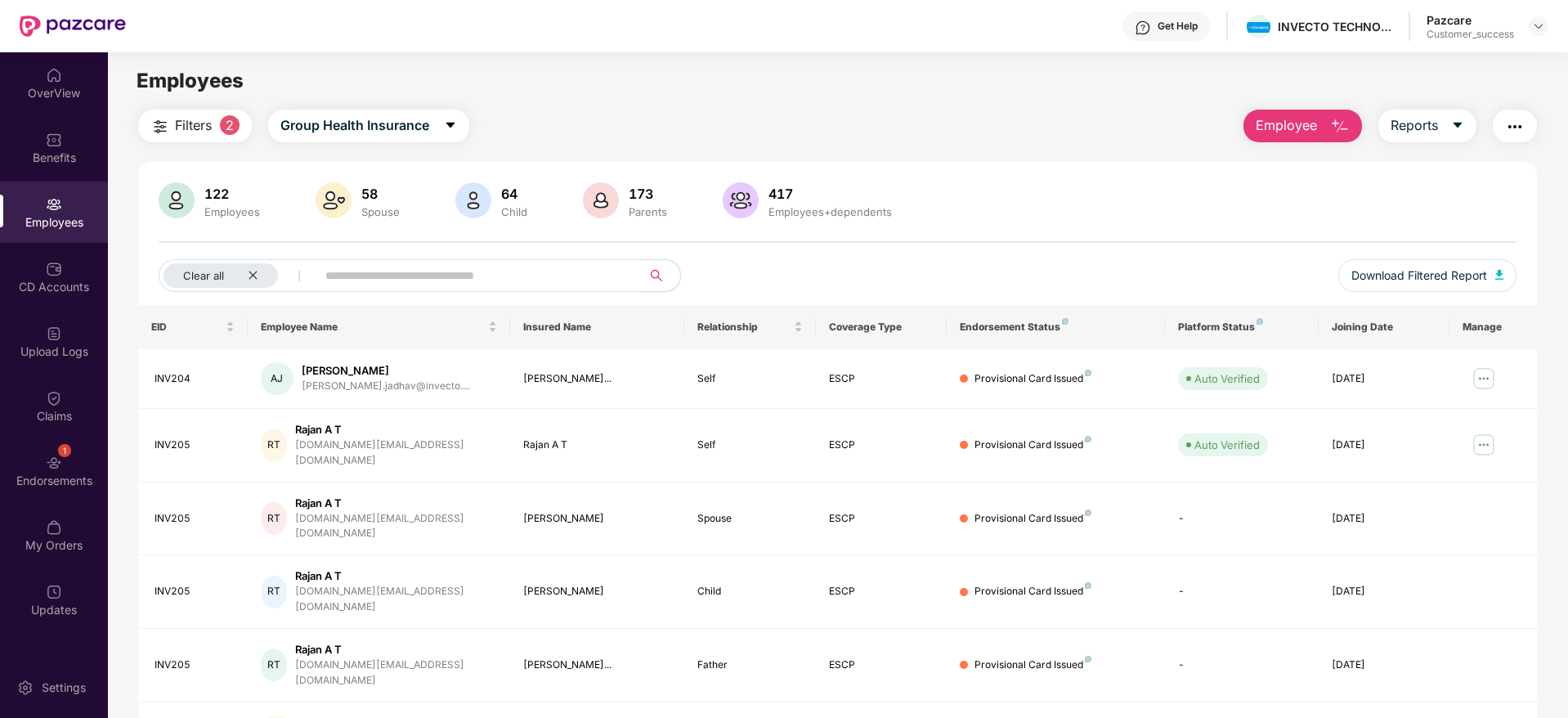
click at [1008, 190] on div "122 Employees 58 Spouse 64 Child 173 Parents 417 Employees+dependents" at bounding box center [838, 201] width 1358 height 39
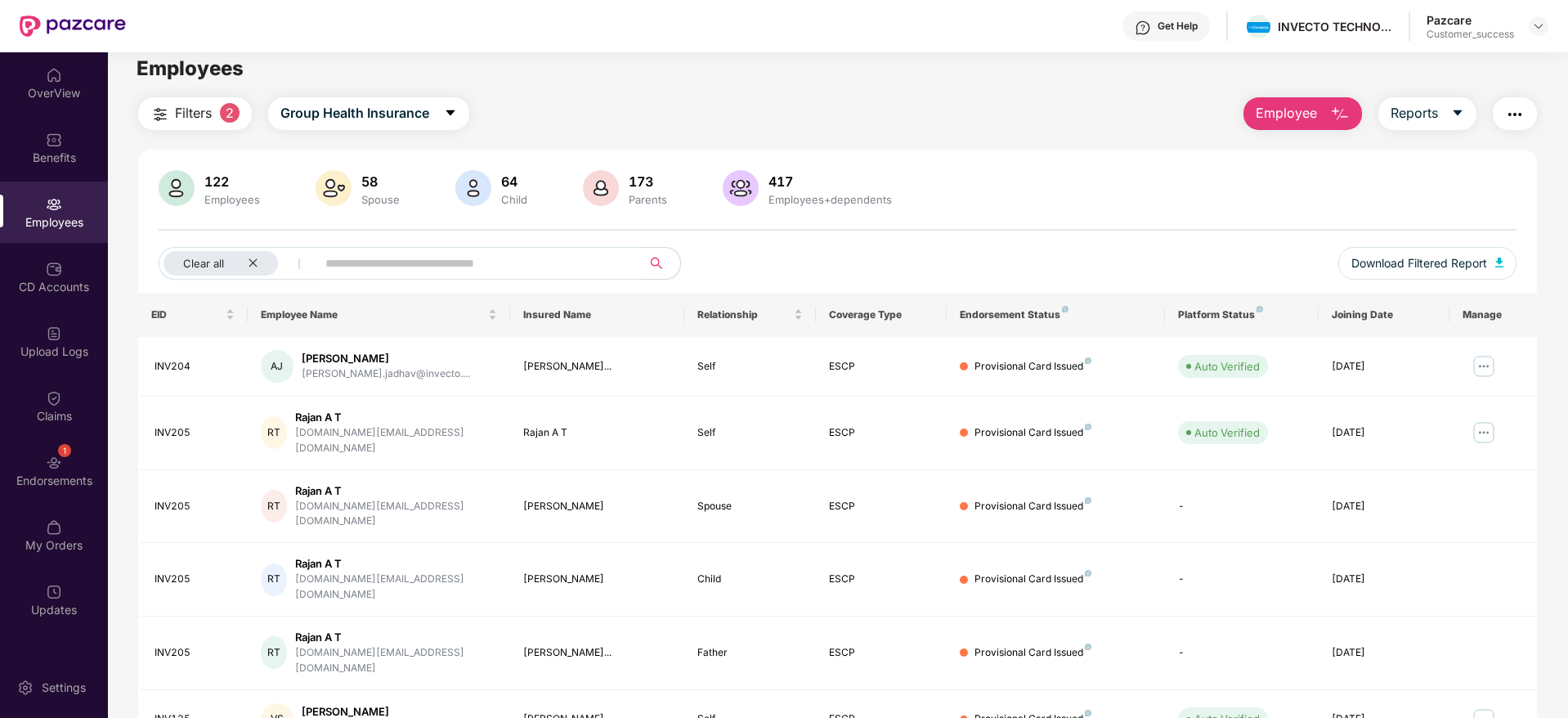
scroll to position [0, 0]
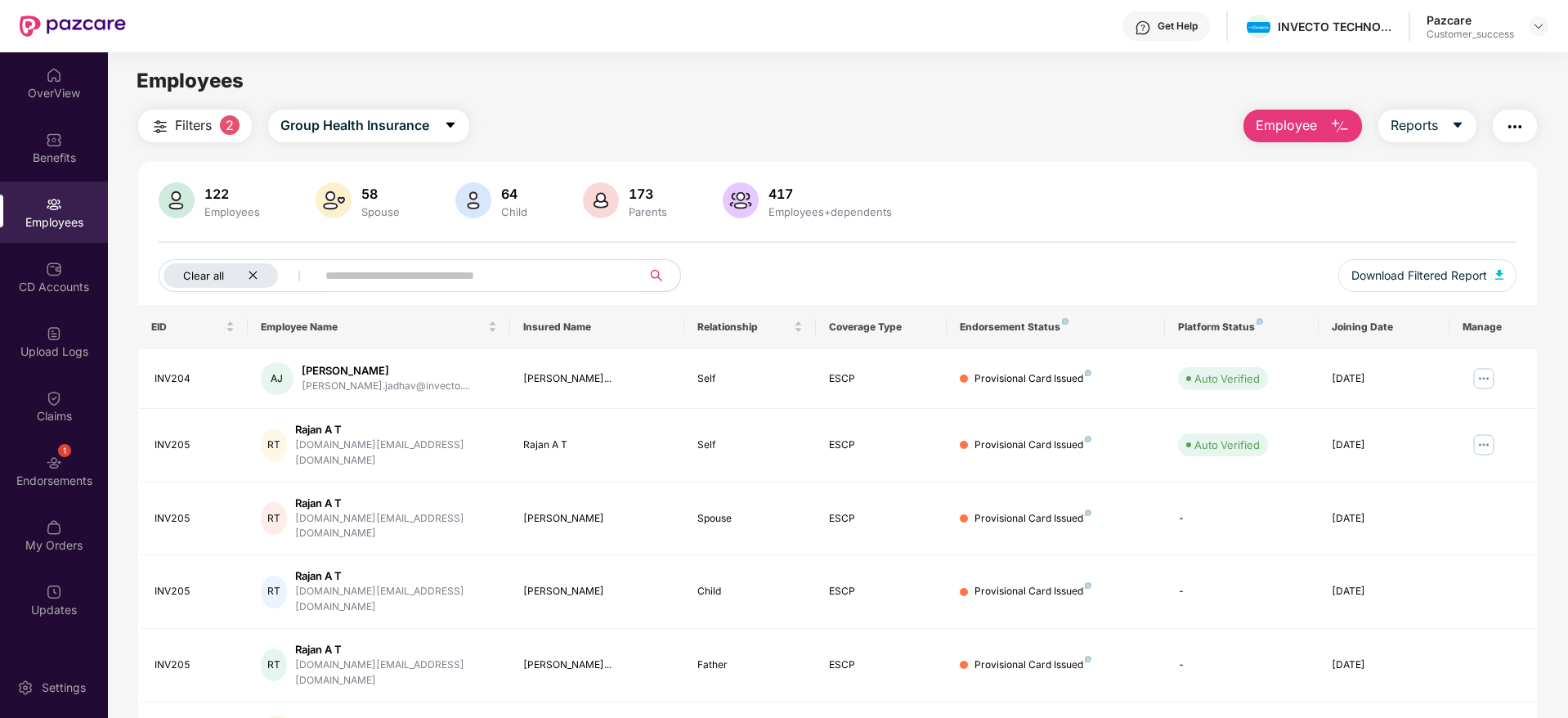
click at [258, 277] on icon "close" at bounding box center [253, 275] width 10 height 10
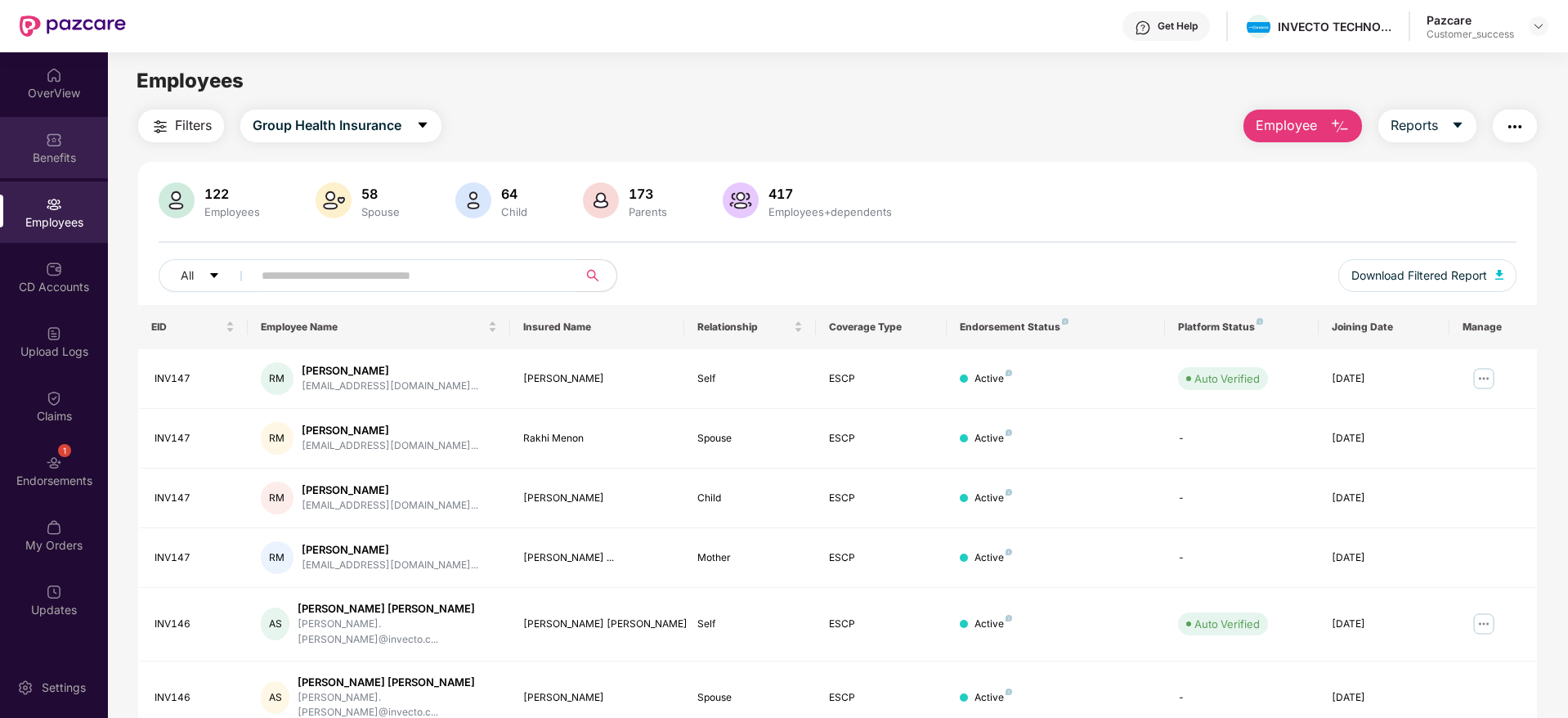
click at [57, 157] on div "Benefits" at bounding box center [54, 157] width 108 height 16
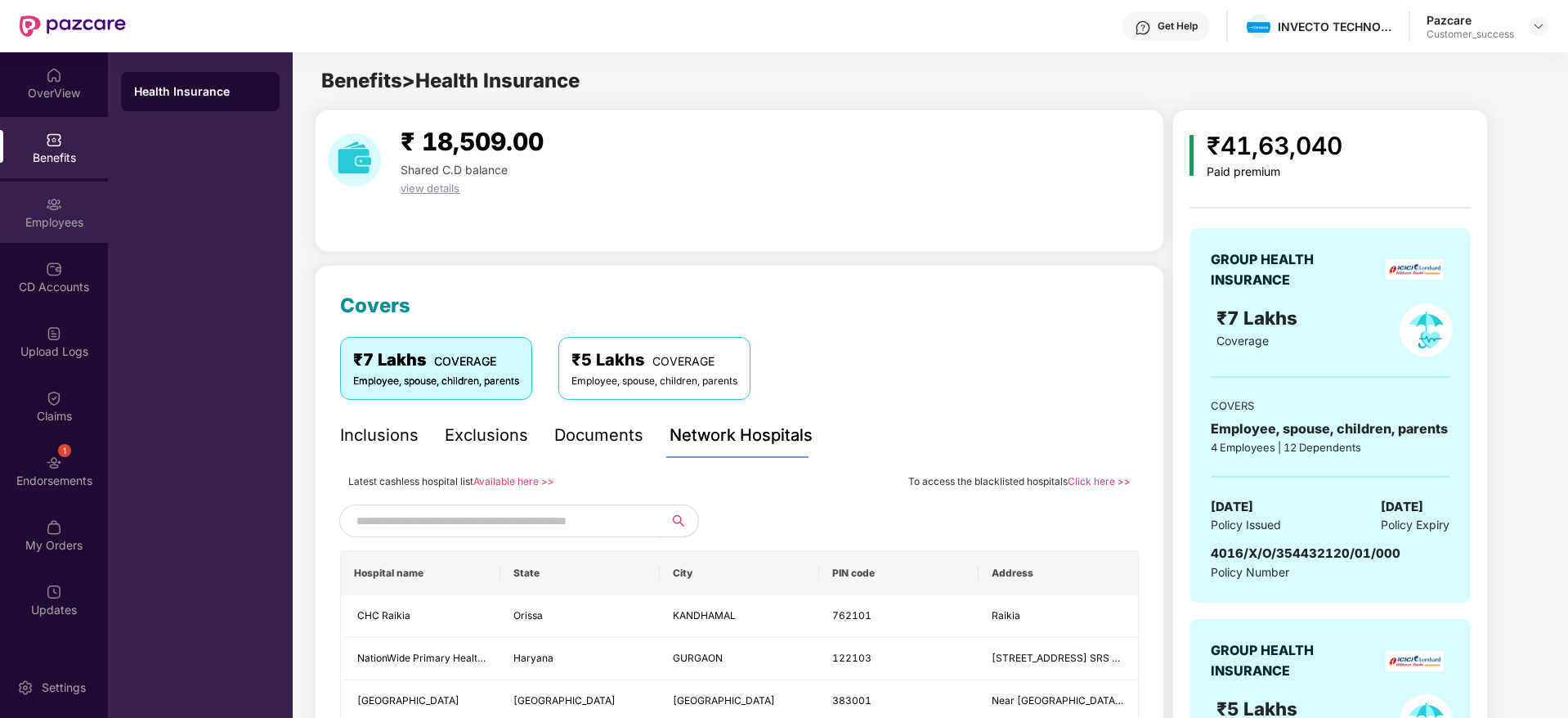
click at [54, 226] on div "Employees" at bounding box center [54, 222] width 108 height 16
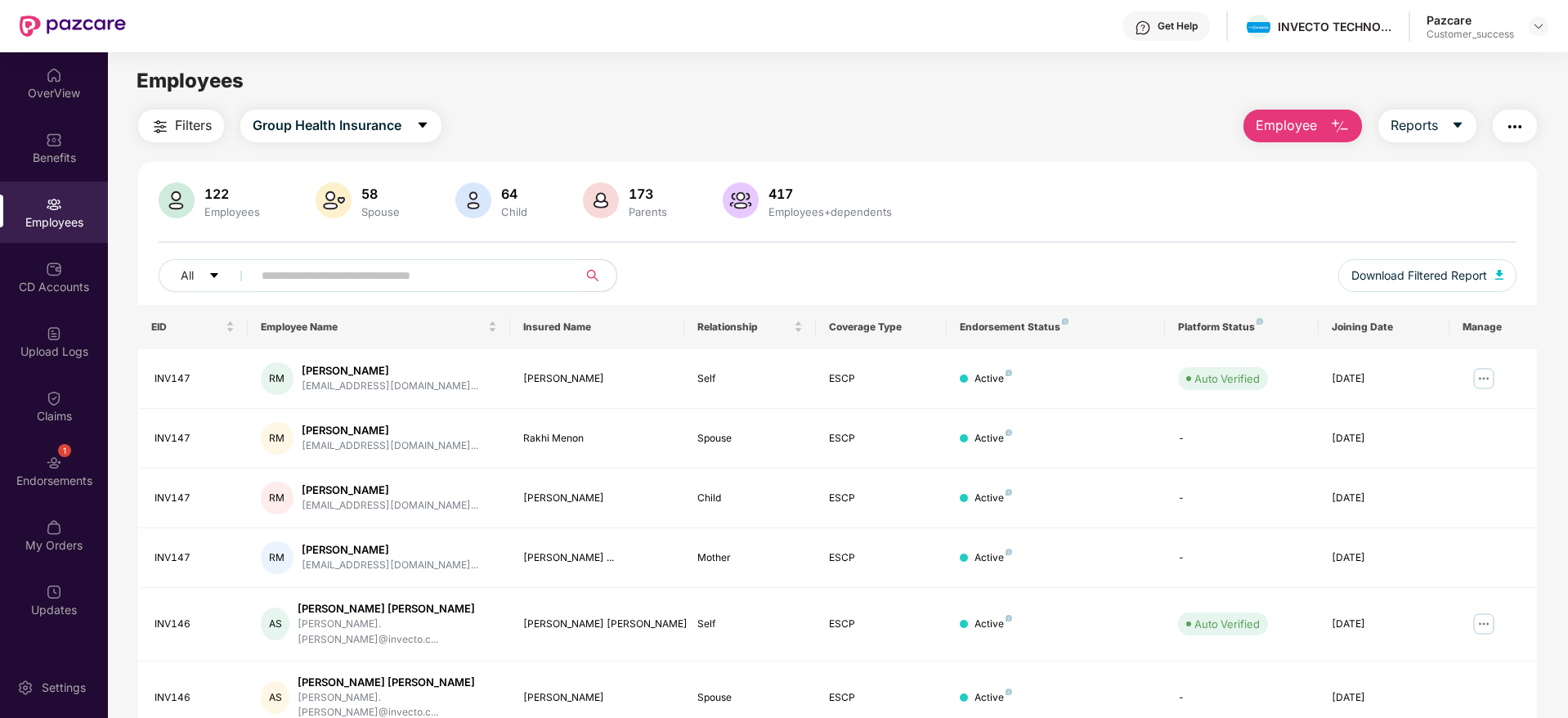
click at [485, 270] on input "text" at bounding box center [408, 275] width 293 height 24
click at [188, 119] on span "Filters" at bounding box center [193, 126] width 36 height 21
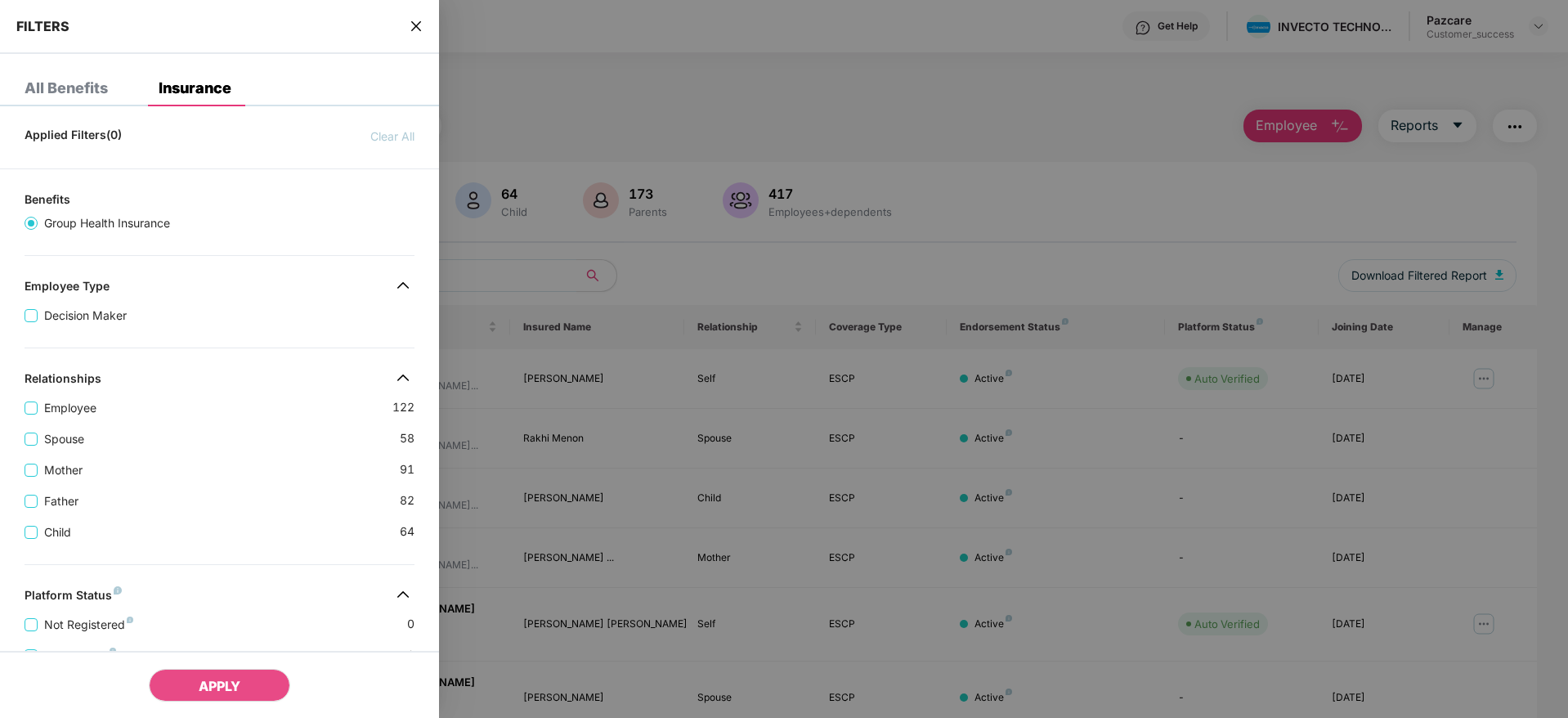
click at [304, 565] on div "Applied Filters(0) Clear All Benefits Group Health Insurance Employee Type Deci…" at bounding box center [220, 608] width 439 height 978
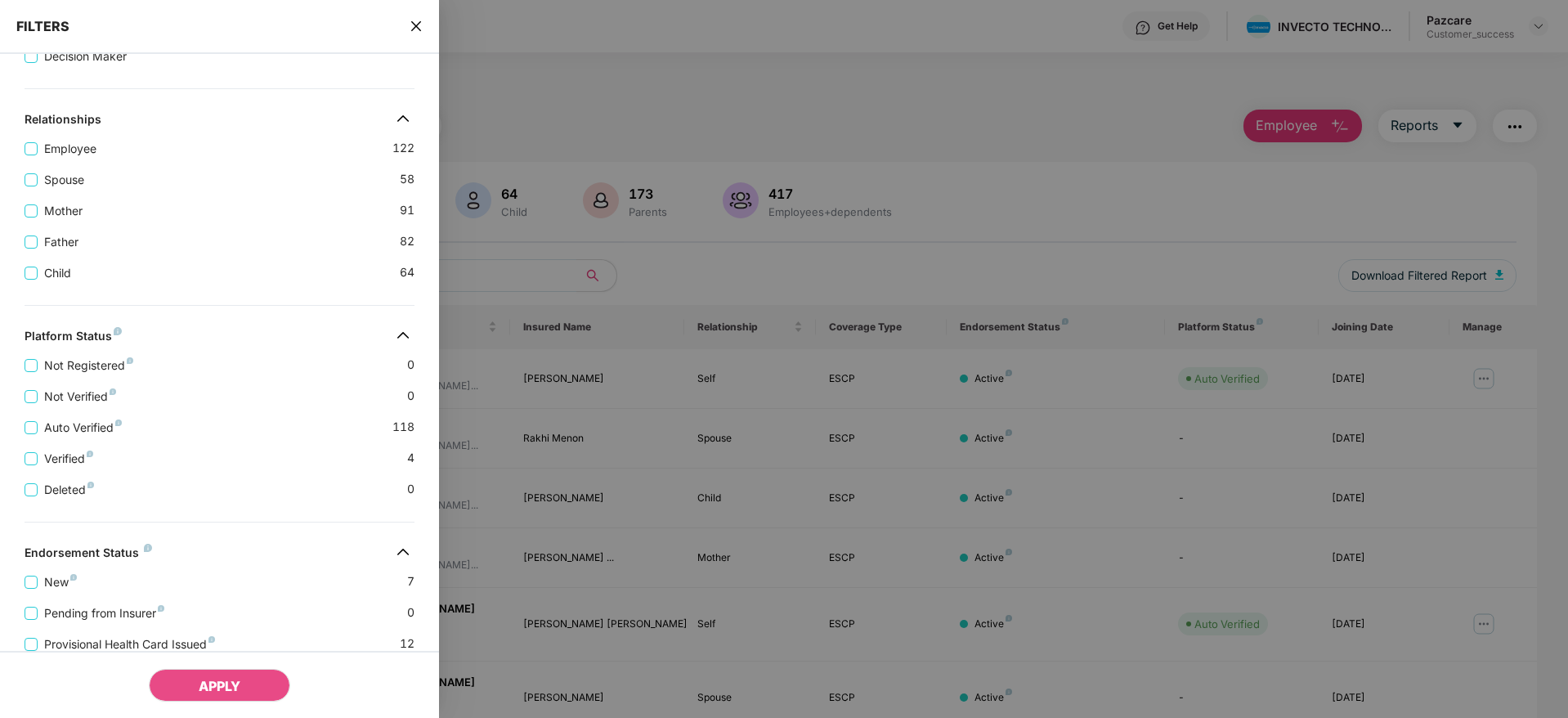
scroll to position [379, 0]
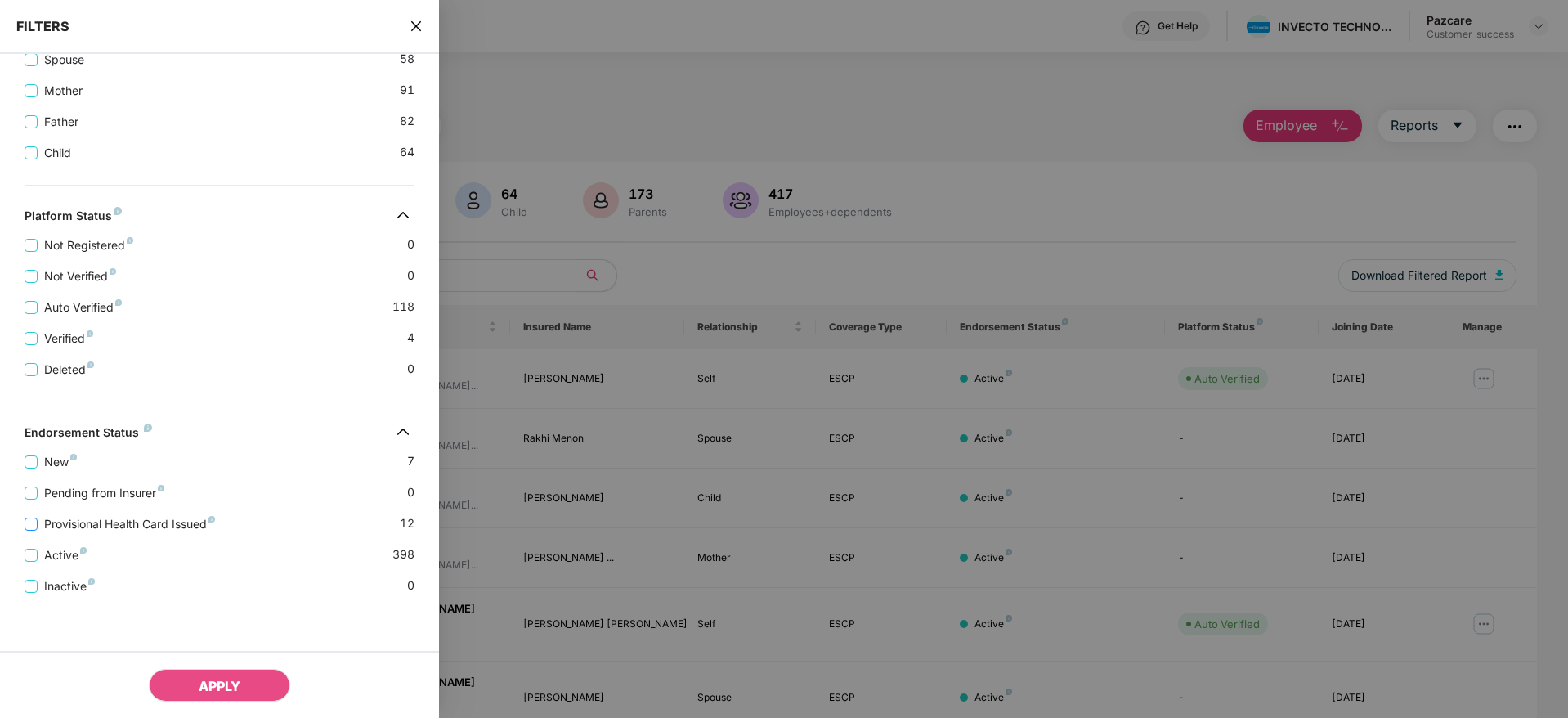
click at [76, 524] on span "Provisional Health Card Issued" at bounding box center [129, 524] width 184 height 18
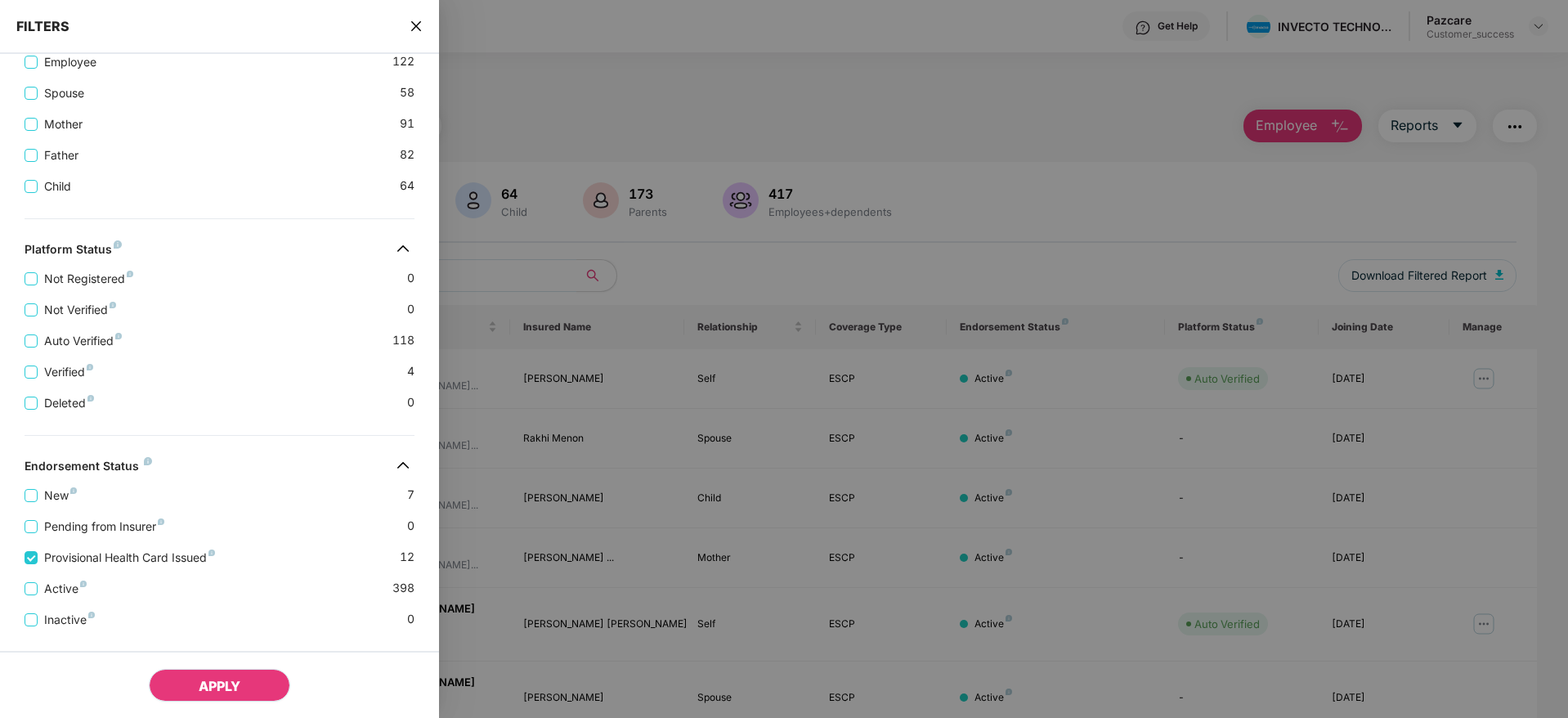
click at [203, 691] on span "APPLY" at bounding box center [220, 685] width 42 height 16
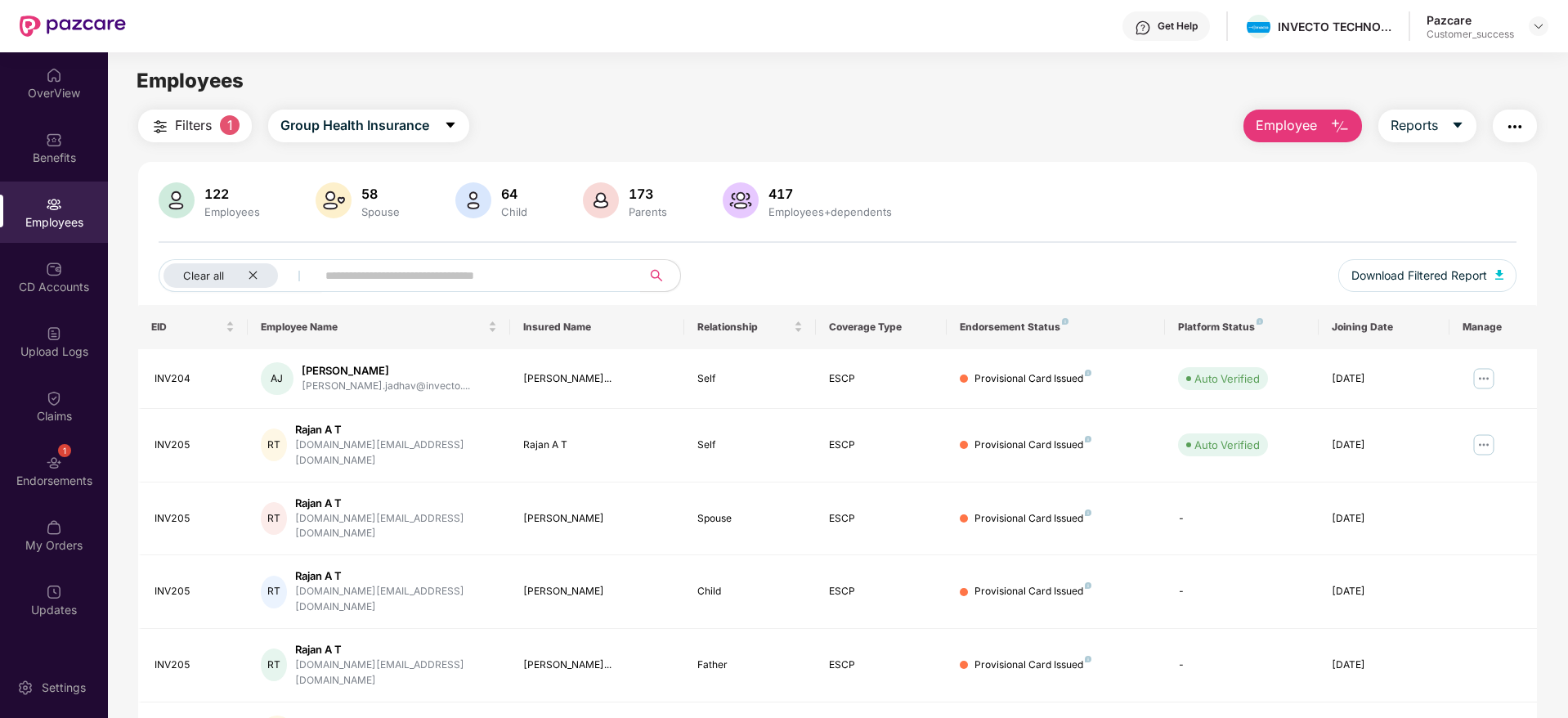
click at [1039, 260] on div "Clear all Download Filtered Report" at bounding box center [838, 281] width 1358 height 46
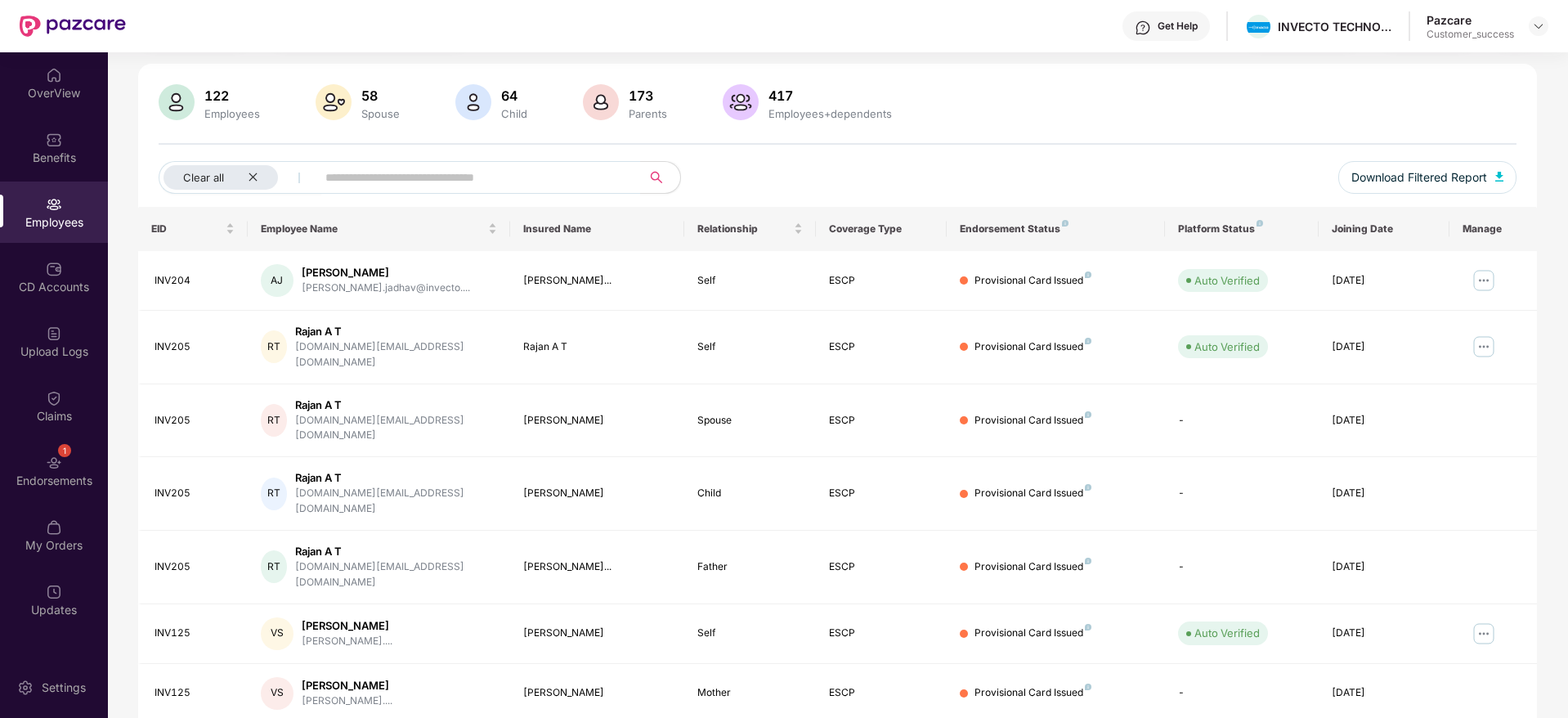
scroll to position [147, 0]
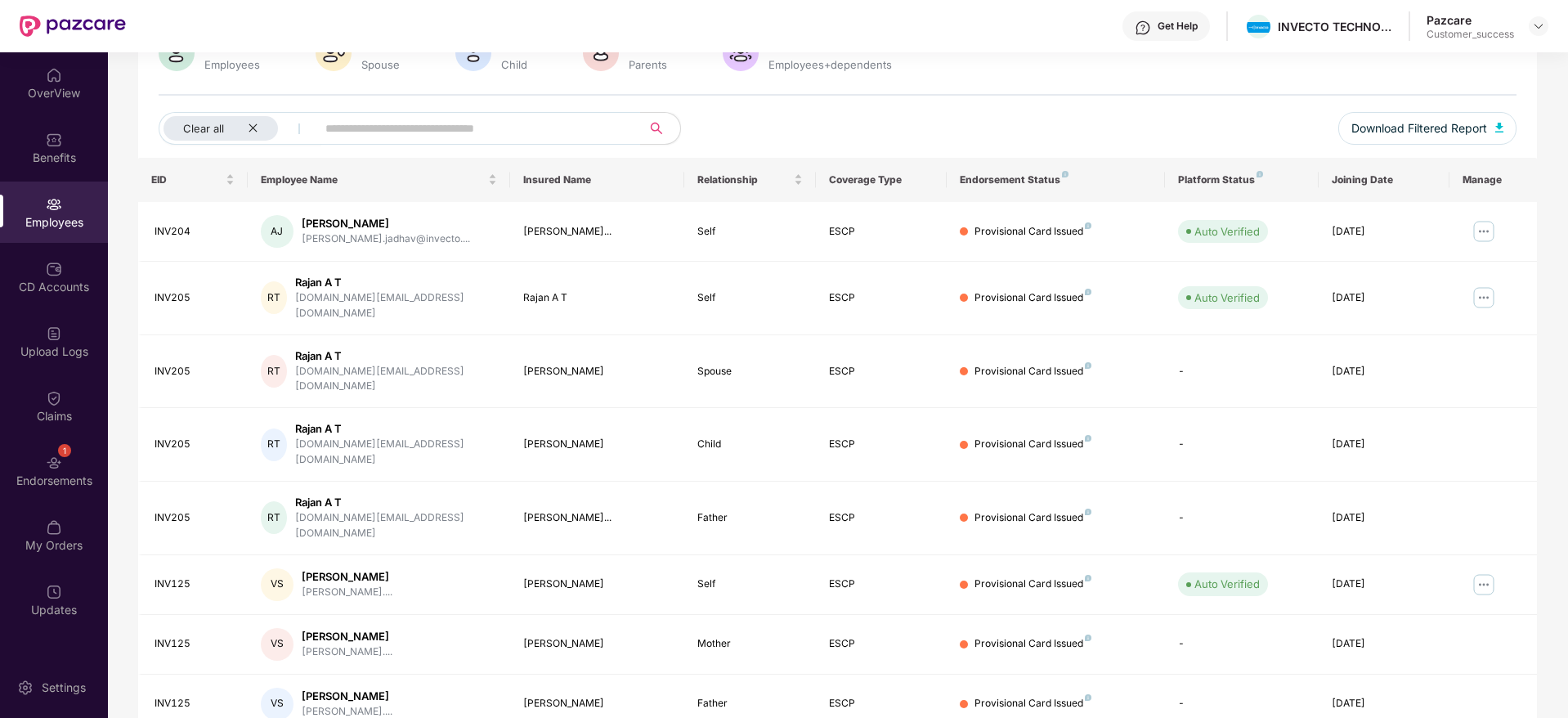
click at [946, 130] on div "Clear all" at bounding box center [555, 128] width 792 height 33
click at [1157, 112] on div "Clear all Download Filtered Report" at bounding box center [838, 135] width 1358 height 46
click at [1556, 194] on div "Filters 1 Group Health Insurance Employee Reports 122 Employees 58 Spouse 64 Ch…" at bounding box center [837, 445] width 1459 height 964
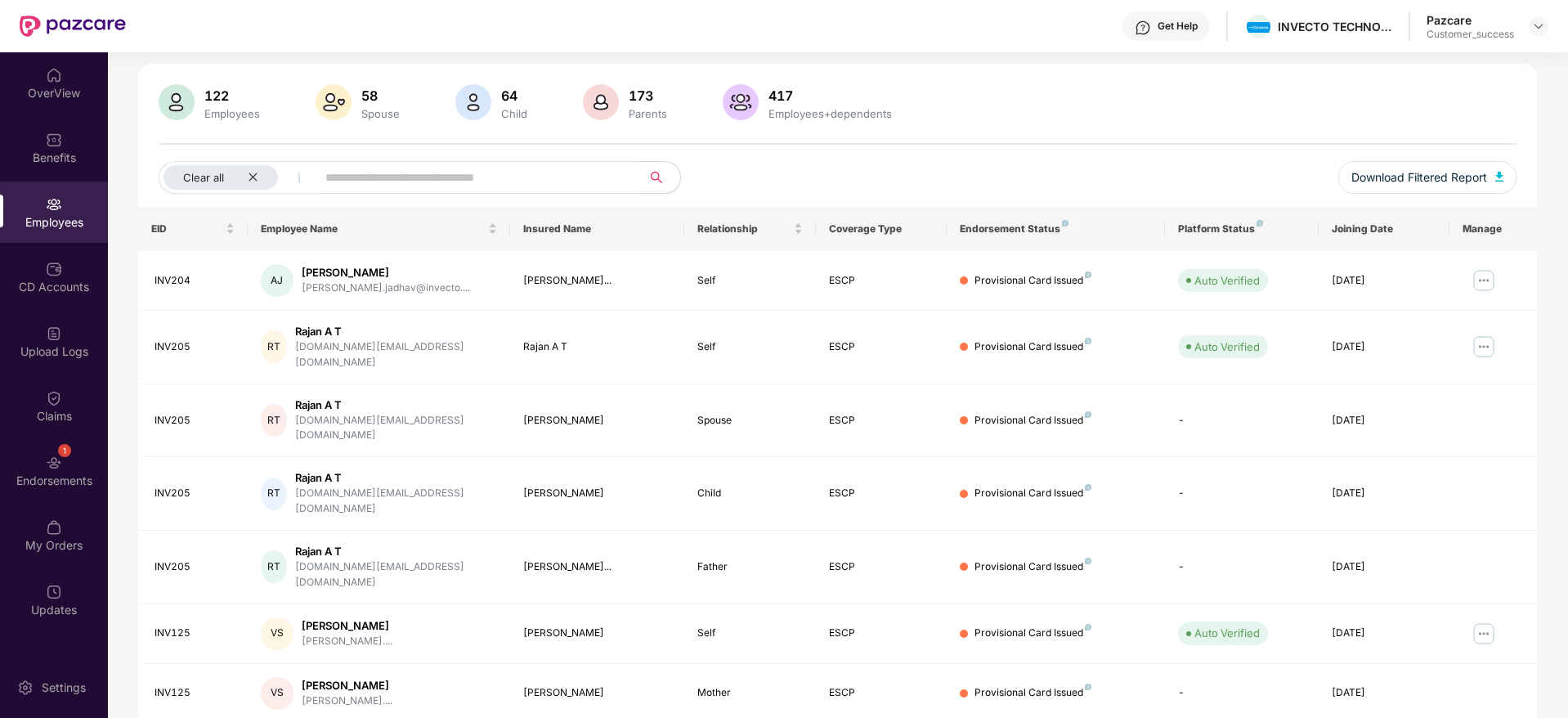
scroll to position [0, 0]
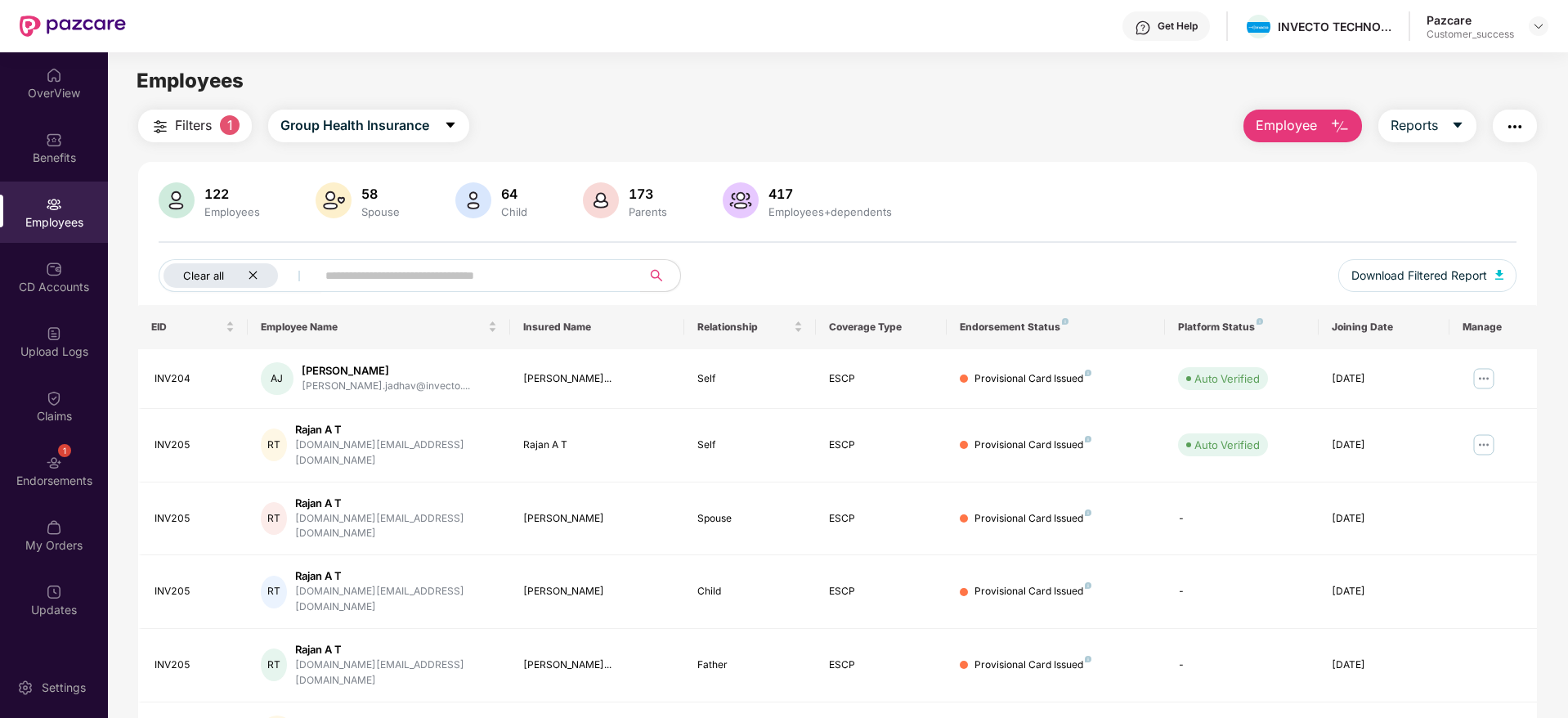
click at [254, 273] on icon "close" at bounding box center [253, 275] width 10 height 10
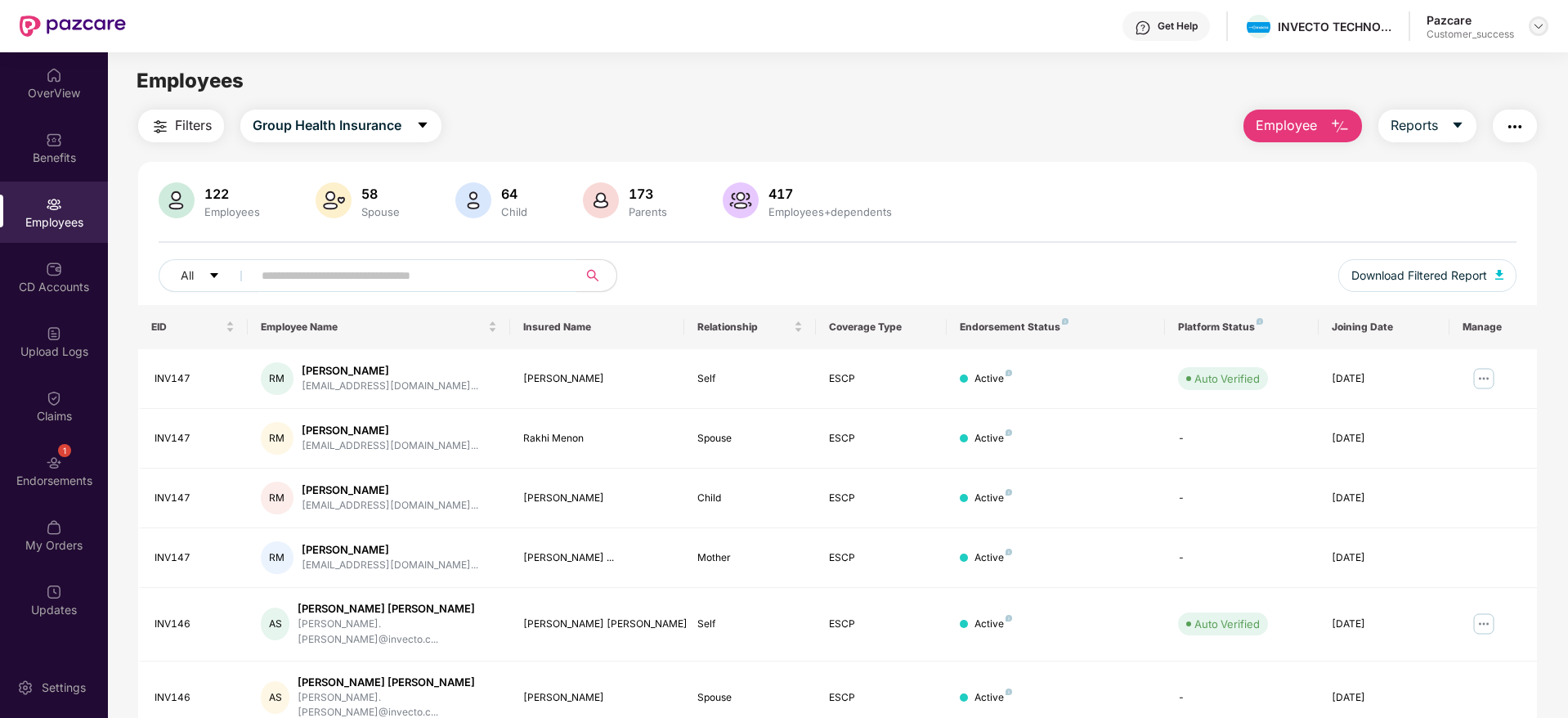
click at [1537, 25] on img at bounding box center [1538, 26] width 13 height 13
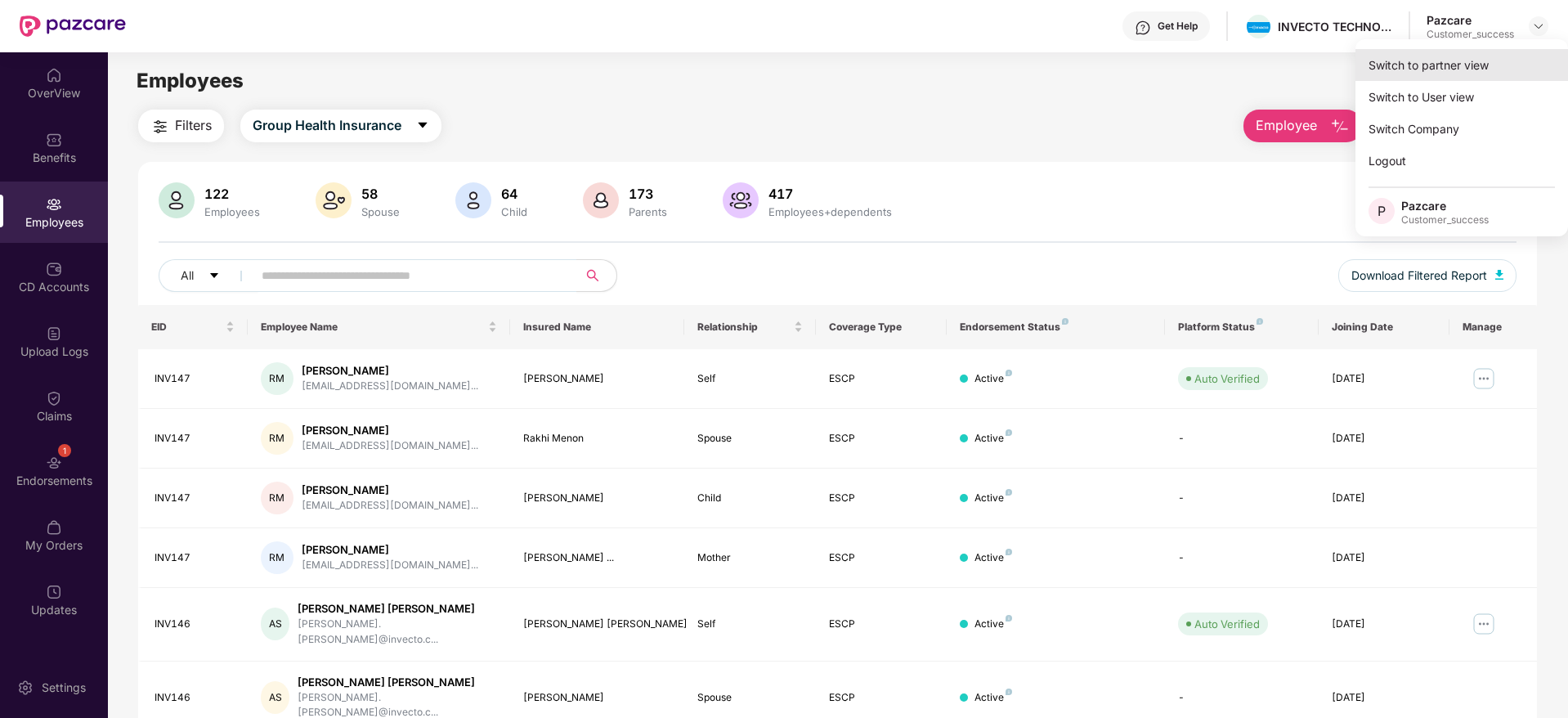
click at [1426, 70] on div "Switch to partner view" at bounding box center [1461, 64] width 213 height 32
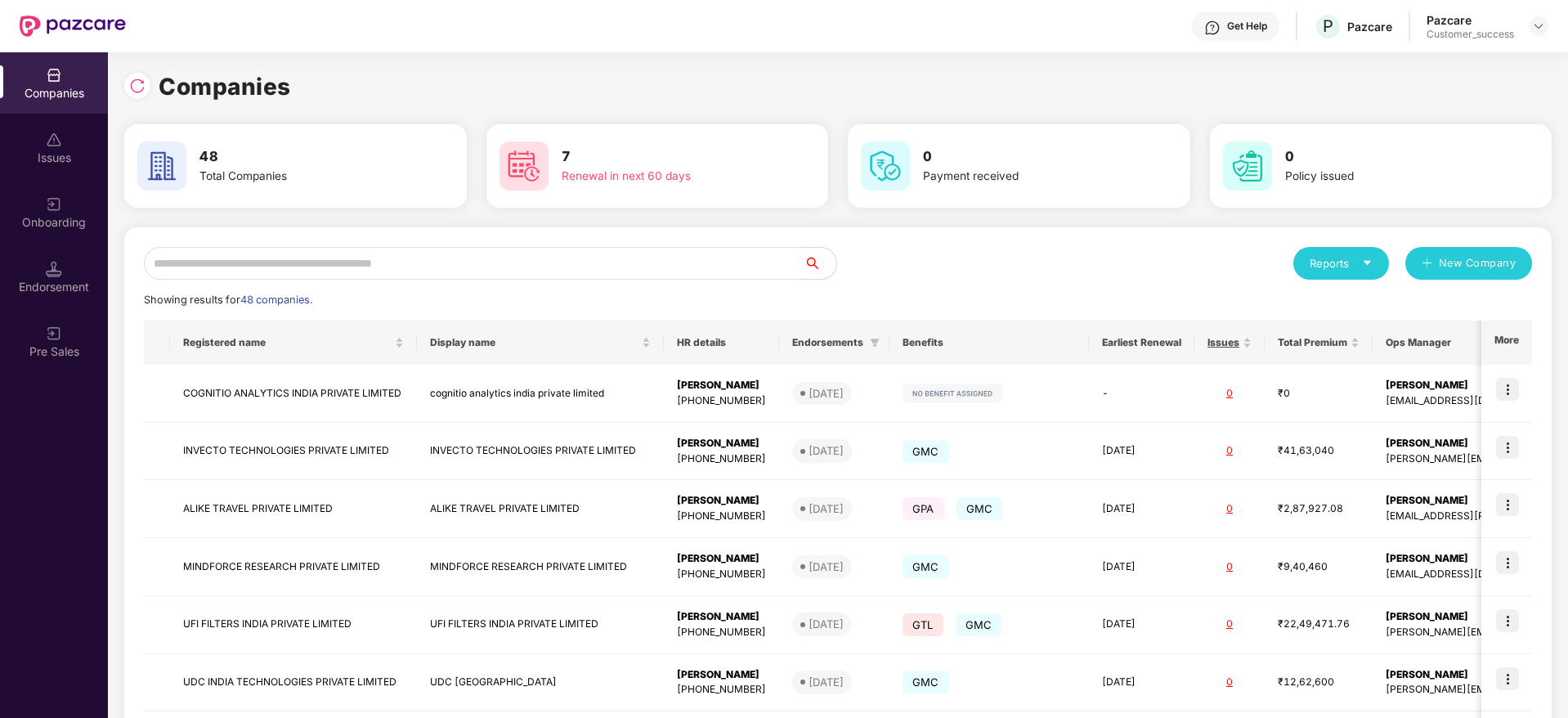
click at [485, 269] on input "text" at bounding box center [474, 263] width 660 height 33
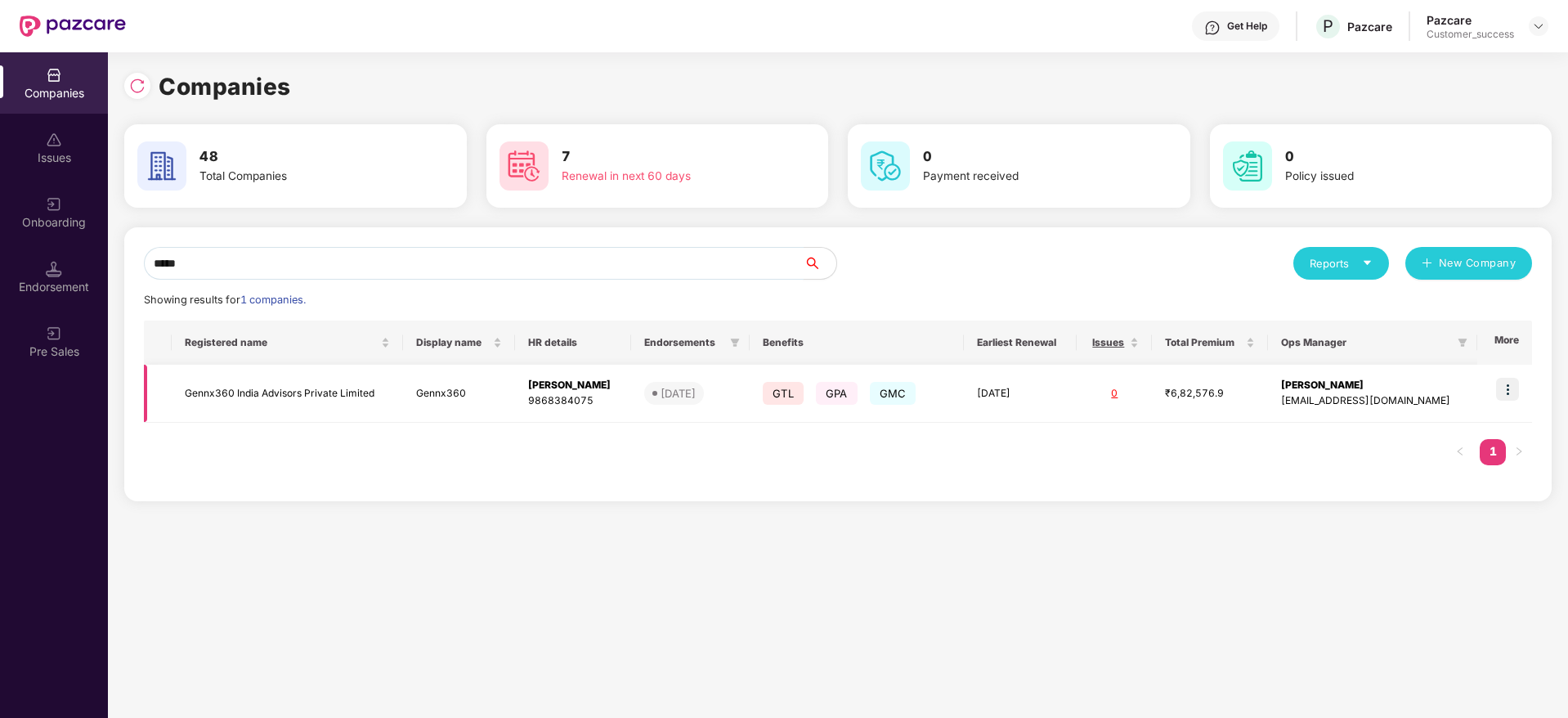
type input "*****"
click at [1507, 384] on img at bounding box center [1507, 389] width 23 height 23
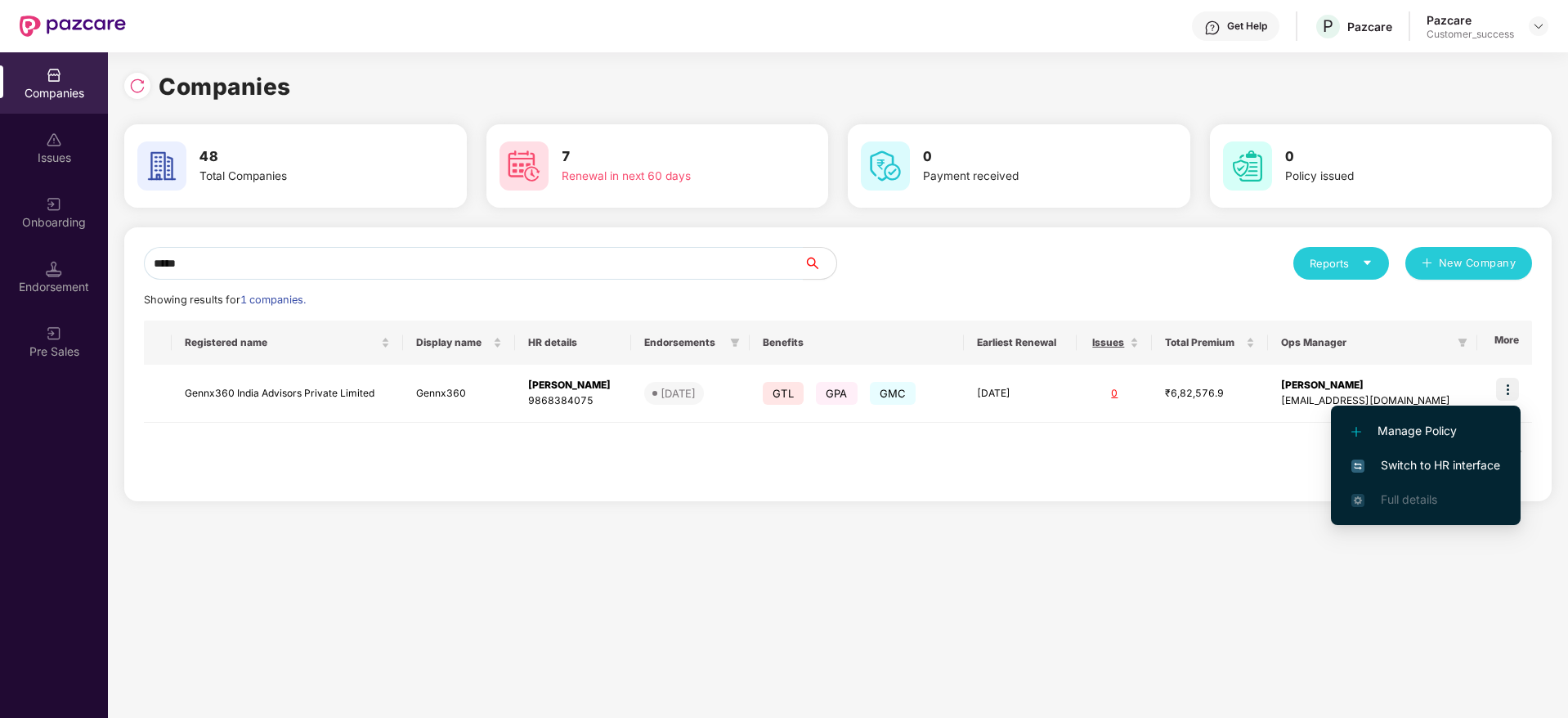
click at [1416, 459] on span "Switch to HR interface" at bounding box center [1425, 464] width 148 height 18
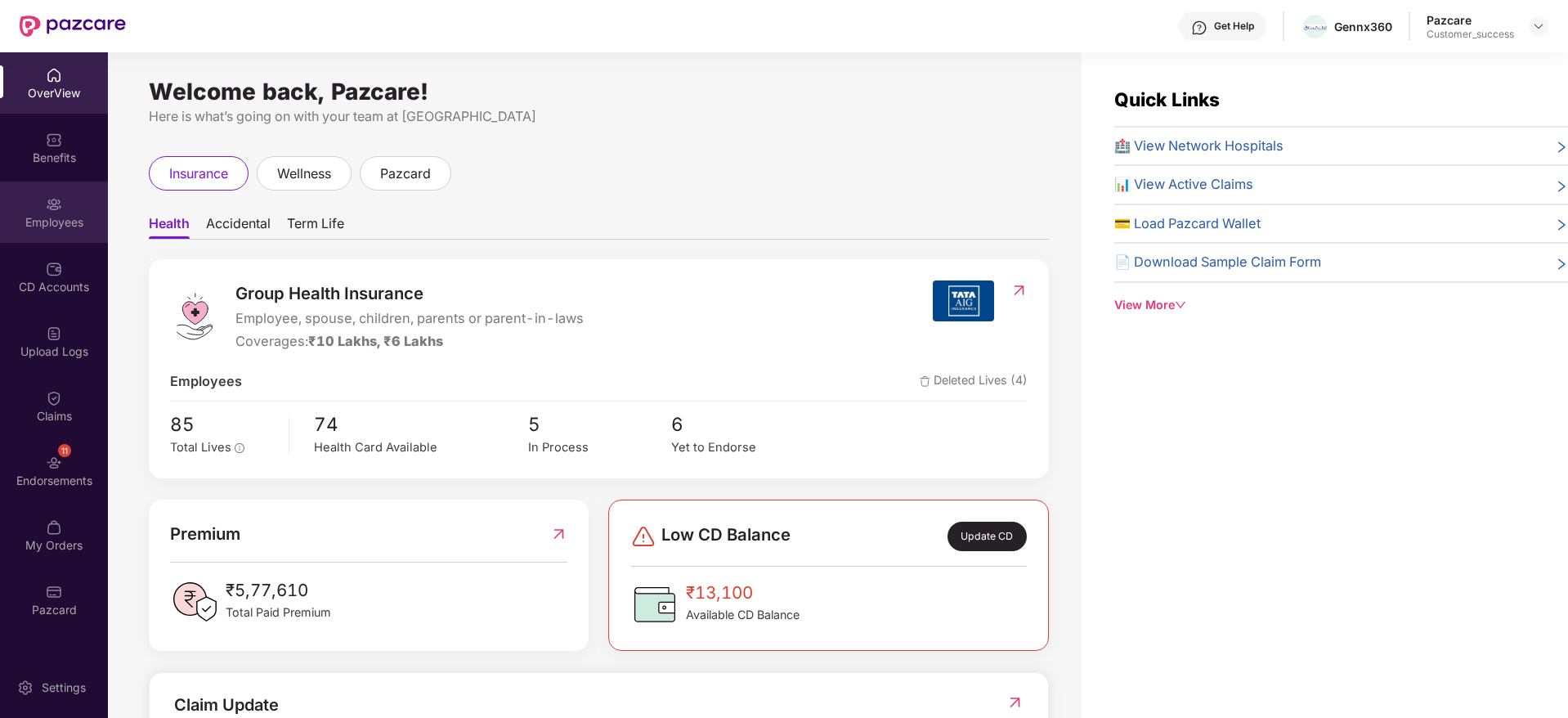
click at [60, 203] on img at bounding box center [54, 204] width 16 height 16
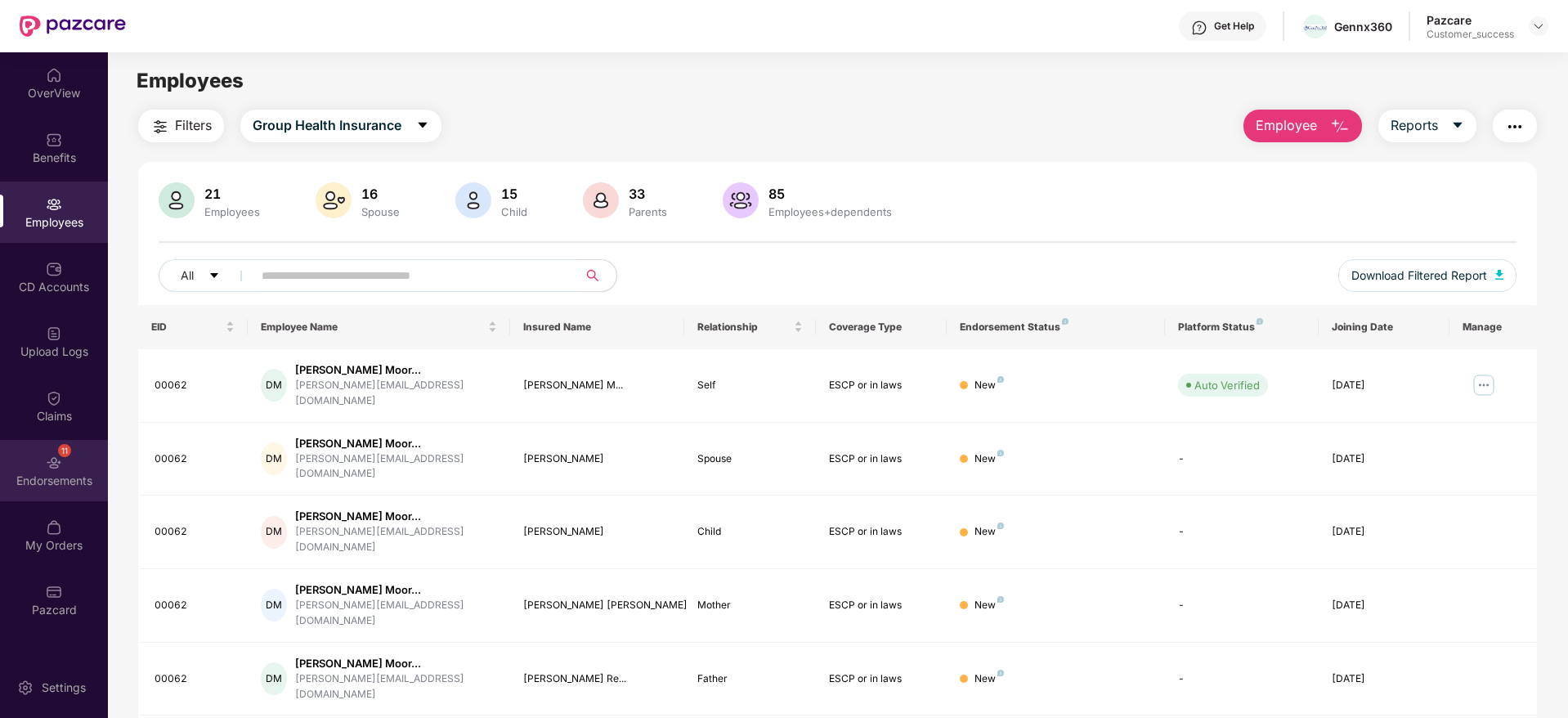
click at [63, 464] on div "11 Endorsements" at bounding box center [54, 470] width 108 height 62
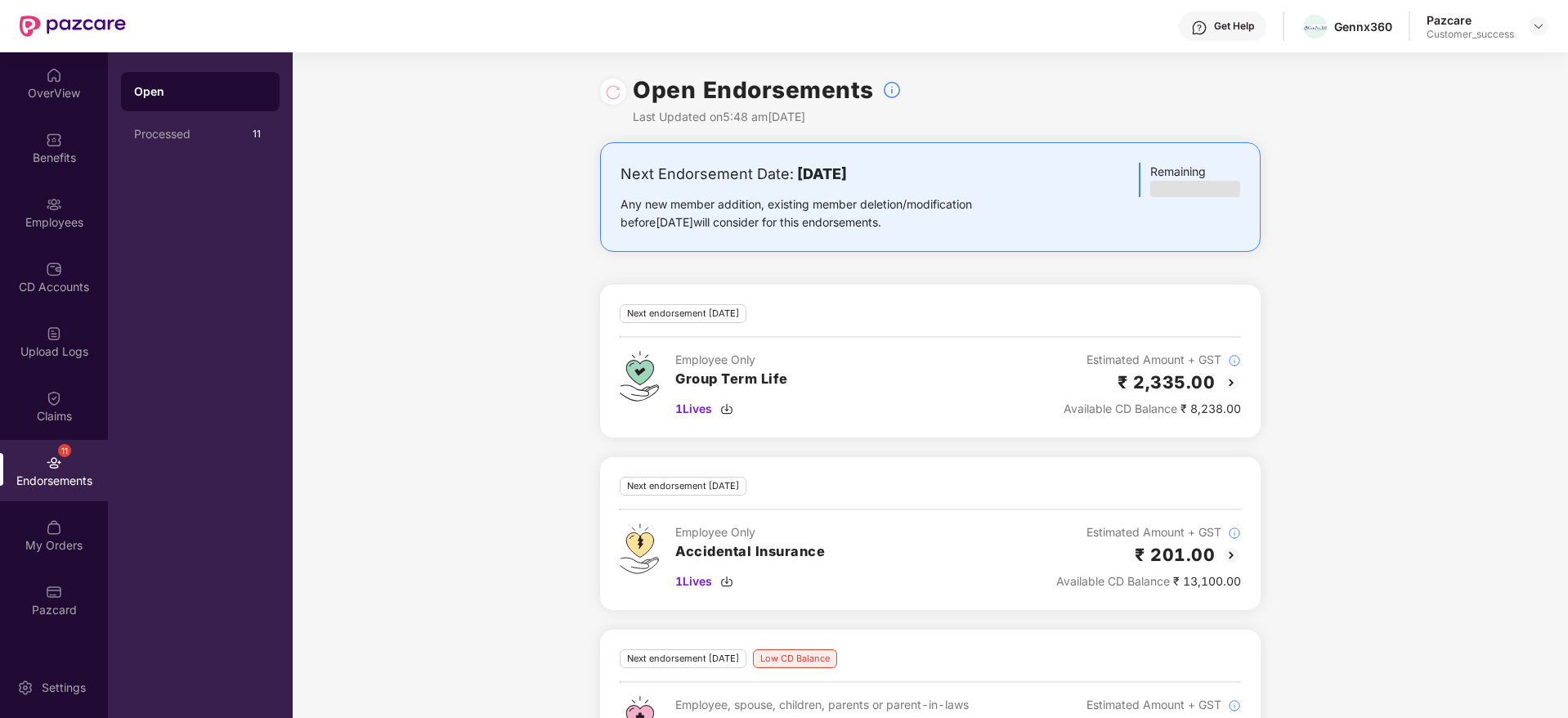
click at [1228, 385] on img at bounding box center [1230, 382] width 20 height 20
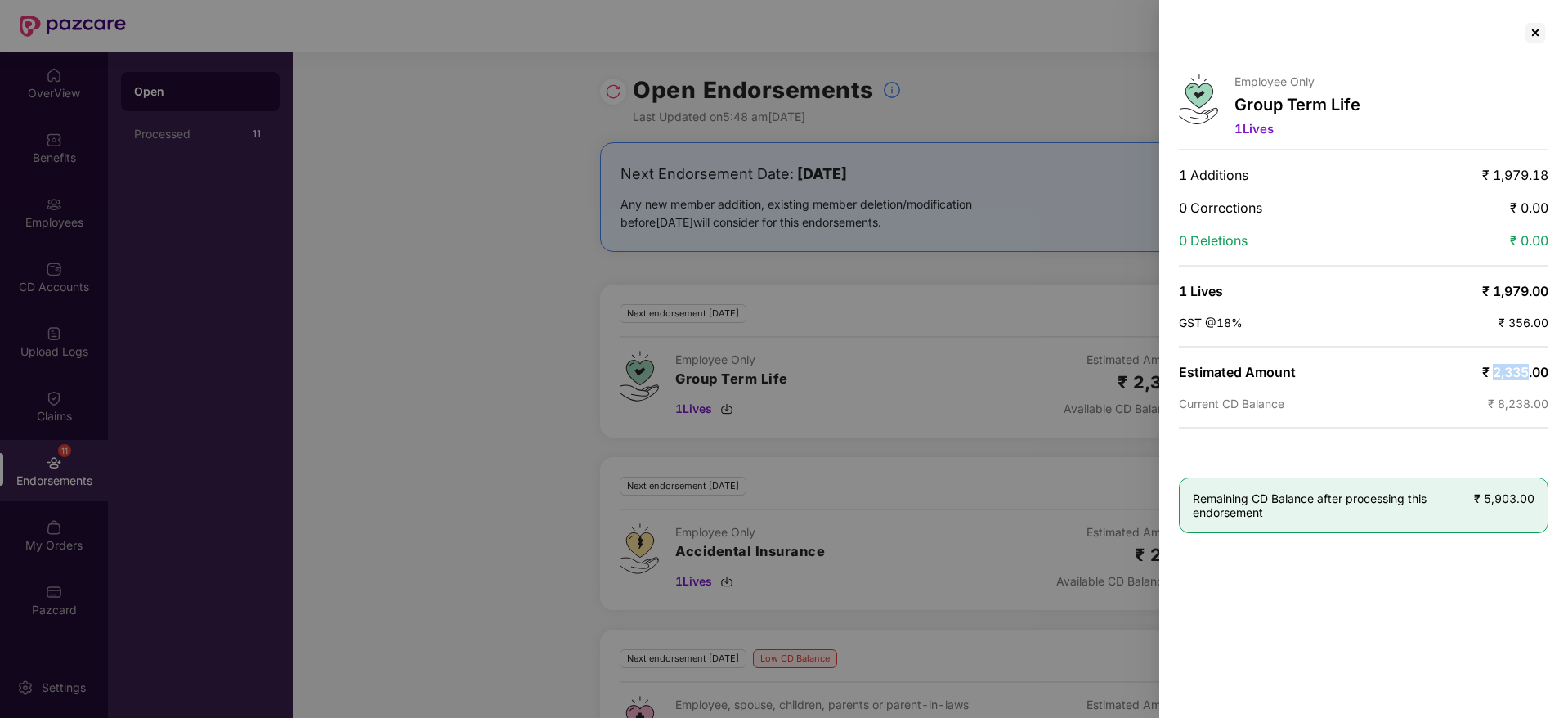
drag, startPoint x: 1528, startPoint y: 366, endPoint x: 1491, endPoint y: 367, distance: 37.0
click at [1491, 367] on span "₹ 2,335.00" at bounding box center [1515, 372] width 66 height 16
click at [1538, 34] on div at bounding box center [1535, 33] width 26 height 26
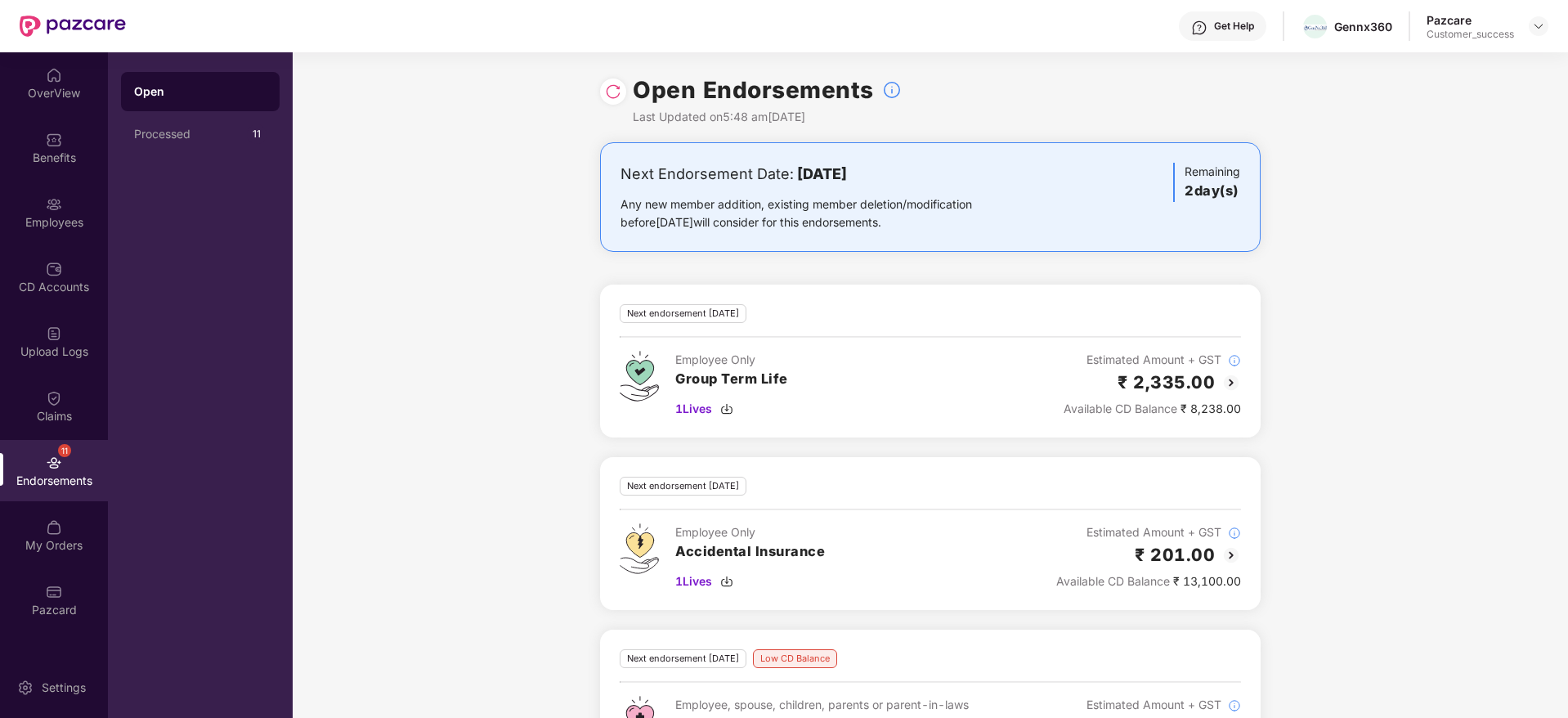
click at [1295, 522] on div "Next Endorsement Date: [DATE] Any new member addition, existing member deletion…" at bounding box center [930, 472] width 1275 height 660
click at [1544, 30] on img at bounding box center [1538, 26] width 13 height 13
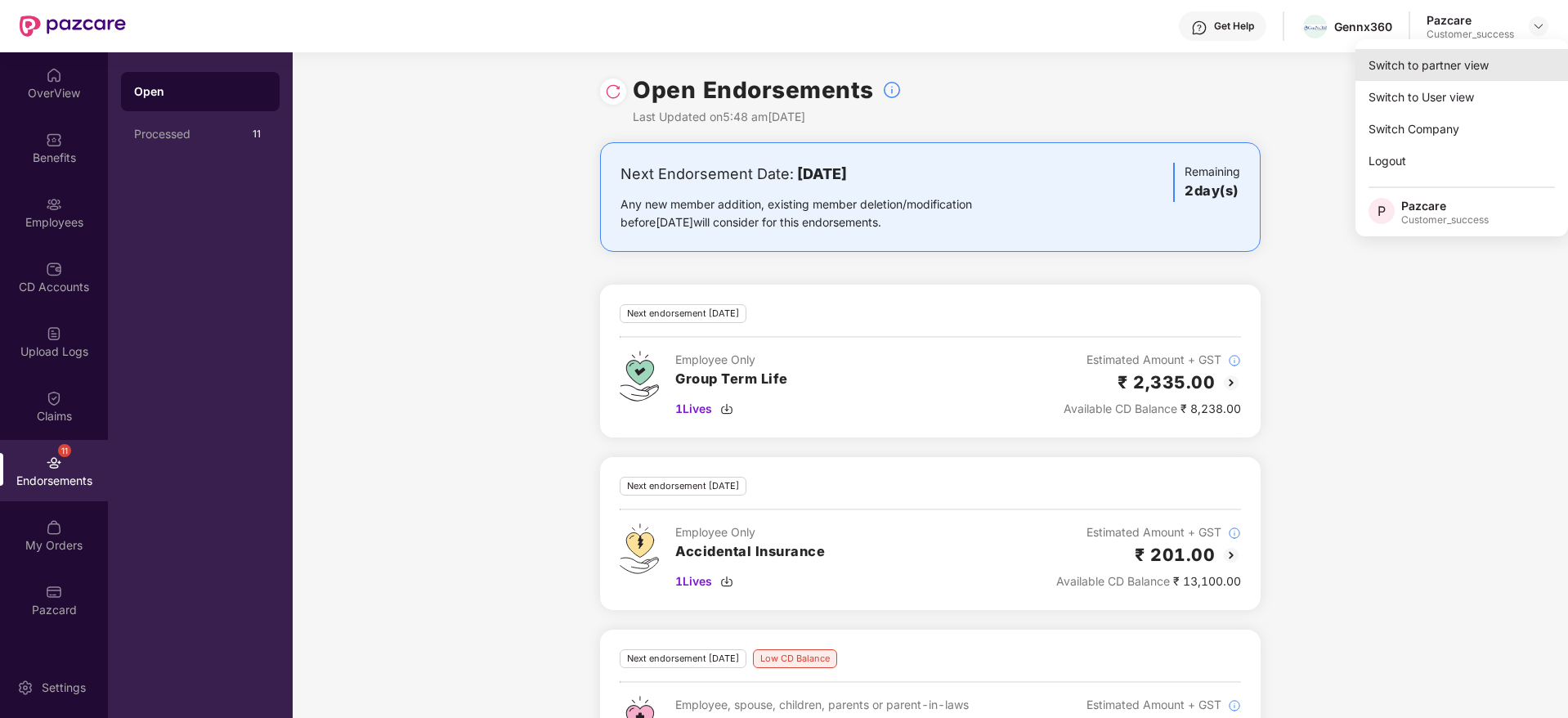
click at [1485, 63] on div "Switch to partner view" at bounding box center [1461, 64] width 213 height 32
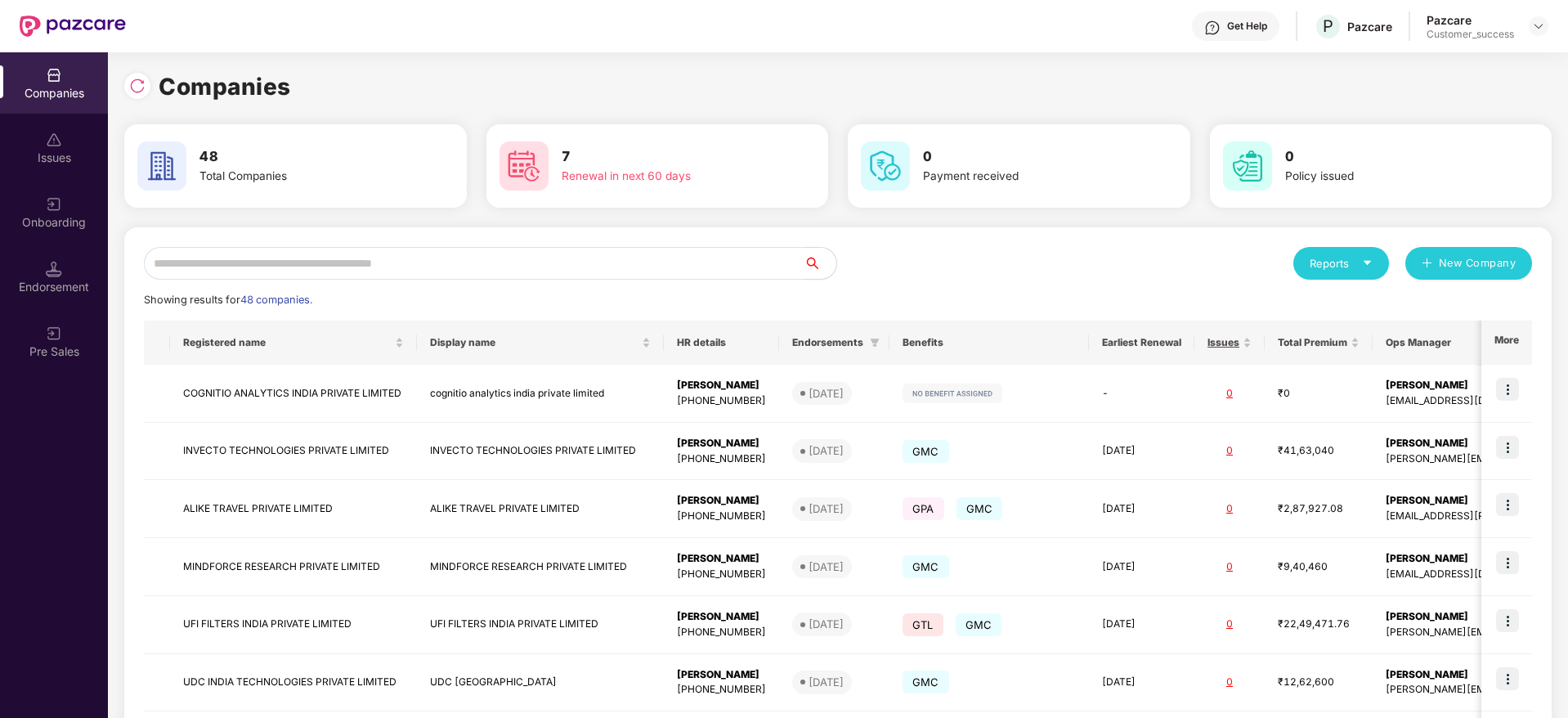
click at [562, 258] on input "text" at bounding box center [474, 263] width 660 height 33
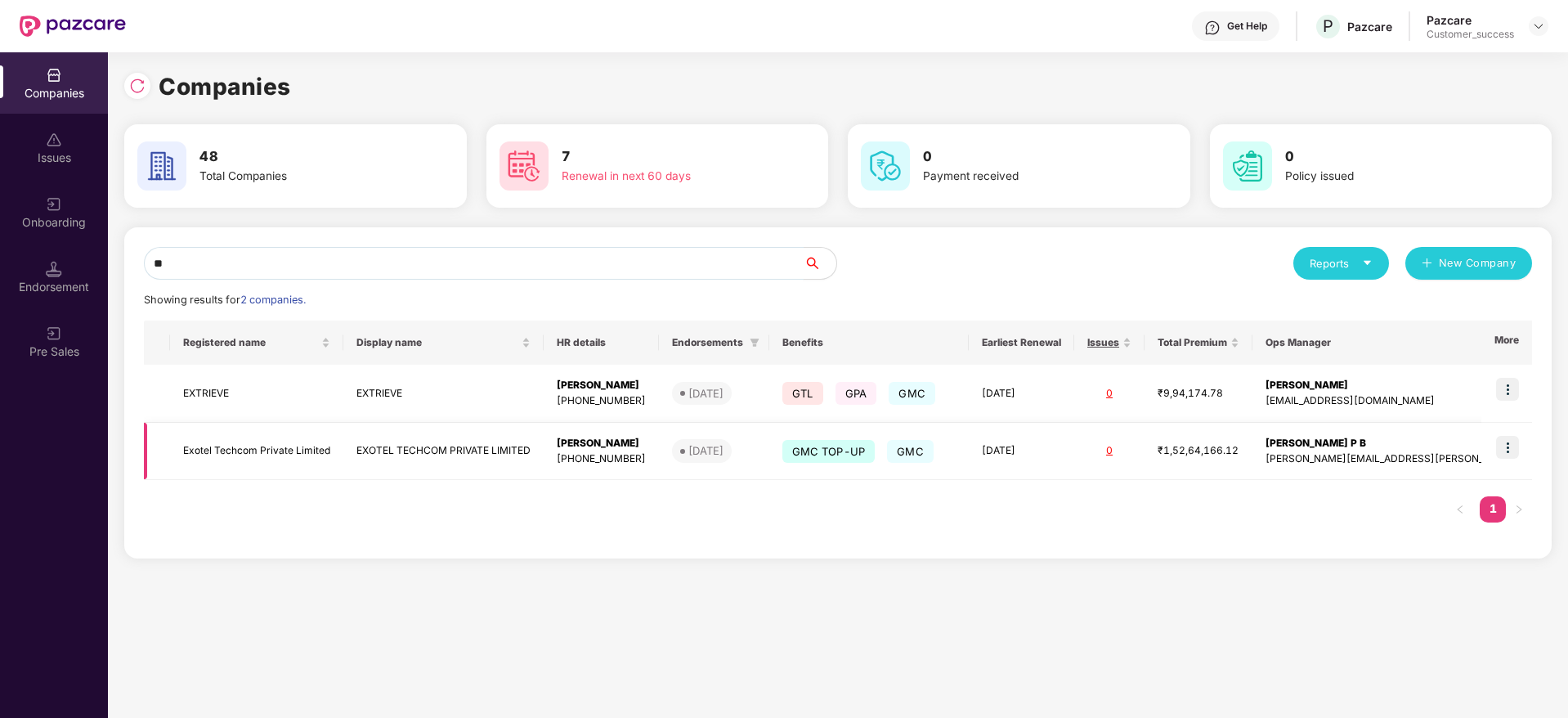
type input "**"
click at [1506, 438] on img at bounding box center [1507, 447] width 23 height 23
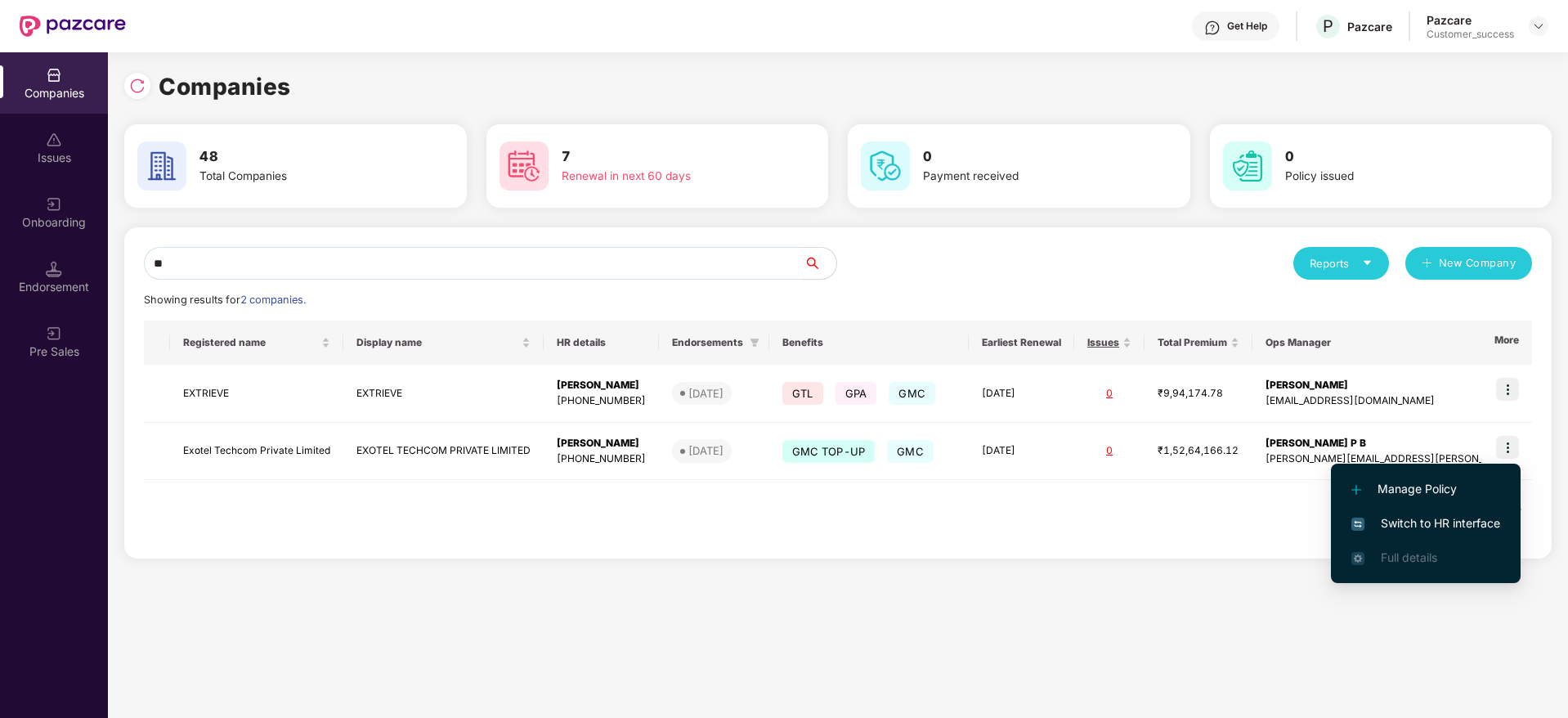
click at [1408, 517] on span "Switch to HR interface" at bounding box center [1425, 523] width 148 height 18
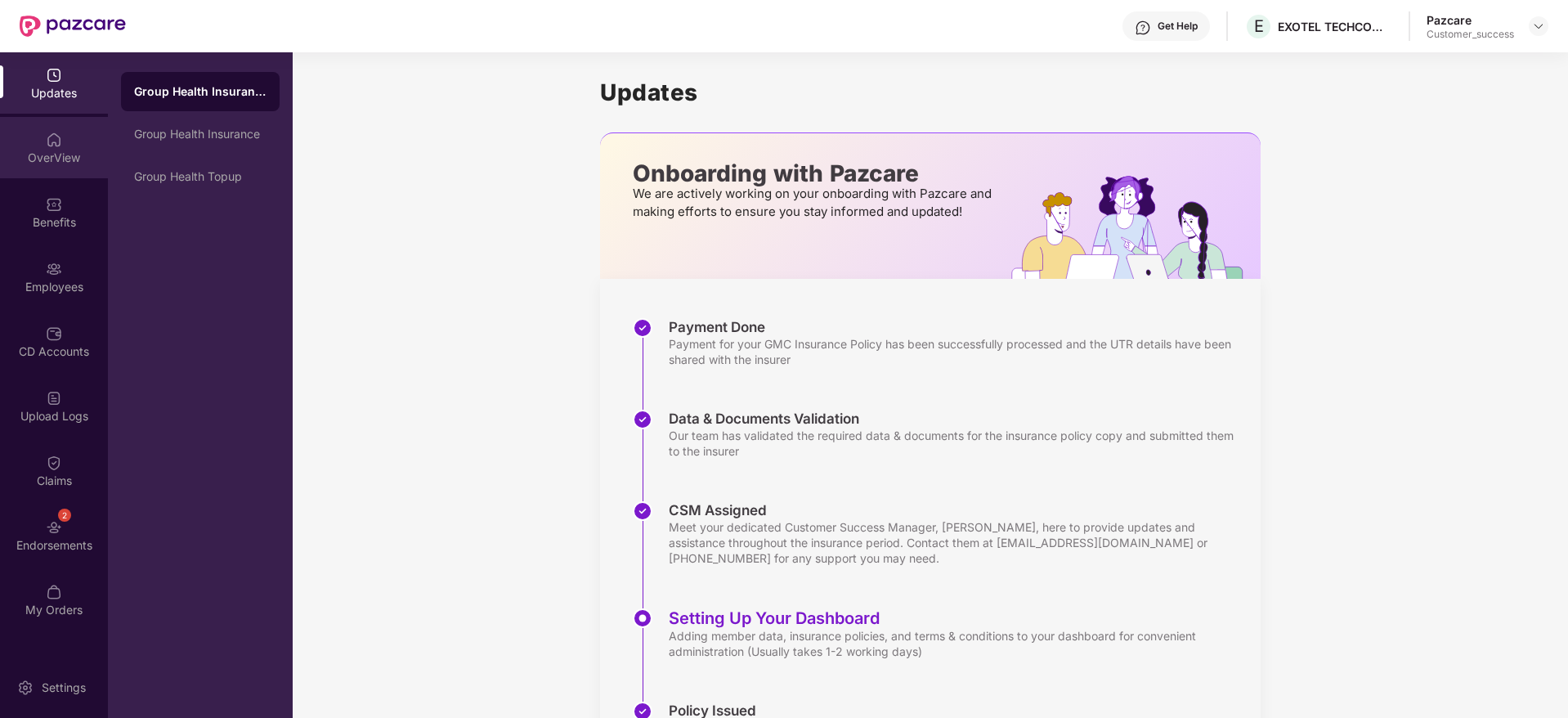
click at [56, 145] on img at bounding box center [54, 140] width 16 height 16
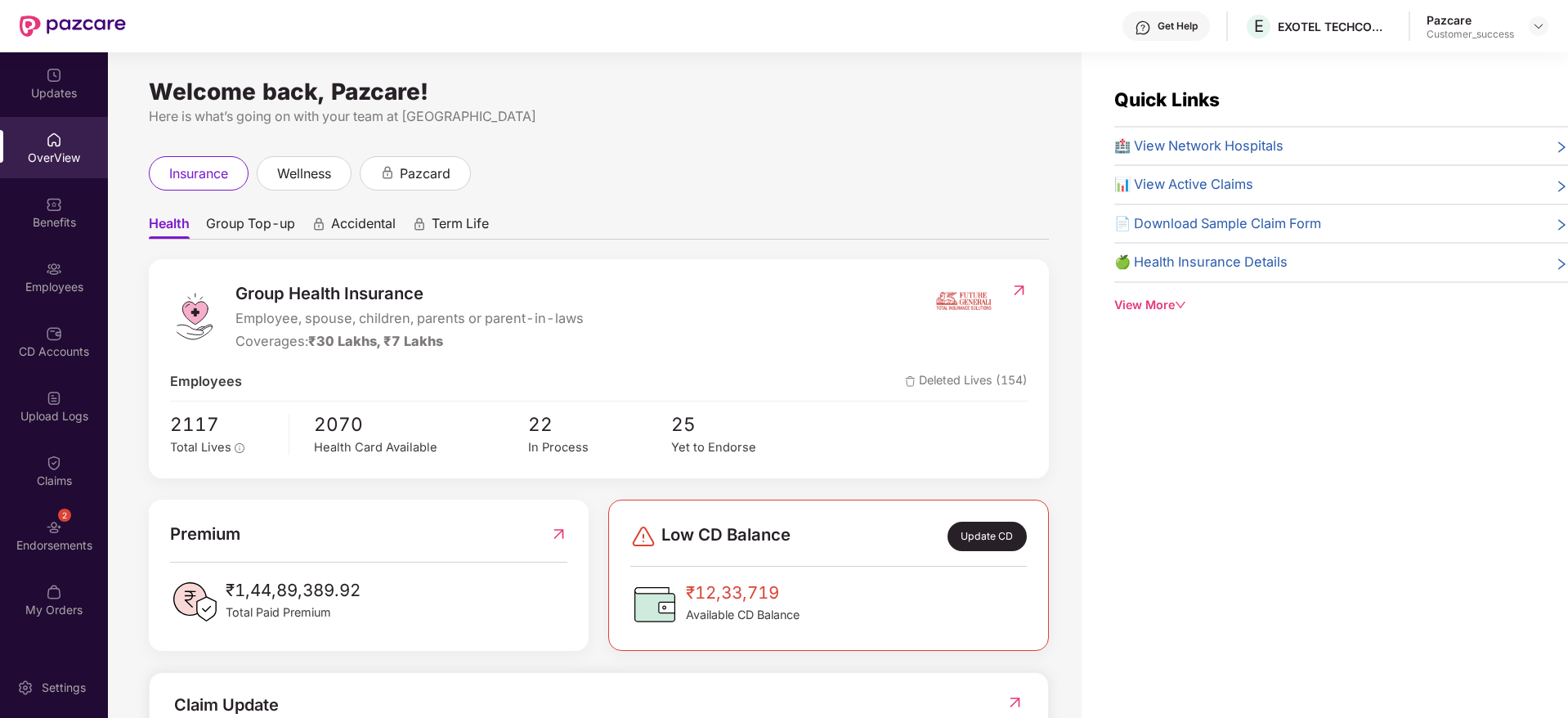
click at [1187, 147] on span "🏥 View Network Hospitals" at bounding box center [1198, 146] width 169 height 21
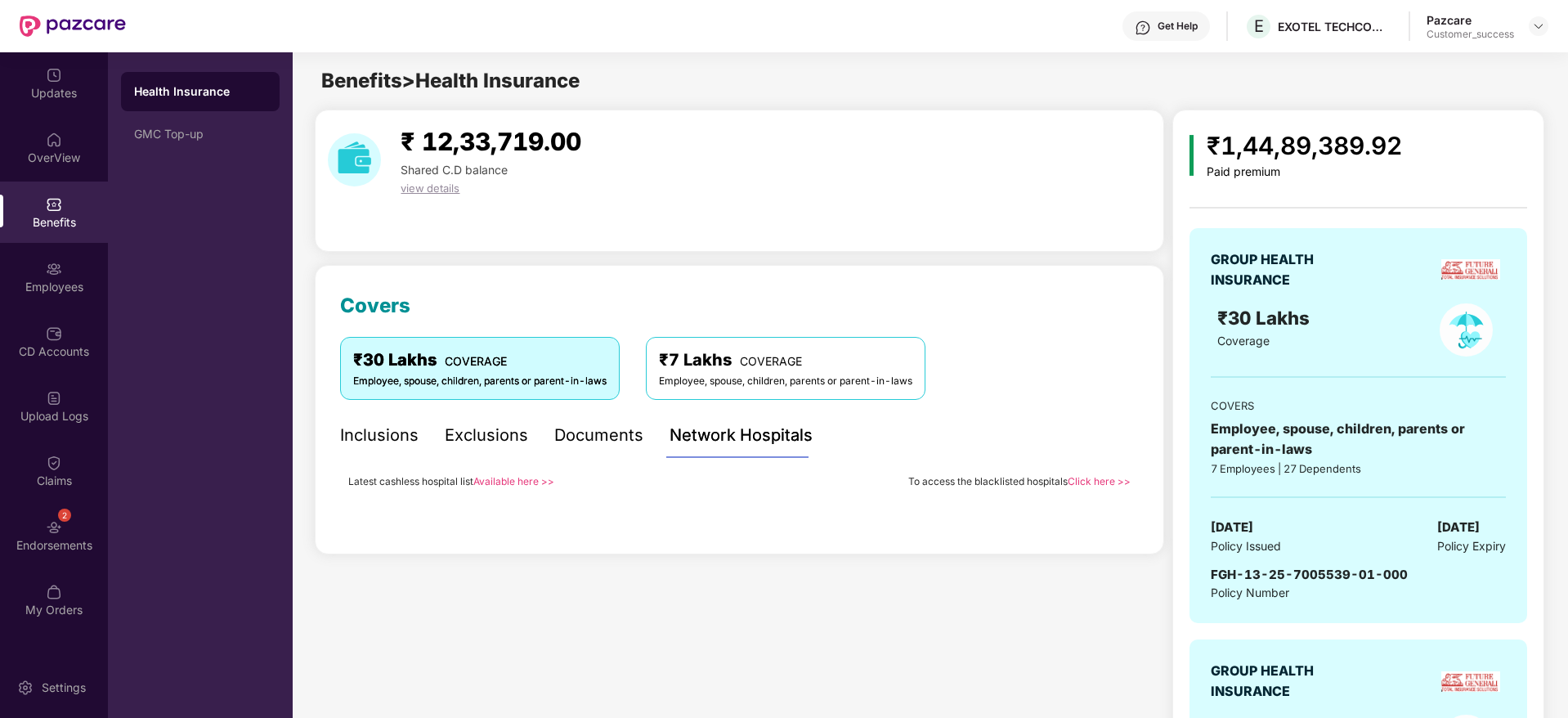
click at [502, 481] on link "Available here >>" at bounding box center [513, 481] width 81 height 12
click at [60, 277] on div "Employees" at bounding box center [54, 276] width 108 height 62
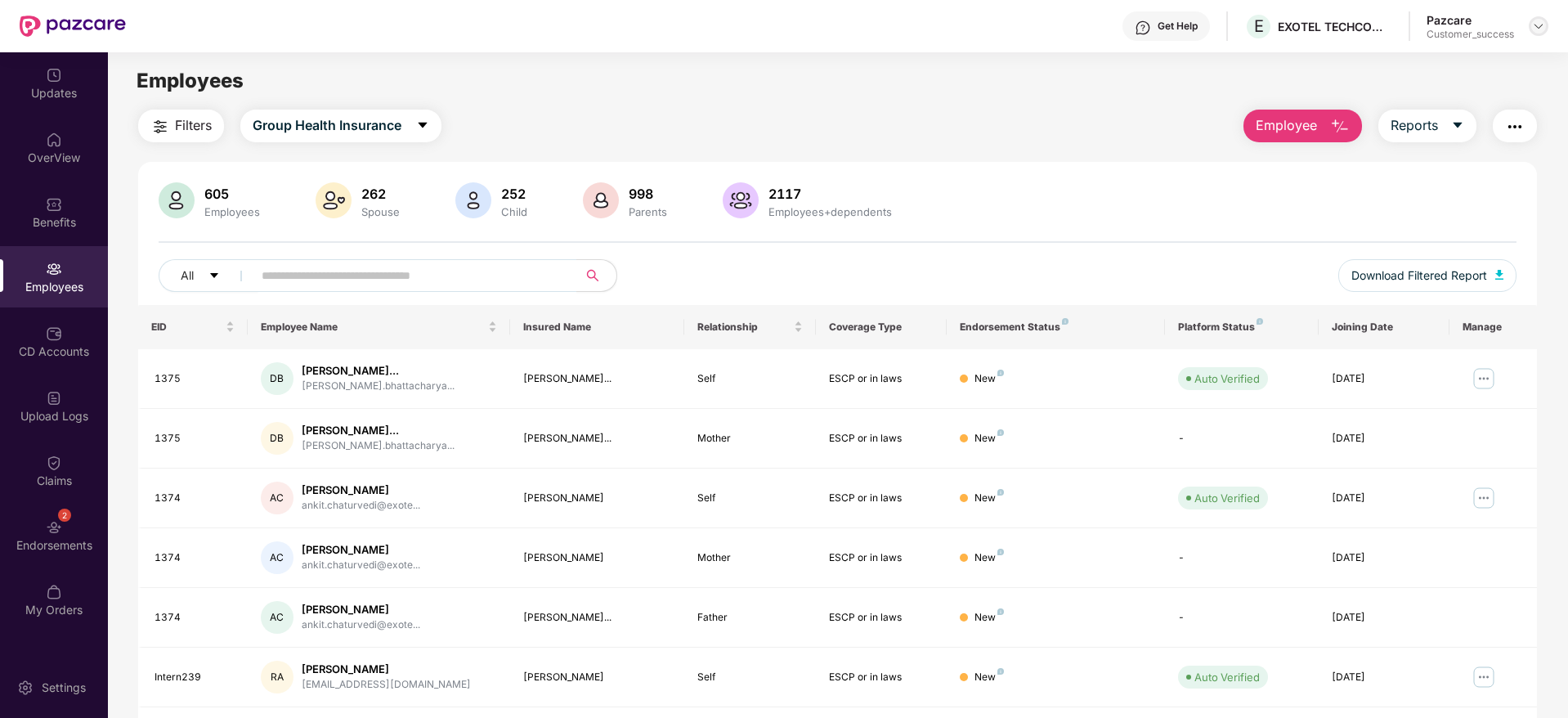
click at [1540, 28] on img at bounding box center [1538, 26] width 13 height 13
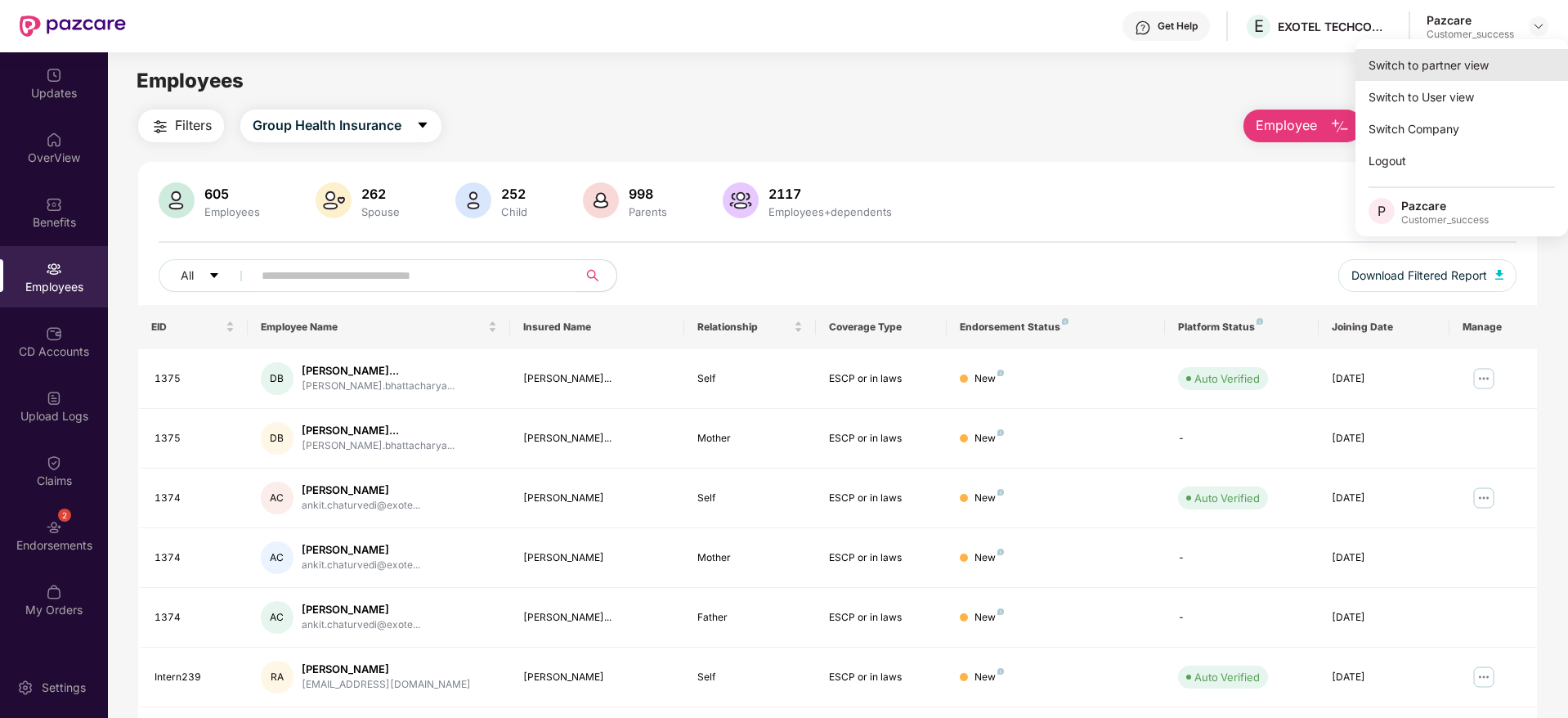
click at [1462, 65] on div "Switch to partner view" at bounding box center [1461, 64] width 213 height 32
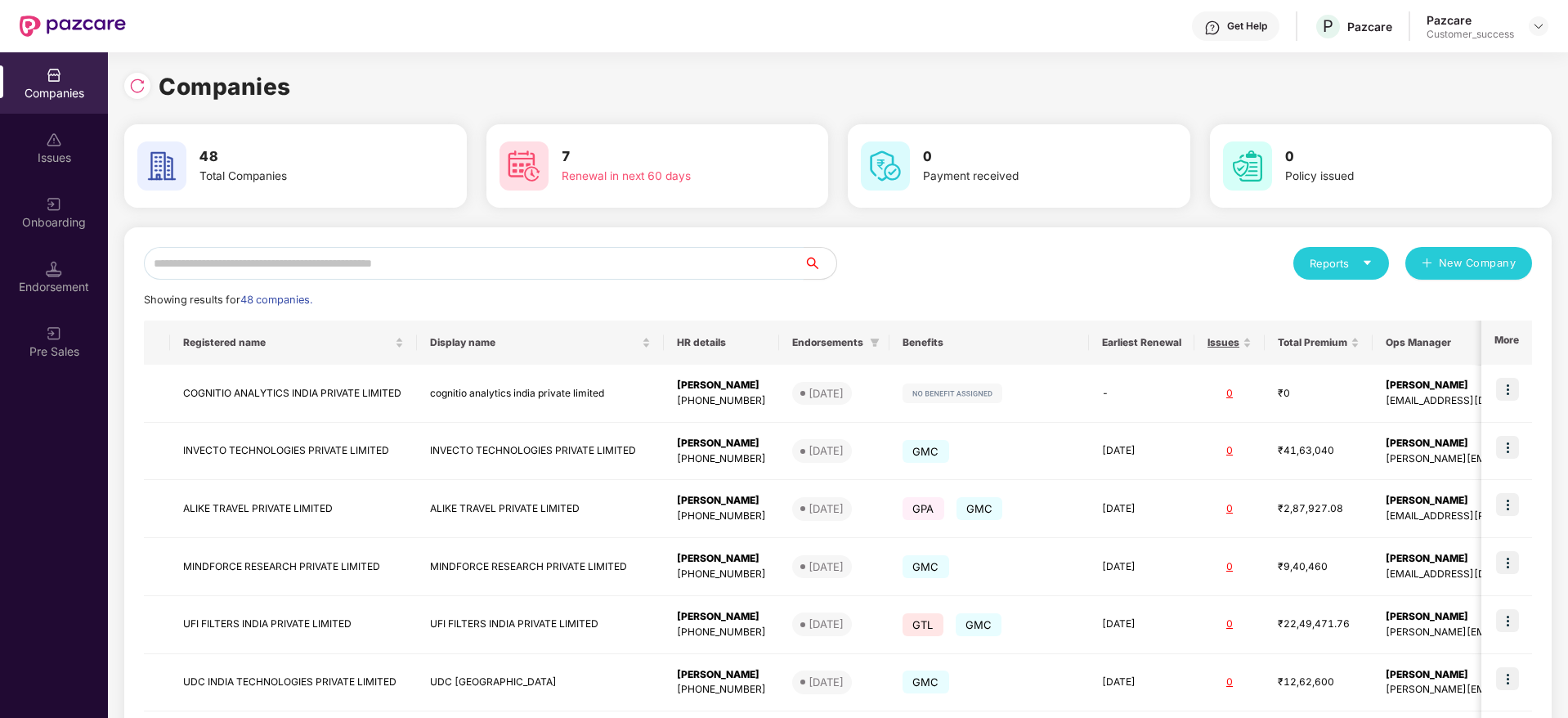
click at [427, 278] on input "text" at bounding box center [474, 263] width 660 height 33
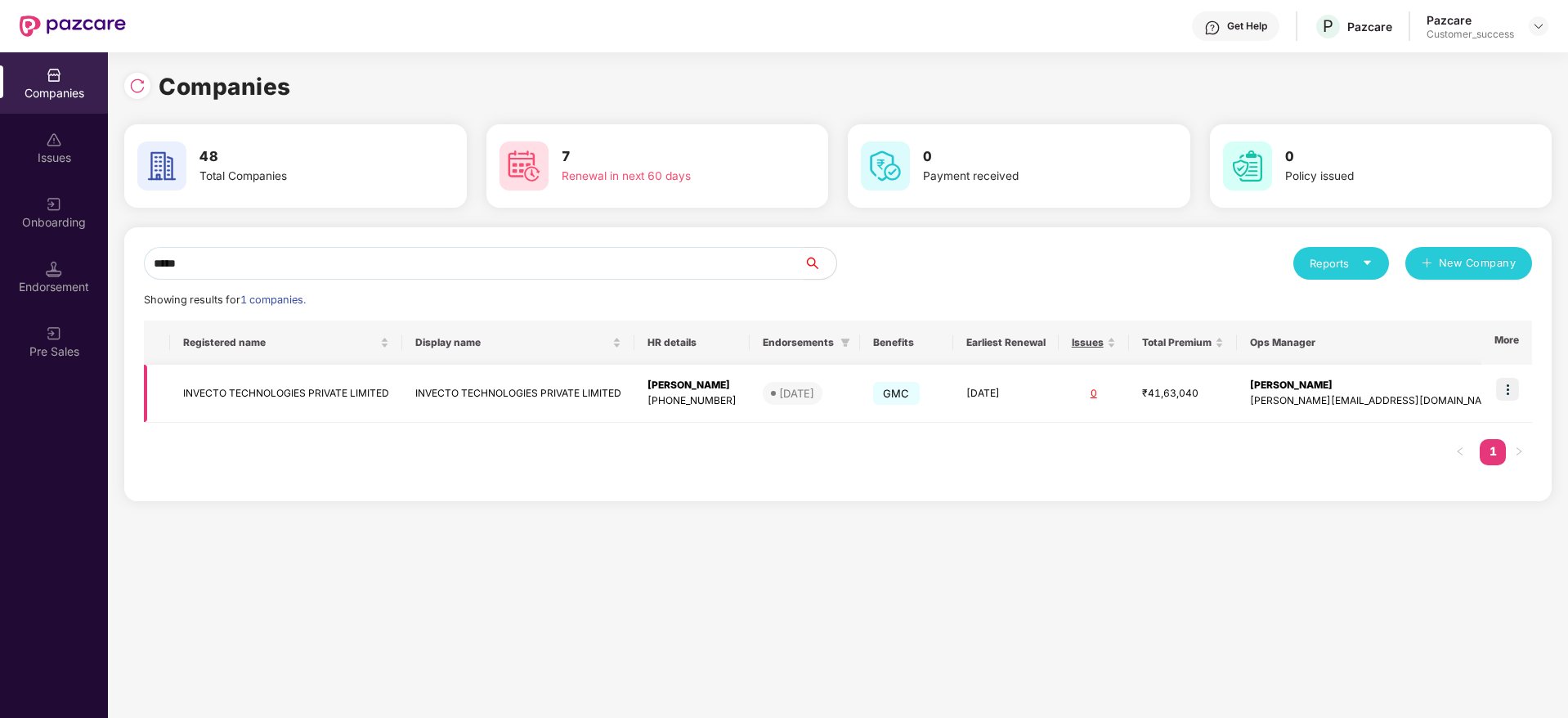
type input "*****"
click at [1503, 386] on img at bounding box center [1507, 389] width 23 height 23
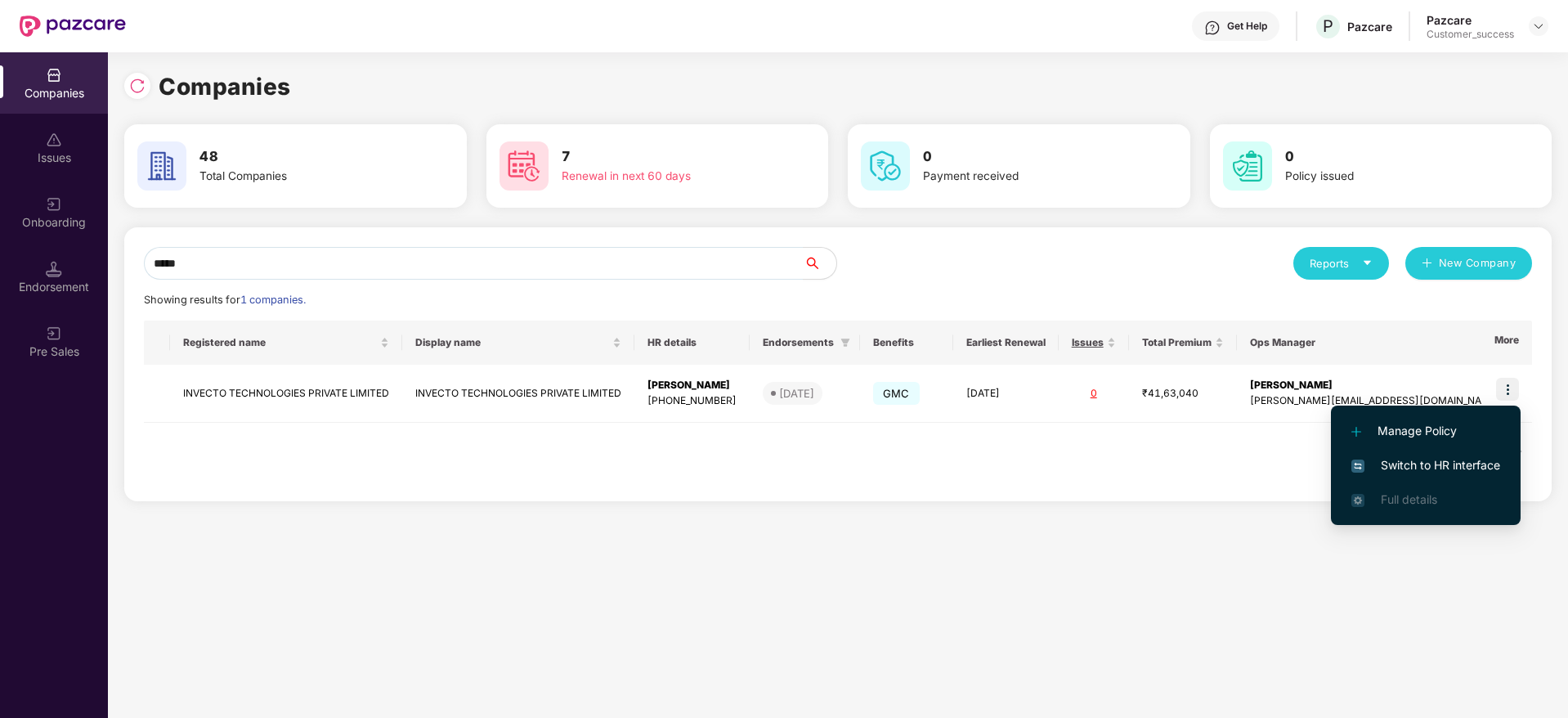
click at [1402, 457] on span "Switch to HR interface" at bounding box center [1425, 464] width 148 height 18
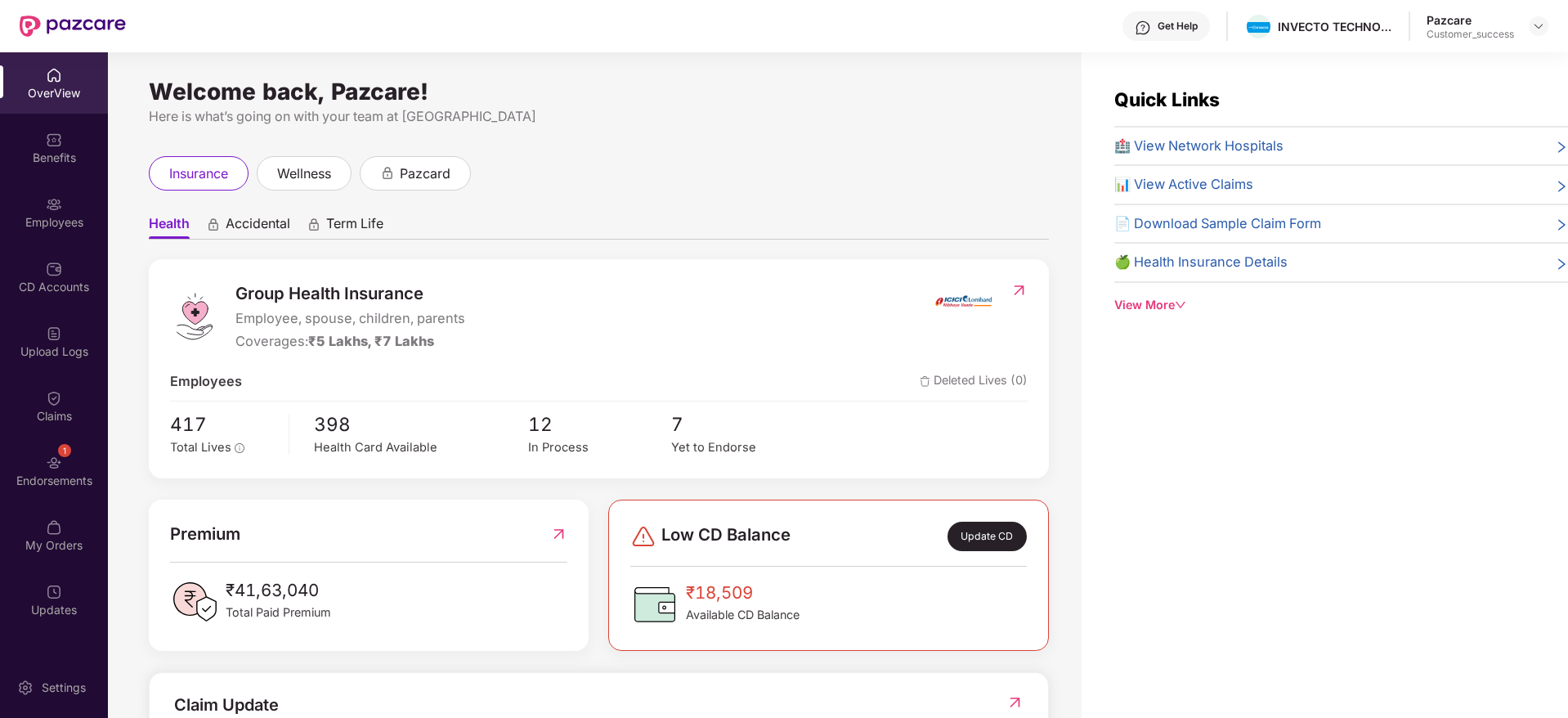
click at [56, 206] on img at bounding box center [54, 204] width 16 height 16
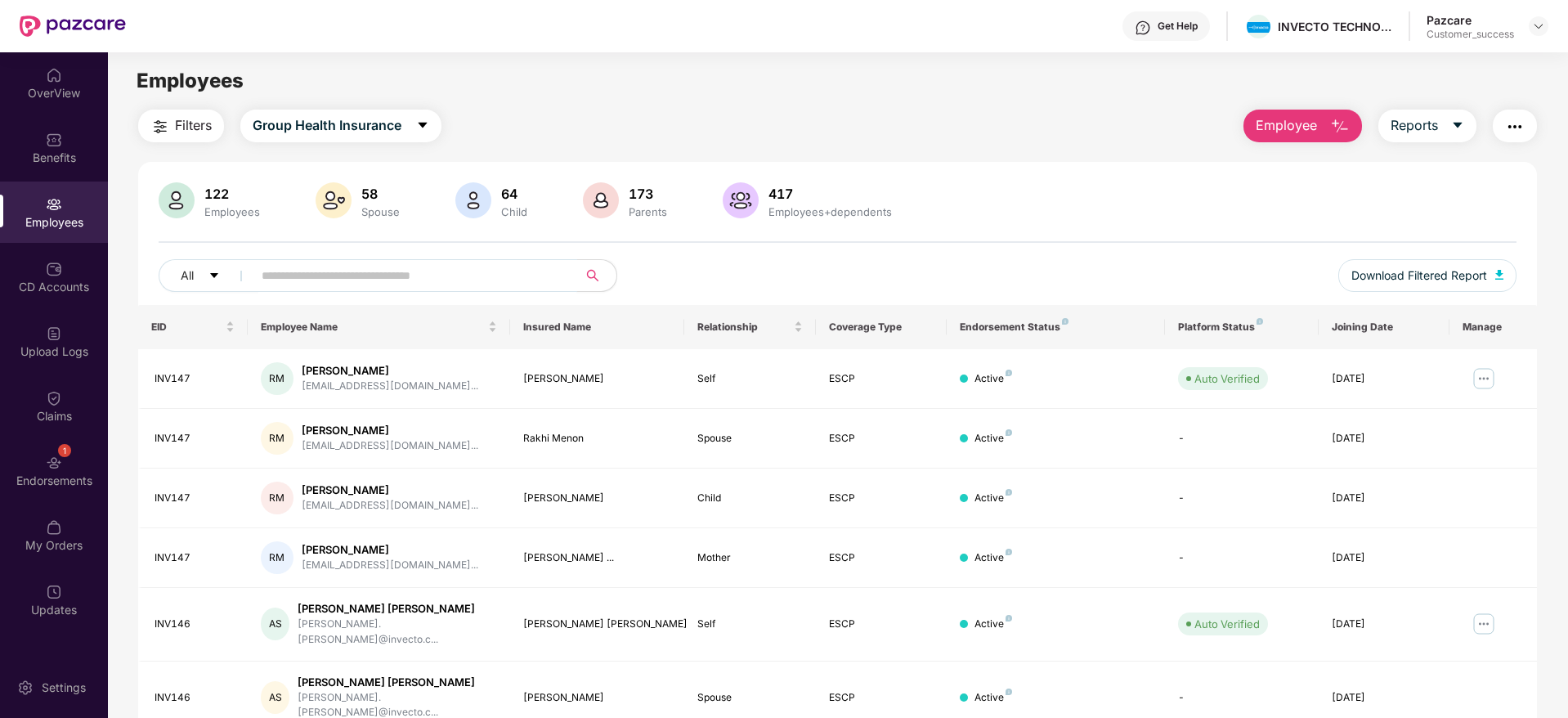
click at [383, 280] on input "text" at bounding box center [408, 275] width 293 height 24
